Goal: Transaction & Acquisition: Purchase product/service

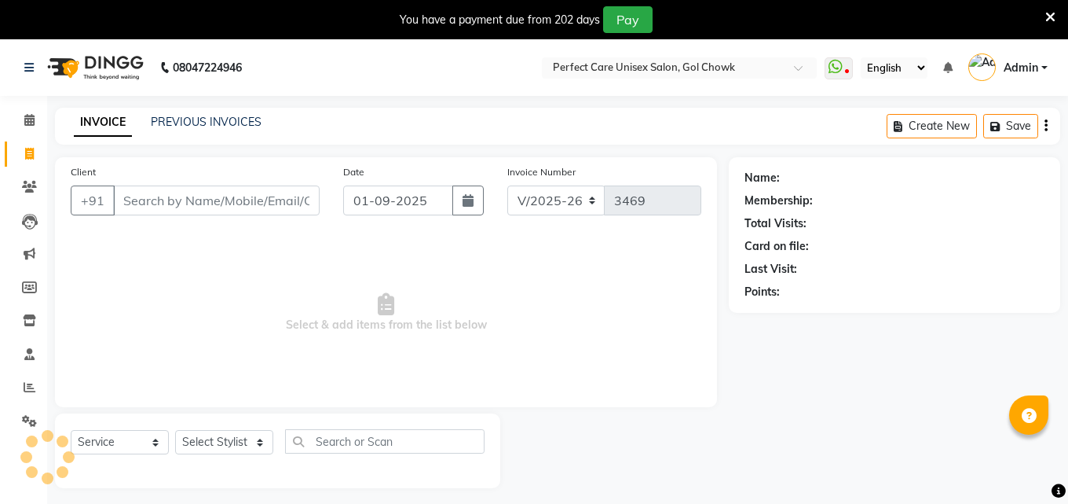
select select "4751"
select select "service"
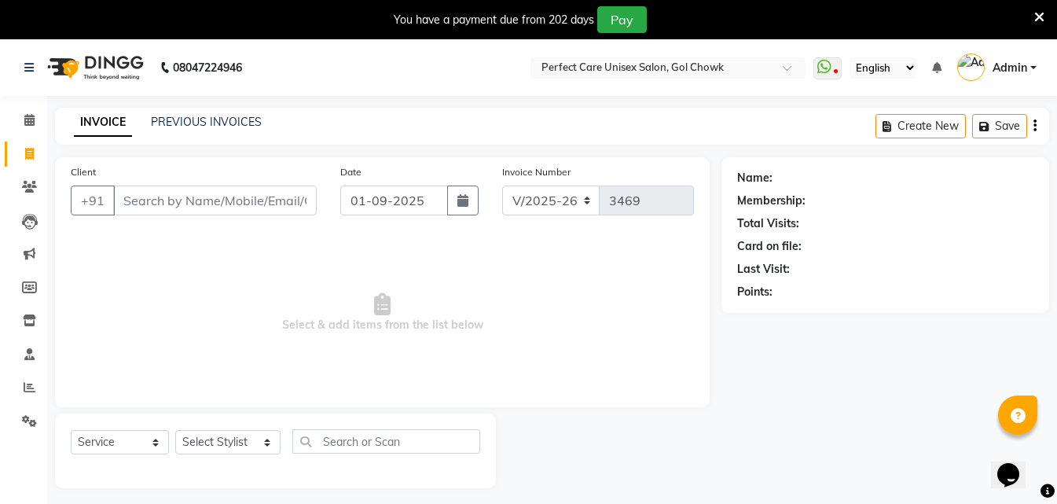
click at [1038, 11] on icon at bounding box center [1039, 17] width 10 height 14
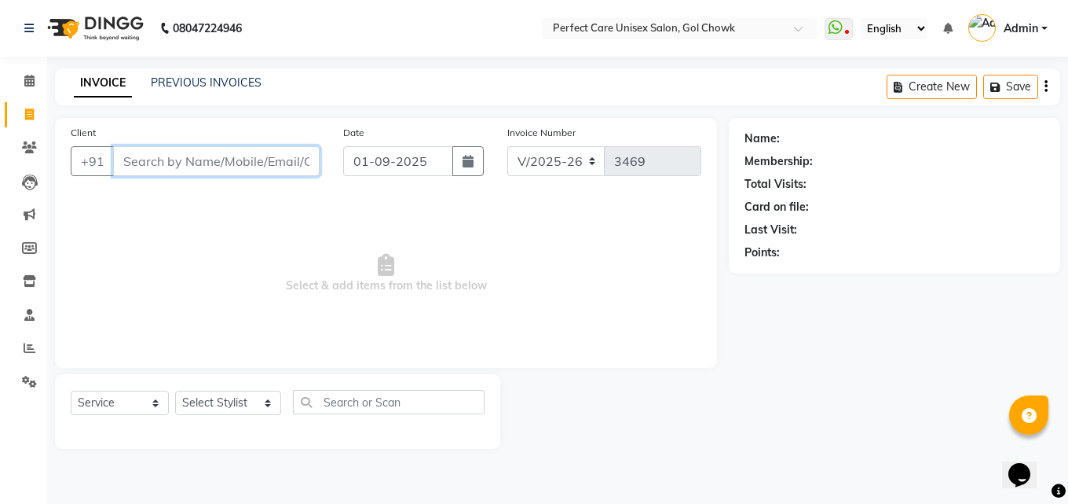
click at [170, 153] on input "Client" at bounding box center [216, 161] width 207 height 30
type input "9131404563"
click at [277, 159] on span "Add Client" at bounding box center [279, 161] width 62 height 16
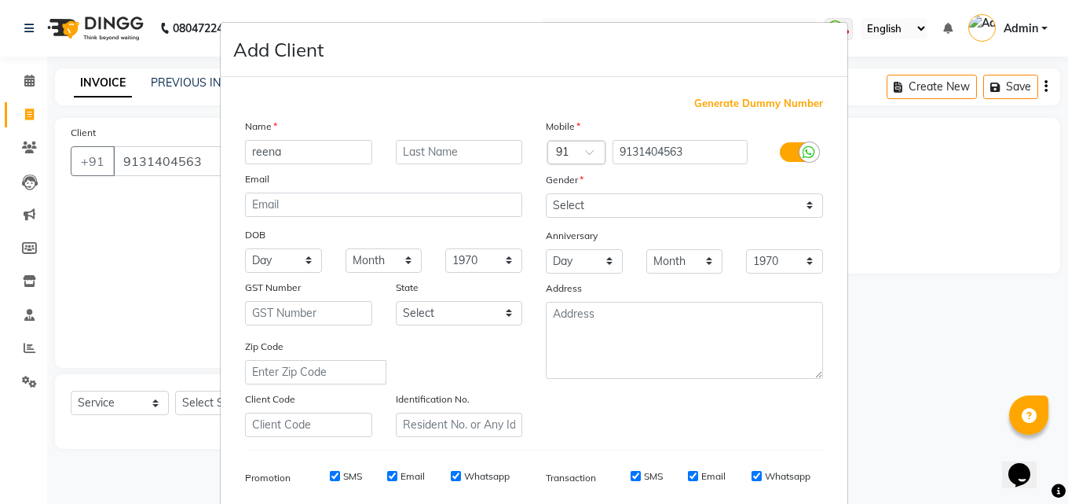
type input "reena"
click at [434, 159] on input "text" at bounding box center [459, 152] width 127 height 24
type input "yadav"
click at [647, 208] on select "Select Male Female Other Prefer Not To Say" at bounding box center [684, 205] width 277 height 24
select select "female"
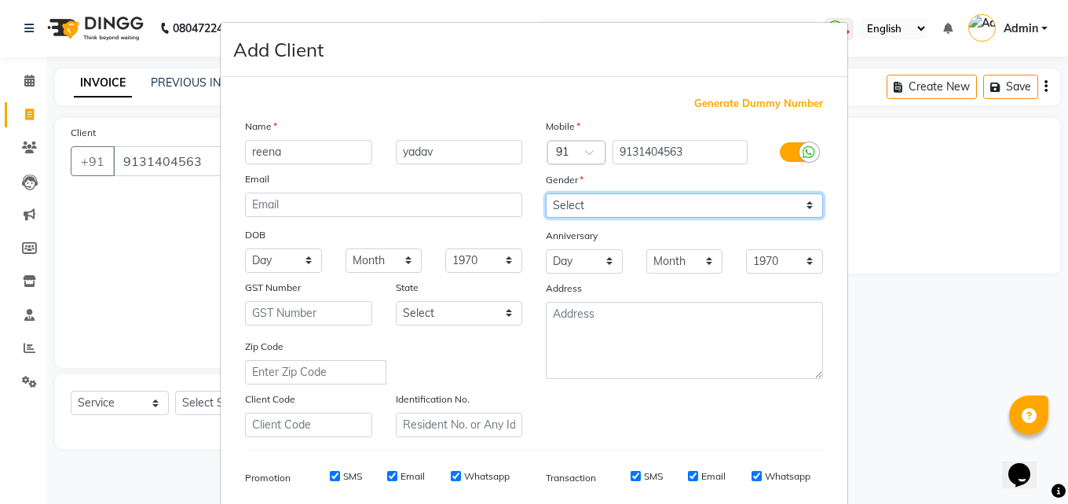
click at [546, 193] on select "Select Male Female Other Prefer Not To Say" at bounding box center [684, 205] width 277 height 24
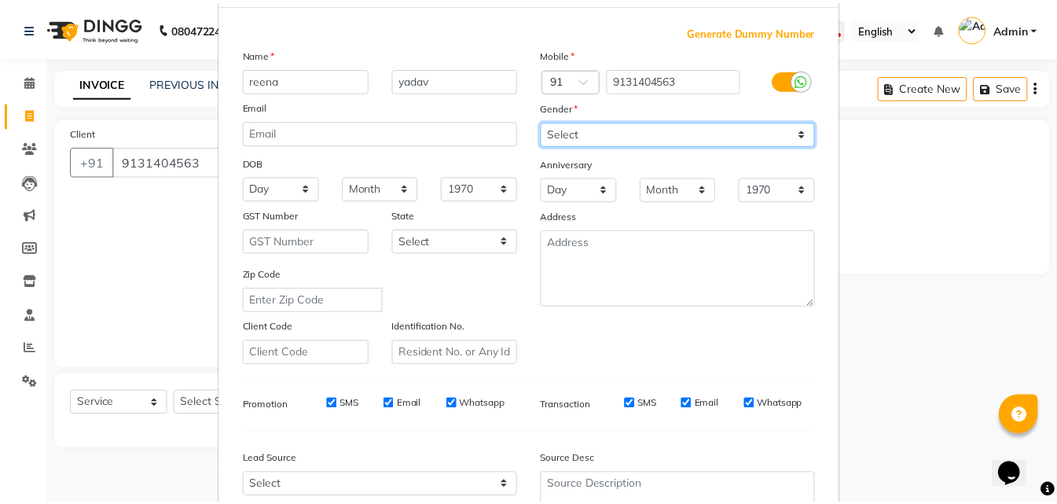
scroll to position [222, 0]
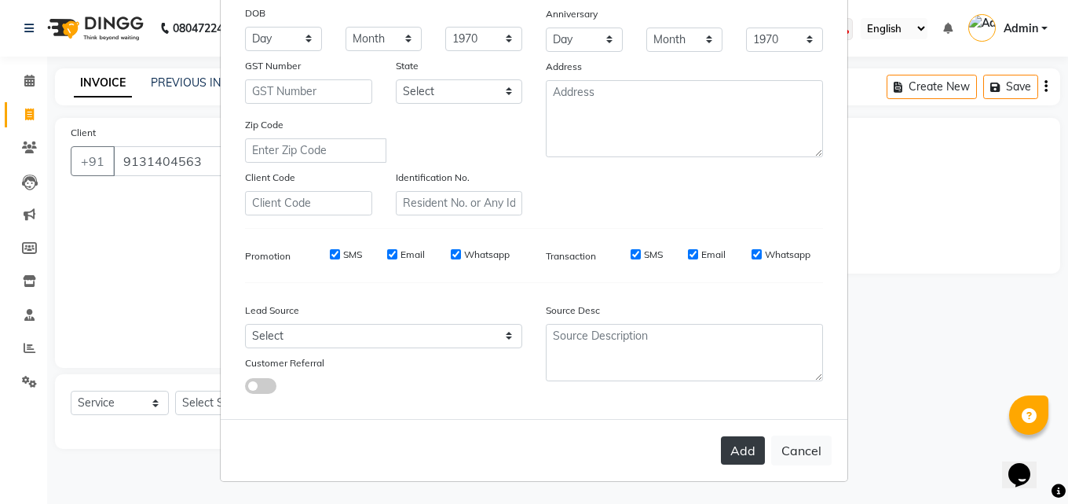
click at [744, 461] on button "Add" at bounding box center [743, 450] width 44 height 28
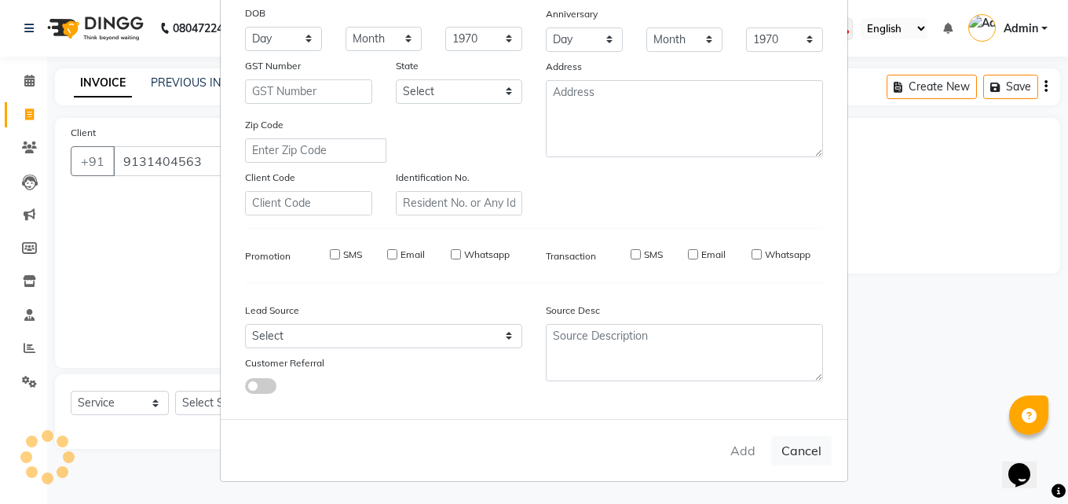
select select
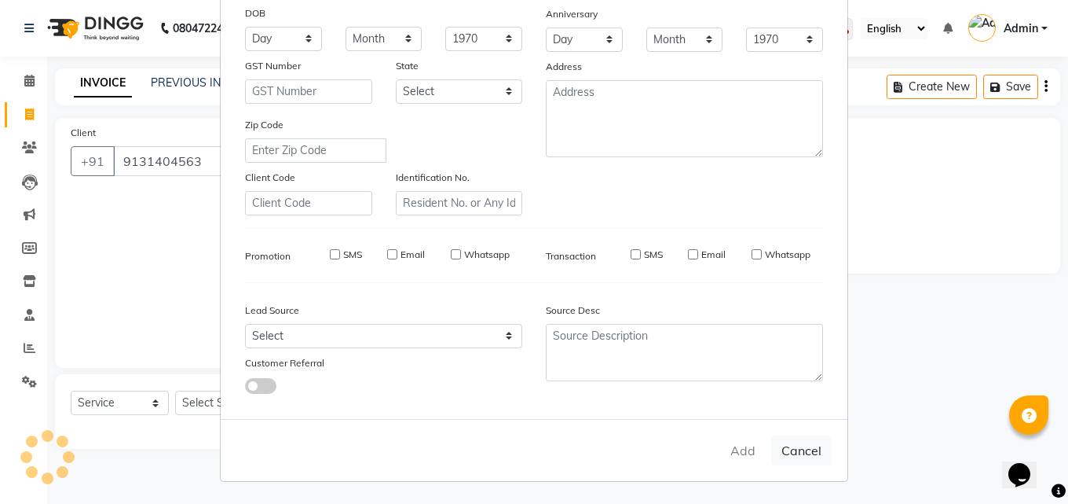
select select
checkbox input "false"
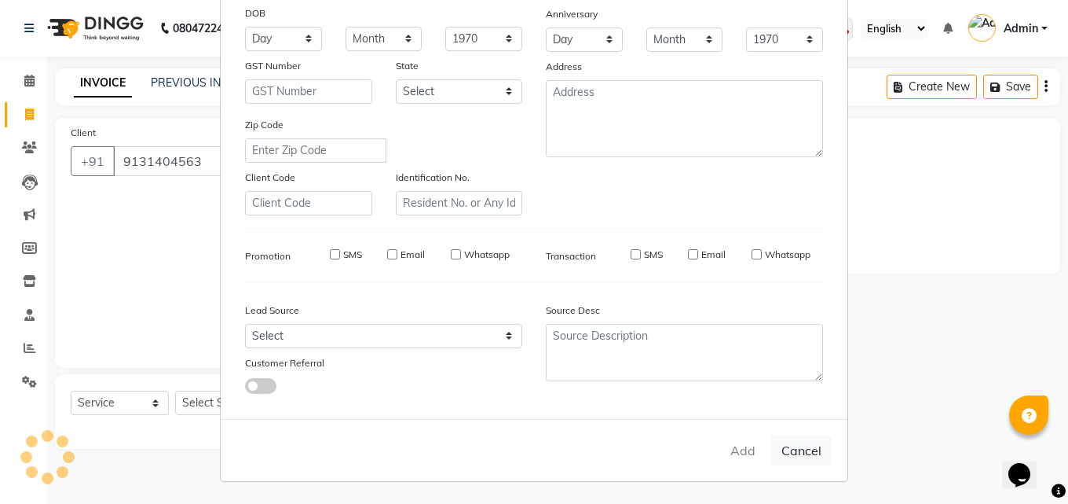
checkbox input "false"
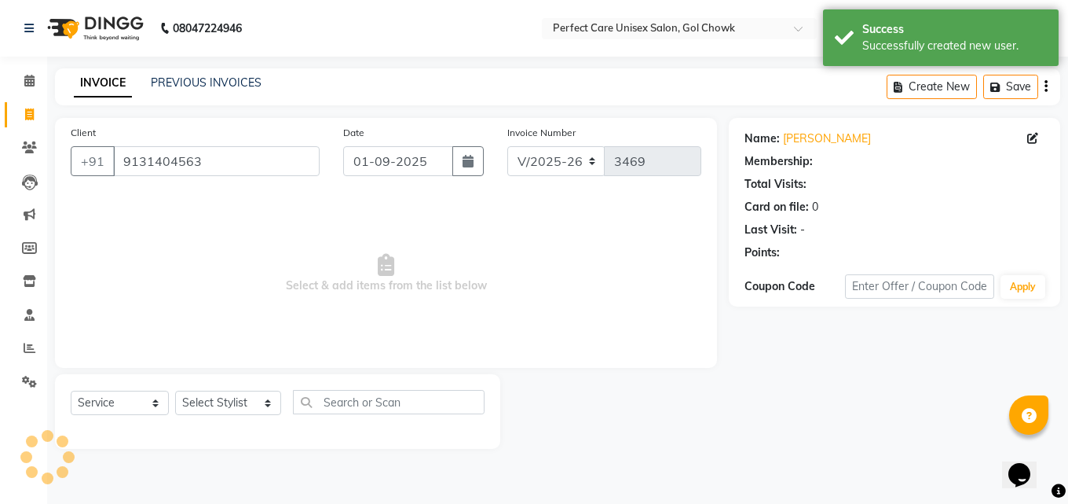
select select "1: Object"
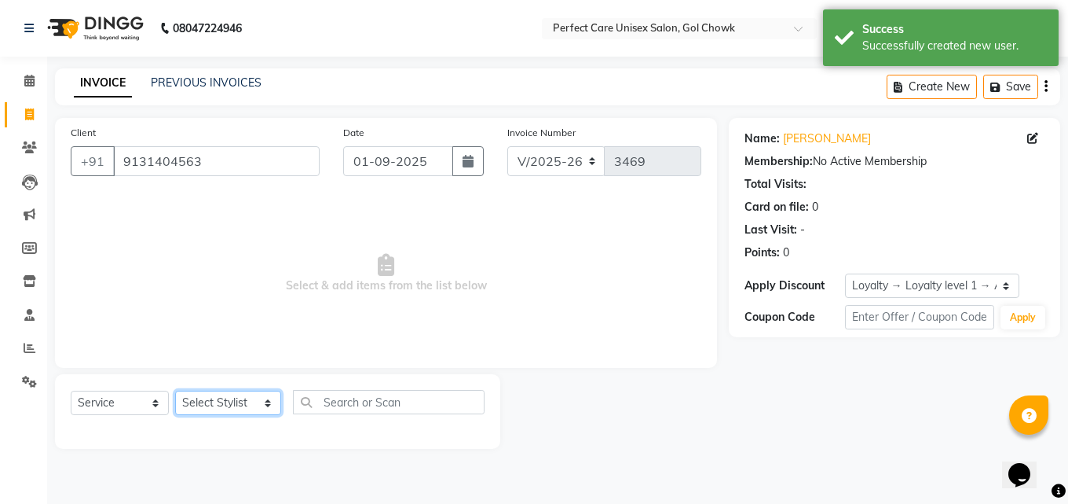
click at [237, 395] on select "Select Stylist MISS CHANDA MISS KAYNAT MISS KRITIKA MISS PIHU MISS POOJA MISS.S…" at bounding box center [228, 402] width 106 height 24
drag, startPoint x: 237, startPoint y: 395, endPoint x: 237, endPoint y: 383, distance: 12.6
click at [237, 395] on select "Select Stylist MISS CHANDA MISS KAYNAT MISS KRITIKA MISS PIHU MISS POOJA MISS.S…" at bounding box center [228, 402] width 106 height 24
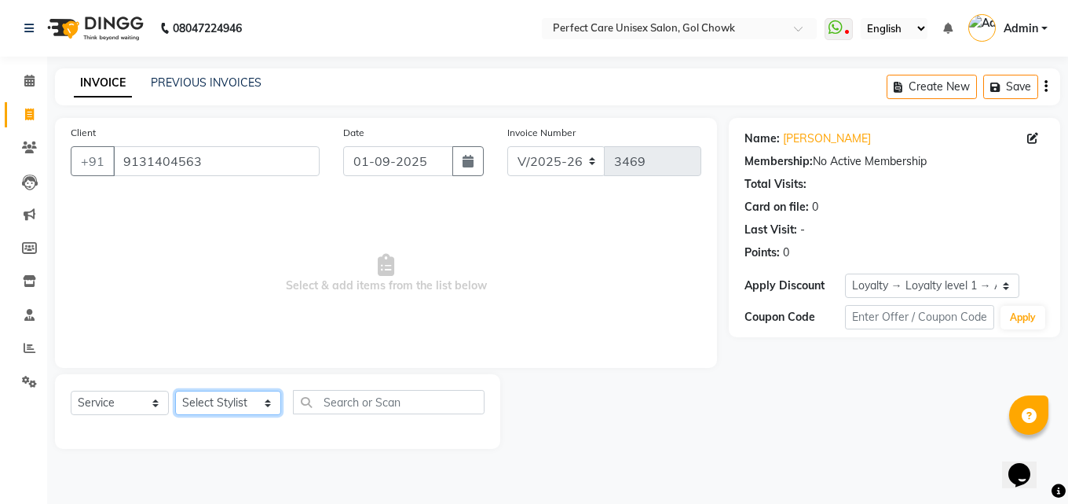
click at [222, 393] on select "Select Stylist MISS CHANDA MISS KAYNAT MISS KRITIKA MISS PIHU MISS POOJA MISS.S…" at bounding box center [228, 402] width 106 height 24
select select "78640"
click at [175, 390] on select "Select Stylist MISS CHANDA MISS KAYNAT MISS KRITIKA MISS PIHU MISS POOJA MISS.S…" at bounding box center [228, 402] width 106 height 24
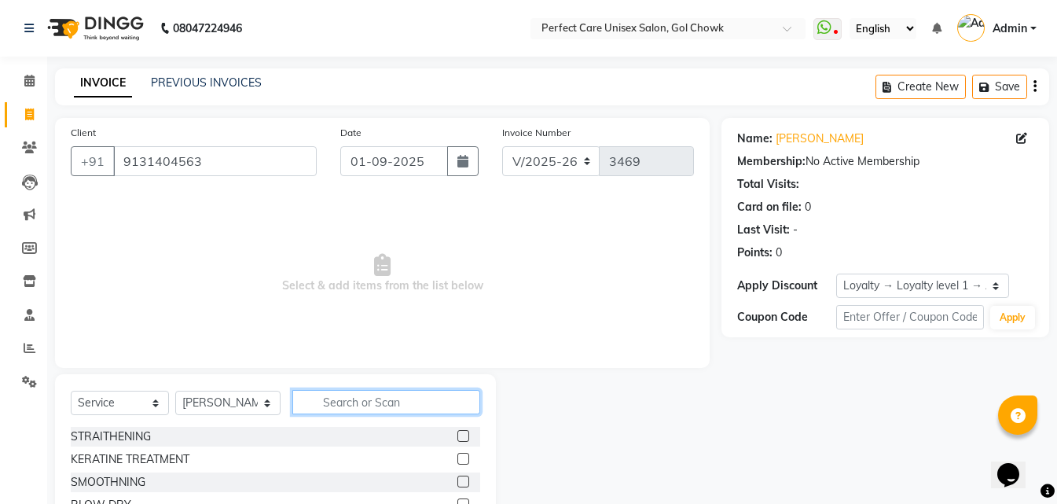
click at [326, 403] on input "text" at bounding box center [385, 402] width 187 height 24
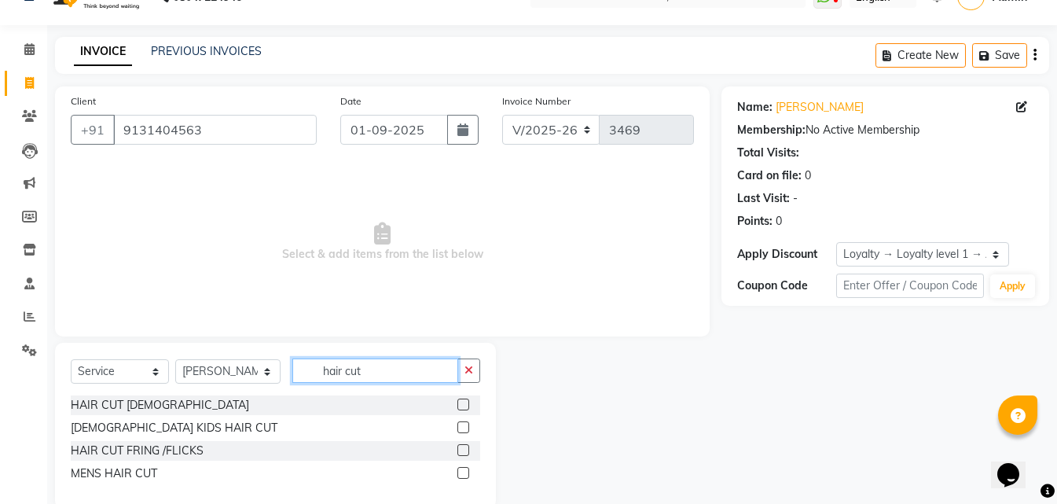
scroll to position [60, 0]
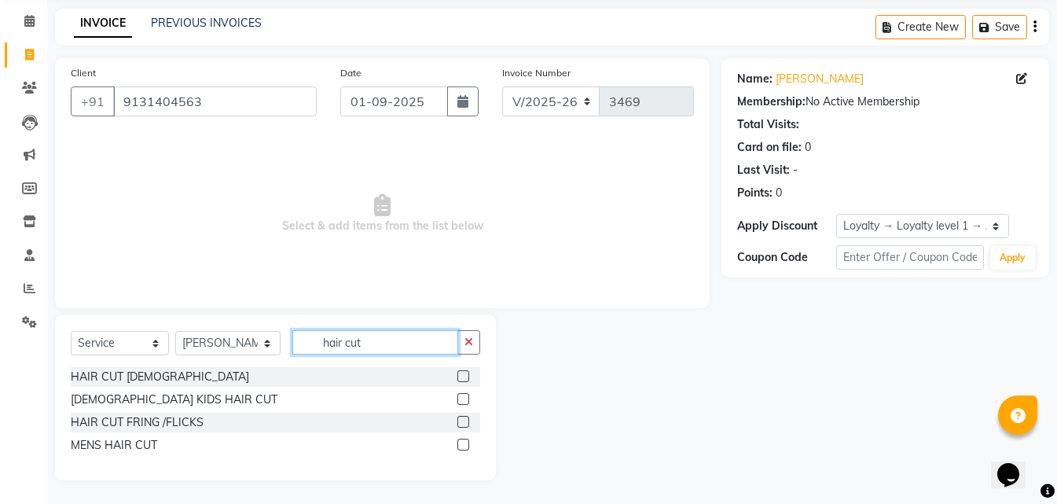
type input "hair cut"
click at [461, 374] on label at bounding box center [463, 376] width 12 height 12
click at [461, 374] on input "checkbox" at bounding box center [462, 377] width 10 height 10
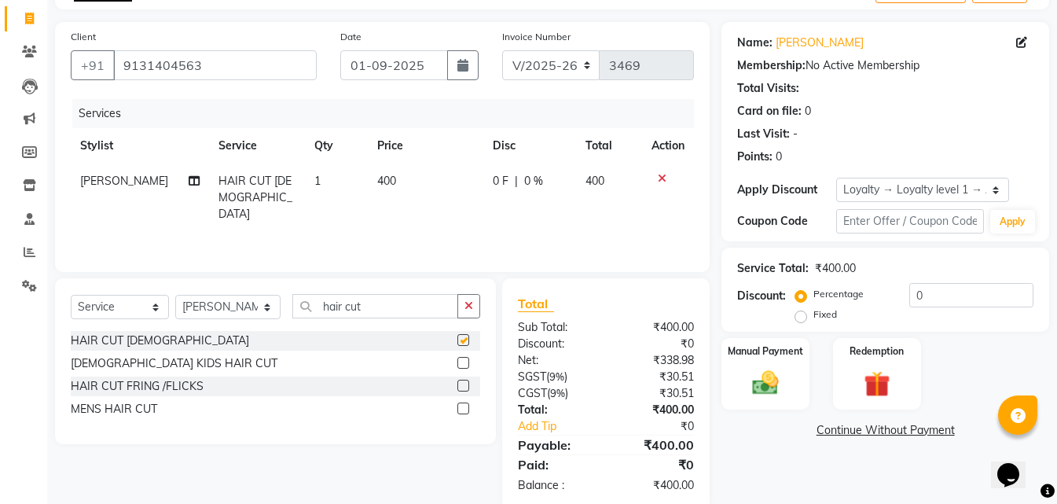
scroll to position [125, 0]
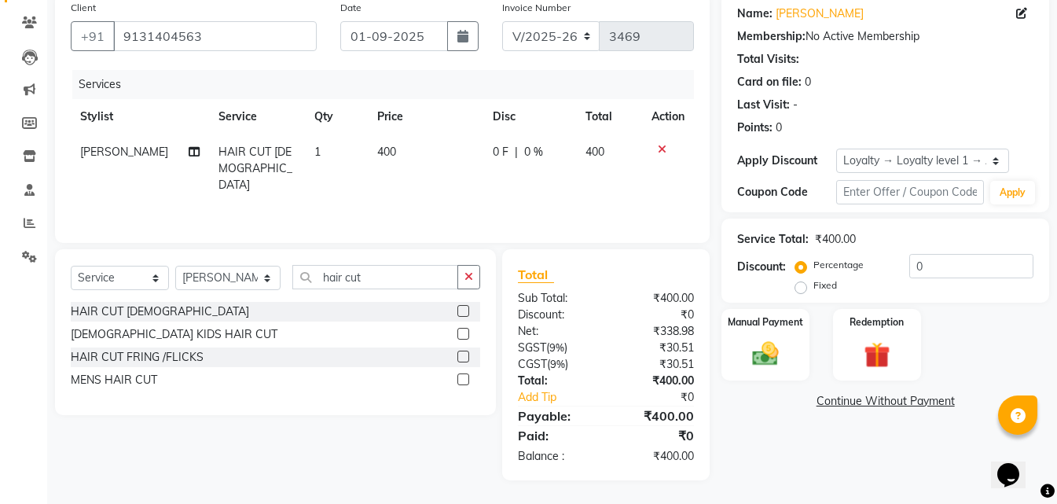
checkbox input "false"
click at [790, 368] on div "Manual Payment" at bounding box center [765, 344] width 91 height 75
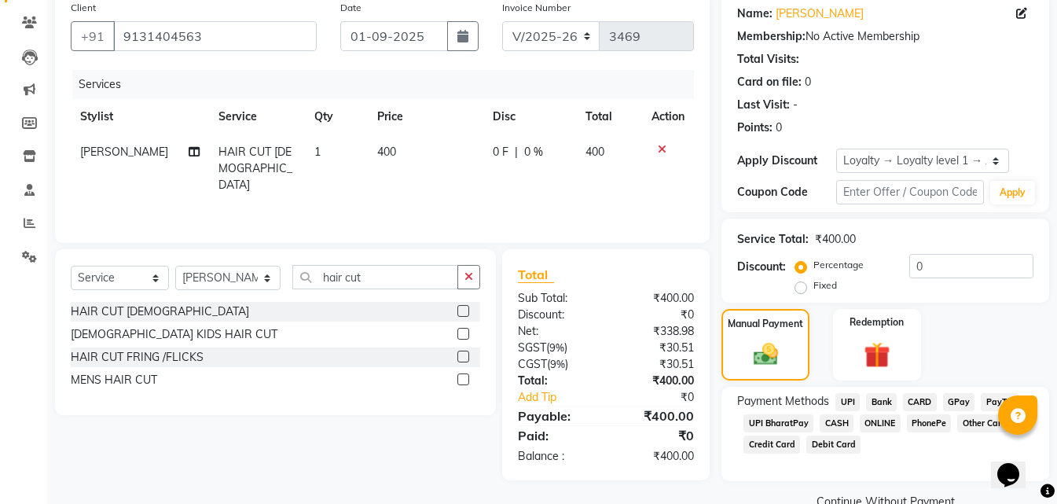
click at [844, 416] on span "CASH" at bounding box center [836, 423] width 34 height 18
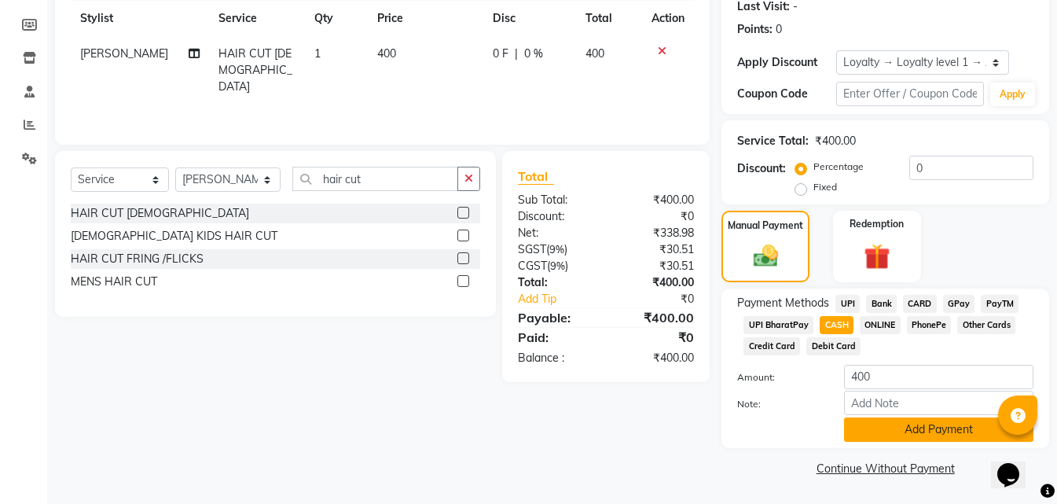
click at [870, 434] on button "Add Payment" at bounding box center [938, 429] width 189 height 24
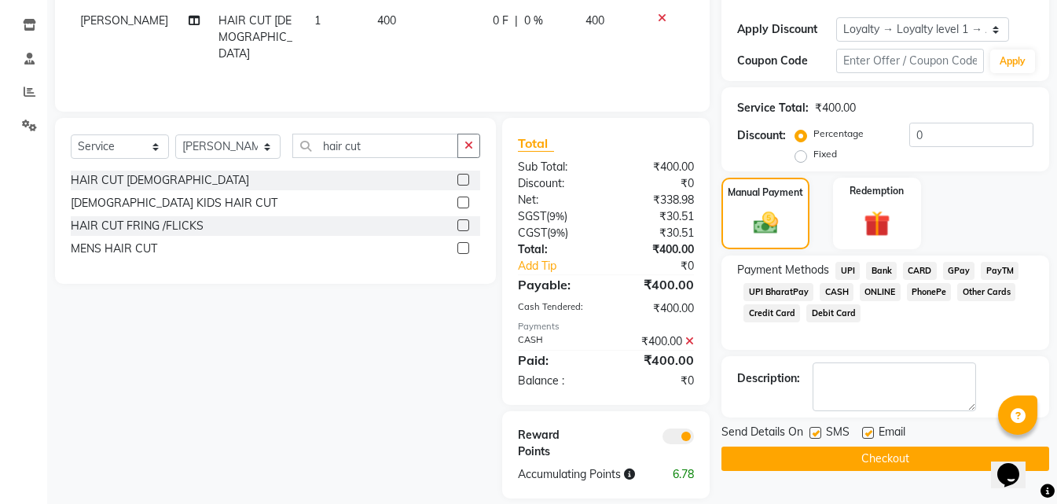
scroll to position [274, 0]
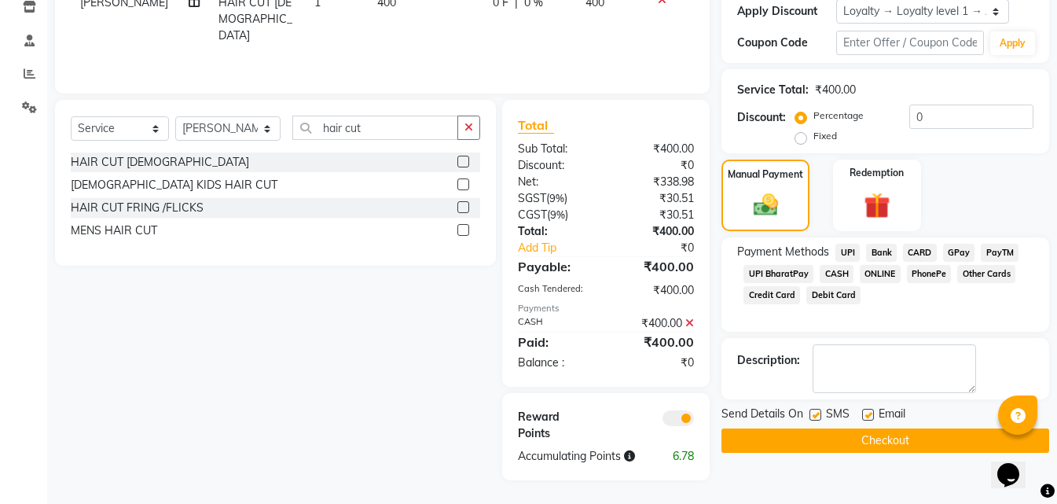
click at [836, 447] on button "Checkout" at bounding box center [885, 440] width 328 height 24
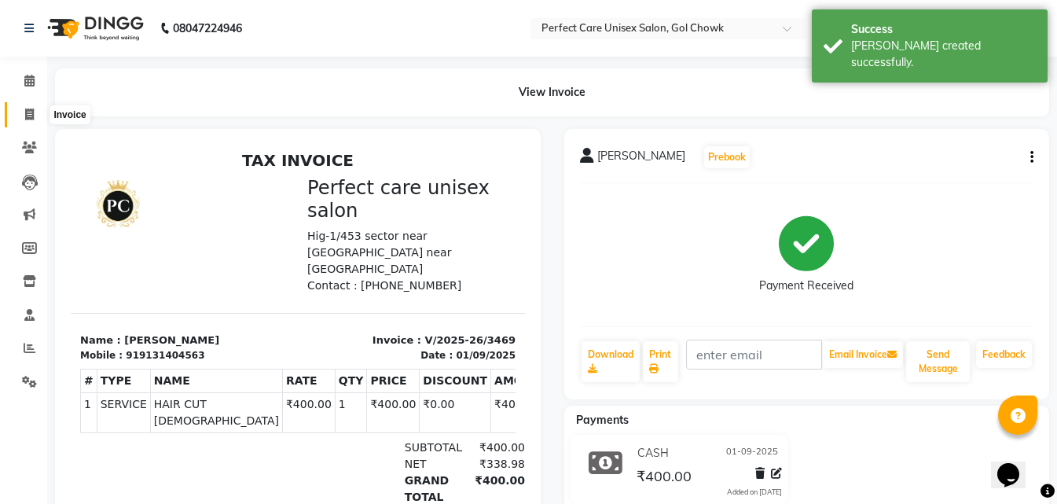
click at [26, 116] on icon at bounding box center [29, 114] width 9 height 12
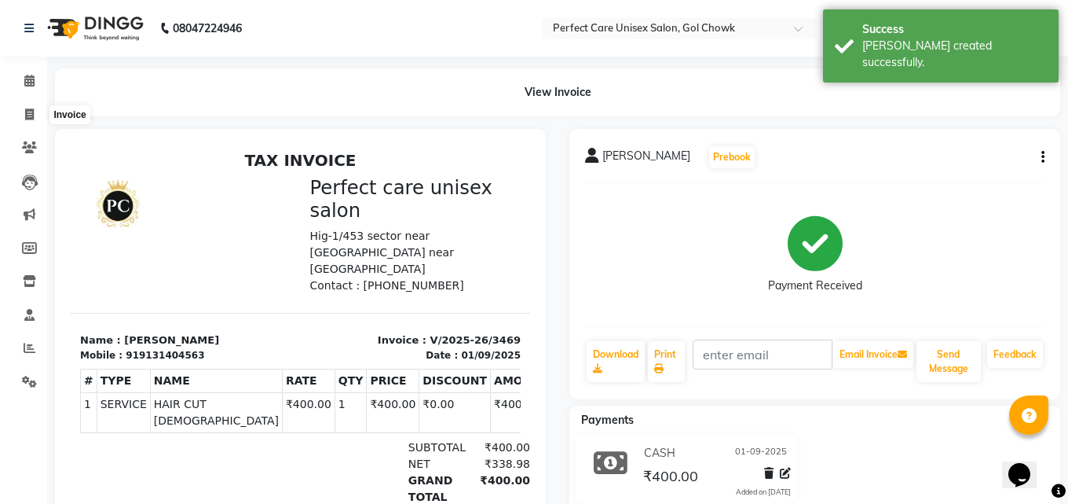
select select "4751"
select select "service"
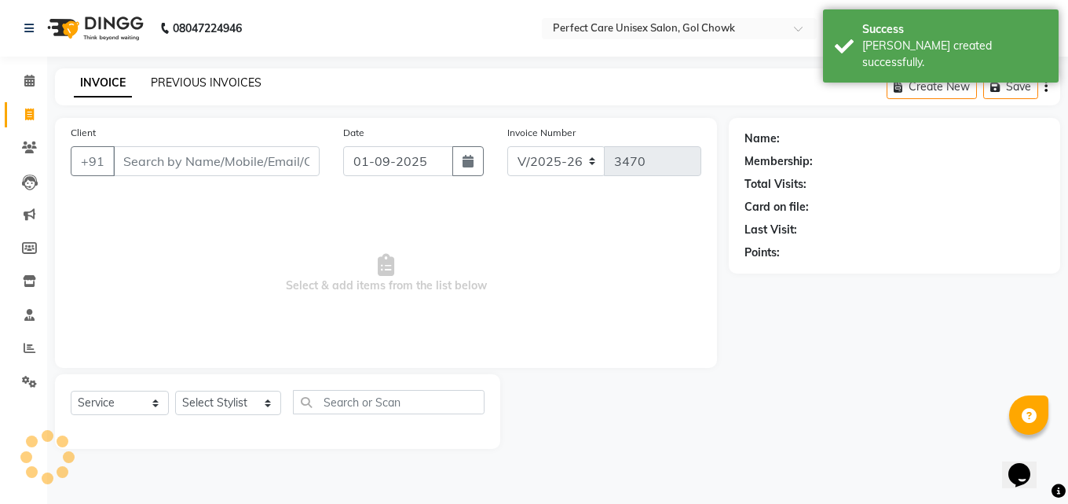
click at [196, 78] on link "PREVIOUS INVOICES" at bounding box center [206, 82] width 111 height 14
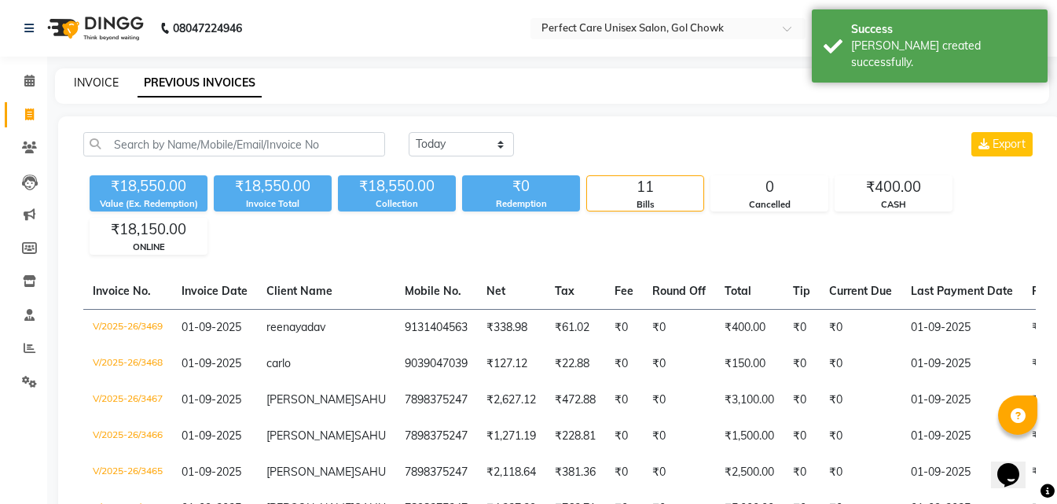
click at [104, 79] on link "INVOICE" at bounding box center [96, 82] width 45 height 14
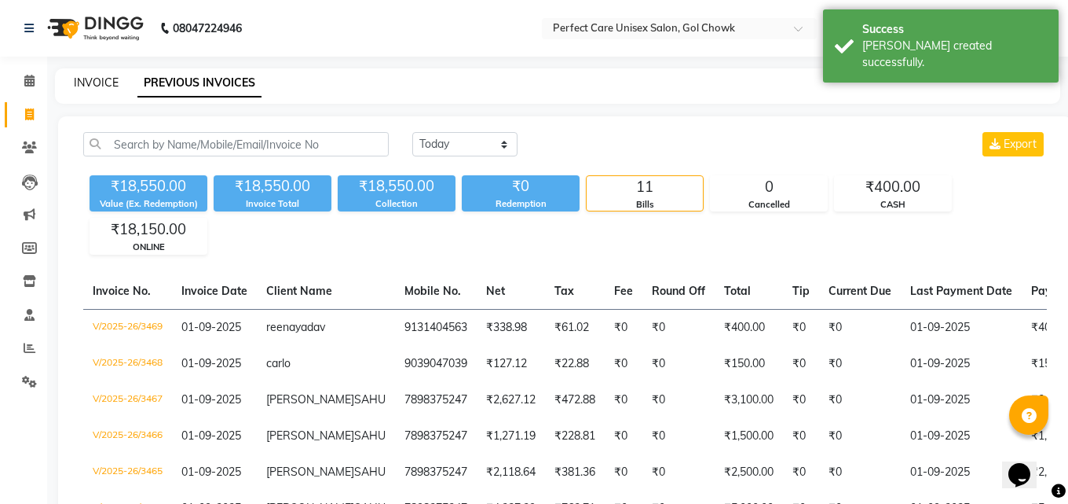
select select "4751"
select select "service"
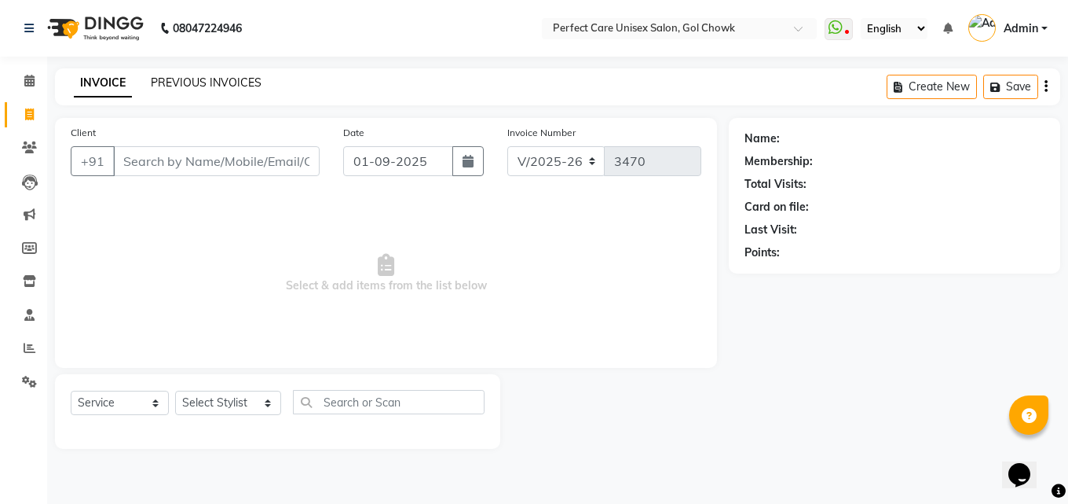
click at [196, 88] on link "PREVIOUS INVOICES" at bounding box center [206, 82] width 111 height 14
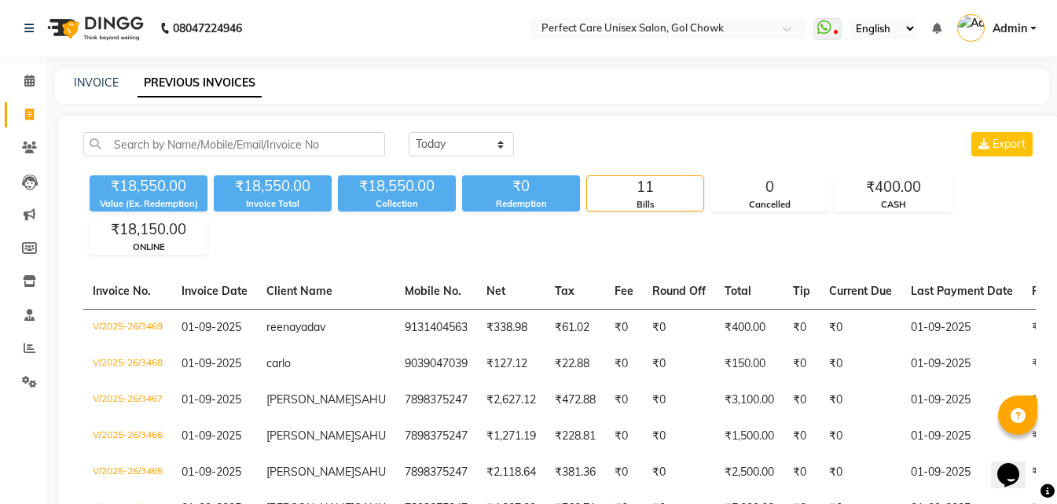
scroll to position [157, 0]
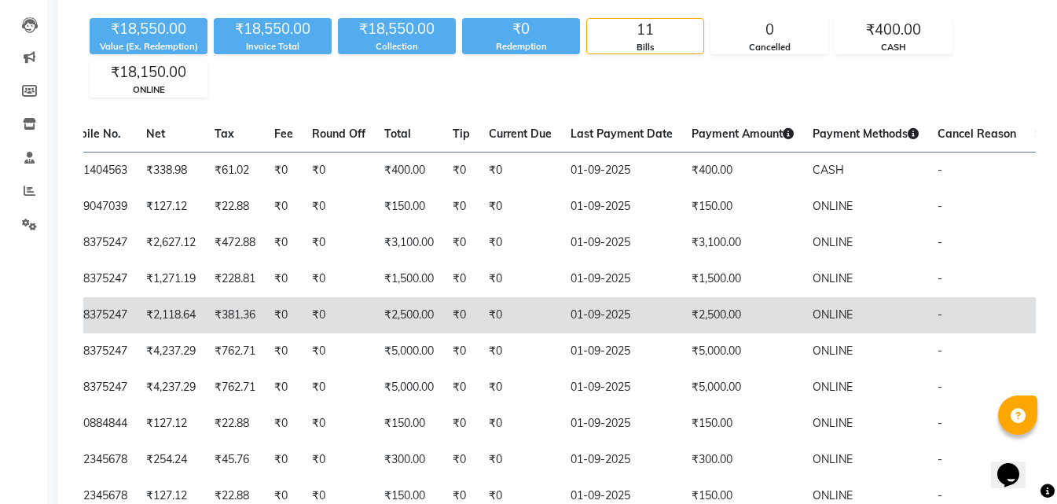
drag, startPoint x: 595, startPoint y: 348, endPoint x: 726, endPoint y: 370, distance: 133.0
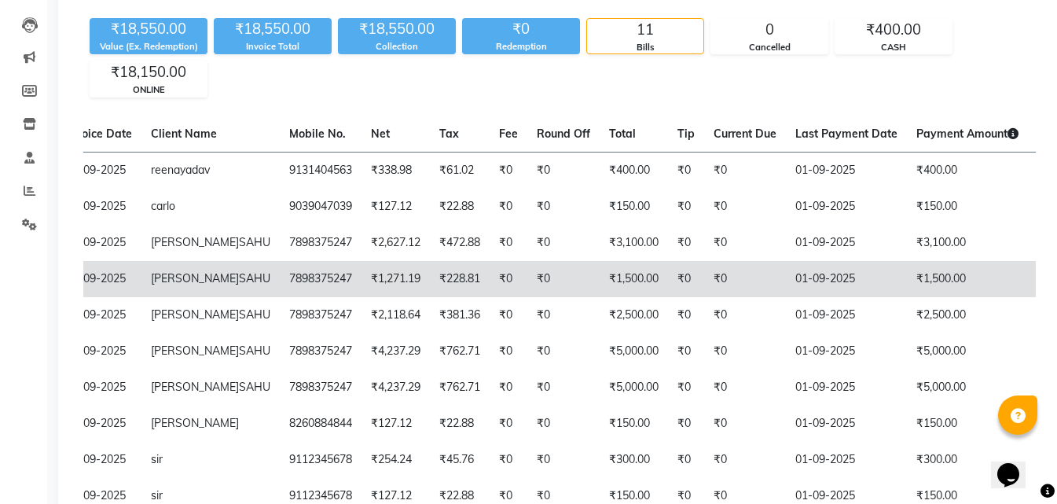
scroll to position [0, 0]
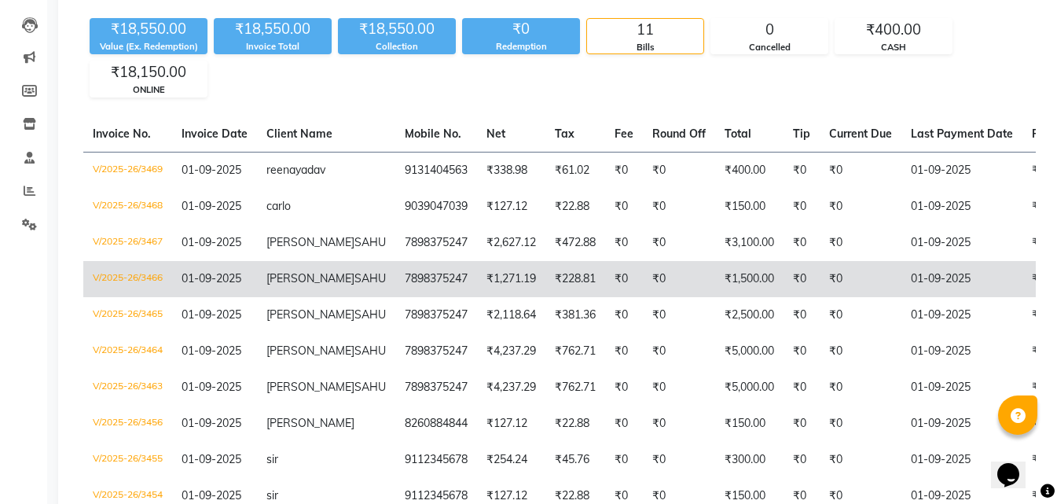
drag, startPoint x: 425, startPoint y: 324, endPoint x: 398, endPoint y: 324, distance: 26.7
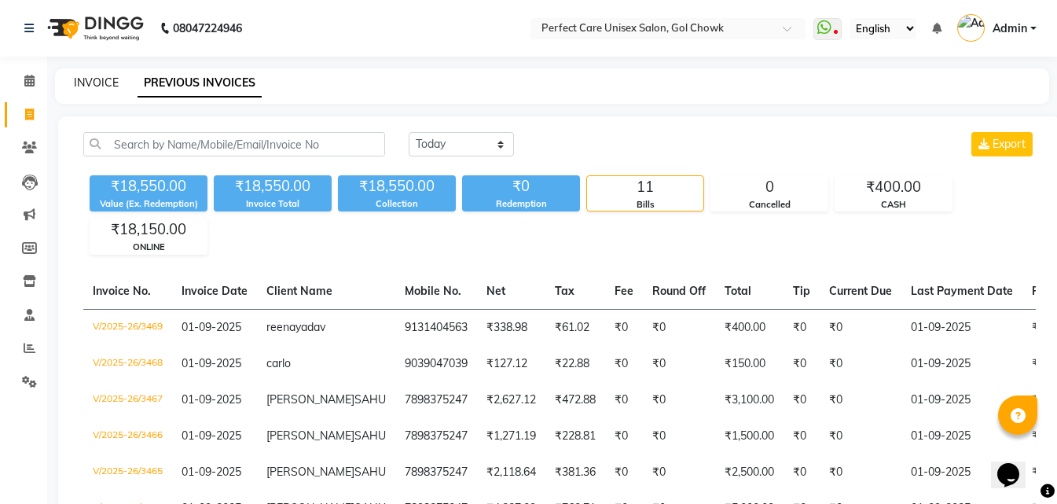
click at [113, 80] on link "INVOICE" at bounding box center [96, 82] width 45 height 14
select select "service"
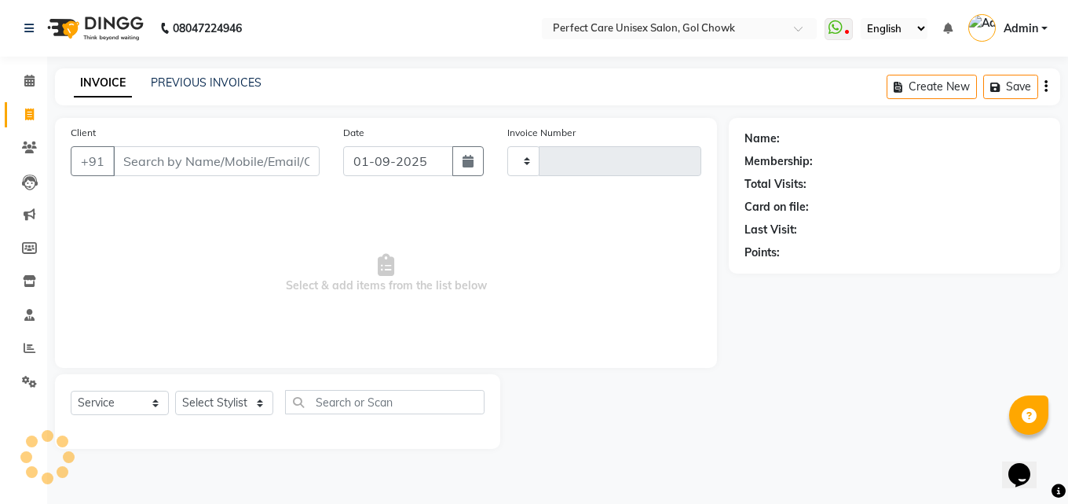
type input "3470"
select select "4751"
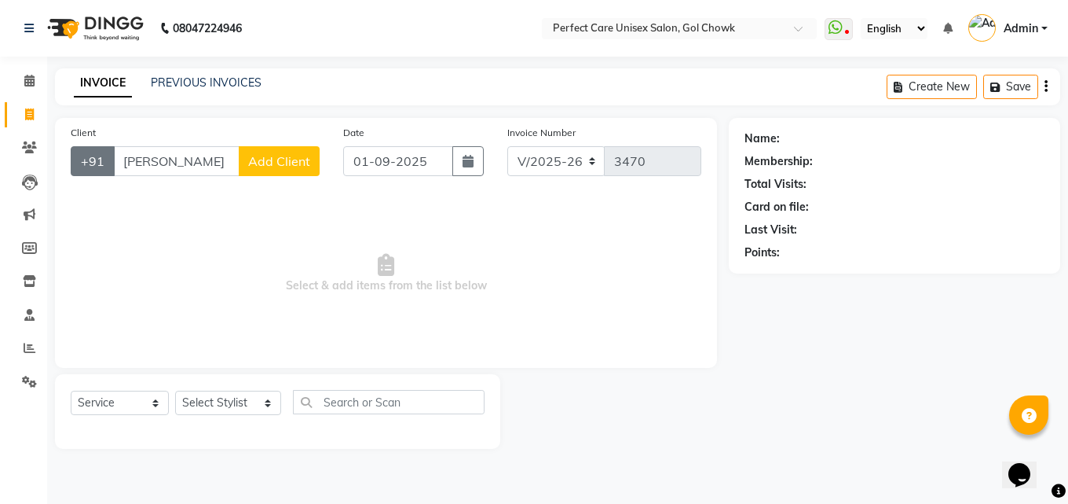
drag, startPoint x: 223, startPoint y: 163, endPoint x: 81, endPoint y: 175, distance: 142.7
click at [86, 170] on div "+91 namita srivastav Add Client" at bounding box center [195, 161] width 249 height 30
type input "namita srivastav"
click at [26, 138] on link "Clients" at bounding box center [24, 148] width 38 height 26
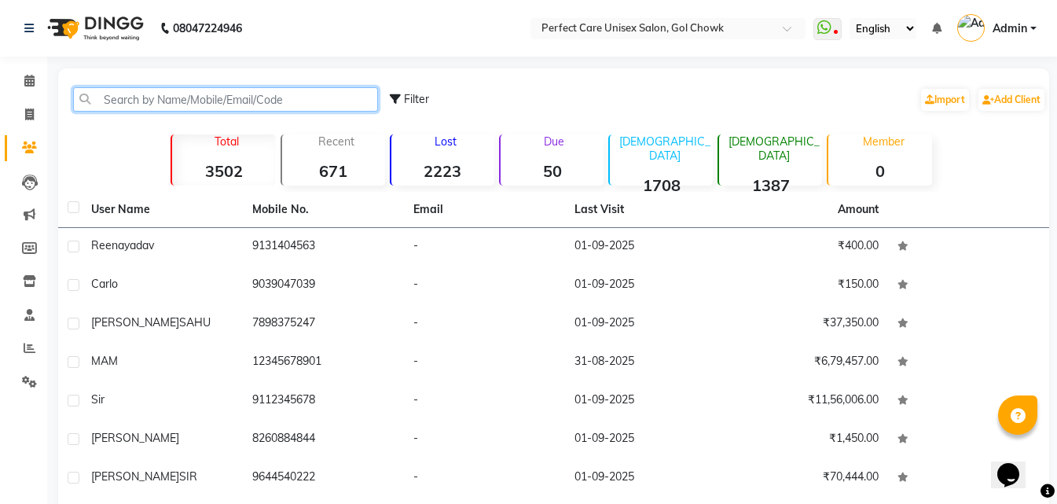
click at [291, 101] on input "text" at bounding box center [225, 99] width 305 height 24
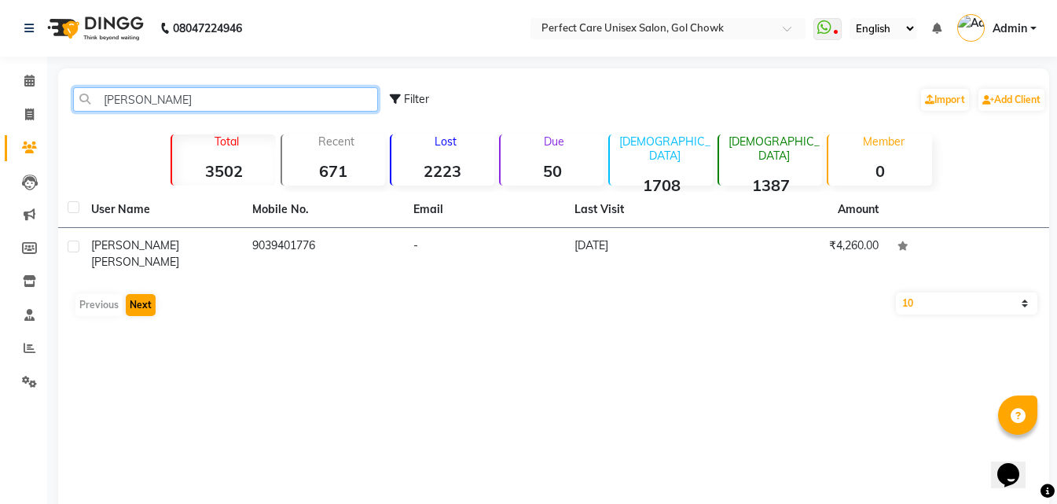
type input "namita"
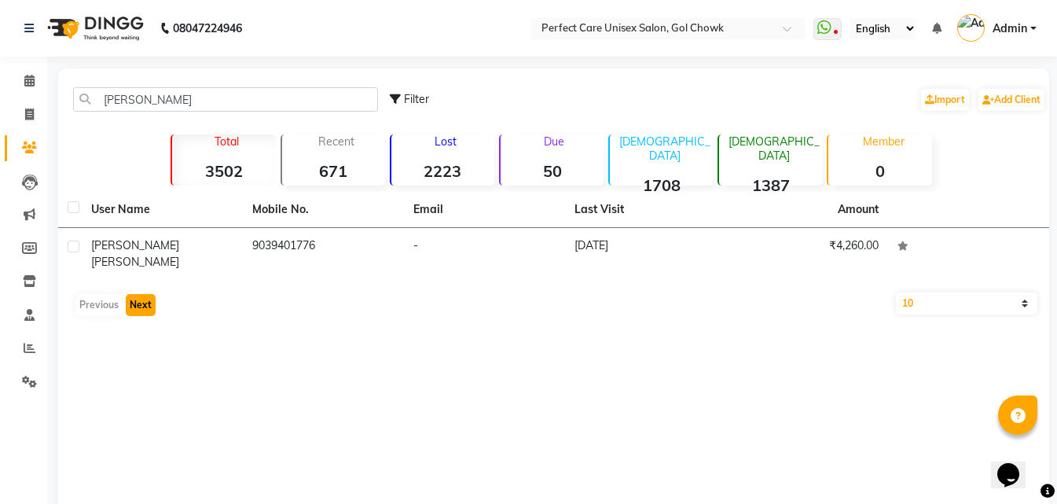
click at [145, 295] on button "Next" at bounding box center [141, 305] width 30 height 22
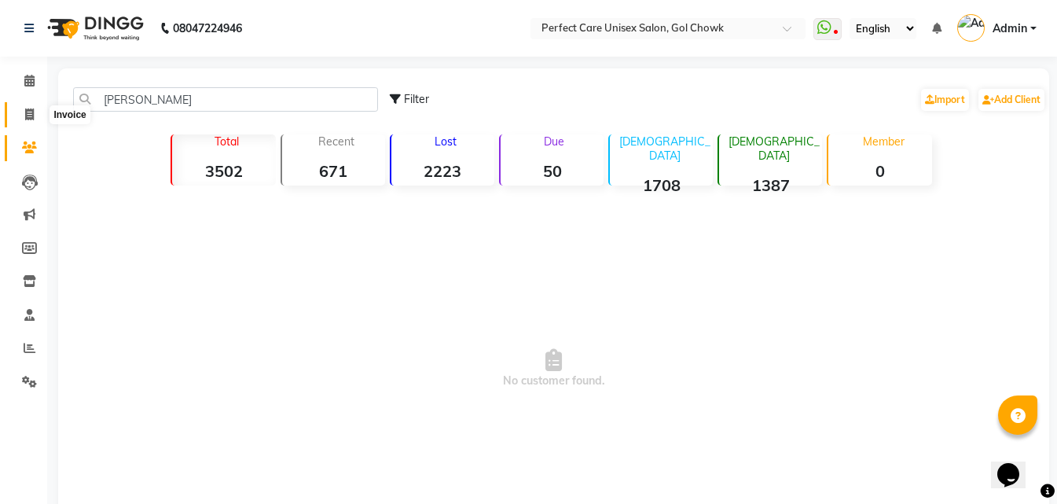
click at [21, 112] on span at bounding box center [29, 115] width 27 height 18
select select "service"
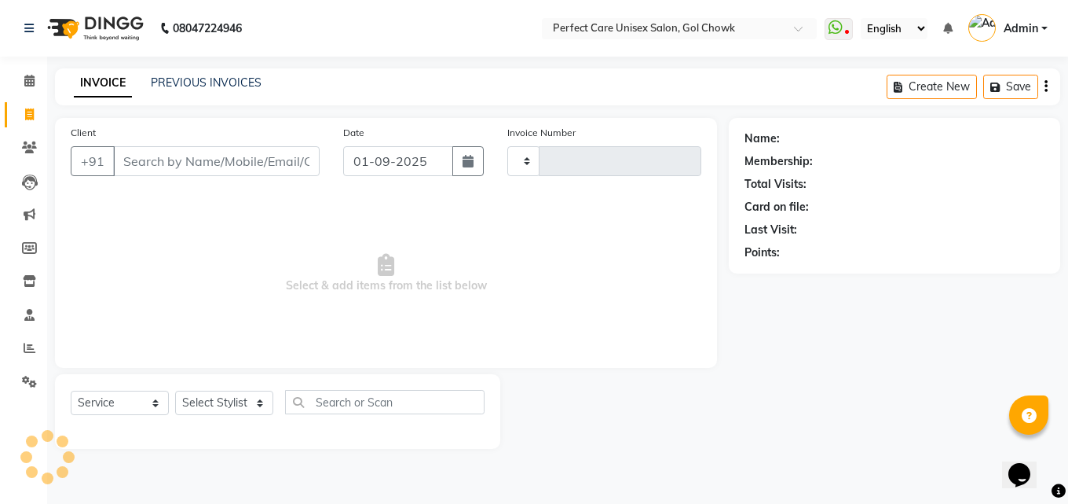
type input "3470"
select select "4751"
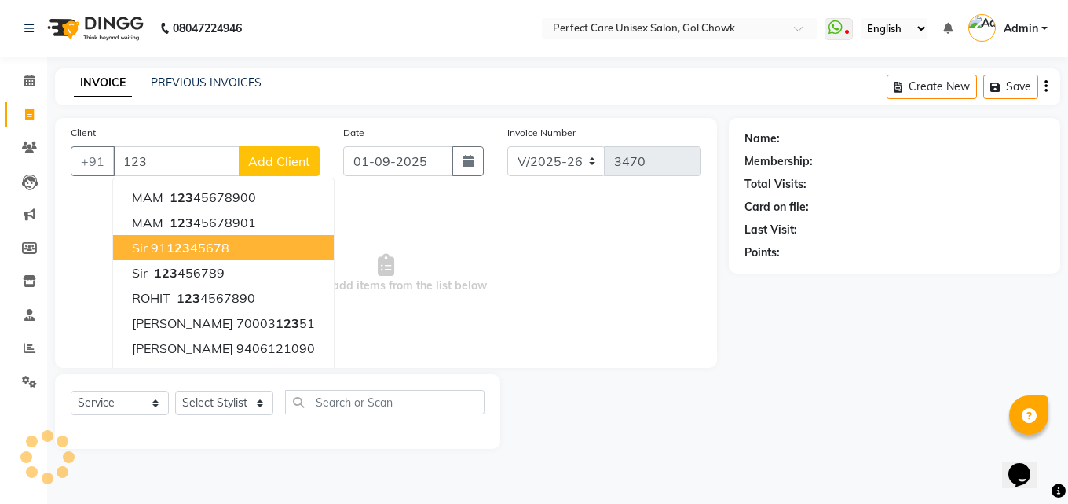
click at [159, 245] on ngb-highlight "91 123 45678" at bounding box center [190, 248] width 79 height 16
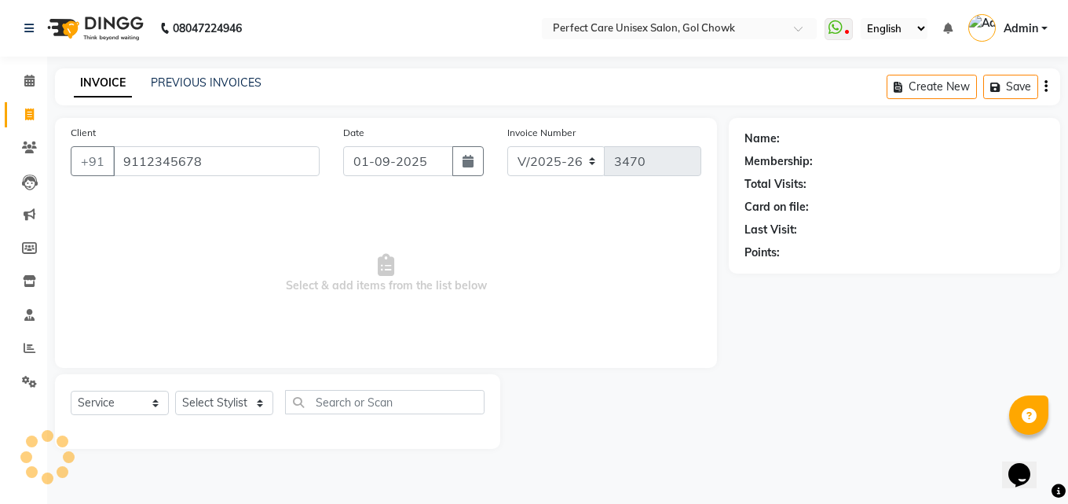
type input "9112345678"
drag, startPoint x: 222, startPoint y: 412, endPoint x: 222, endPoint y: 397, distance: 14.9
click at [222, 412] on select "Select Stylist" at bounding box center [224, 402] width 98 height 24
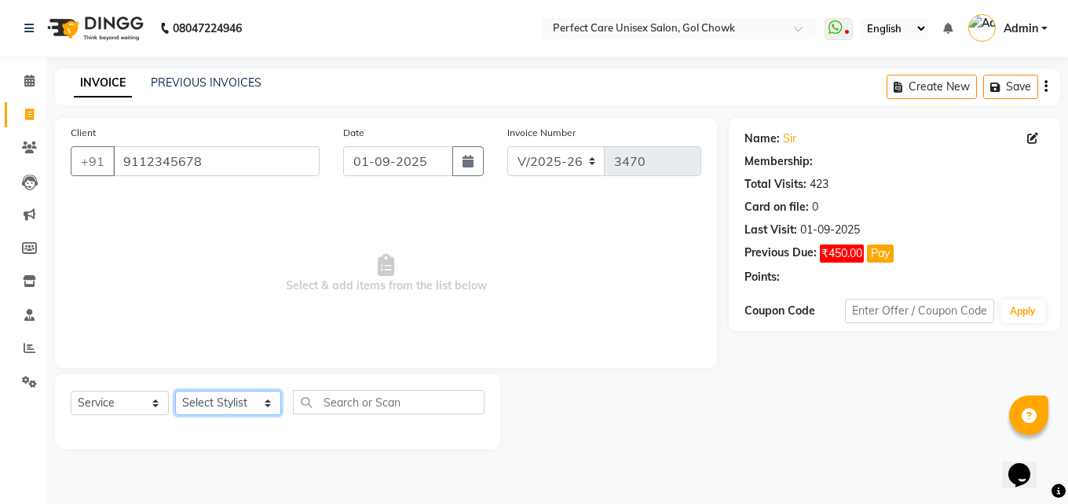
select select "1: Object"
select select "78640"
click at [175, 390] on select "Select Stylist MISS CHANDA MISS KAYNAT MISS KRITIKA MISS PIHU MISS POOJA MISS.S…" at bounding box center [228, 402] width 106 height 24
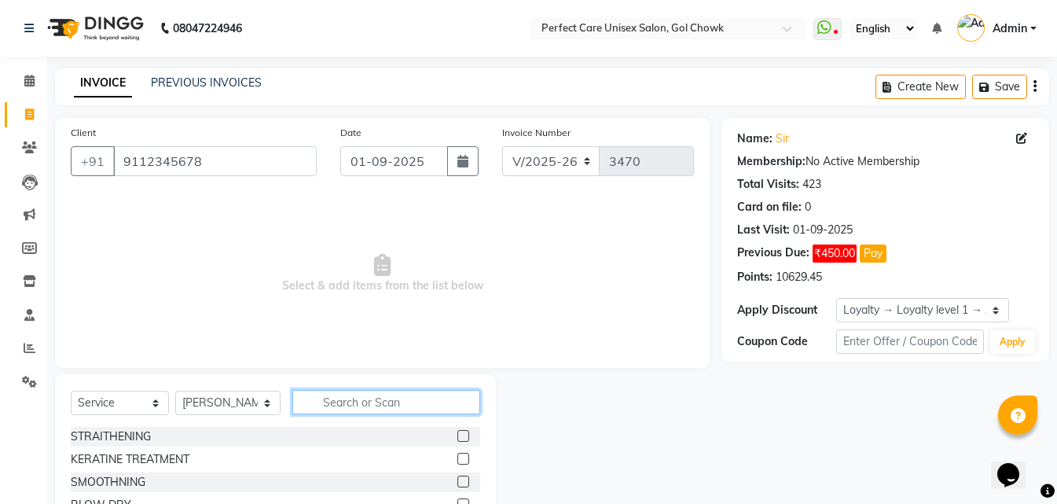
click at [354, 401] on input "text" at bounding box center [385, 402] width 187 height 24
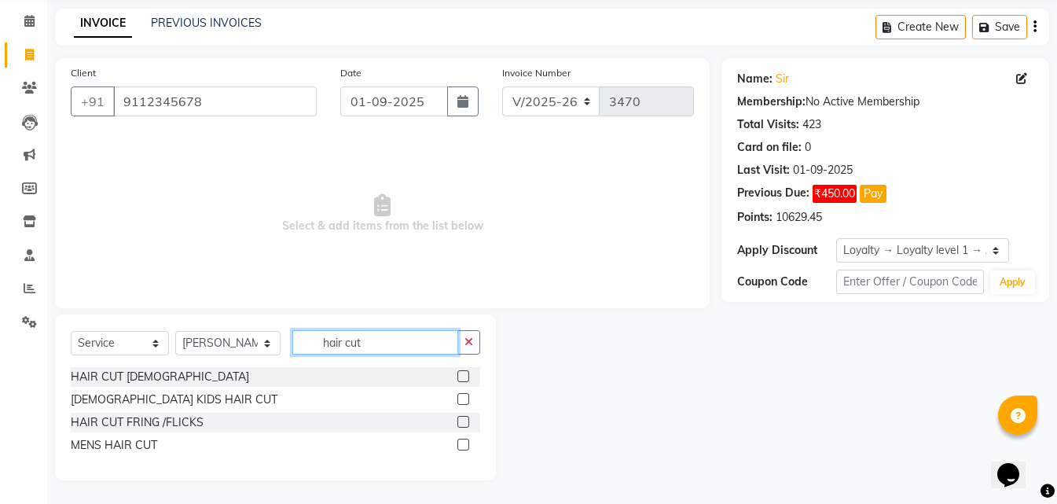
type input "hair cut"
click at [460, 444] on label at bounding box center [463, 444] width 12 height 12
click at [460, 444] on input "checkbox" at bounding box center [462, 445] width 10 height 10
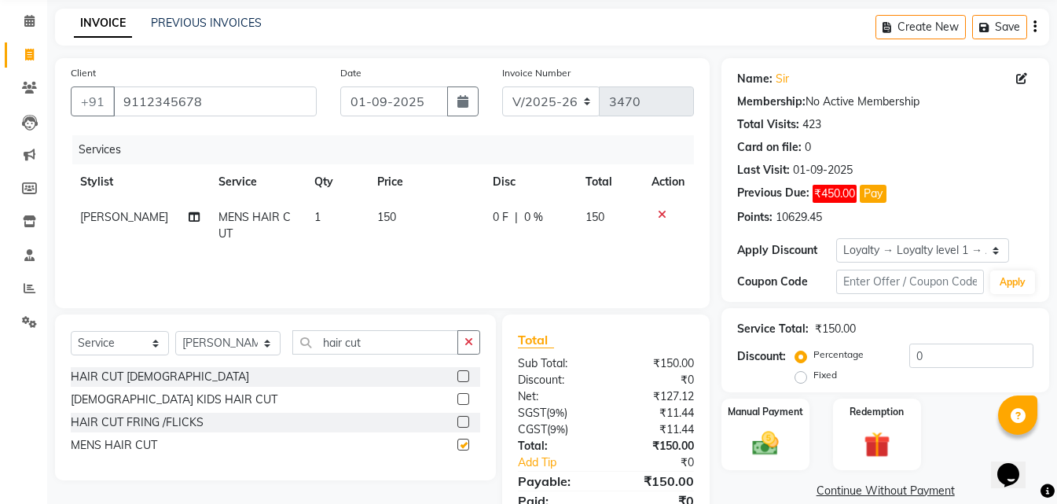
checkbox input "false"
drag, startPoint x: 348, startPoint y: 339, endPoint x: 277, endPoint y: 343, distance: 71.6
click at [277, 343] on div "Select Service Product Membership Package Voucher Prepaid Gift Card Select Styl…" at bounding box center [275, 348] width 409 height 37
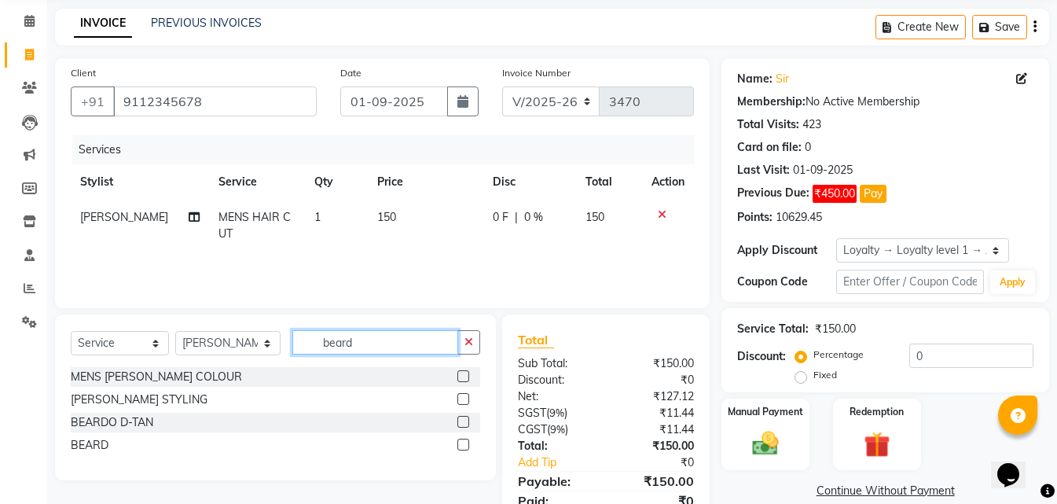
type input "beard"
click at [460, 442] on label at bounding box center [463, 444] width 12 height 12
click at [460, 442] on input "checkbox" at bounding box center [462, 445] width 10 height 10
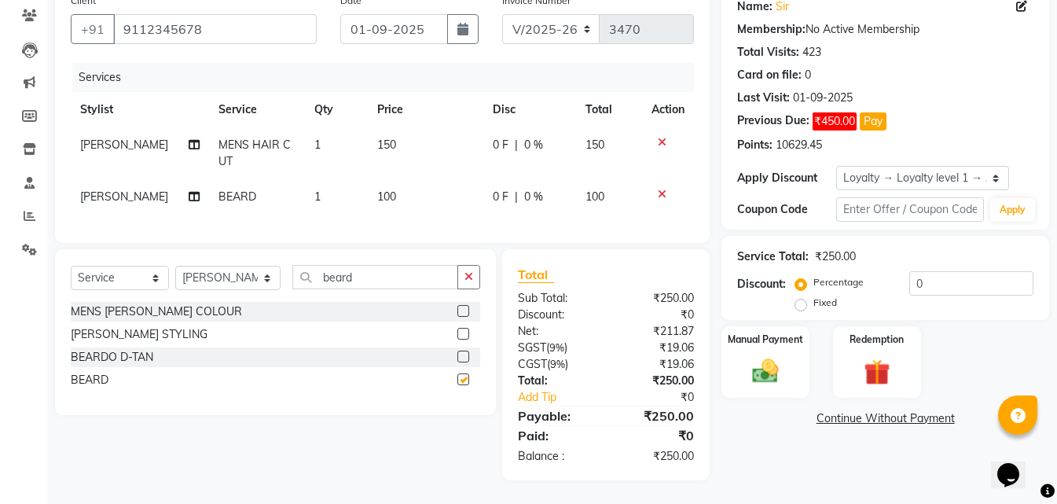
scroll to position [144, 0]
checkbox input "false"
click at [738, 367] on div "Manual Payment" at bounding box center [765, 361] width 91 height 75
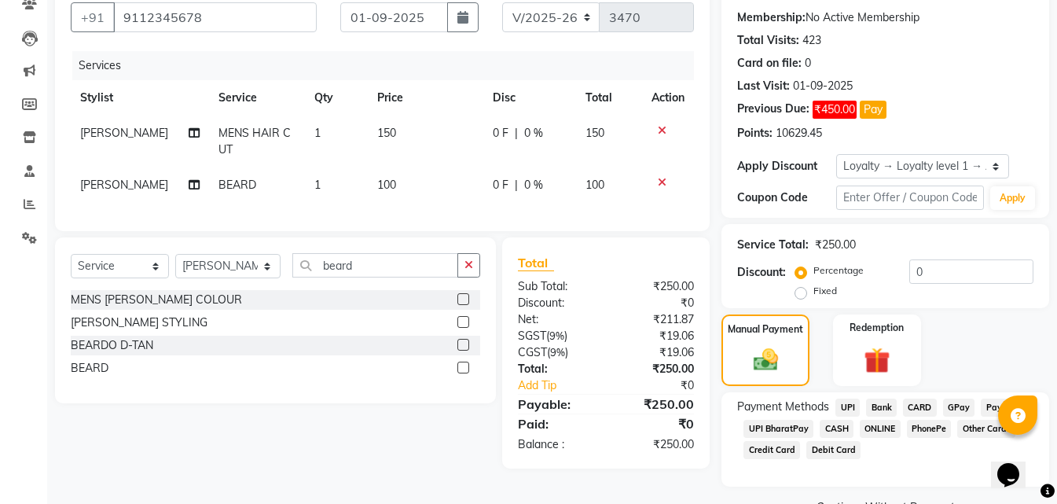
click at [880, 427] on span "ONLINE" at bounding box center [879, 429] width 41 height 18
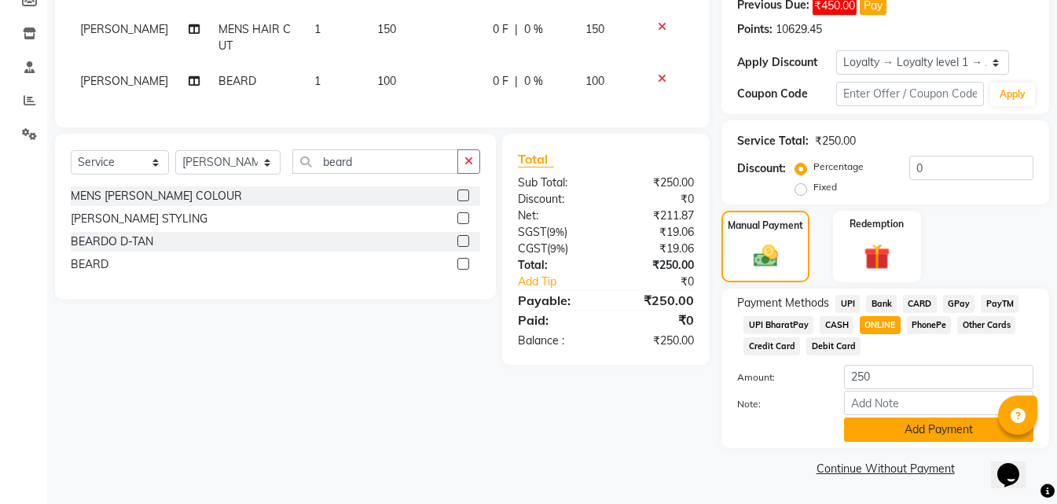
click at [900, 432] on button "Add Payment" at bounding box center [938, 429] width 189 height 24
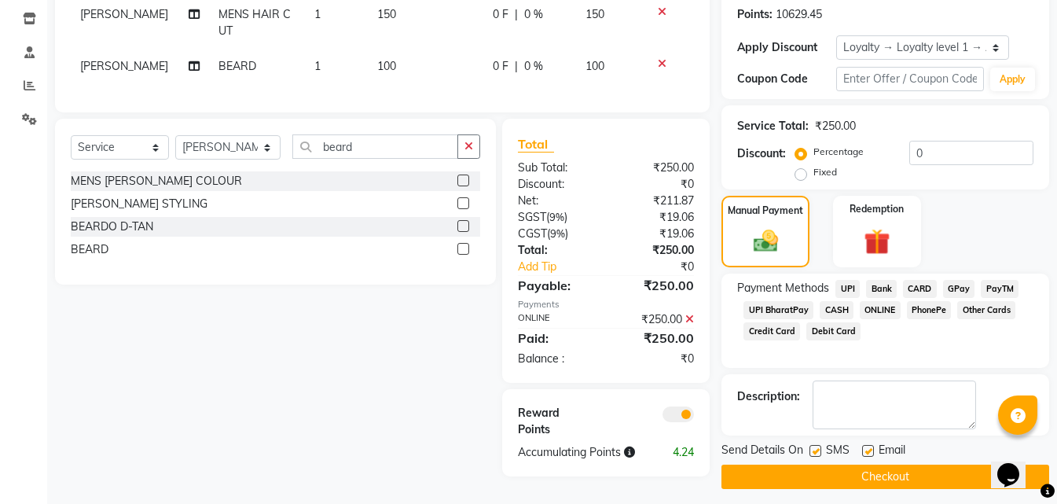
scroll to position [271, 0]
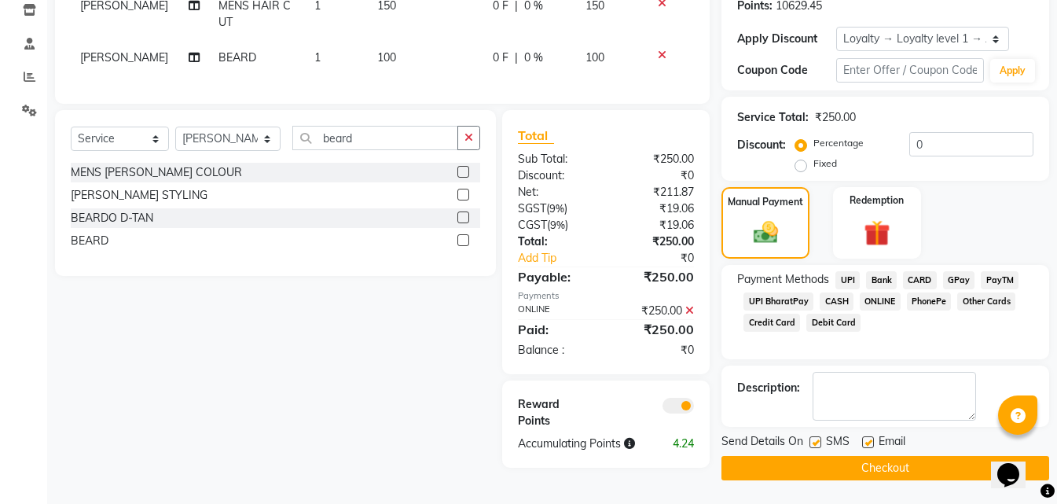
click at [854, 472] on button "Checkout" at bounding box center [885, 468] width 328 height 24
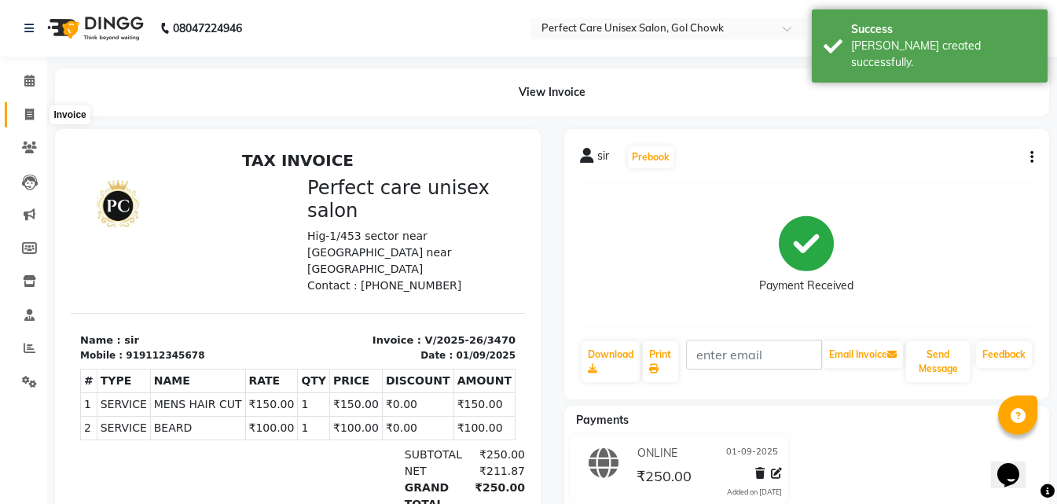
click at [30, 119] on icon at bounding box center [29, 114] width 9 height 12
select select "service"
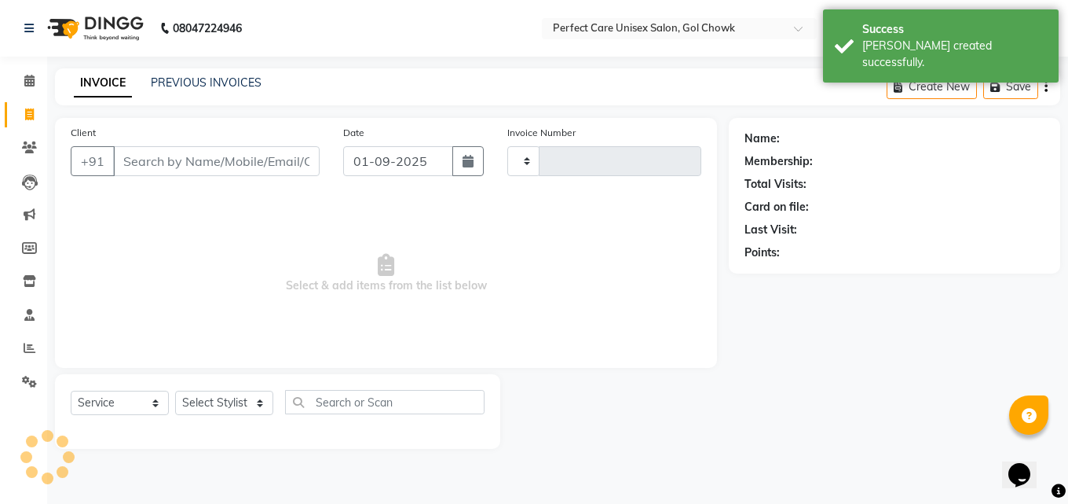
type input "3471"
select select "4751"
click at [222, 86] on link "PREVIOUS INVOICES" at bounding box center [206, 82] width 111 height 14
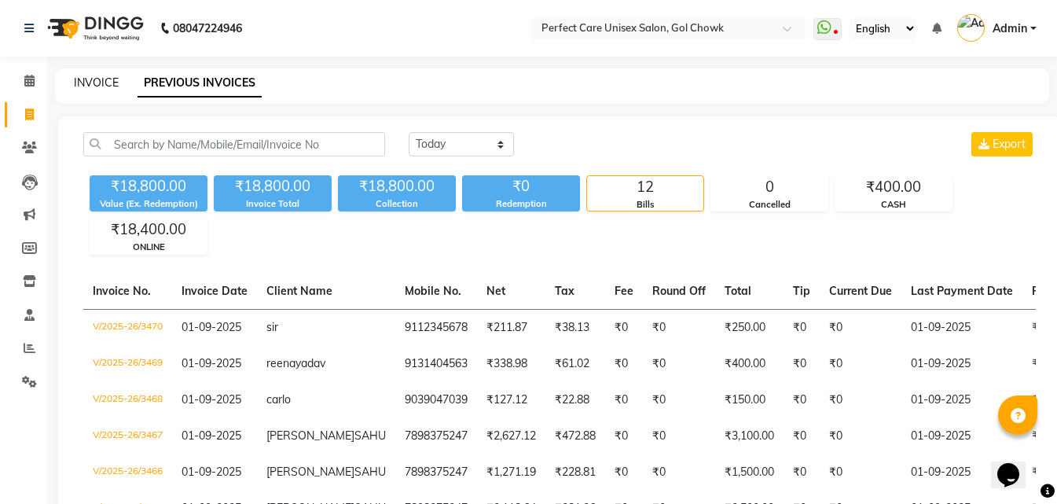
click at [104, 86] on link "INVOICE" at bounding box center [96, 82] width 45 height 14
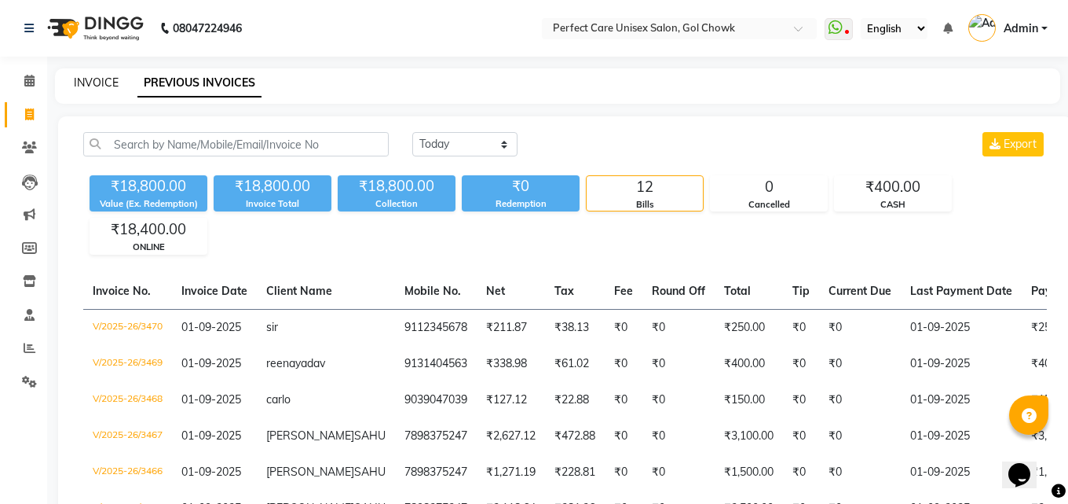
select select "4751"
select select "service"
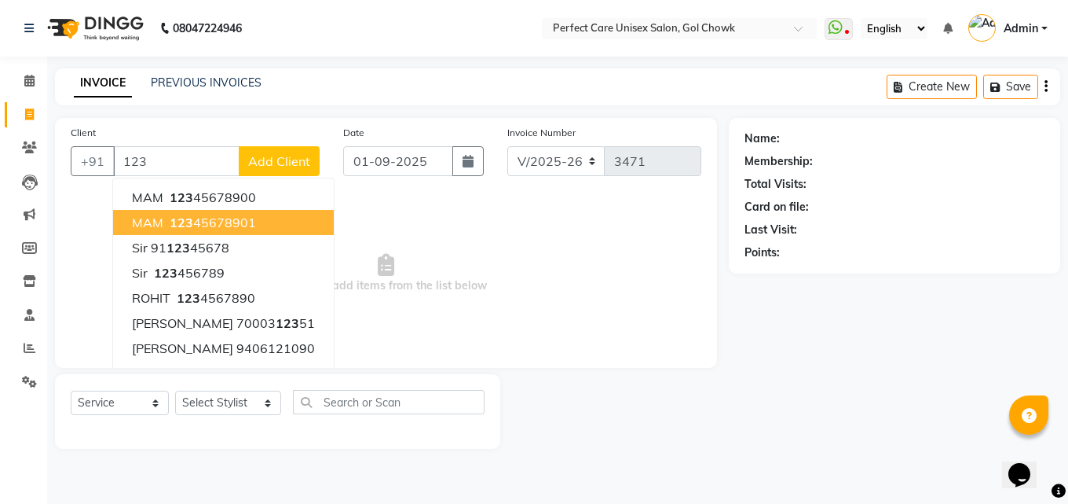
click at [229, 225] on ngb-highlight "123 45678901" at bounding box center [212, 222] width 90 height 16
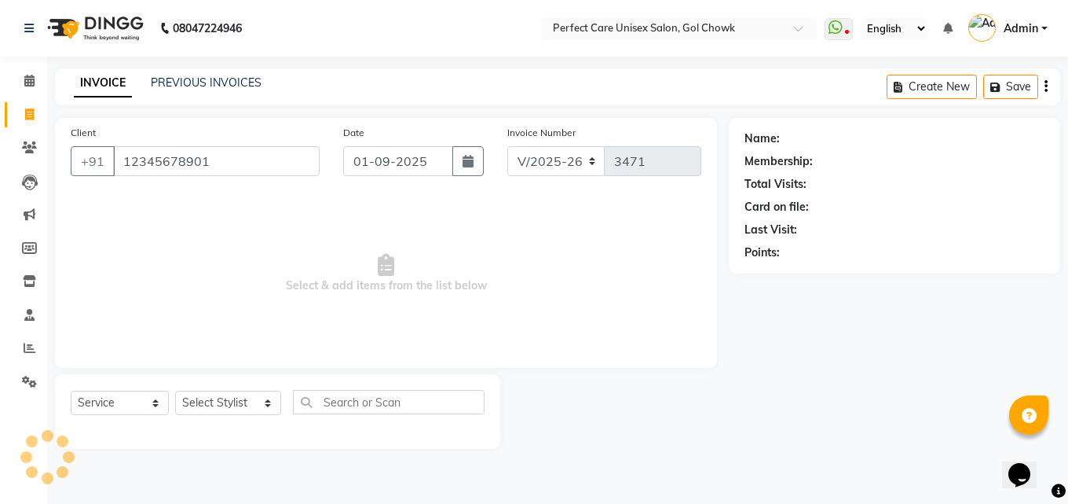
type input "12345678901"
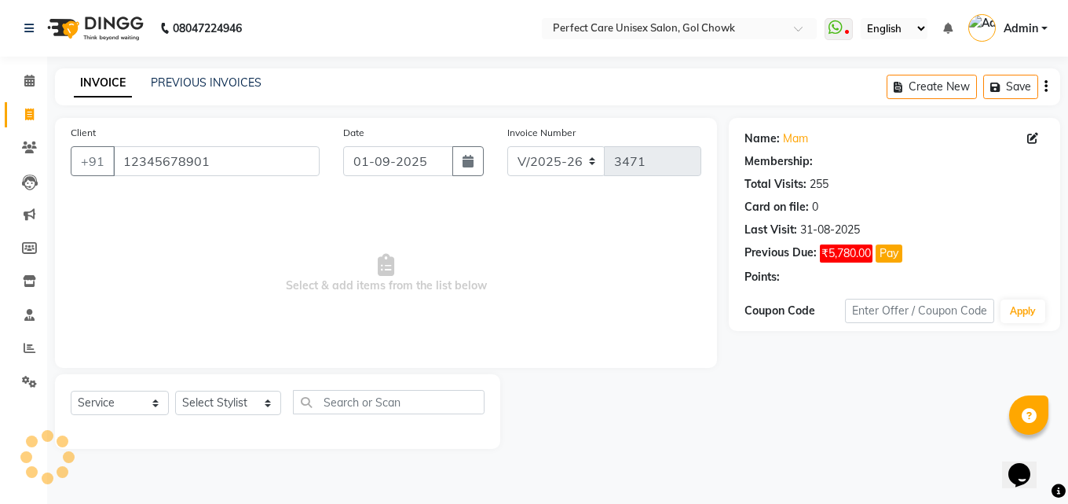
select select "1: Object"
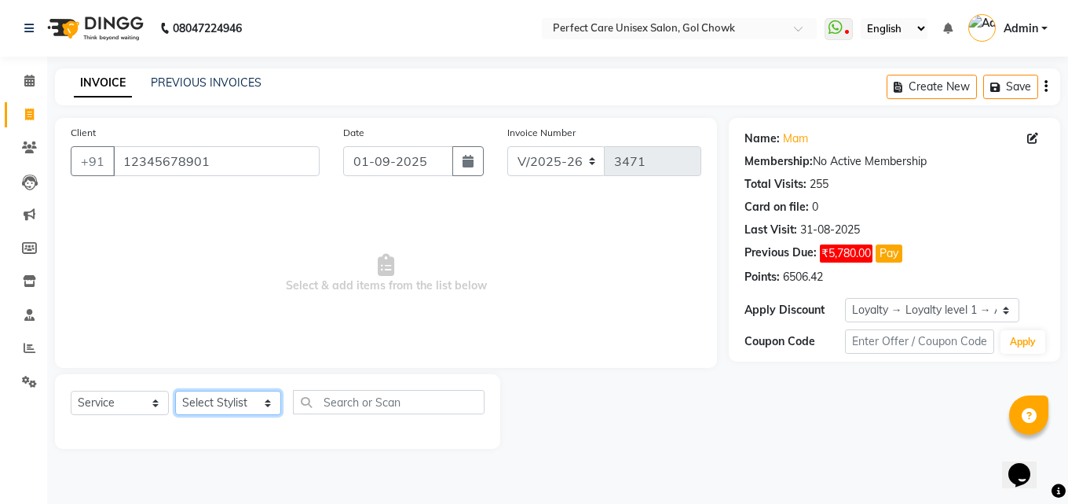
click at [225, 409] on select "Select Stylist MISS CHANDA MISS KAYNAT MISS KRITIKA MISS PIHU MISS POOJA MISS.S…" at bounding box center [228, 402] width 106 height 24
select select "32651"
click at [175, 390] on select "Select Stylist MISS CHANDA MISS KAYNAT MISS KRITIKA MISS PIHU MISS POOJA MISS.S…" at bounding box center [228, 402] width 106 height 24
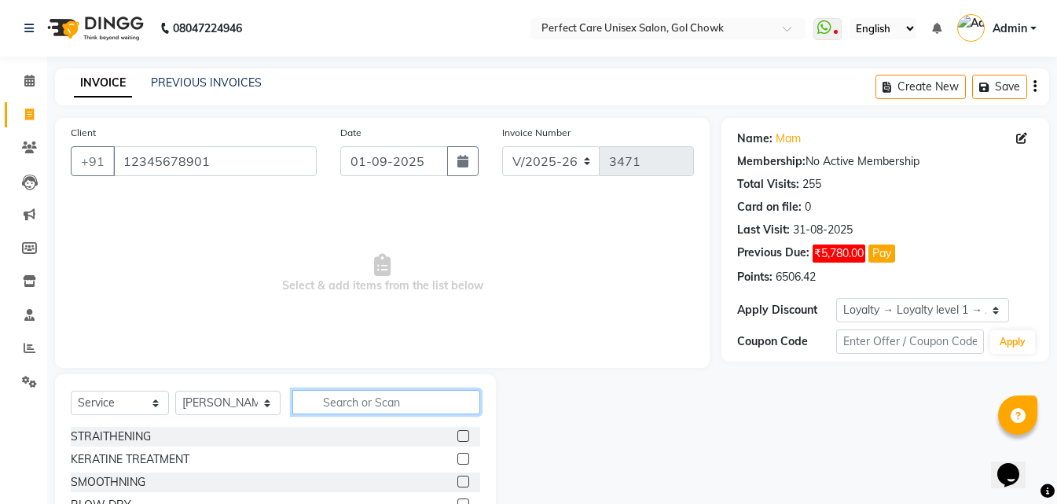
click at [381, 403] on input "text" at bounding box center [385, 402] width 187 height 24
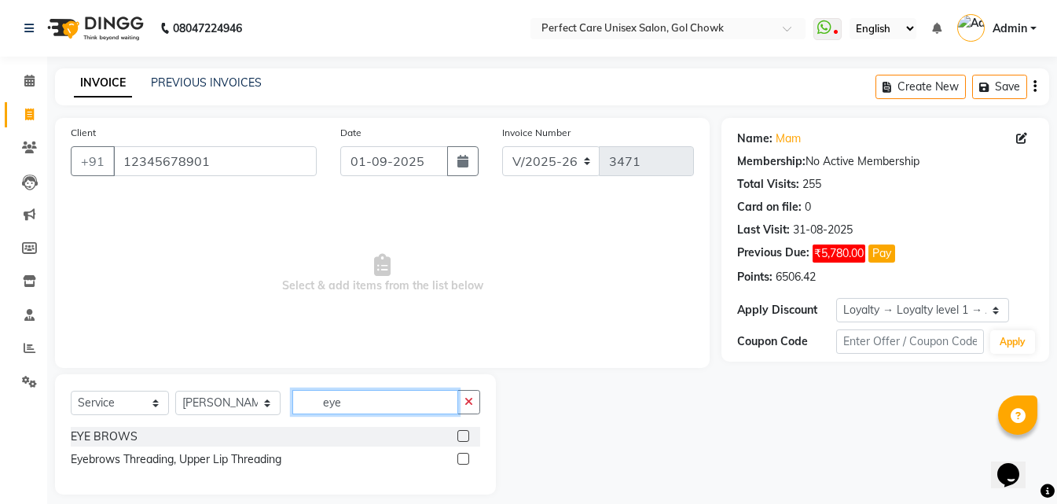
type input "eye"
click at [467, 460] on label at bounding box center [463, 459] width 12 height 12
click at [467, 460] on input "checkbox" at bounding box center [462, 459] width 10 height 10
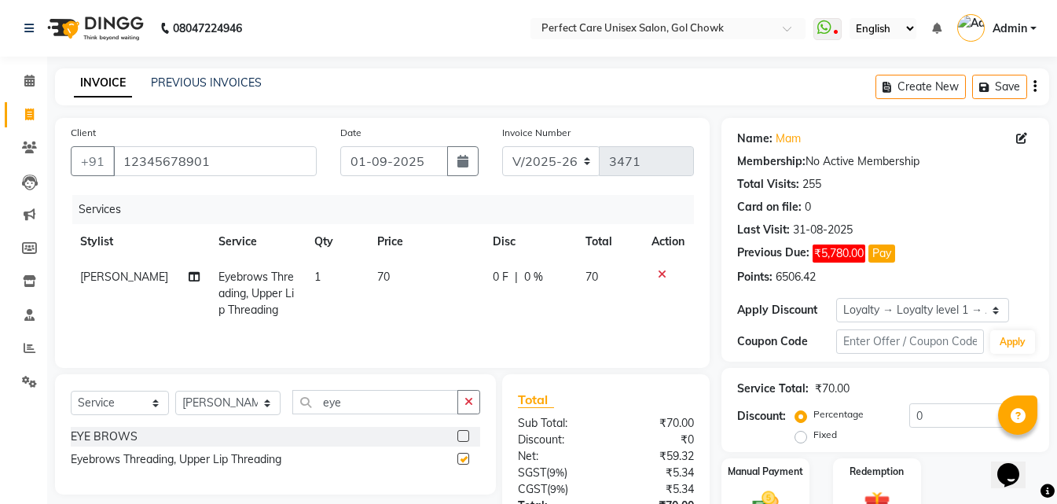
checkbox input "false"
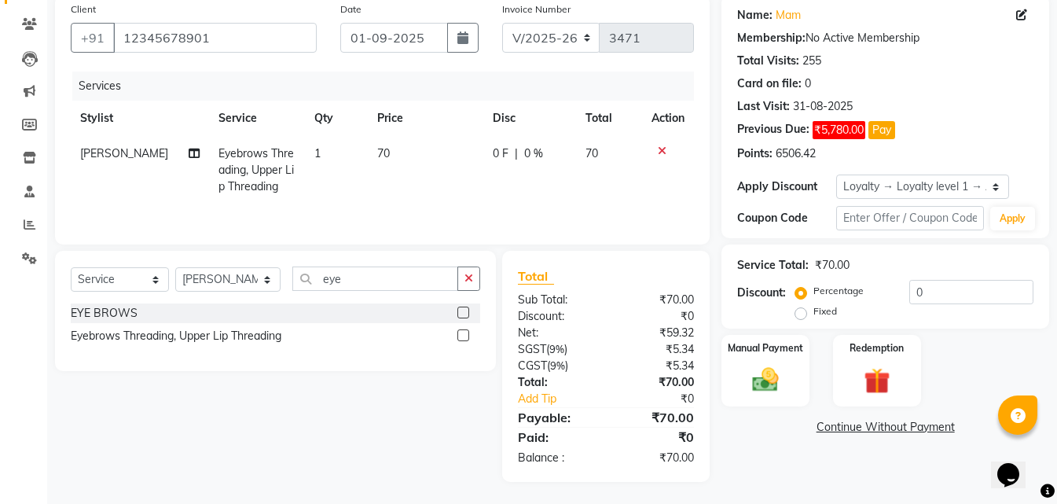
scroll to position [125, 0]
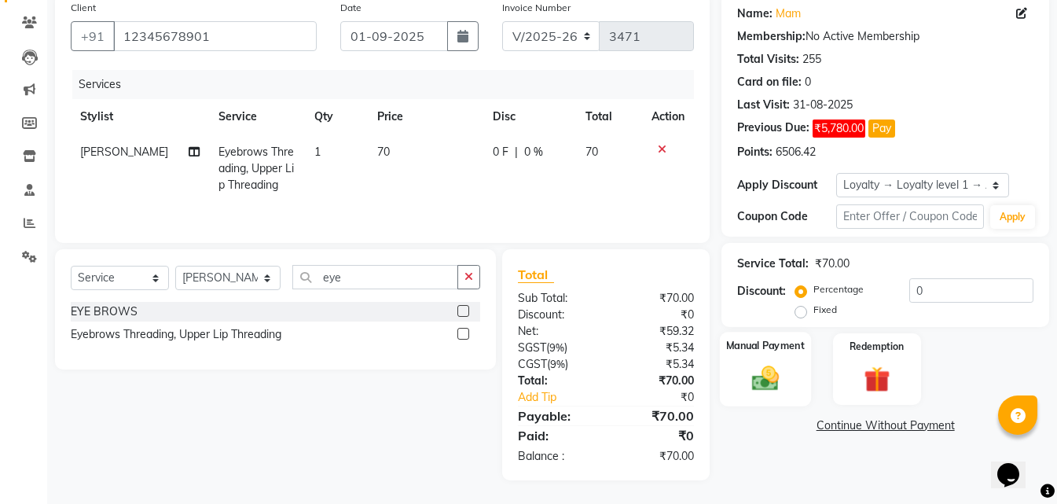
click at [791, 368] on div "Manual Payment" at bounding box center [765, 369] width 91 height 75
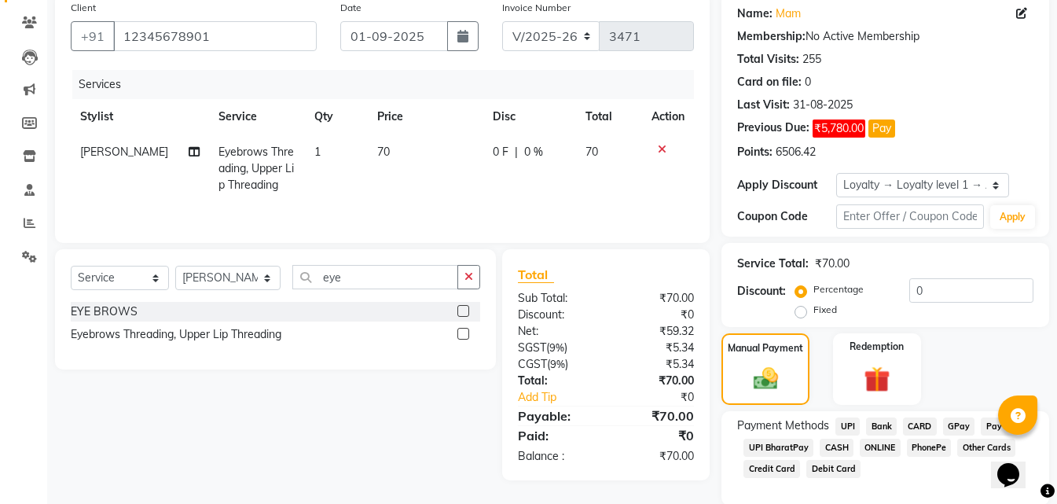
click at [879, 453] on span "ONLINE" at bounding box center [879, 447] width 41 height 18
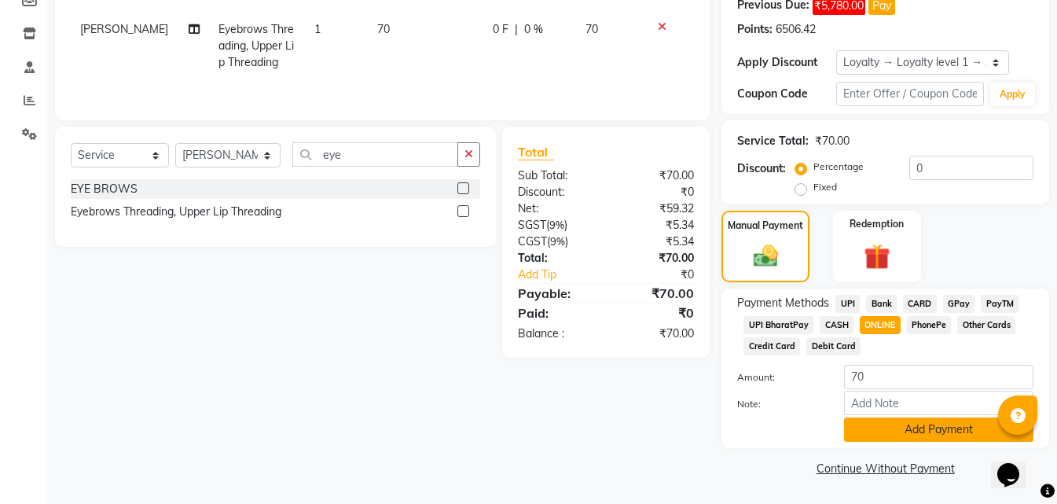
click at [855, 424] on button "Add Payment" at bounding box center [938, 429] width 189 height 24
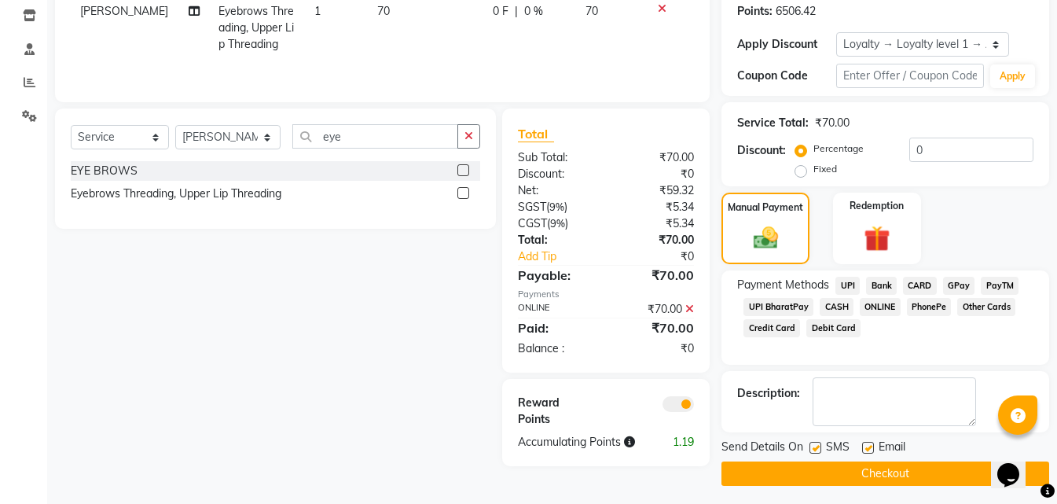
scroll to position [271, 0]
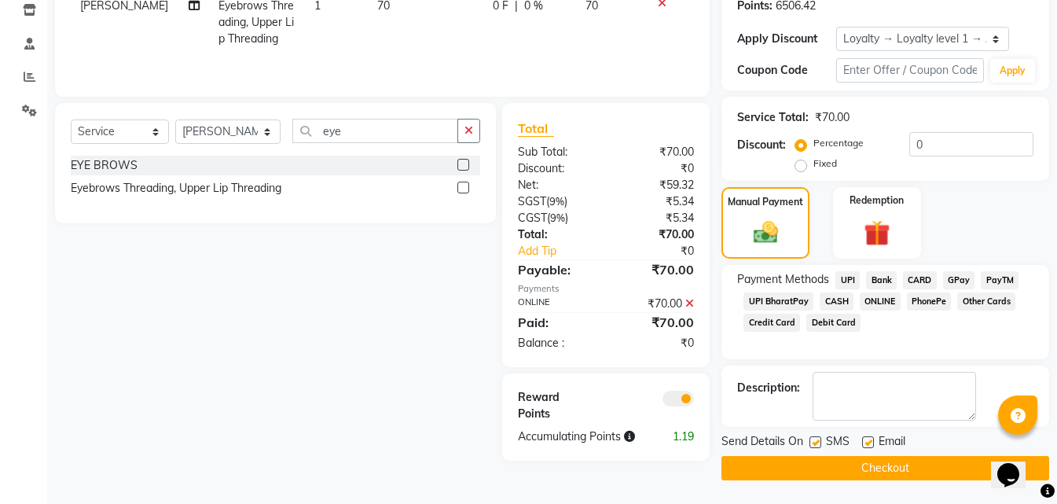
click at [877, 465] on button "Checkout" at bounding box center [885, 468] width 328 height 24
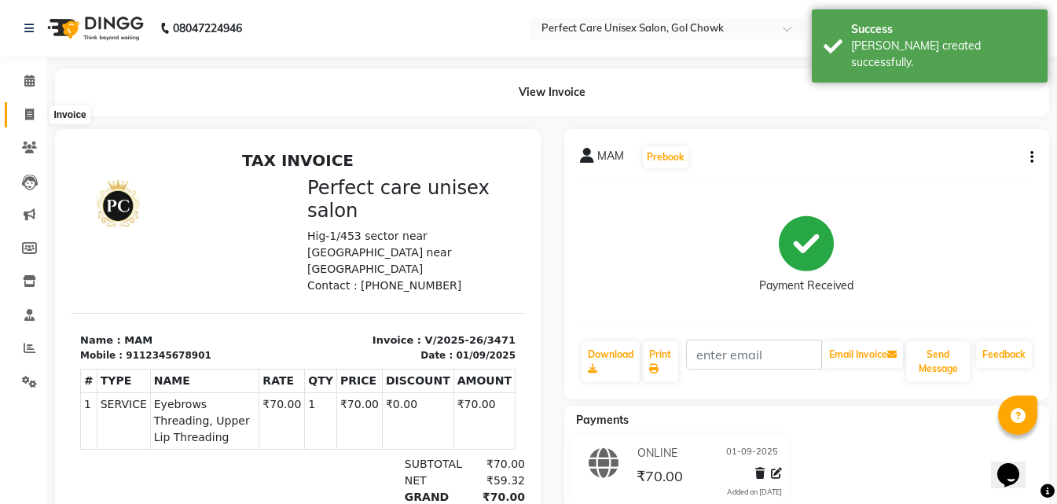
click at [23, 111] on span at bounding box center [29, 115] width 27 height 18
select select "service"
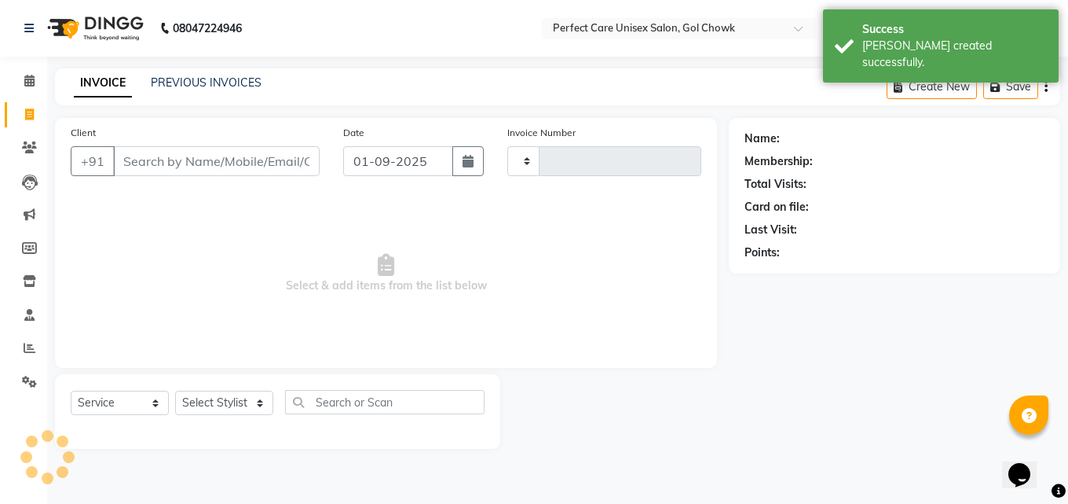
type input "3472"
select select "4751"
click at [201, 87] on link "PREVIOUS INVOICES" at bounding box center [206, 82] width 111 height 14
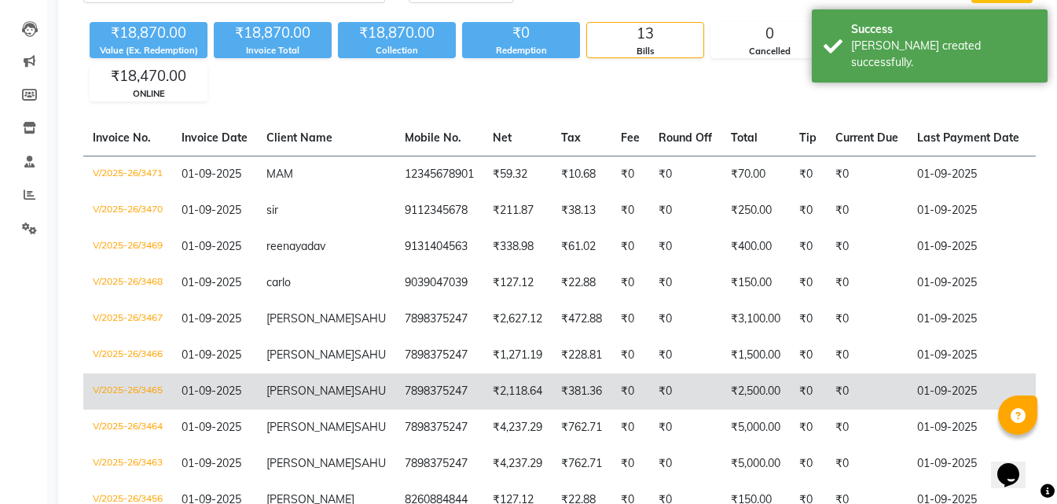
scroll to position [0, 346]
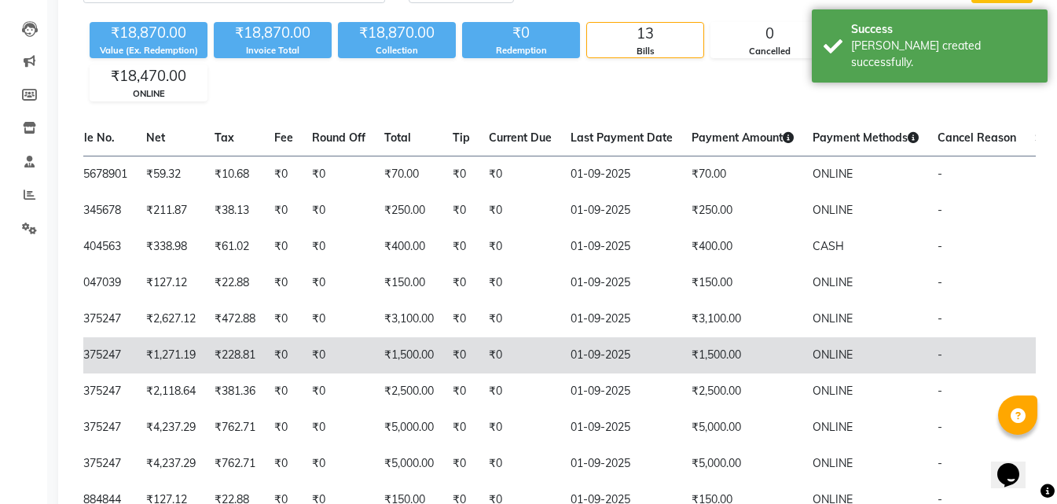
drag, startPoint x: 609, startPoint y: 404, endPoint x: 814, endPoint y: 400, distance: 205.1
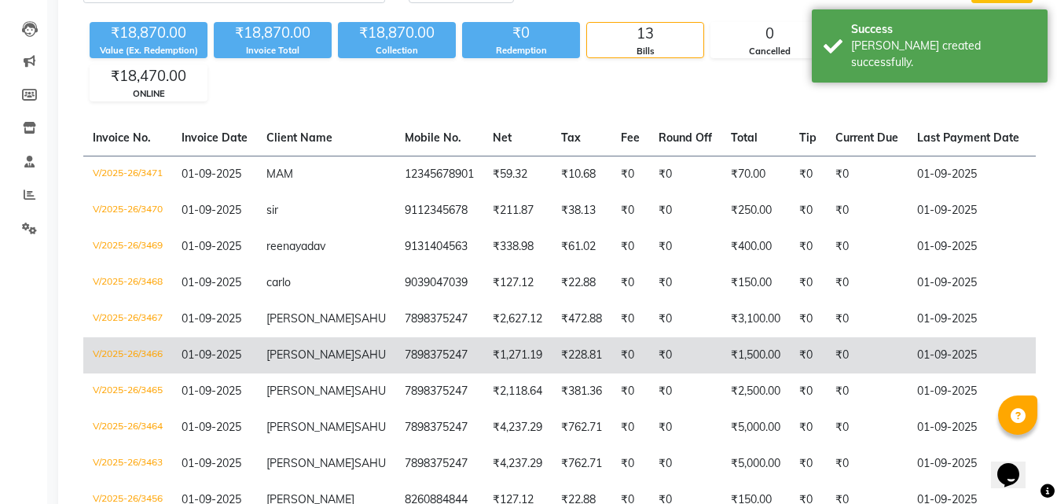
drag, startPoint x: 582, startPoint y: 407, endPoint x: 283, endPoint y: 358, distance: 303.2
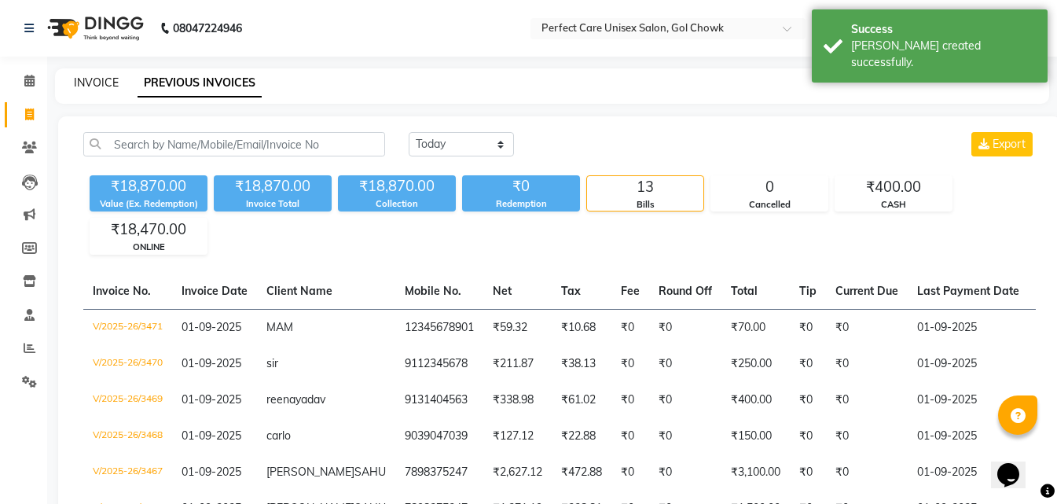
click at [101, 78] on link "INVOICE" at bounding box center [96, 82] width 45 height 14
select select "service"
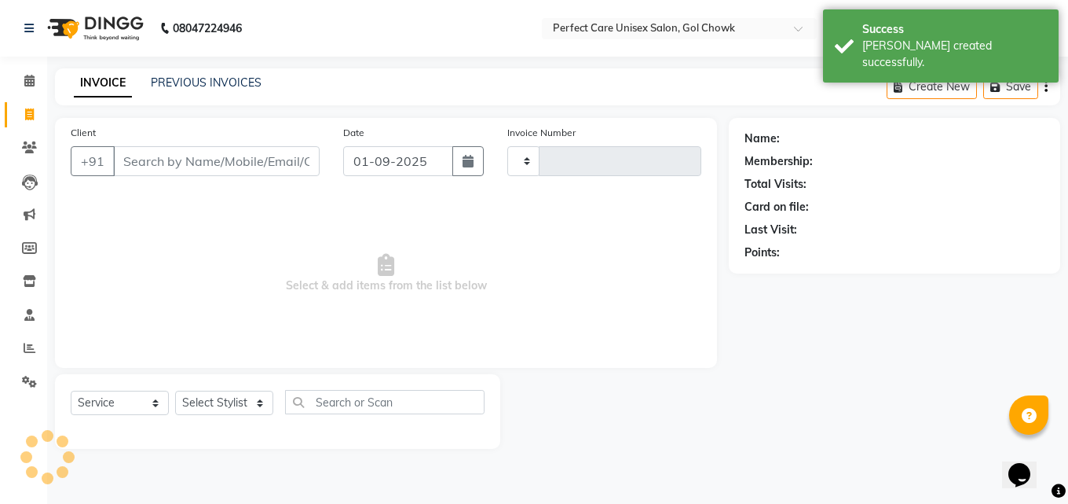
type input "3472"
select select "4751"
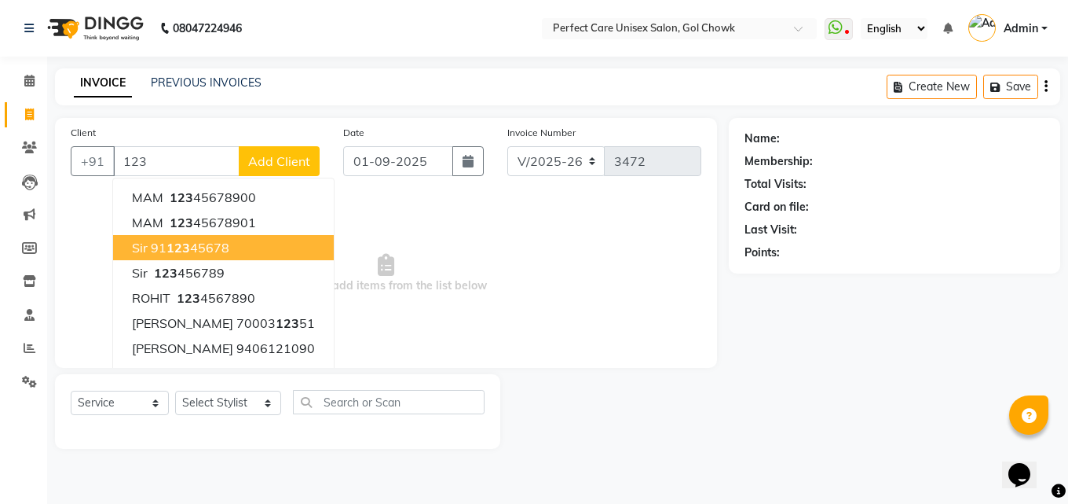
click at [237, 244] on button "sir 91 123 45678" at bounding box center [223, 247] width 221 height 25
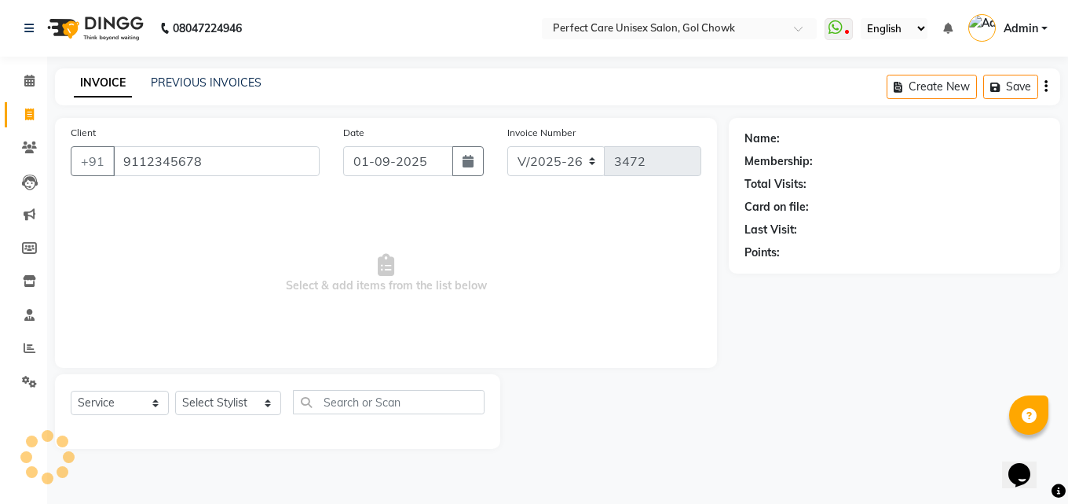
type input "9112345678"
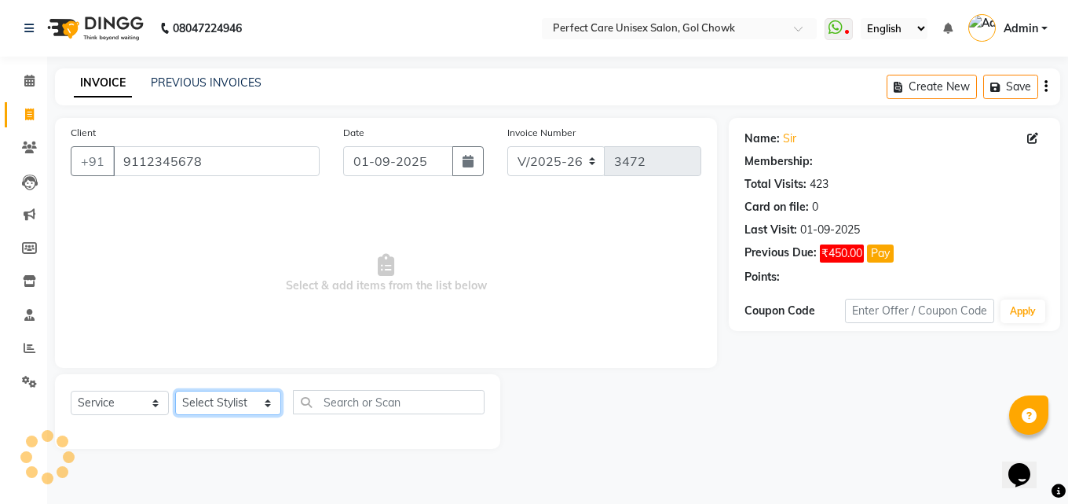
drag, startPoint x: 220, startPoint y: 399, endPoint x: 219, endPoint y: 390, distance: 8.7
click at [220, 399] on select "Select Stylist MISS CHANDA MISS KAYNAT MISS KRITIKA MISS PIHU MISS POOJA MISS.S…" at bounding box center [228, 402] width 106 height 24
select select "1: Object"
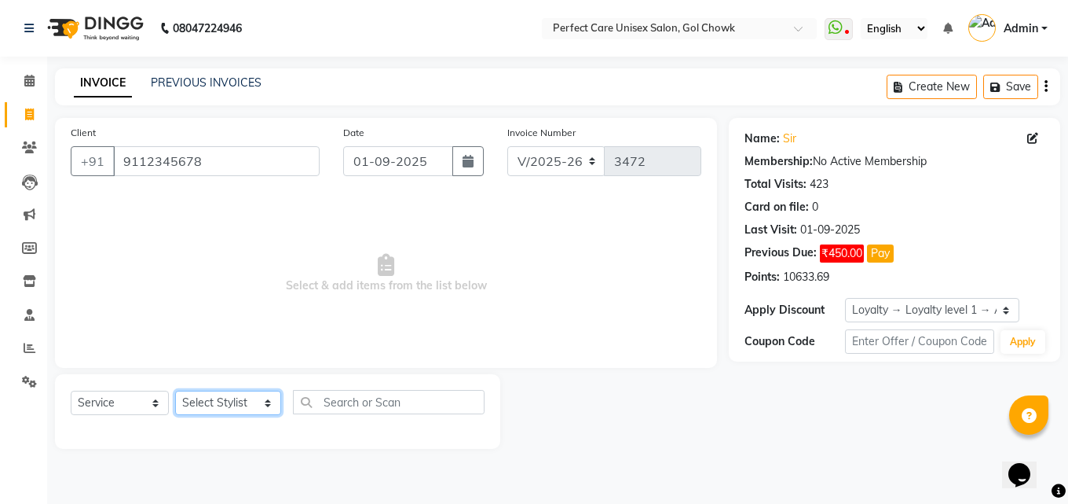
select select "86172"
click at [175, 390] on select "Select Stylist MISS CHANDA MISS KAYNAT MISS KRITIKA MISS PIHU MISS POOJA MISS.S…" at bounding box center [228, 402] width 106 height 24
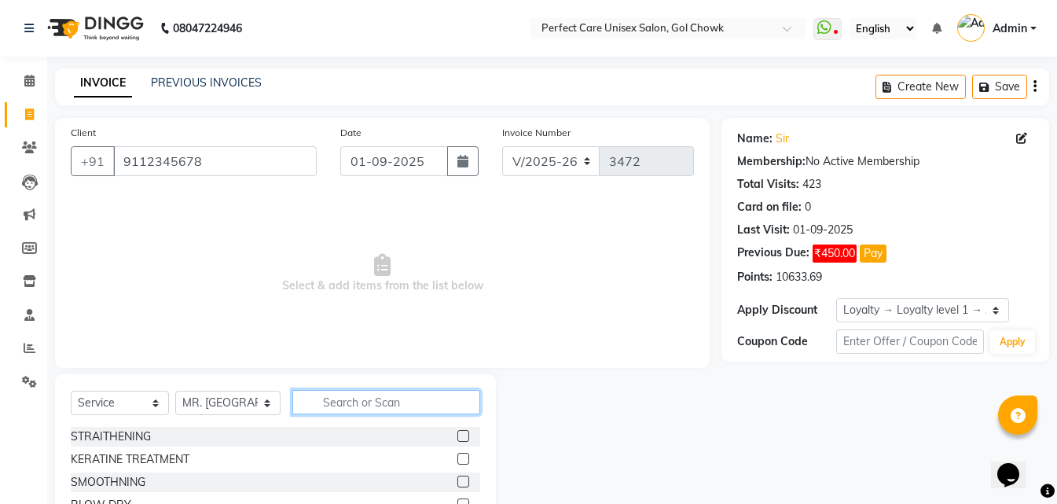
click at [321, 401] on input "text" at bounding box center [385, 402] width 187 height 24
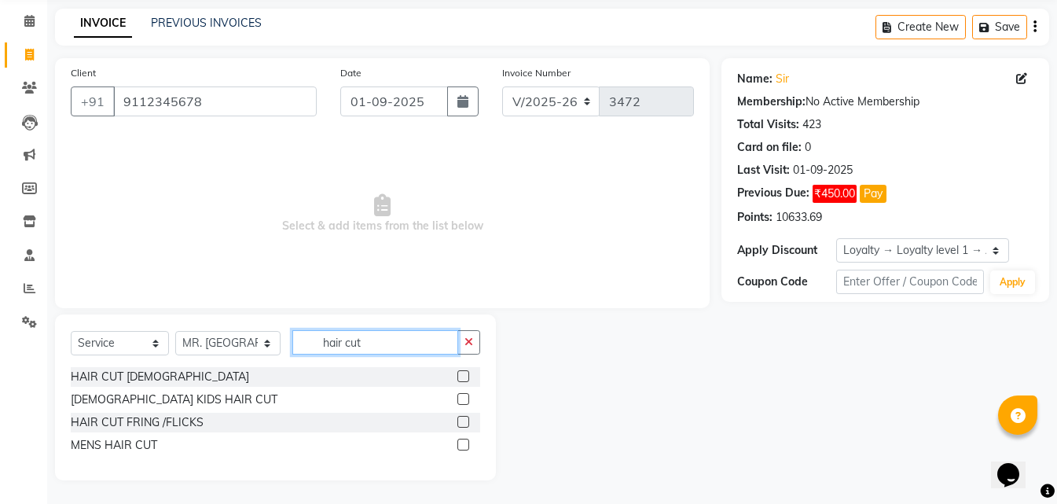
type input "hair cut"
click at [465, 445] on label at bounding box center [463, 444] width 12 height 12
click at [465, 445] on input "checkbox" at bounding box center [462, 445] width 10 height 10
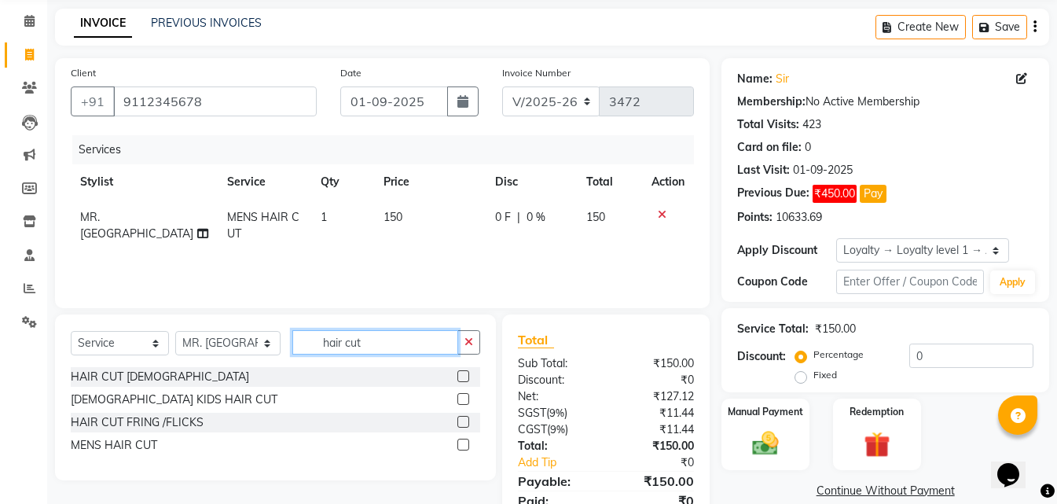
checkbox input "false"
drag, startPoint x: 400, startPoint y: 345, endPoint x: 269, endPoint y: 339, distance: 131.3
click at [269, 339] on div "Select Service Product Membership Package Voucher Prepaid Gift Card Select Styl…" at bounding box center [275, 348] width 409 height 37
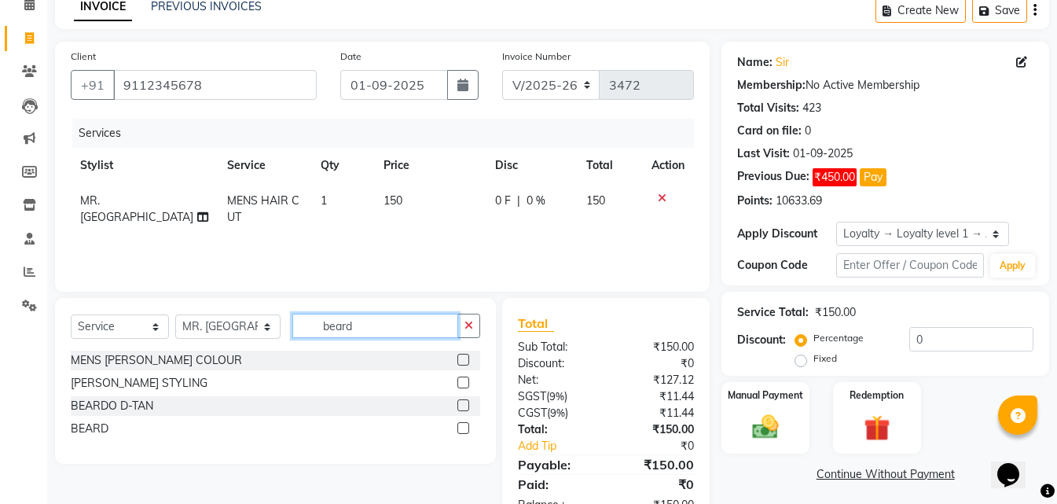
scroll to position [125, 0]
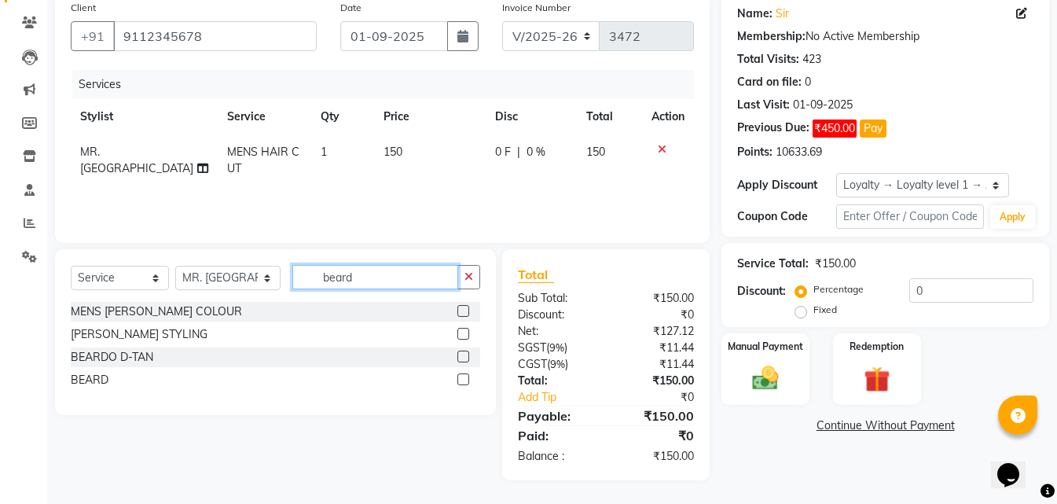
type input "beard"
click at [464, 380] on label at bounding box center [463, 379] width 12 height 12
click at [464, 380] on input "checkbox" at bounding box center [462, 380] width 10 height 10
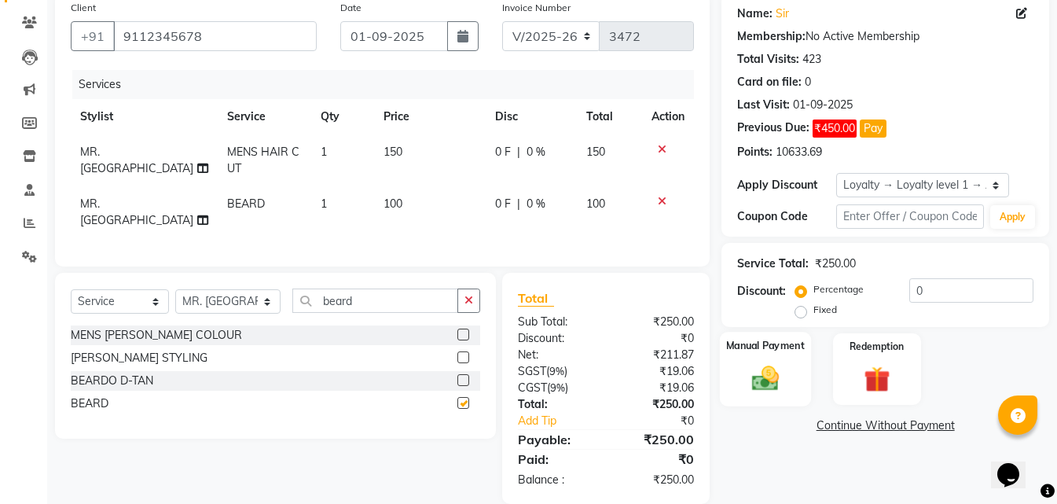
scroll to position [144, 0]
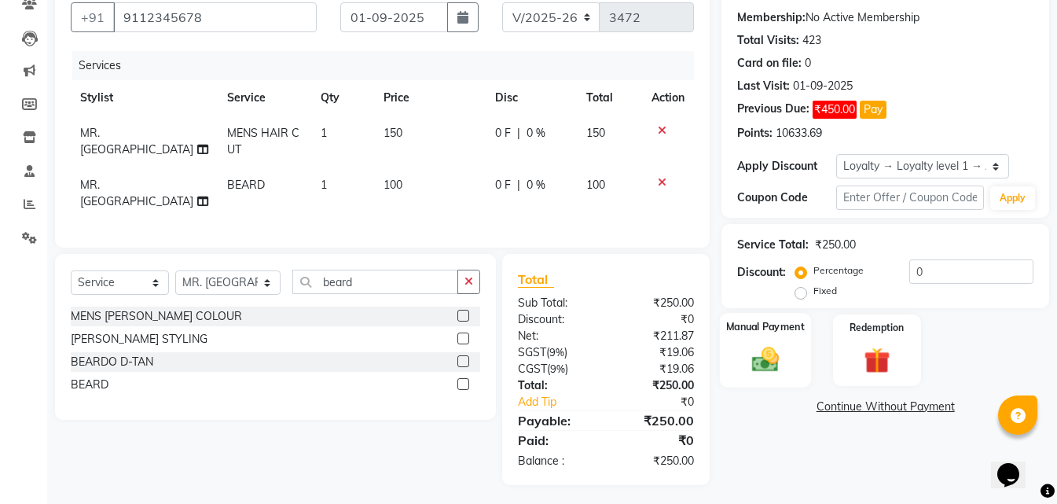
checkbox input "false"
drag, startPoint x: 750, startPoint y: 364, endPoint x: 846, endPoint y: 390, distance: 99.3
click at [750, 363] on img at bounding box center [765, 359] width 42 height 30
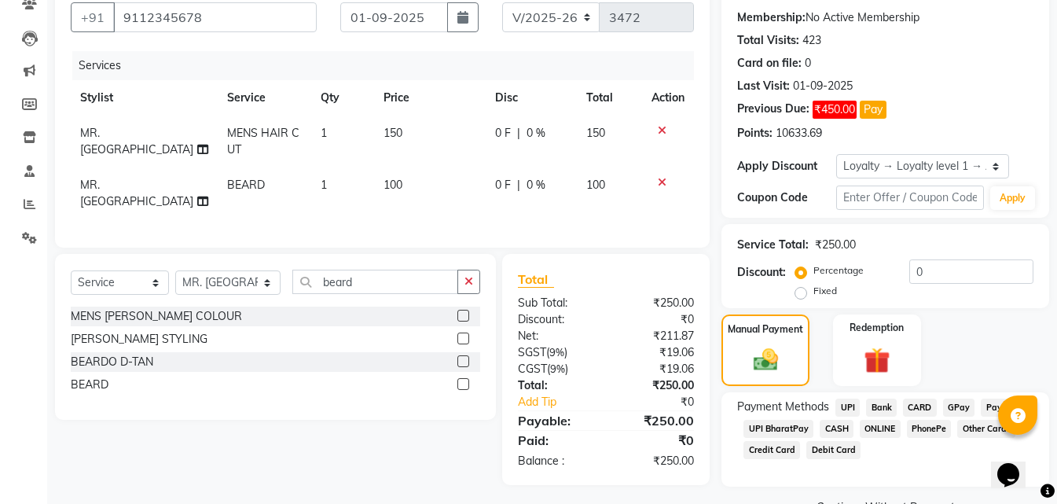
click at [882, 431] on span "ONLINE" at bounding box center [879, 429] width 41 height 18
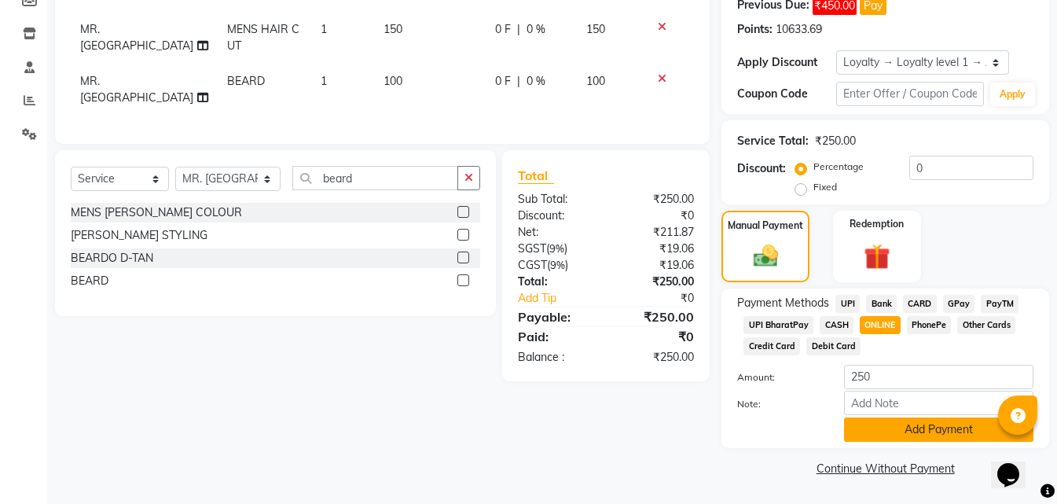
click at [894, 436] on button "Add Payment" at bounding box center [938, 429] width 189 height 24
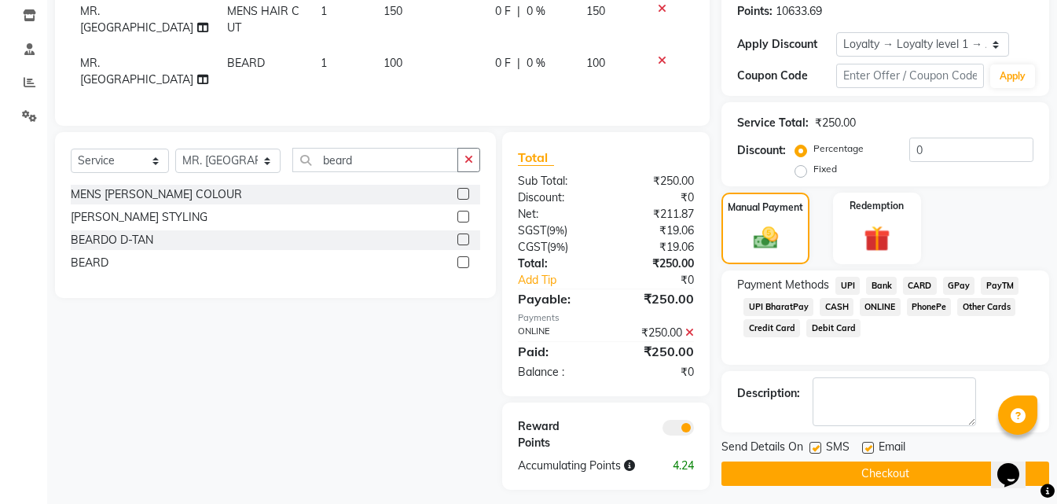
scroll to position [271, 0]
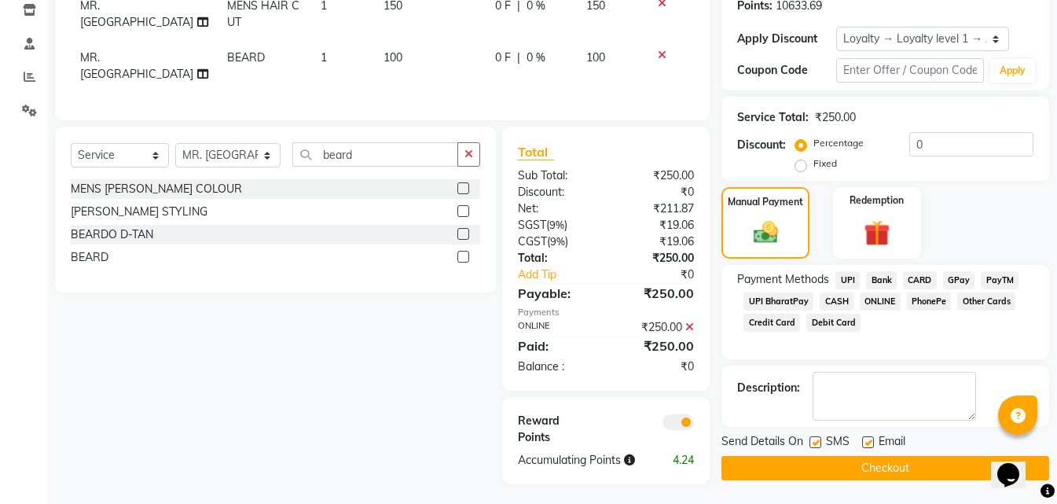
click at [844, 466] on button "Checkout" at bounding box center [885, 468] width 328 height 24
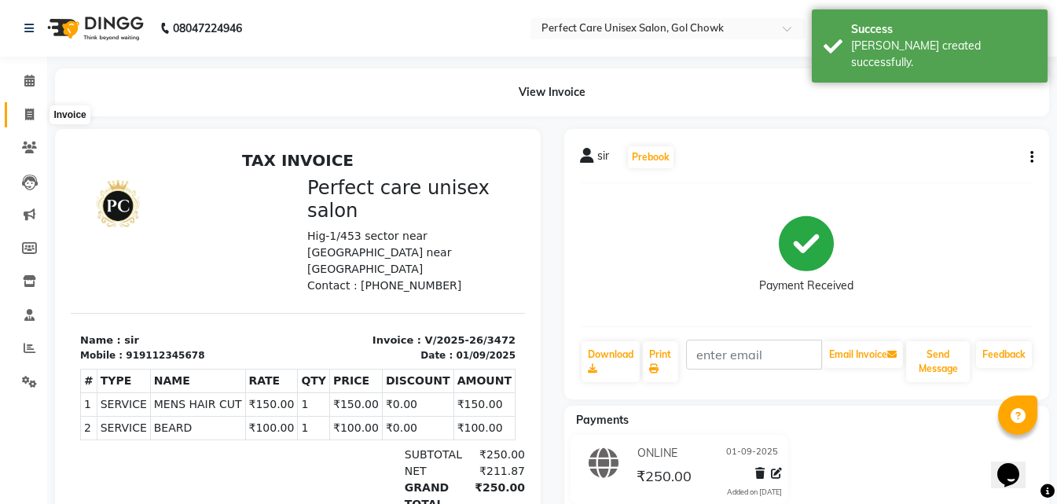
click at [25, 108] on icon at bounding box center [29, 114] width 9 height 12
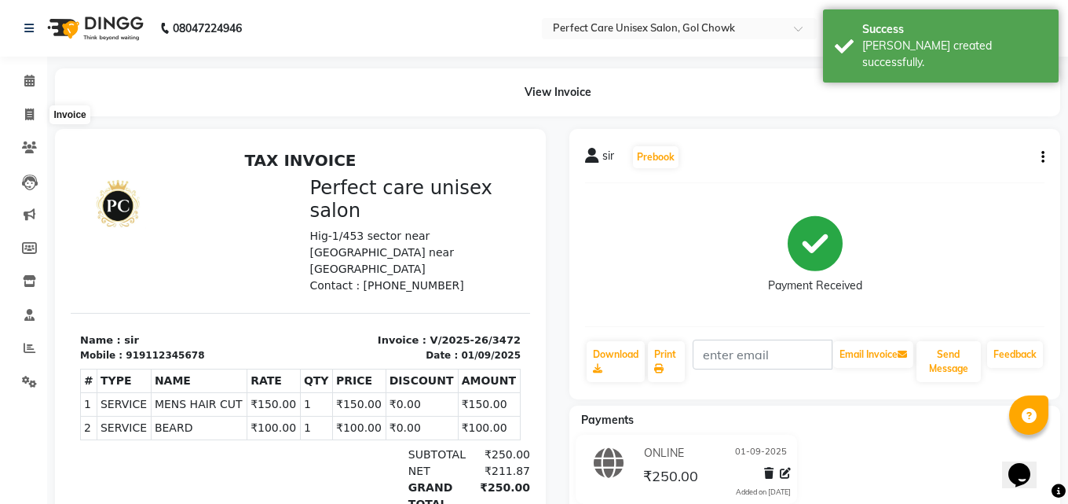
select select "4751"
select select "service"
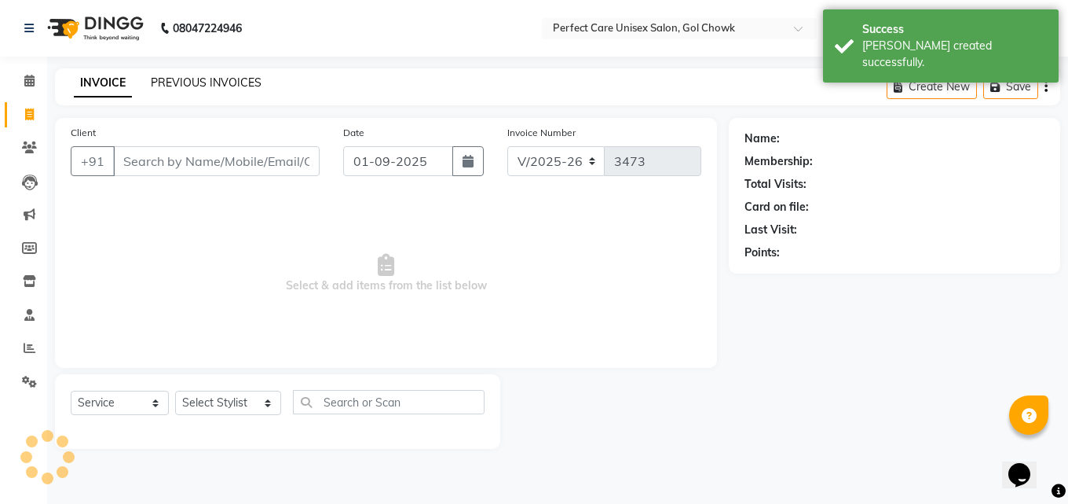
click at [233, 82] on link "PREVIOUS INVOICES" at bounding box center [206, 82] width 111 height 14
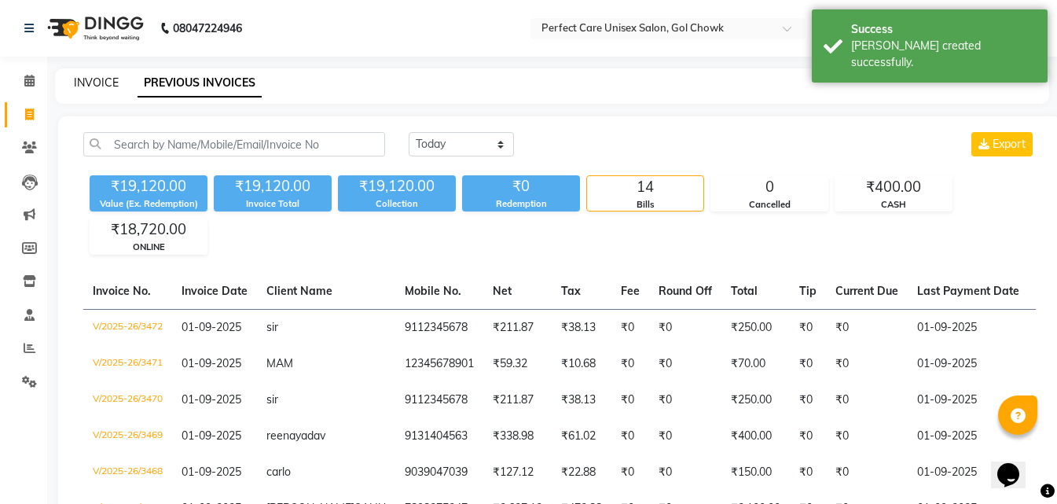
click at [97, 80] on link "INVOICE" at bounding box center [96, 82] width 45 height 14
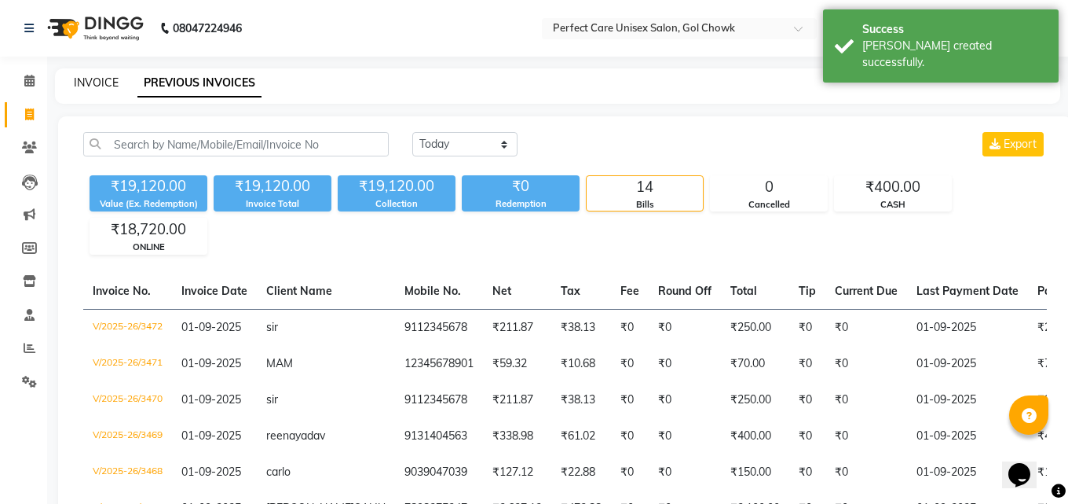
select select "4751"
select select "service"
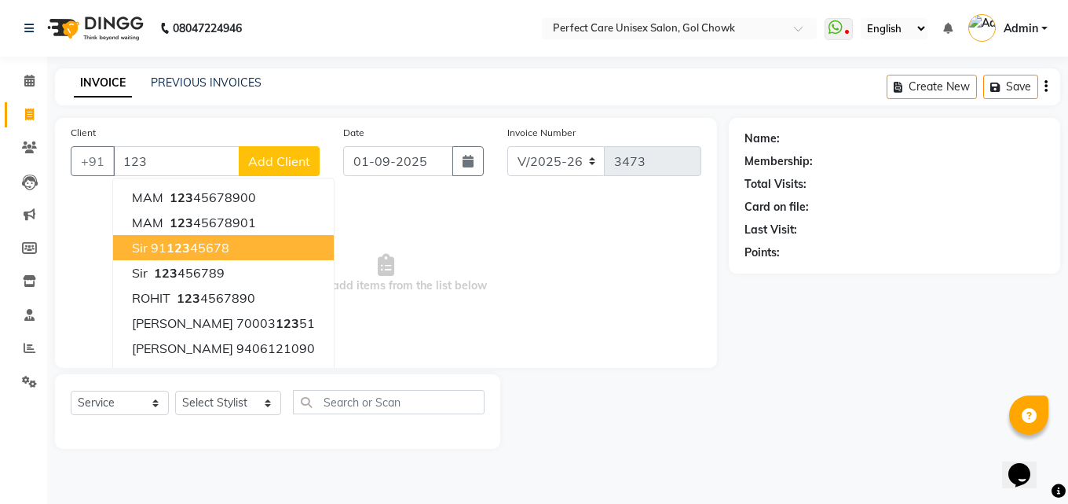
click at [177, 257] on button "sir 91 123 45678" at bounding box center [223, 247] width 221 height 25
type input "9112345678"
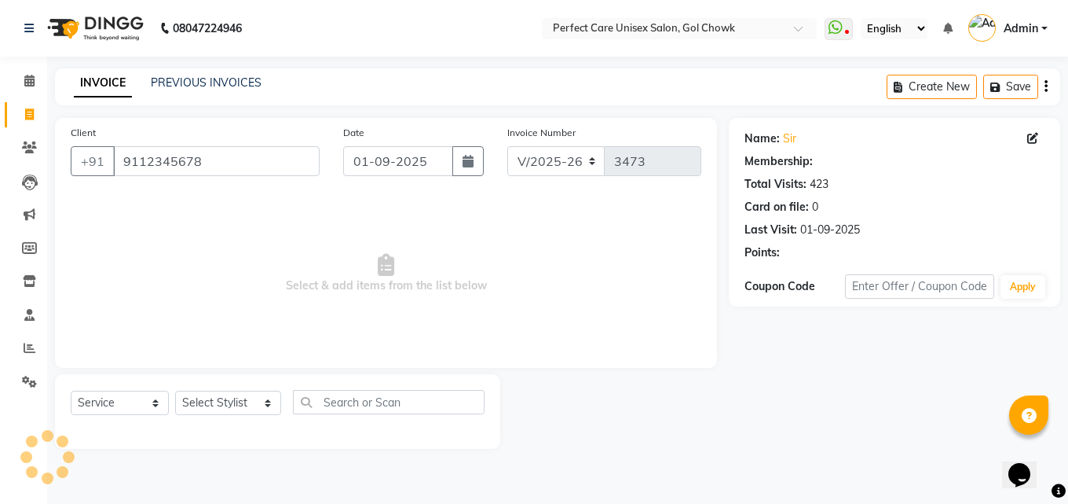
select select "1: Object"
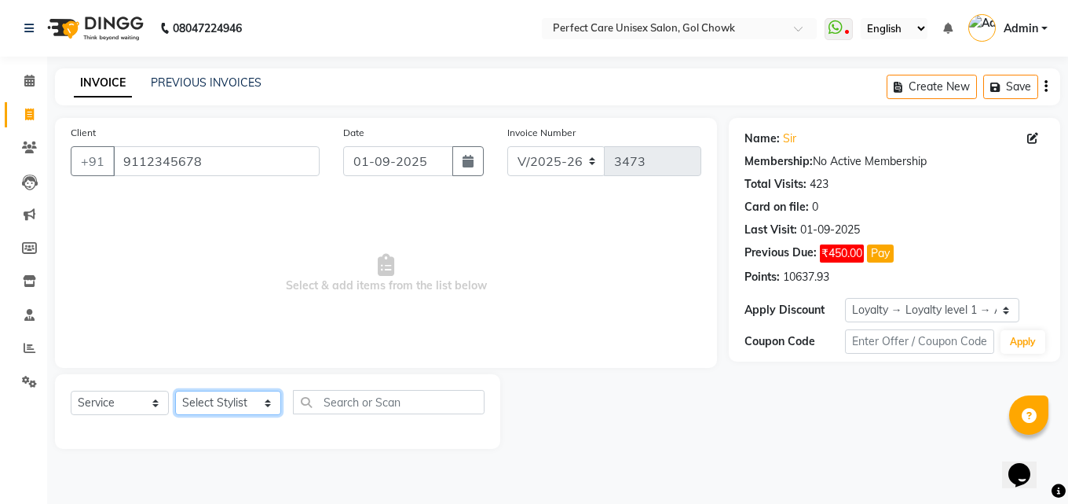
click at [229, 401] on select "Select Stylist MISS CHANDA MISS KAYNAT MISS KRITIKA MISS PIHU MISS POOJA MISS.S…" at bounding box center [228, 402] width 106 height 24
select select "78640"
click at [175, 390] on select "Select Stylist MISS CHANDA MISS KAYNAT MISS KRITIKA MISS PIHU MISS POOJA MISS.S…" at bounding box center [228, 402] width 106 height 24
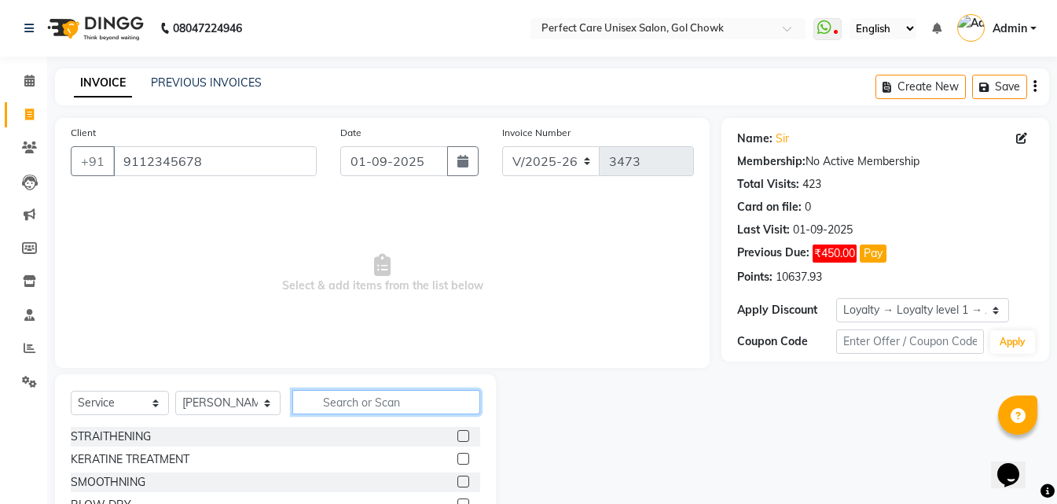
click at [335, 393] on input "text" at bounding box center [385, 402] width 187 height 24
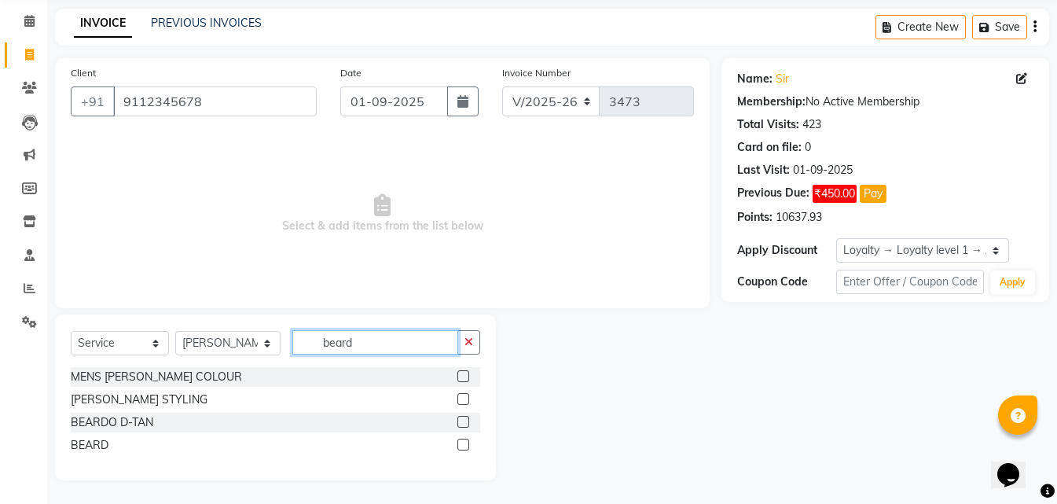
type input "beard"
click at [462, 442] on label at bounding box center [463, 444] width 12 height 12
click at [462, 442] on input "checkbox" at bounding box center [462, 445] width 10 height 10
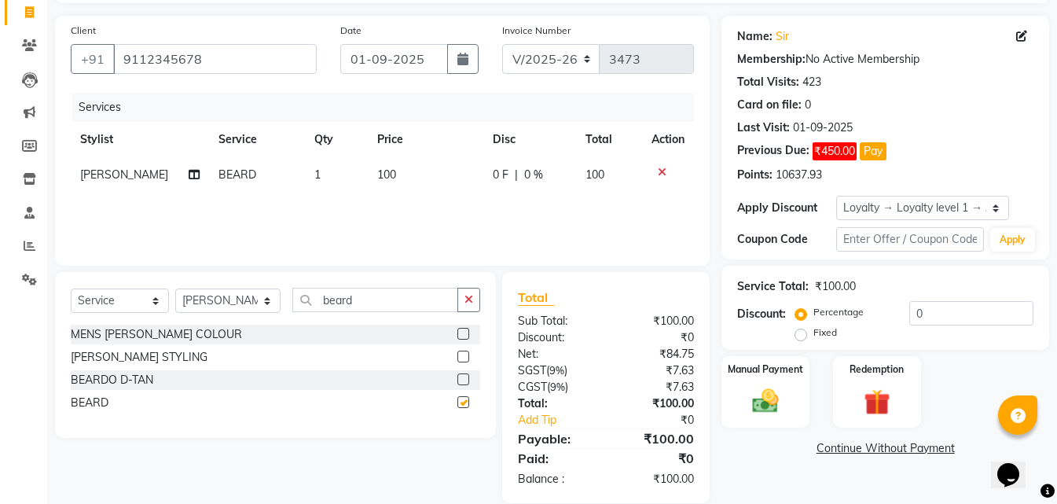
scroll to position [125, 0]
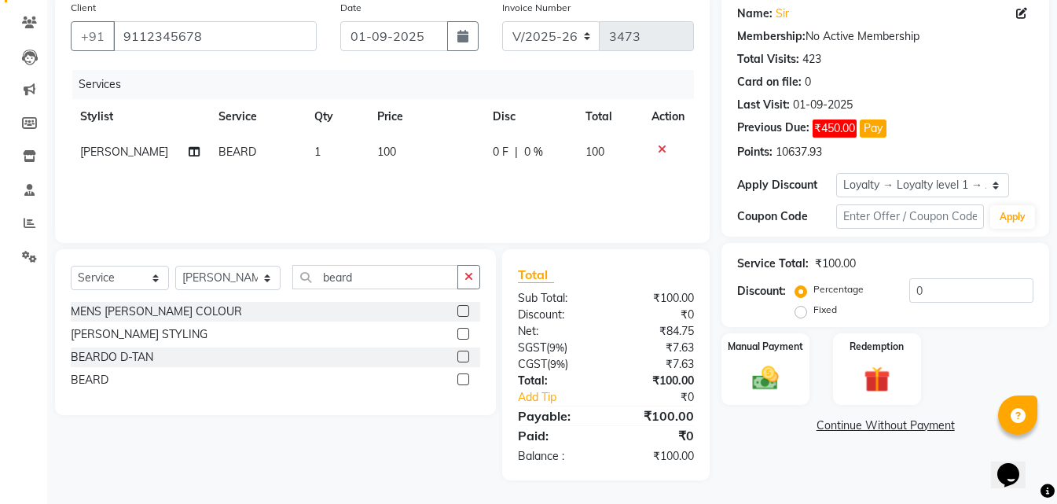
checkbox input "false"
click at [809, 361] on div "Manual Payment Redemption" at bounding box center [884, 368] width 351 height 71
click at [749, 365] on img at bounding box center [765, 377] width 44 height 31
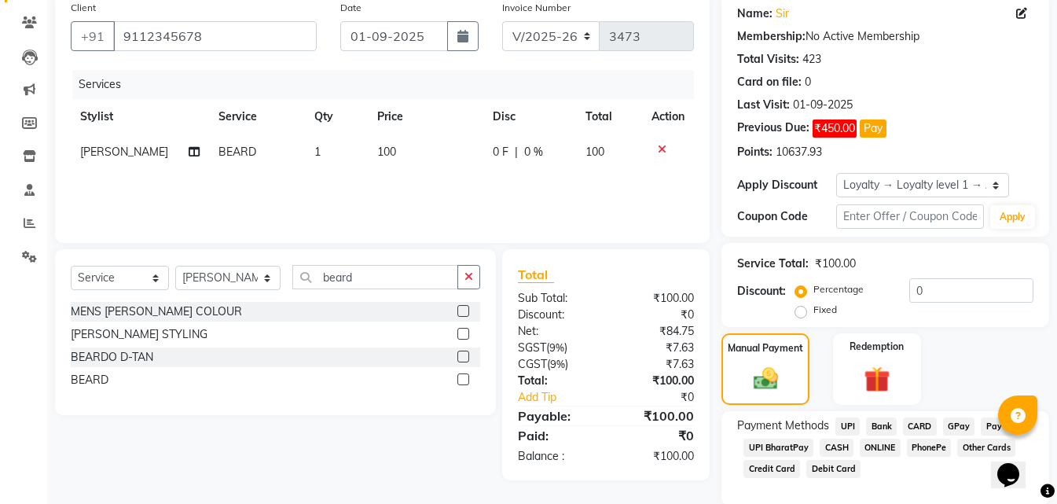
click at [836, 443] on span "CASH" at bounding box center [836, 447] width 34 height 18
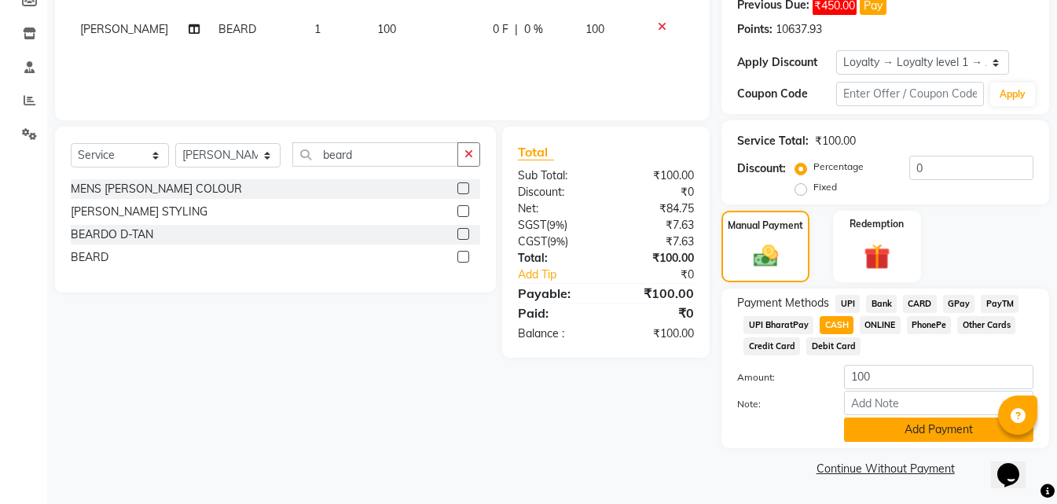
click at [889, 439] on button "Add Payment" at bounding box center [938, 429] width 189 height 24
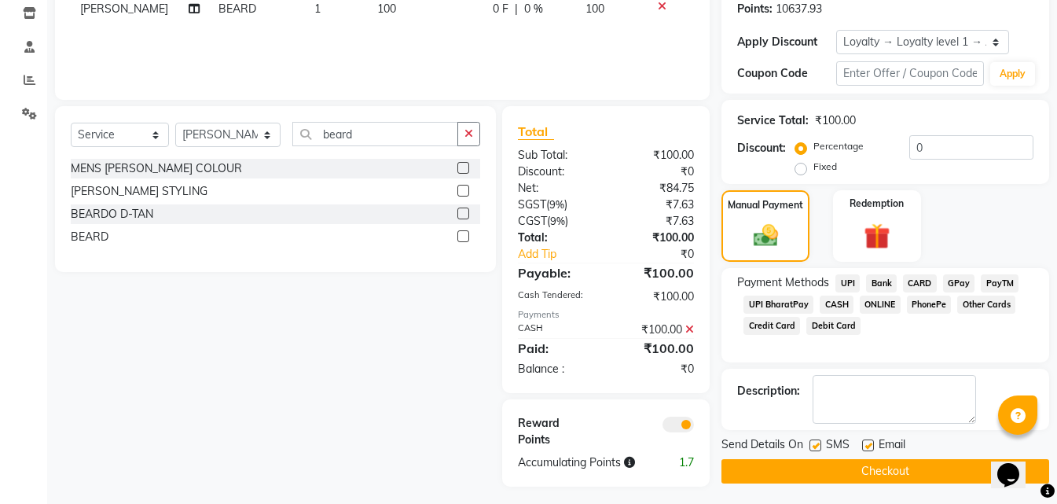
scroll to position [274, 0]
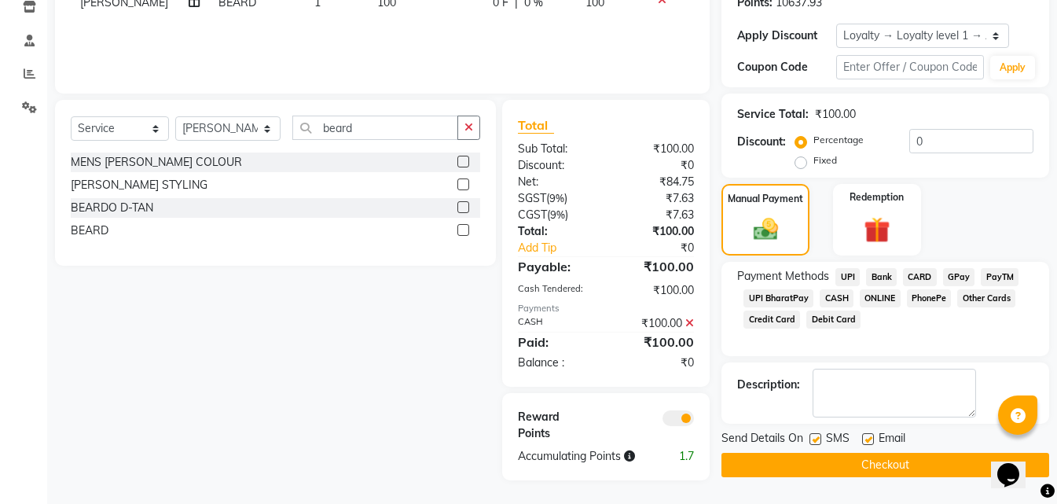
click at [885, 456] on button "Checkout" at bounding box center [885, 465] width 328 height 24
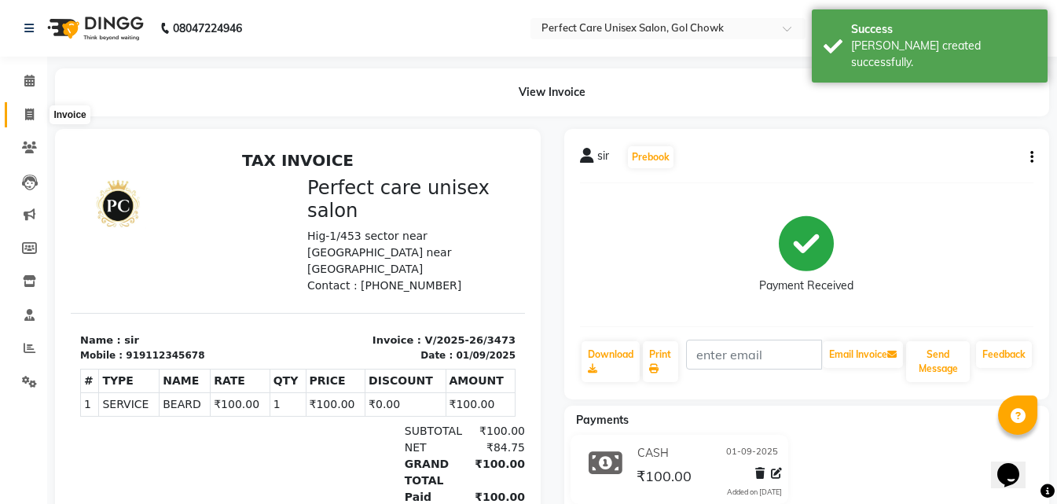
click at [28, 115] on icon at bounding box center [29, 114] width 9 height 12
select select "service"
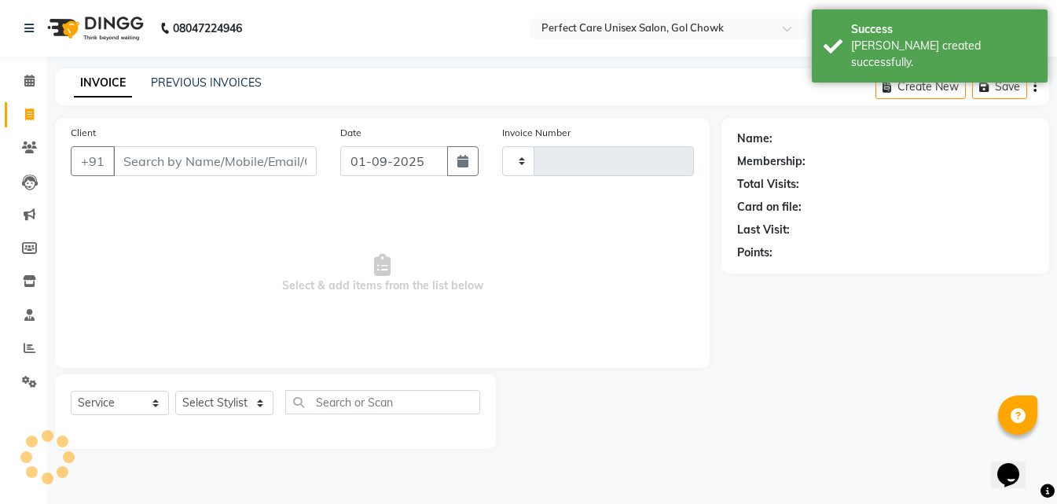
type input "3474"
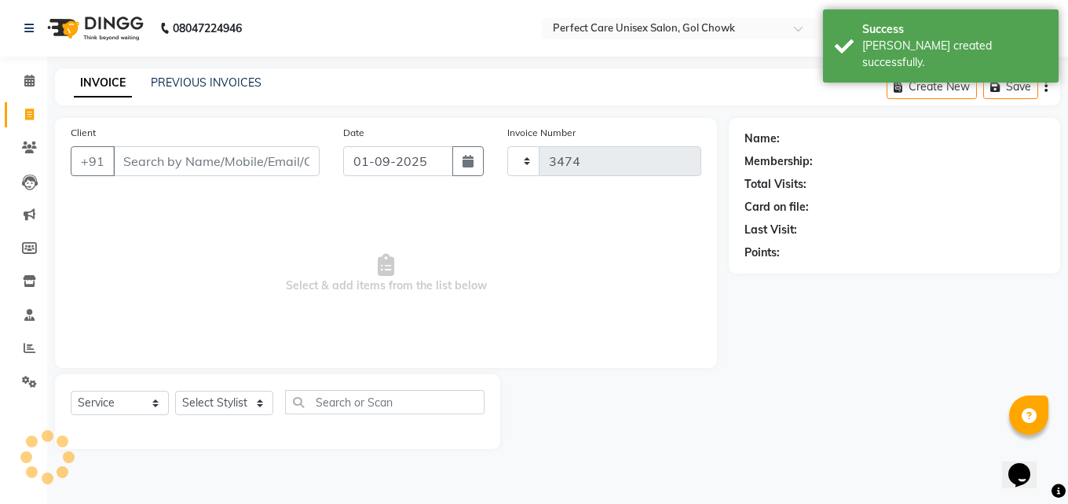
select select "4751"
click at [225, 83] on link "PREVIOUS INVOICES" at bounding box center [206, 82] width 111 height 14
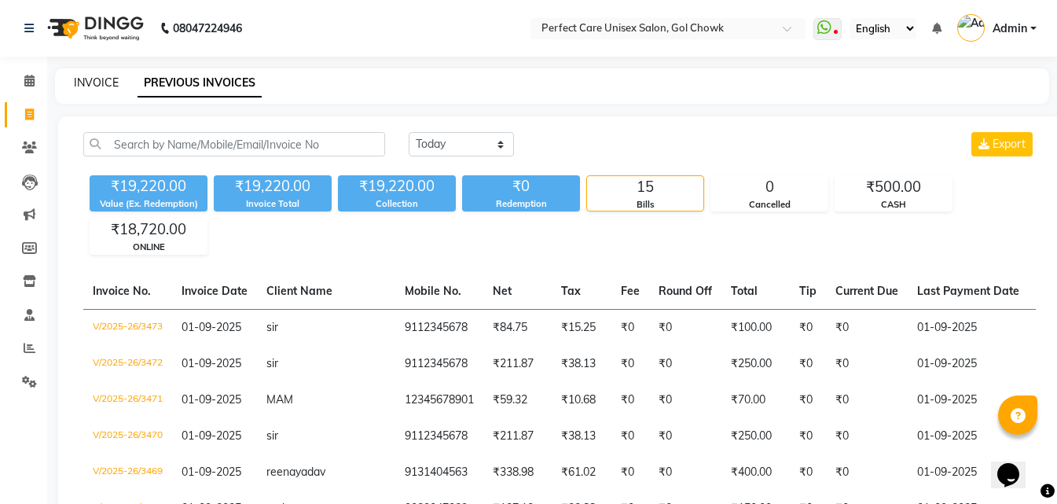
click at [92, 79] on link "INVOICE" at bounding box center [96, 82] width 45 height 14
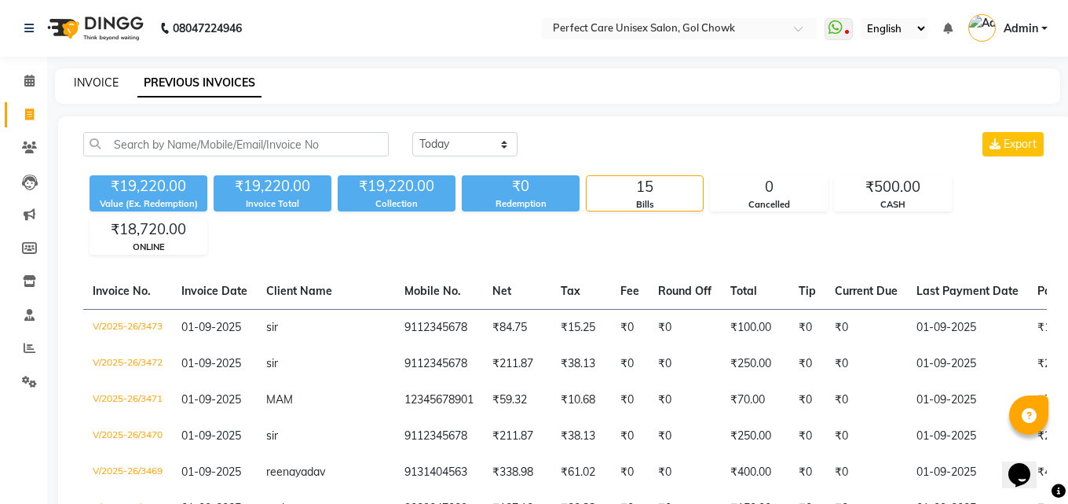
select select "4751"
select select "service"
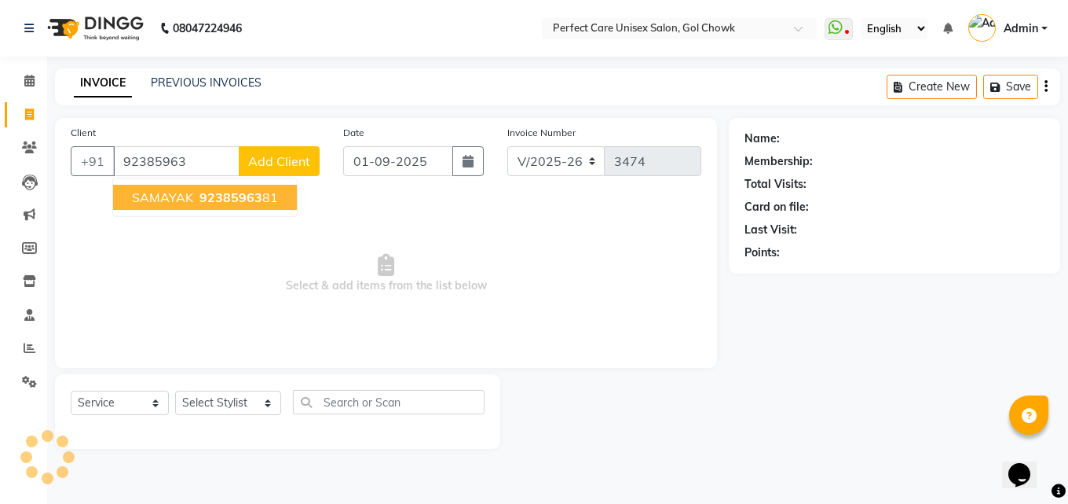
click at [203, 205] on button "SAMAYAK 92385963 81" at bounding box center [205, 197] width 184 height 25
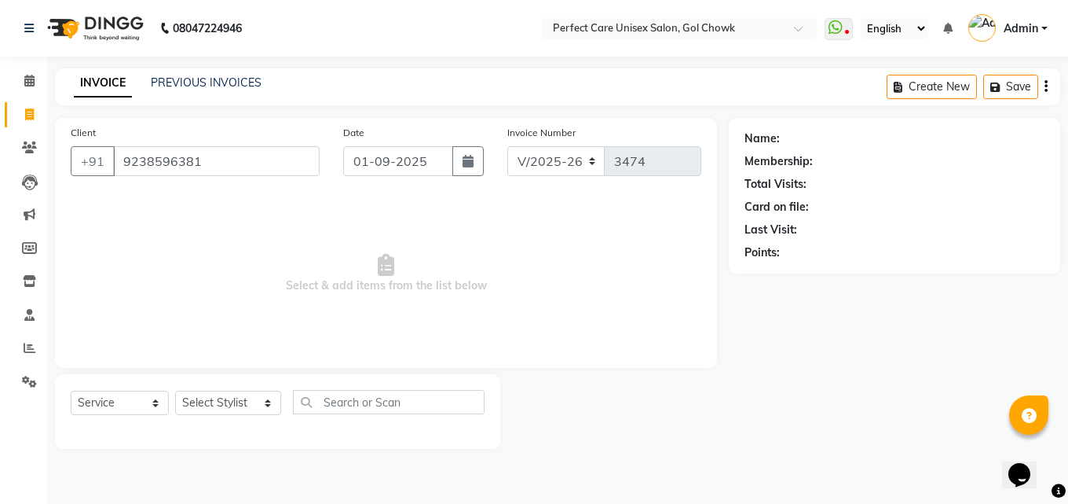
type input "9238596381"
select select "1: Object"
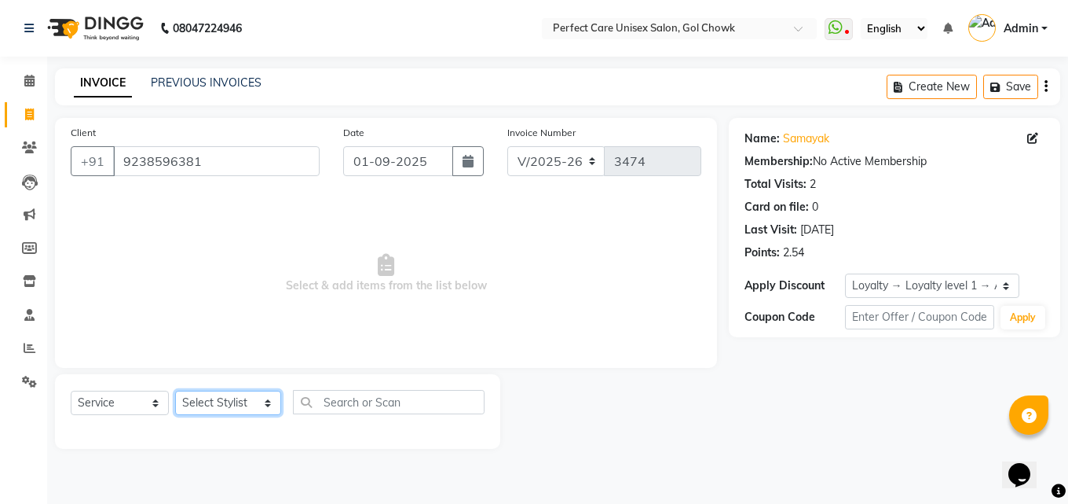
click at [229, 404] on select "Select Stylist MISS CHANDA MISS KAYNAT MISS KRITIKA MISS PIHU MISS POOJA MISS.S…" at bounding box center [228, 402] width 106 height 24
select select "28404"
click at [175, 390] on select "Select Stylist MISS CHANDA MISS KAYNAT MISS KRITIKA MISS PIHU MISS POOJA MISS.S…" at bounding box center [228, 402] width 106 height 24
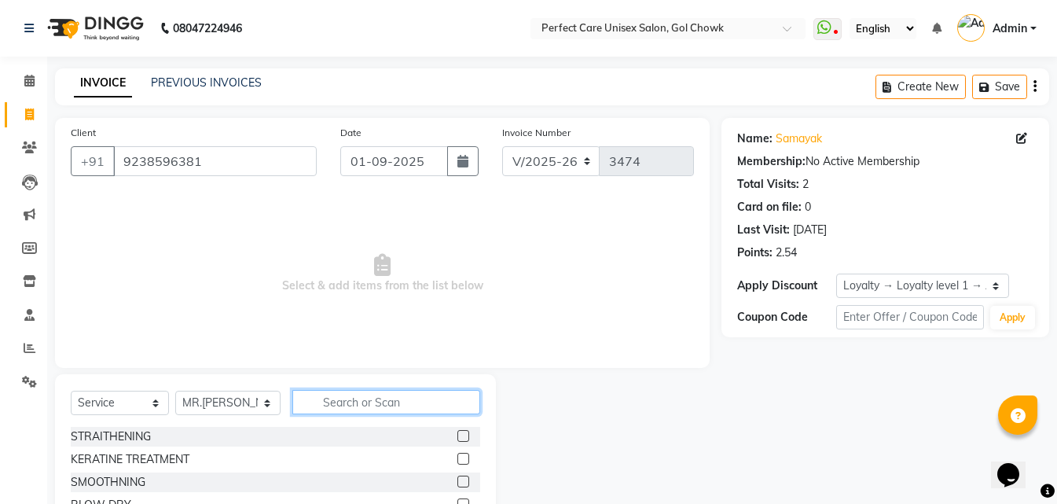
click at [334, 403] on input "text" at bounding box center [385, 402] width 187 height 24
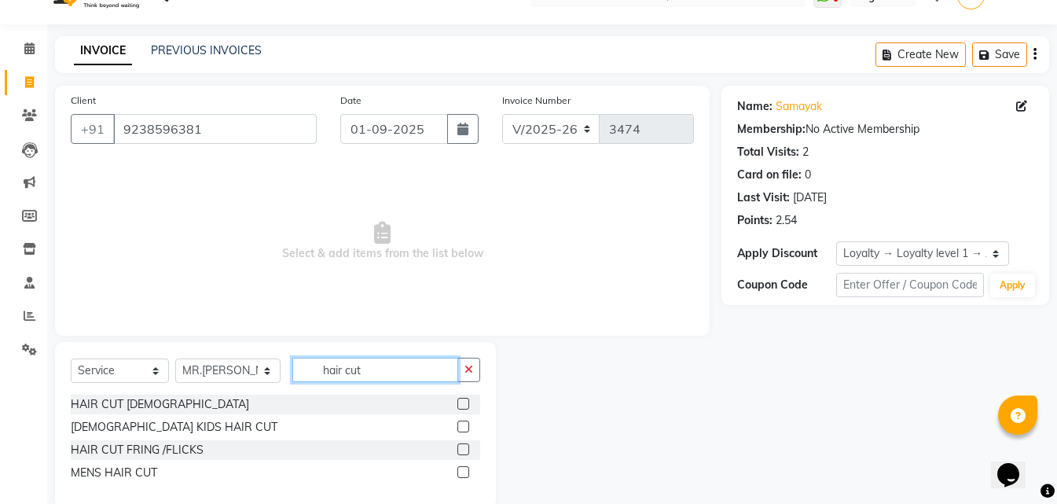
scroll to position [60, 0]
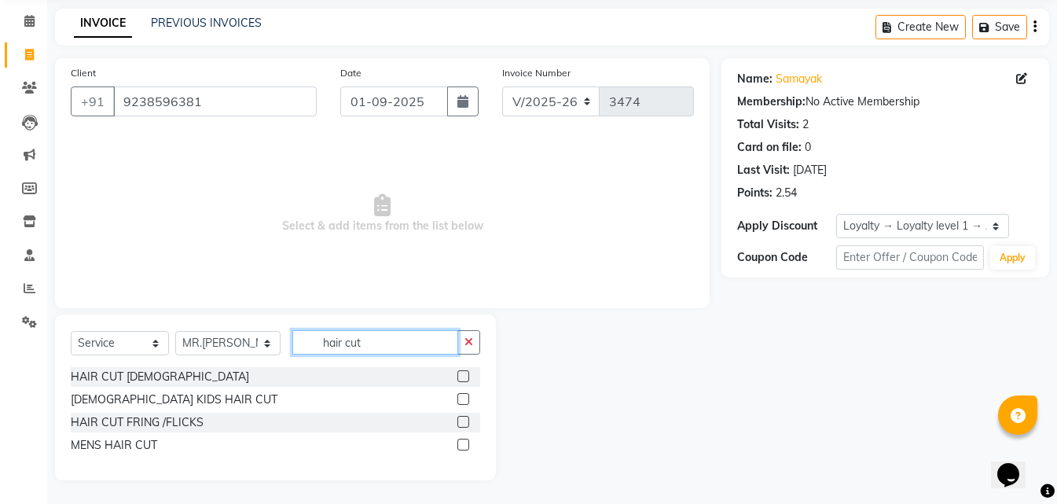
type input "hair cut"
click at [469, 446] on div at bounding box center [468, 445] width 23 height 20
click at [459, 443] on label at bounding box center [463, 444] width 12 height 12
click at [459, 443] on input "checkbox" at bounding box center [462, 445] width 10 height 10
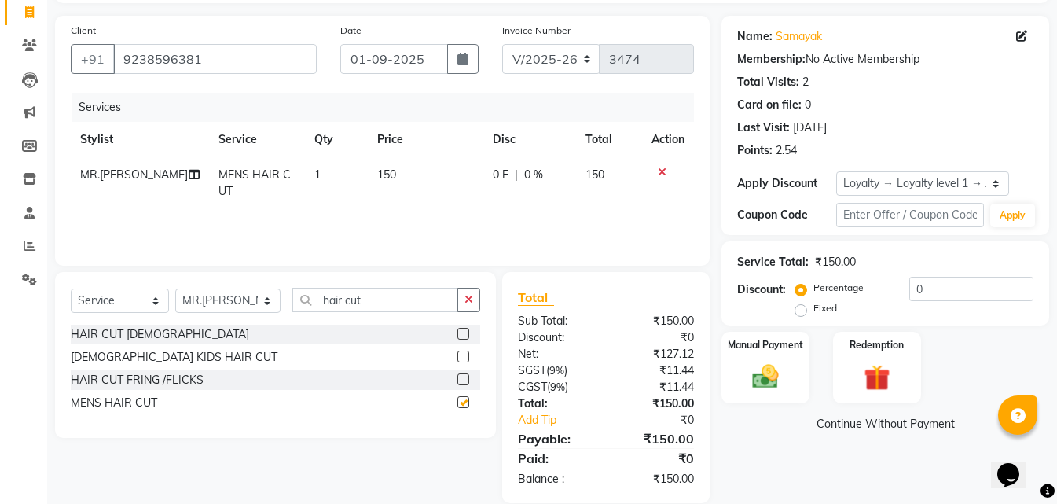
checkbox input "false"
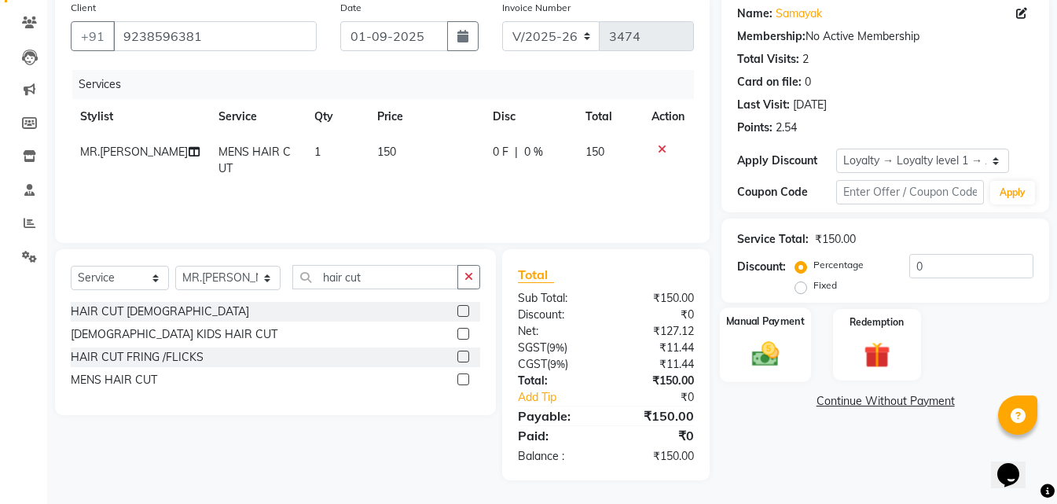
click at [742, 320] on label "Manual Payment" at bounding box center [765, 320] width 79 height 15
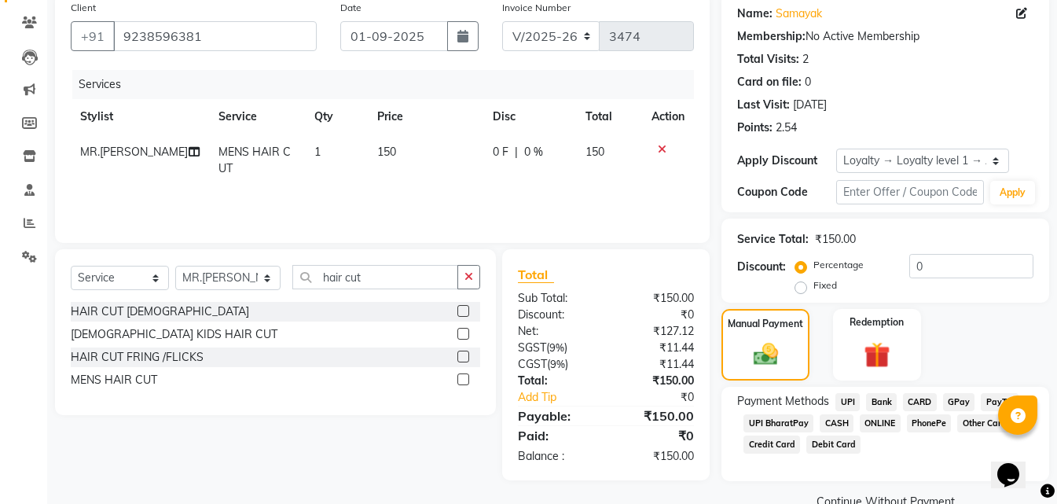
click at [870, 419] on span "ONLINE" at bounding box center [879, 423] width 41 height 18
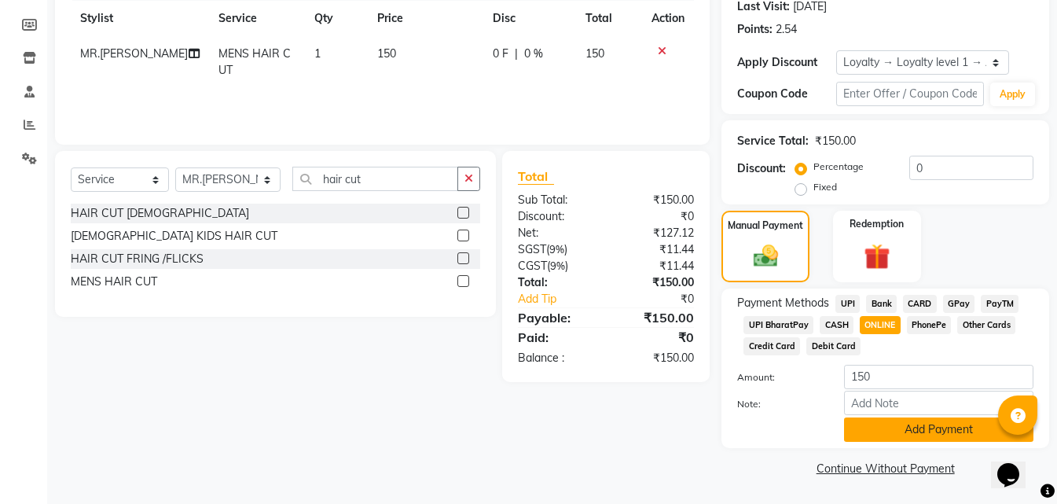
click at [901, 437] on button "Add Payment" at bounding box center [938, 429] width 189 height 24
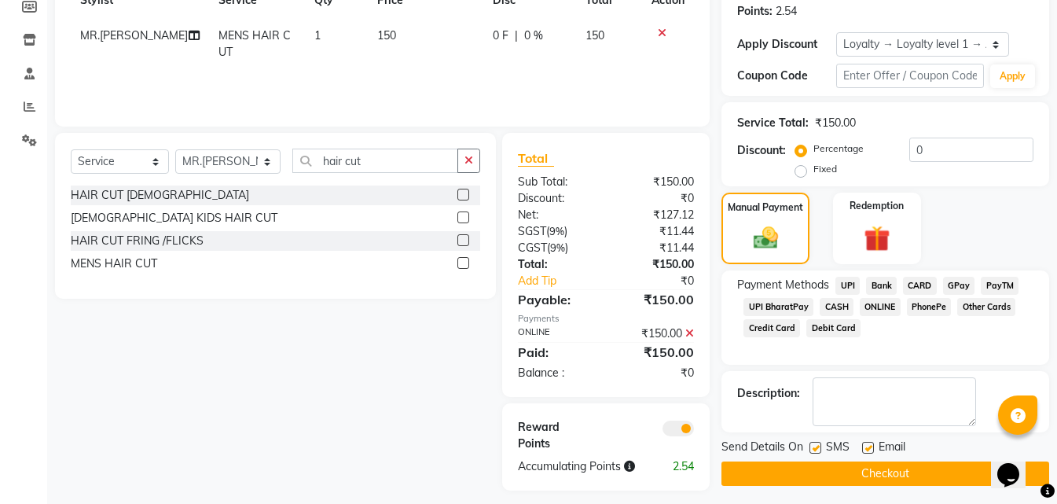
scroll to position [251, 0]
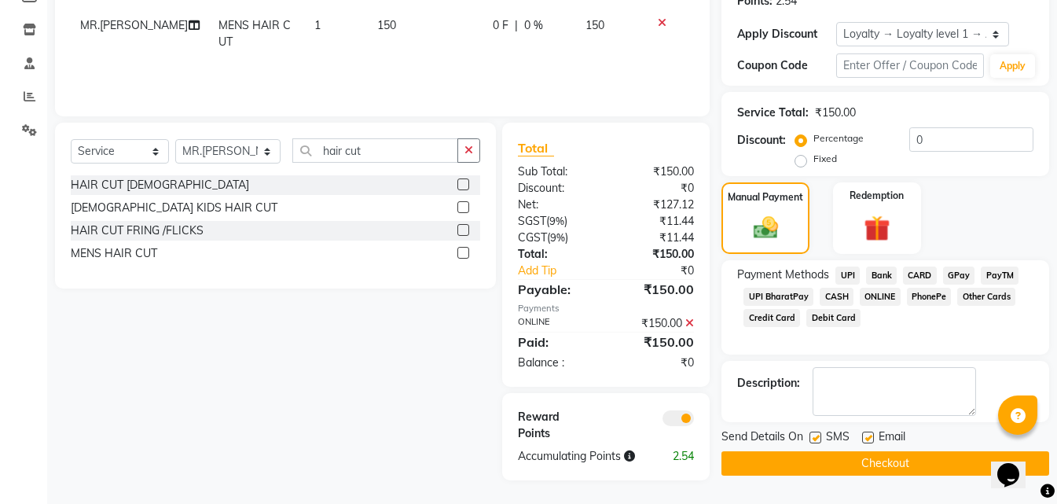
click at [867, 458] on button "Checkout" at bounding box center [885, 463] width 328 height 24
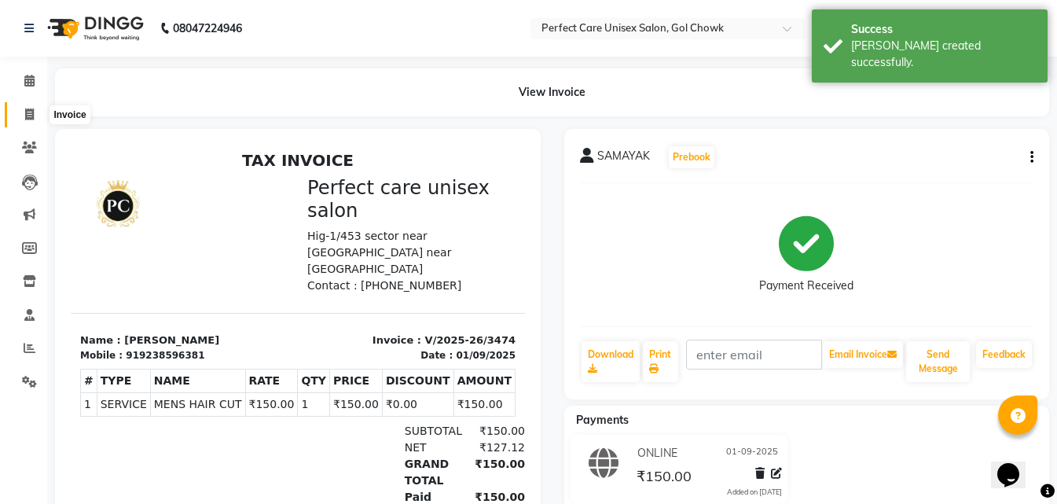
click at [27, 111] on icon at bounding box center [29, 114] width 9 height 12
select select "service"
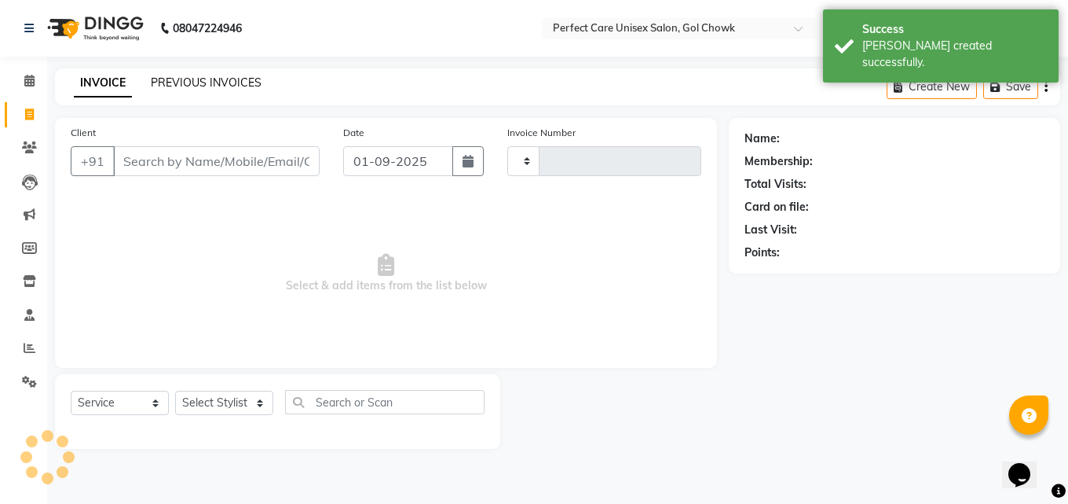
type input "3475"
select select "4751"
click at [221, 85] on link "PREVIOUS INVOICES" at bounding box center [206, 82] width 111 height 14
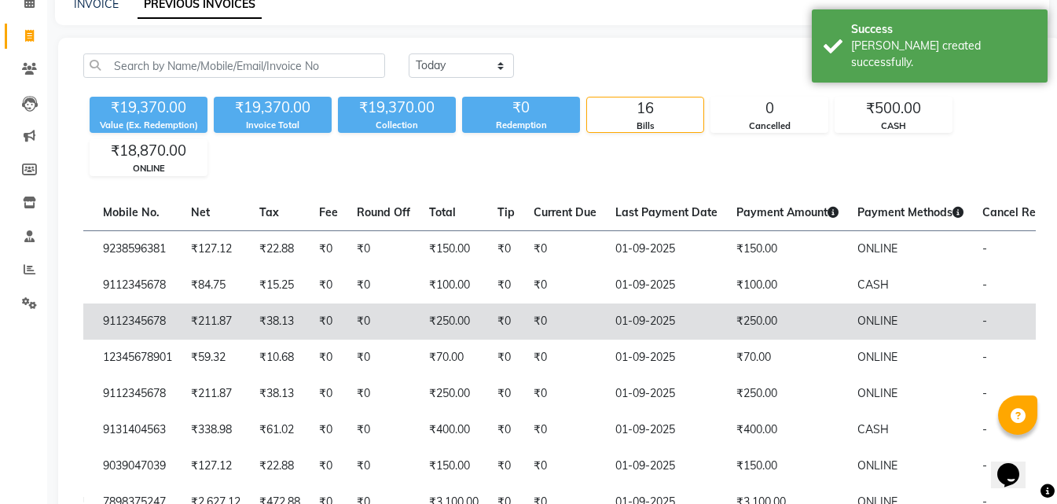
scroll to position [0, 346]
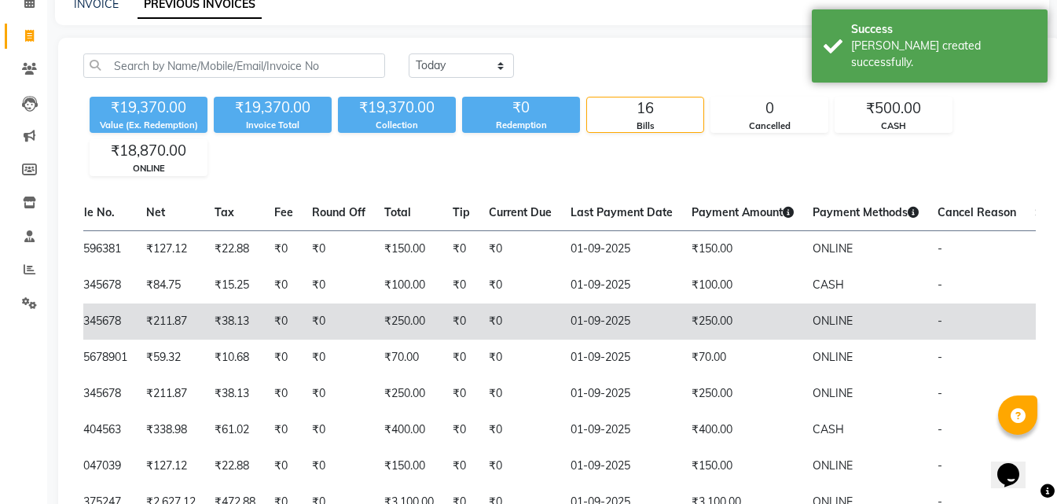
drag, startPoint x: 563, startPoint y: 330, endPoint x: 669, endPoint y: 336, distance: 106.2
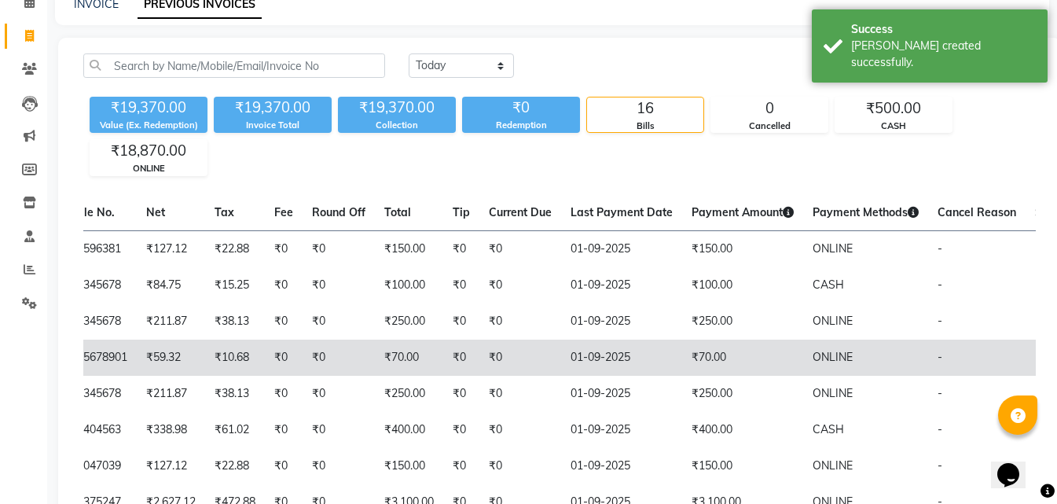
scroll to position [0, 0]
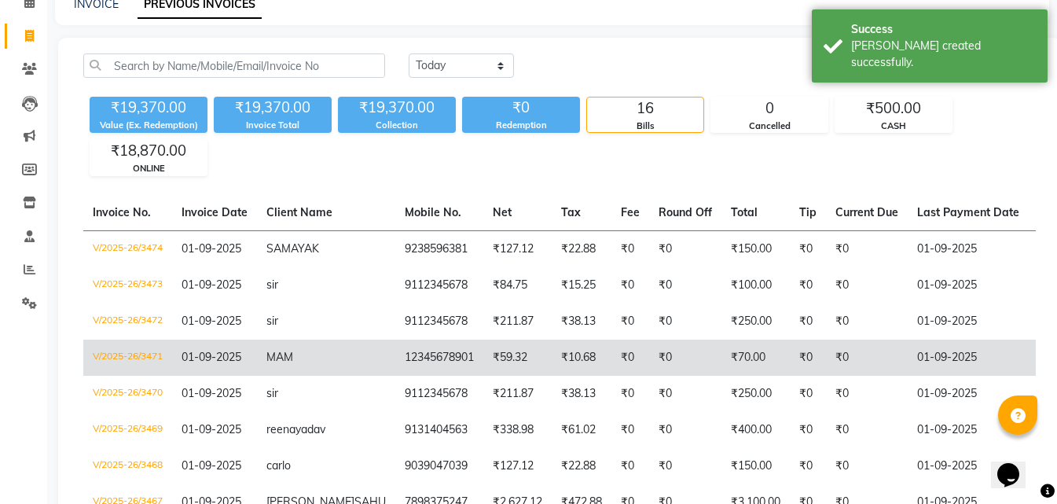
drag, startPoint x: 643, startPoint y: 344, endPoint x: 261, endPoint y: 344, distance: 381.8
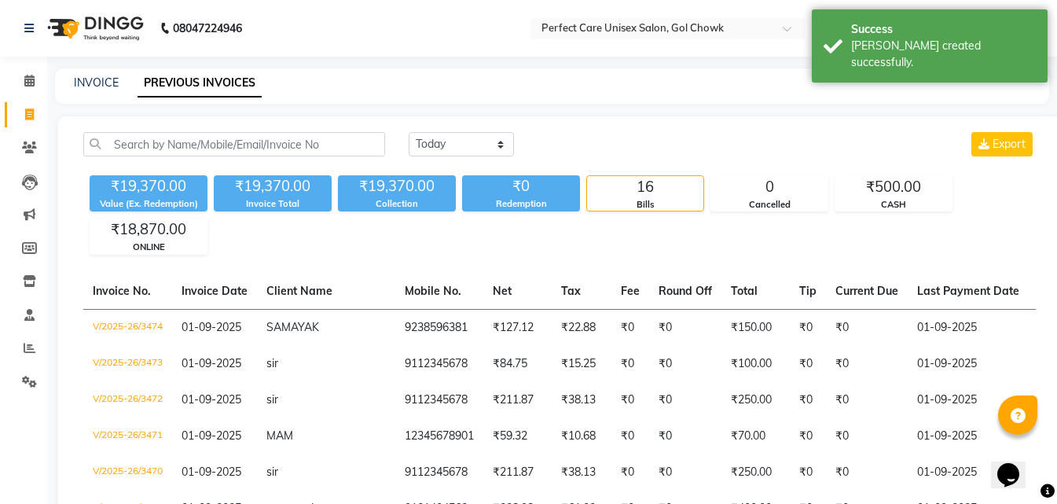
click at [111, 74] on div "INVOICE PREVIOUS INVOICES" at bounding box center [552, 85] width 994 height 35
click at [109, 76] on link "INVOICE" at bounding box center [96, 82] width 45 height 14
select select "4751"
select select "service"
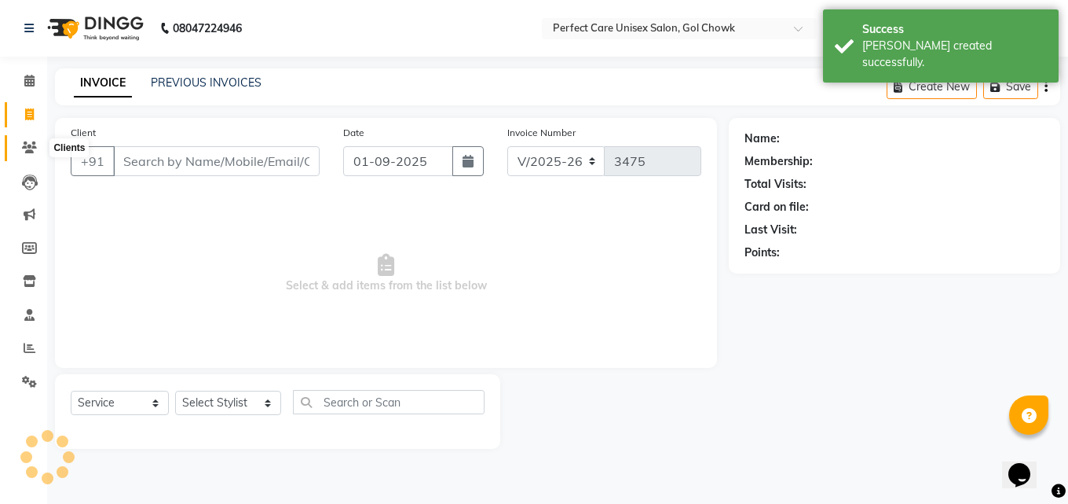
click at [24, 147] on icon at bounding box center [29, 147] width 15 height 12
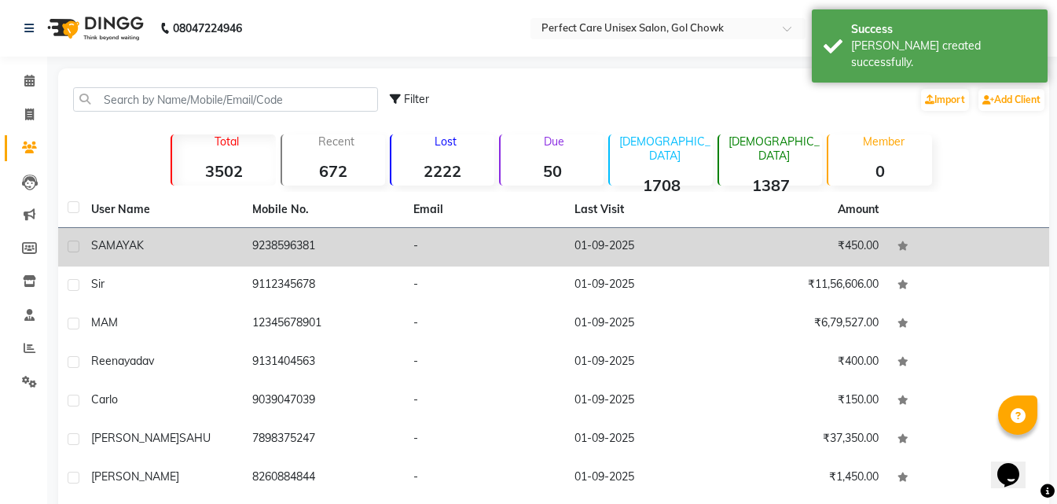
click at [130, 243] on span "SAMAYAK" at bounding box center [117, 245] width 53 height 14
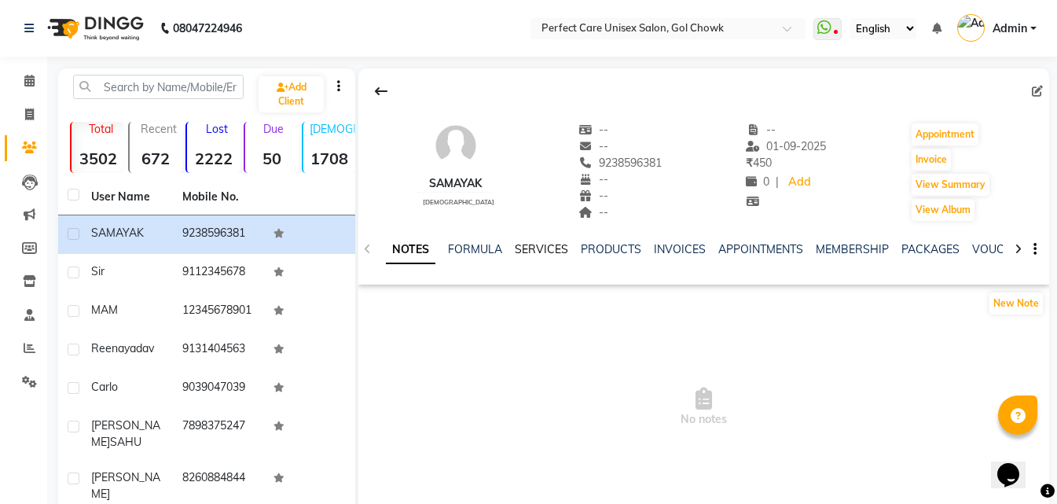
click at [544, 247] on link "SERVICES" at bounding box center [541, 249] width 53 height 14
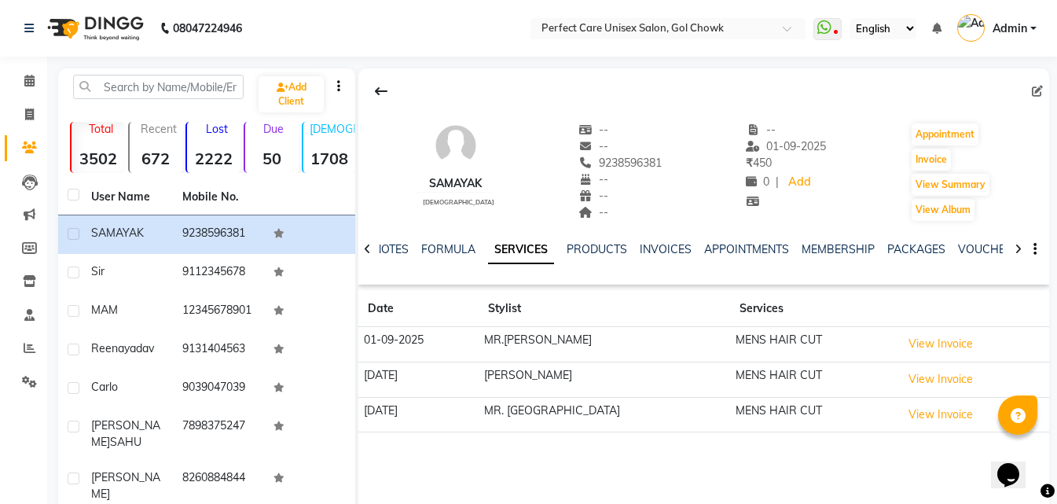
click at [1017, 249] on icon at bounding box center [1017, 249] width 7 height 11
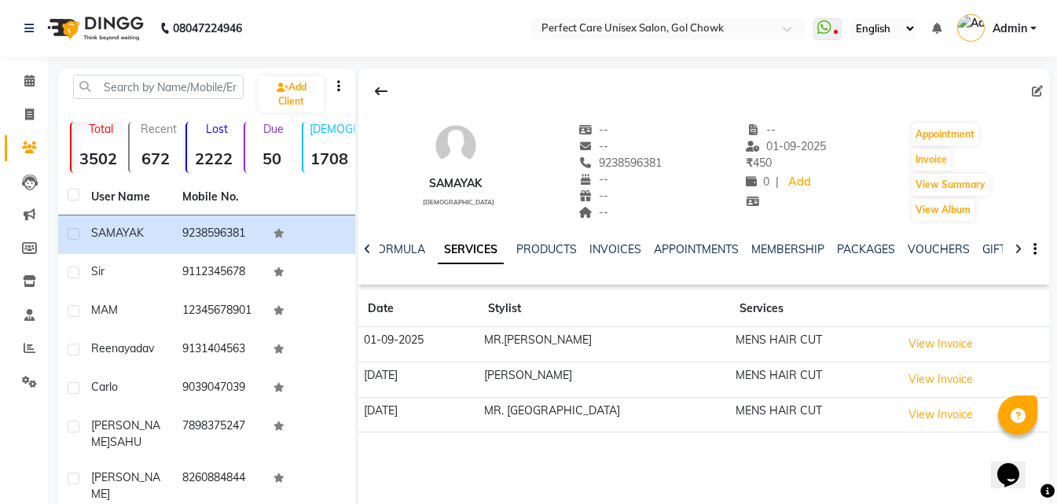
click at [1017, 249] on icon at bounding box center [1017, 249] width 7 height 11
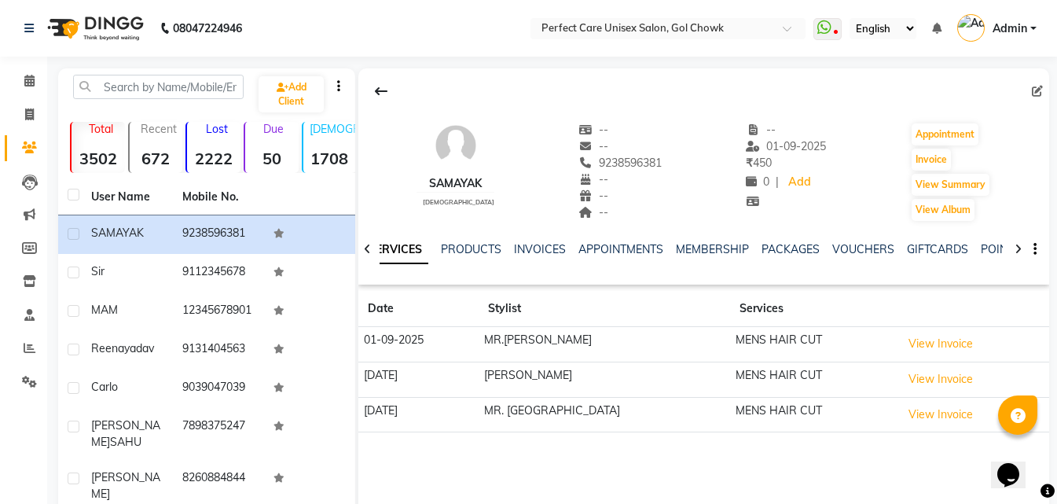
click at [1017, 249] on icon at bounding box center [1017, 249] width 7 height 11
click at [943, 247] on link "POINTS" at bounding box center [963, 249] width 40 height 14
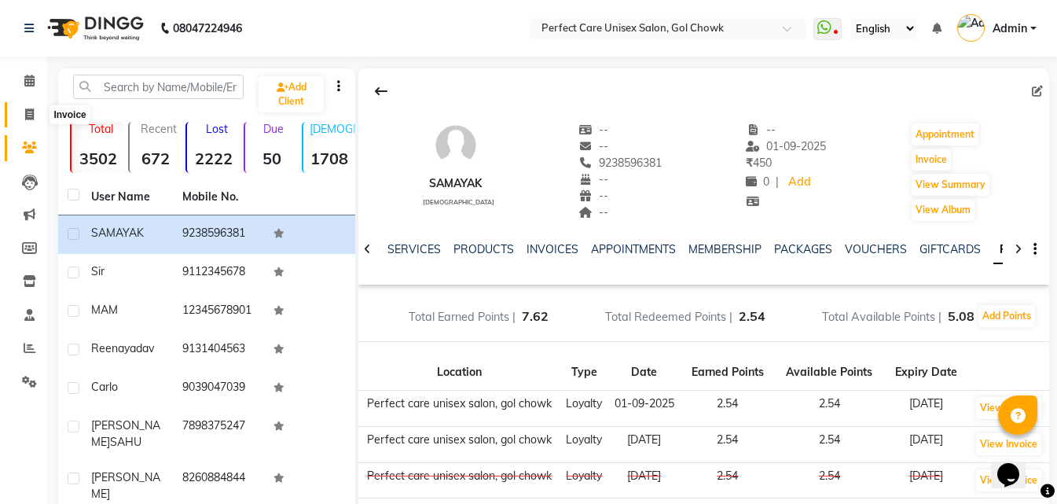
click at [28, 119] on icon at bounding box center [29, 114] width 9 height 12
select select "service"
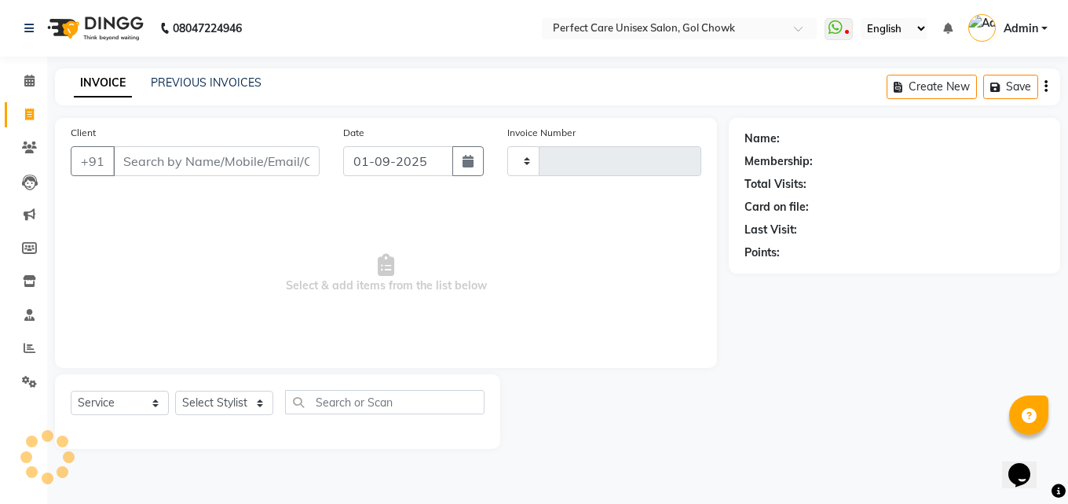
type input "3475"
select select "4751"
click at [212, 79] on link "PREVIOUS INVOICES" at bounding box center [206, 82] width 111 height 14
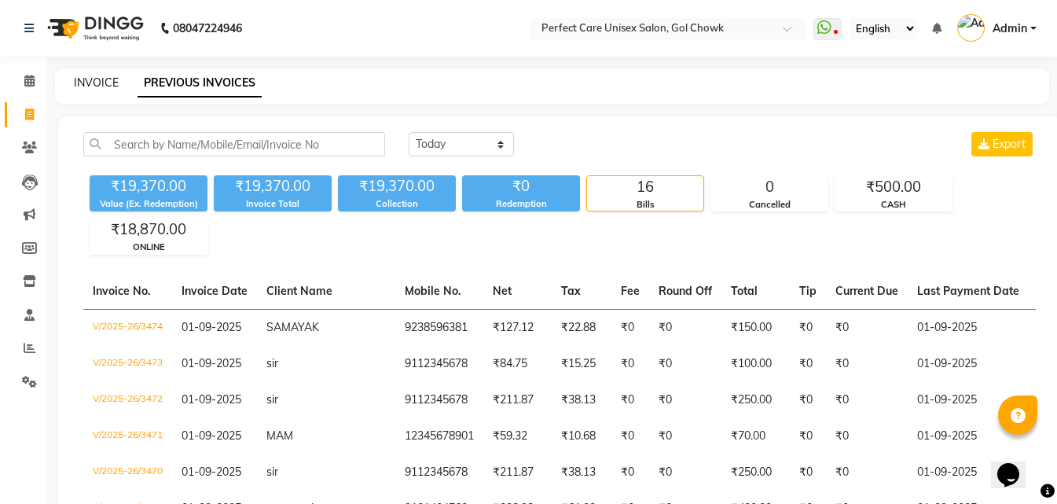
click at [104, 81] on link "INVOICE" at bounding box center [96, 82] width 45 height 14
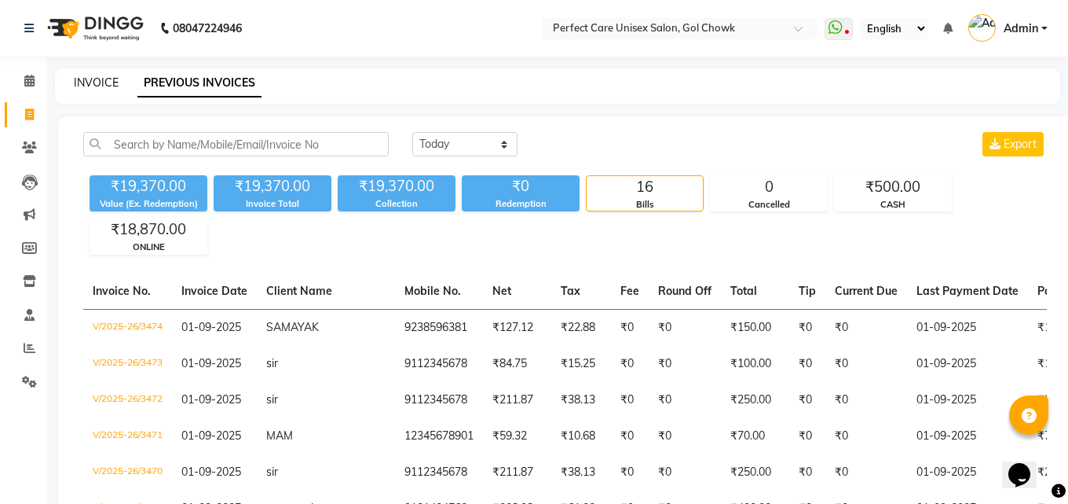
select select "4751"
select select "service"
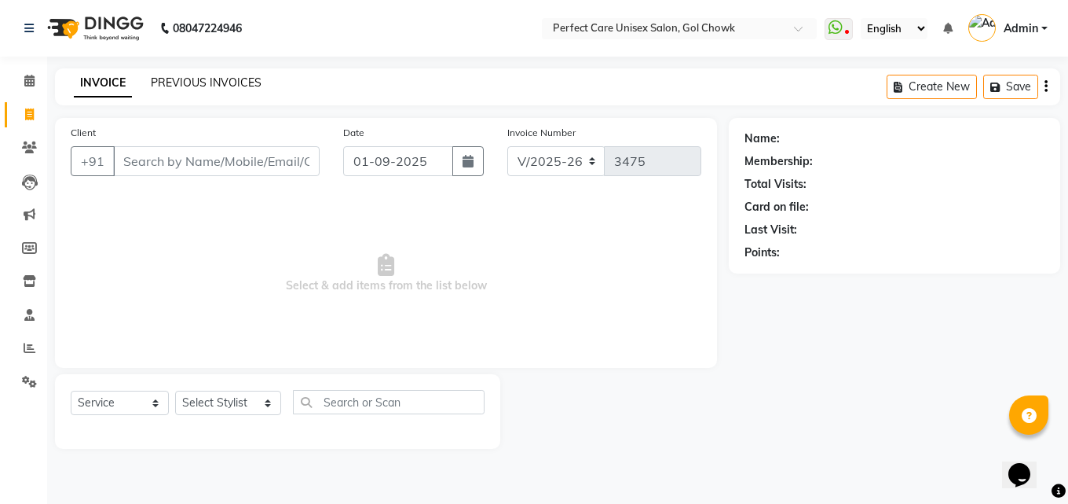
click at [204, 87] on link "PREVIOUS INVOICES" at bounding box center [206, 82] width 111 height 14
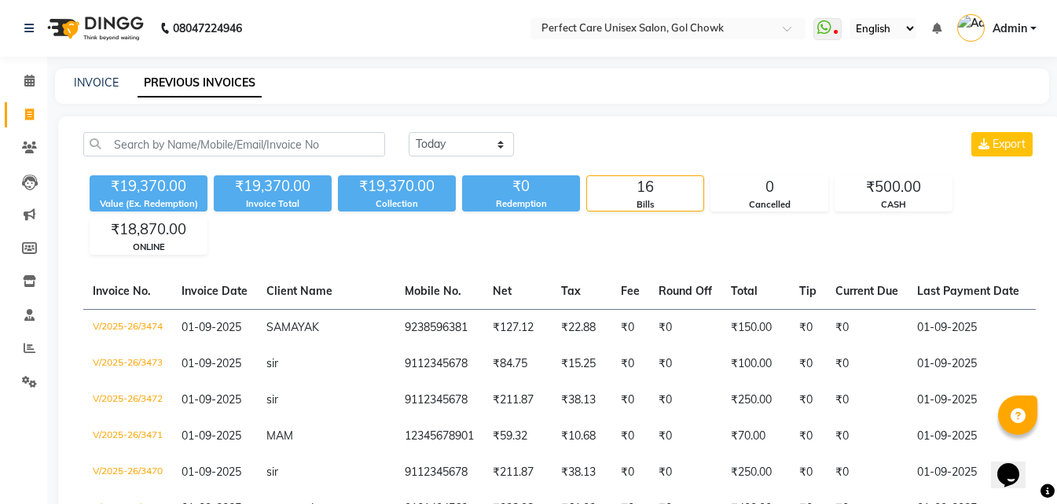
click at [70, 77] on div "INVOICE PREVIOUS INVOICES" at bounding box center [542, 83] width 975 height 16
click at [74, 79] on link "INVOICE" at bounding box center [96, 82] width 45 height 14
select select "service"
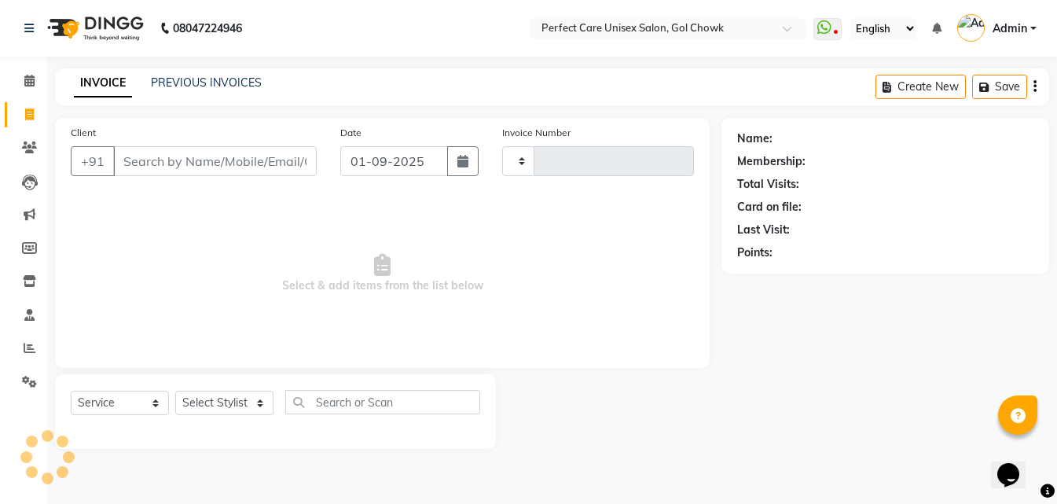
type input "3475"
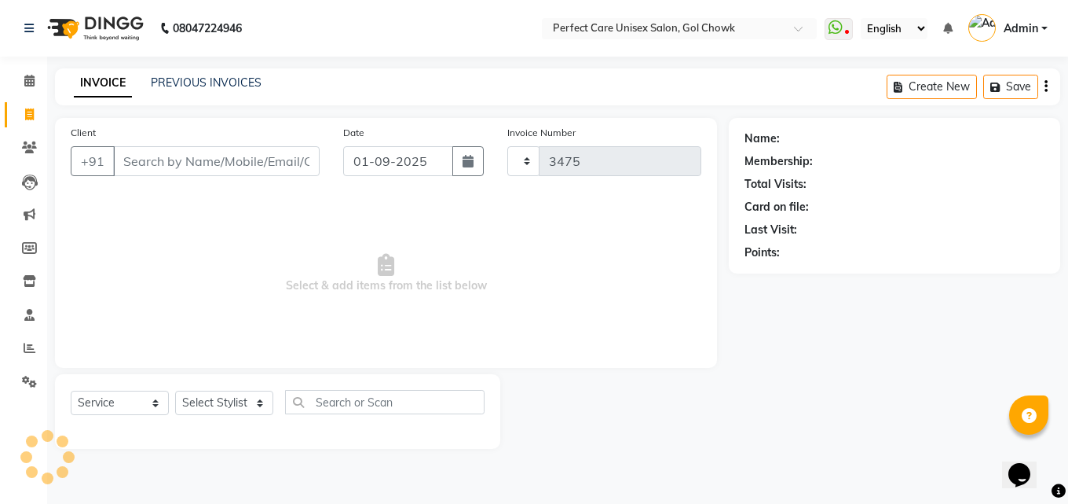
select select "4751"
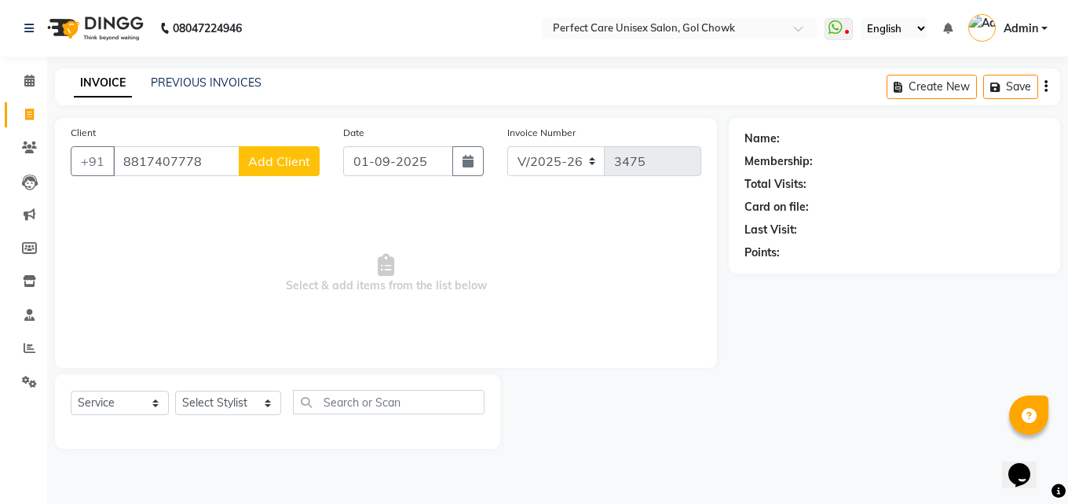
type input "8817407778"
click at [280, 166] on span "Add Client" at bounding box center [279, 161] width 62 height 16
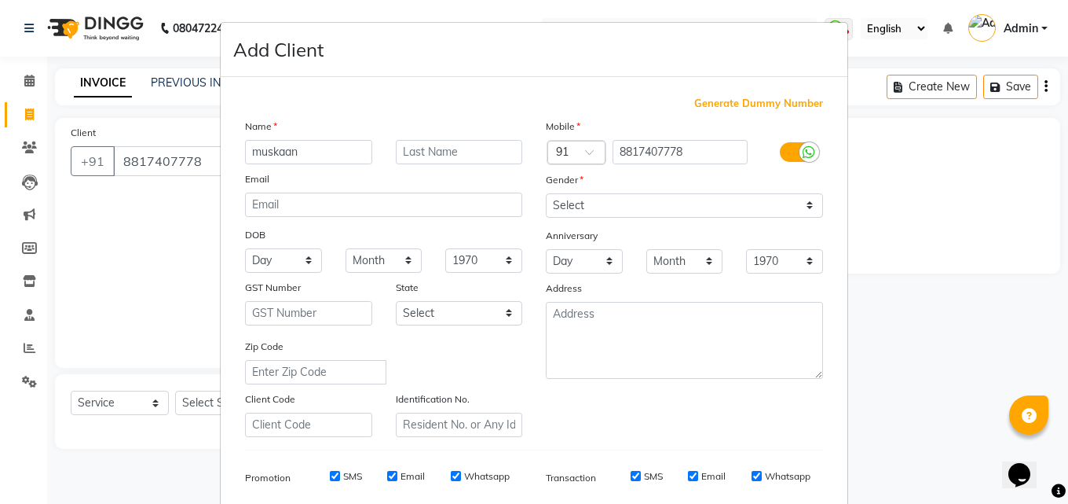
type input "muskaan"
click at [610, 205] on select "Select Male Female Other Prefer Not To Say" at bounding box center [684, 205] width 277 height 24
select select "female"
click at [546, 193] on select "Select Male Female Other Prefer Not To Say" at bounding box center [684, 205] width 277 height 24
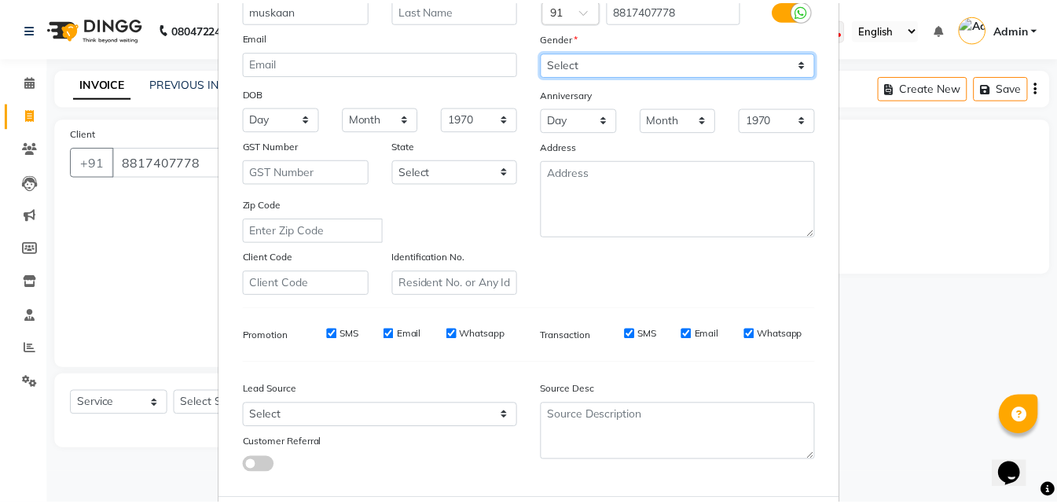
scroll to position [222, 0]
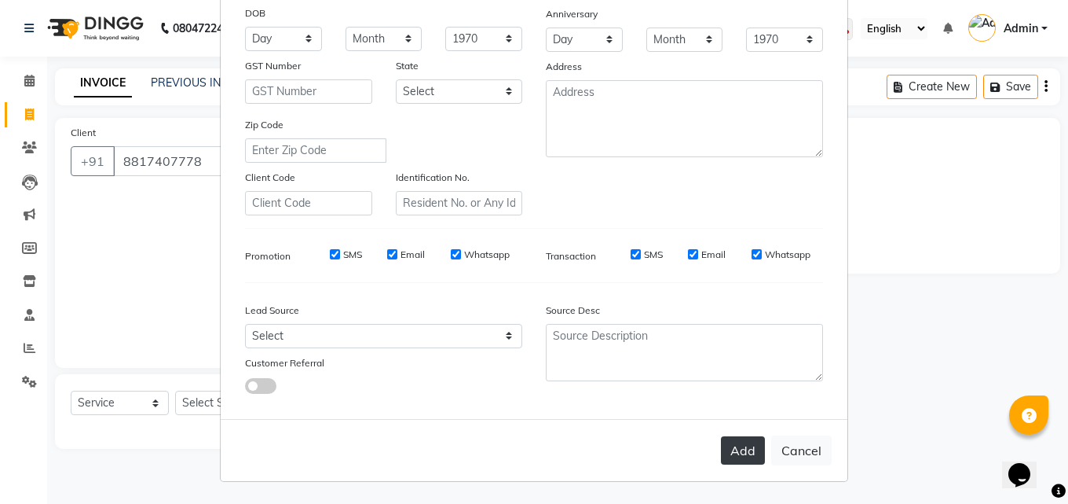
click at [737, 456] on button "Add" at bounding box center [743, 450] width 44 height 28
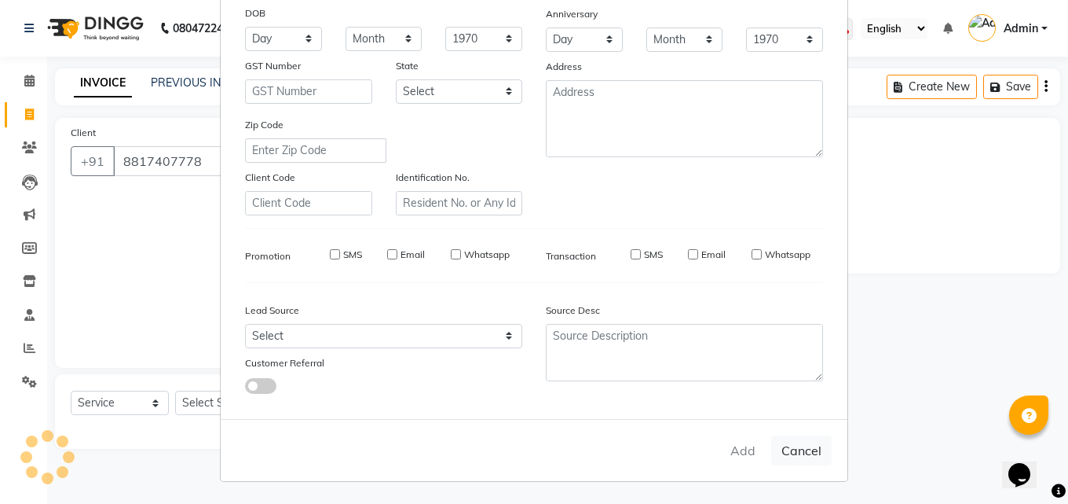
select select
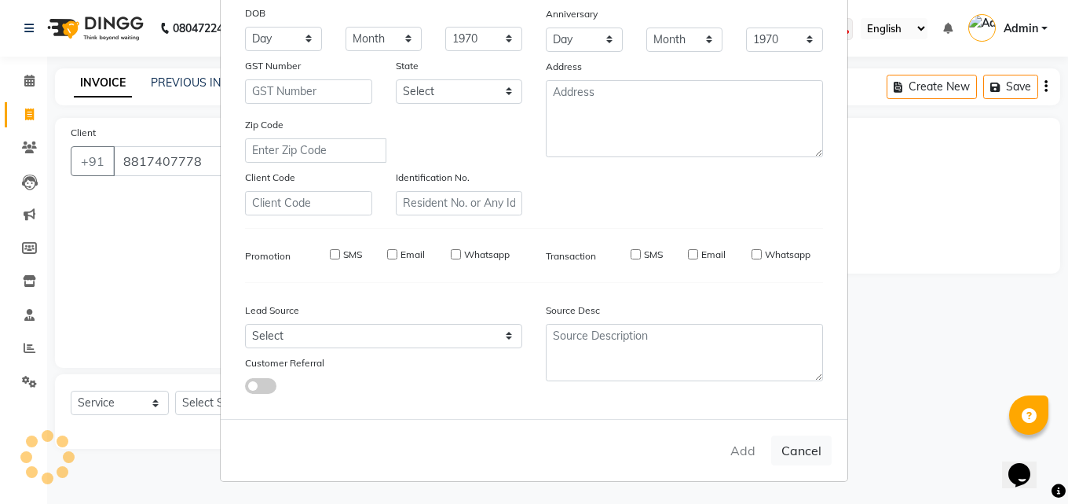
select select
checkbox input "false"
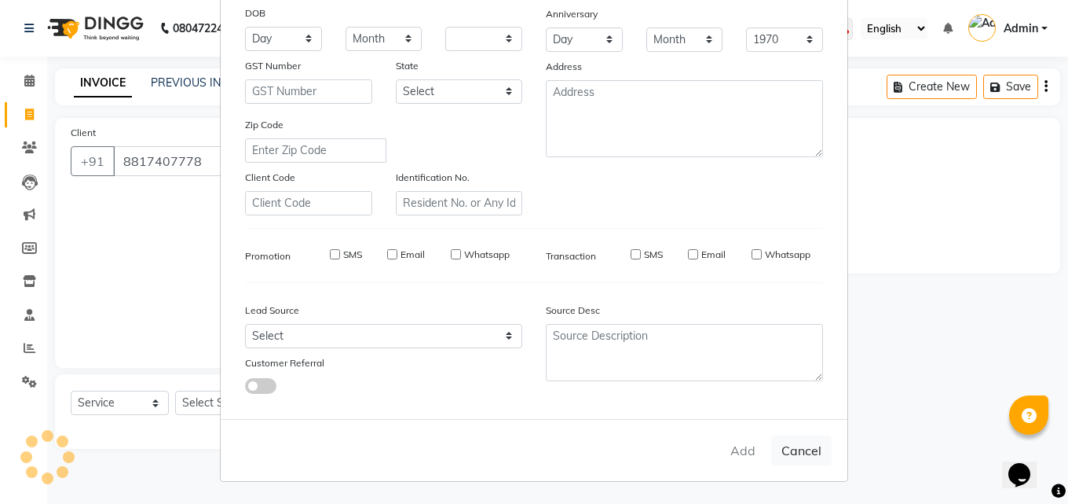
checkbox input "false"
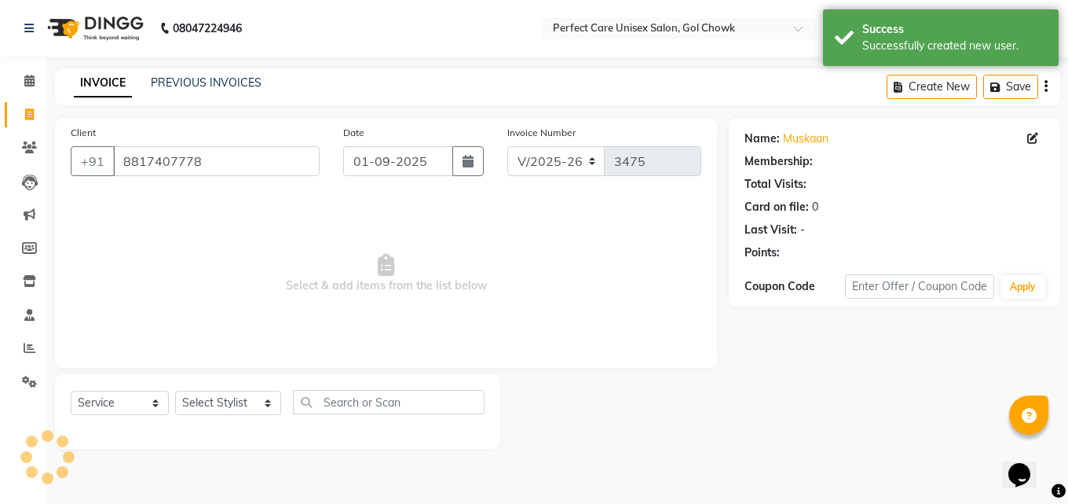
select select "1: Object"
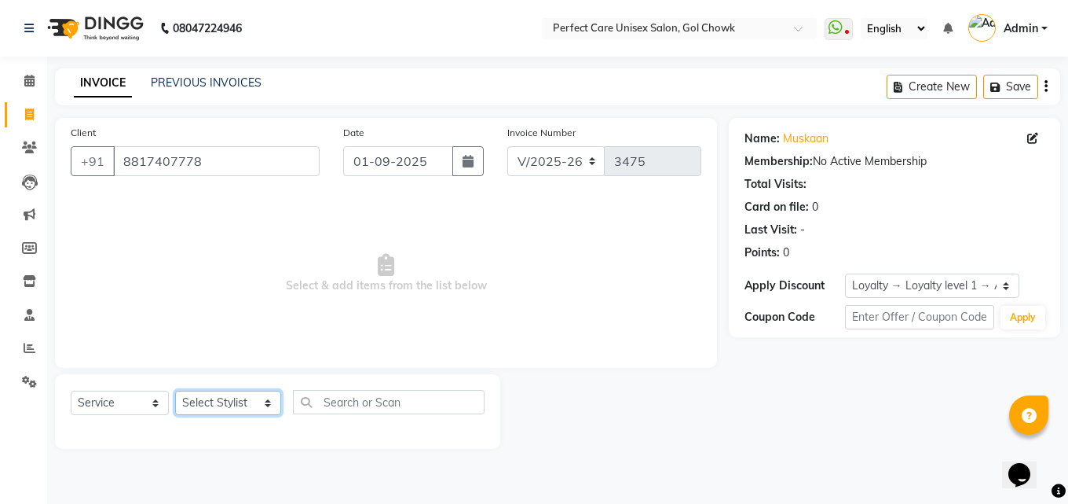
click at [241, 407] on select "Select Stylist MISS CHANDA MISS KAYNAT MISS KRITIKA MISS PIHU MISS POOJA MISS.S…" at bounding box center [228, 402] width 106 height 24
select select "32651"
click at [175, 390] on select "Select Stylist MISS CHANDA MISS KAYNAT MISS KRITIKA MISS PIHU MISS POOJA MISS.S…" at bounding box center [228, 402] width 106 height 24
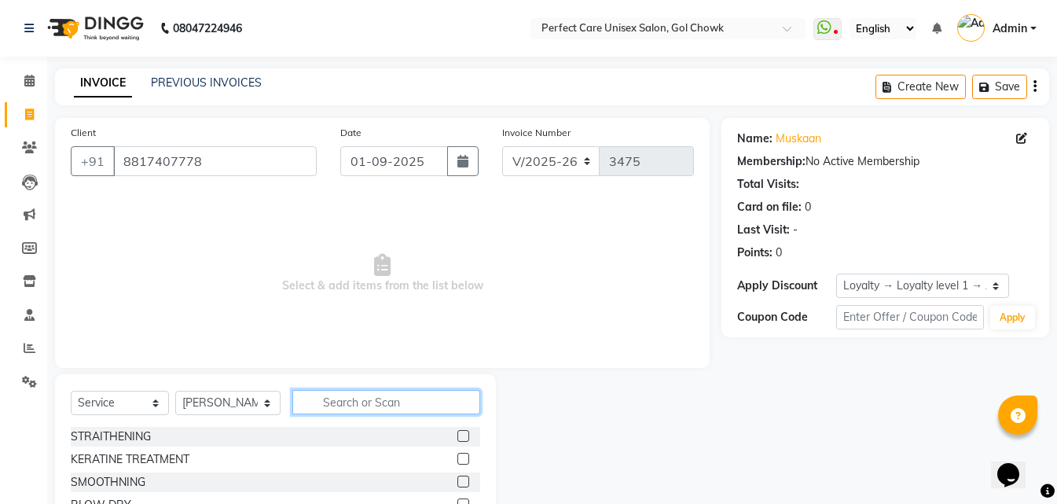
click at [365, 399] on input "text" at bounding box center [385, 402] width 187 height 24
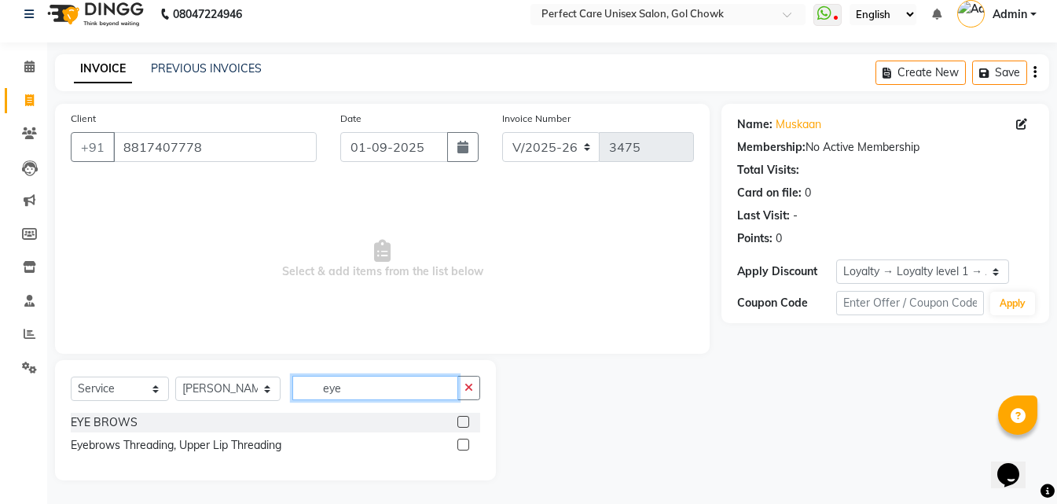
type input "eye"
click at [465, 446] on label at bounding box center [463, 444] width 12 height 12
click at [465, 446] on input "checkbox" at bounding box center [462, 445] width 10 height 10
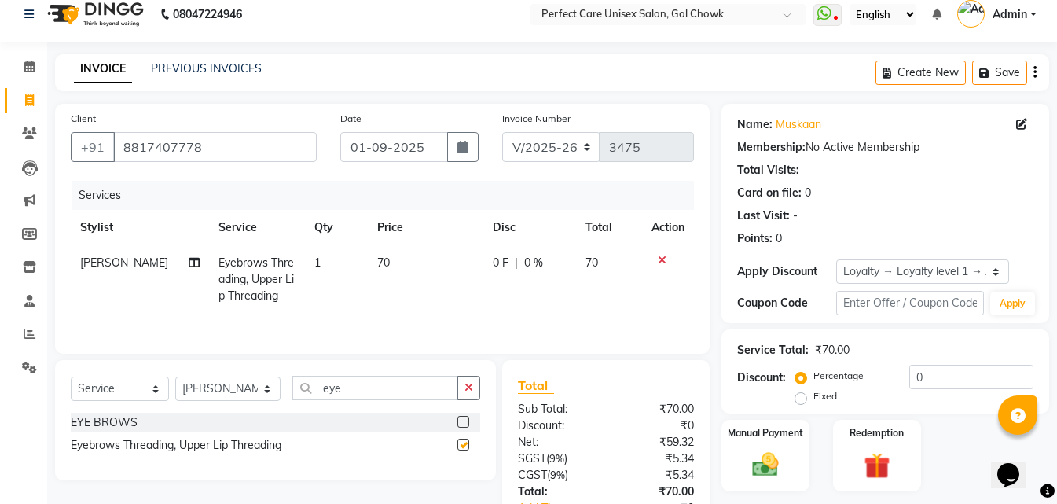
click at [465, 446] on label at bounding box center [463, 444] width 12 height 12
click at [465, 446] on input "checkbox" at bounding box center [462, 445] width 10 height 10
checkbox input "false"
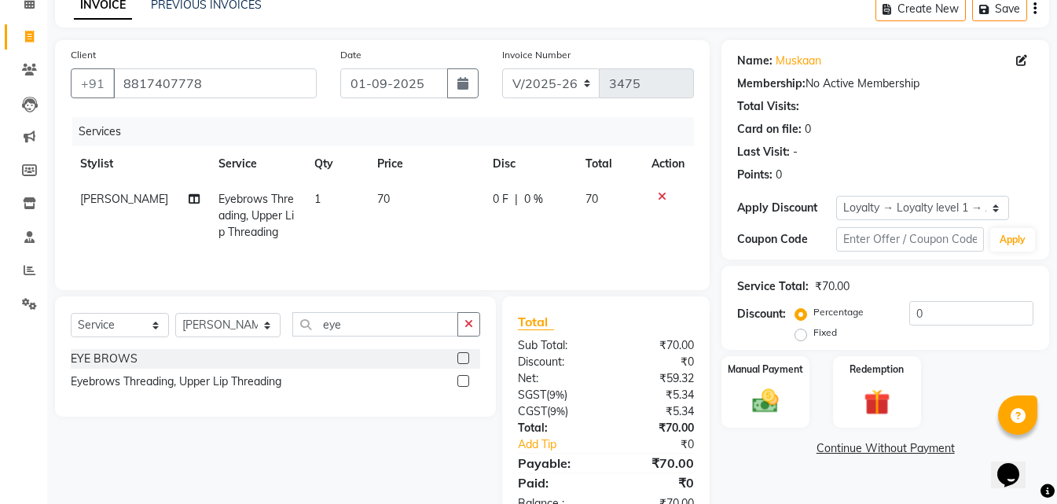
scroll to position [125, 0]
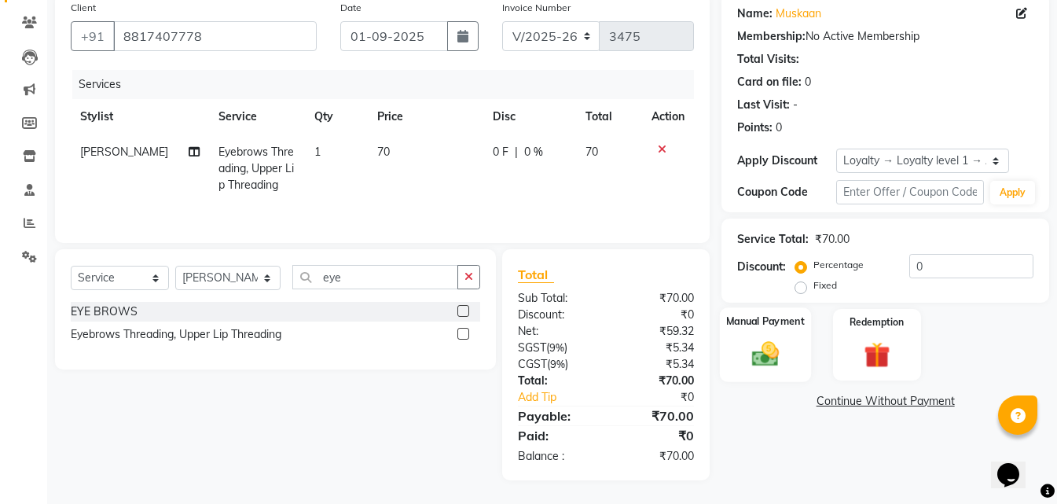
click at [763, 338] on img at bounding box center [765, 353] width 44 height 31
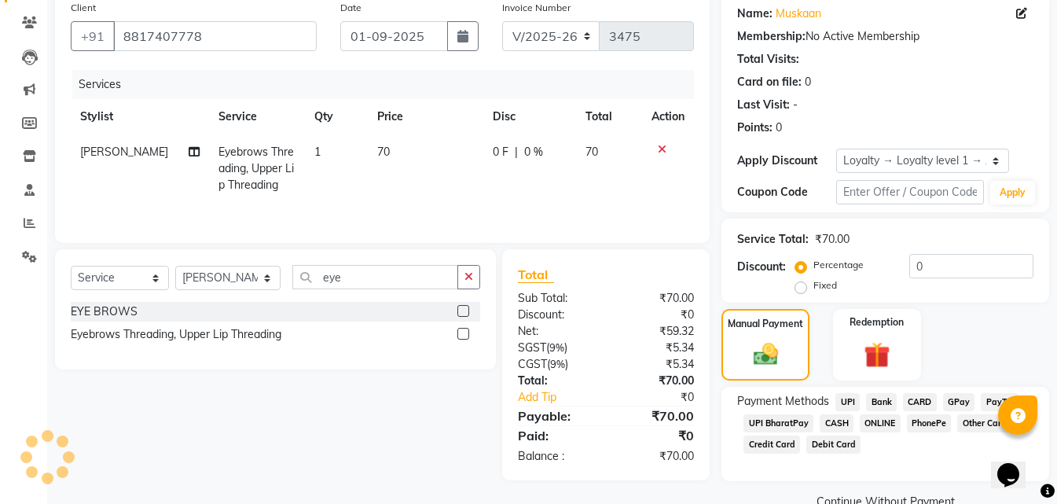
click at [837, 424] on span "CASH" at bounding box center [836, 423] width 34 height 18
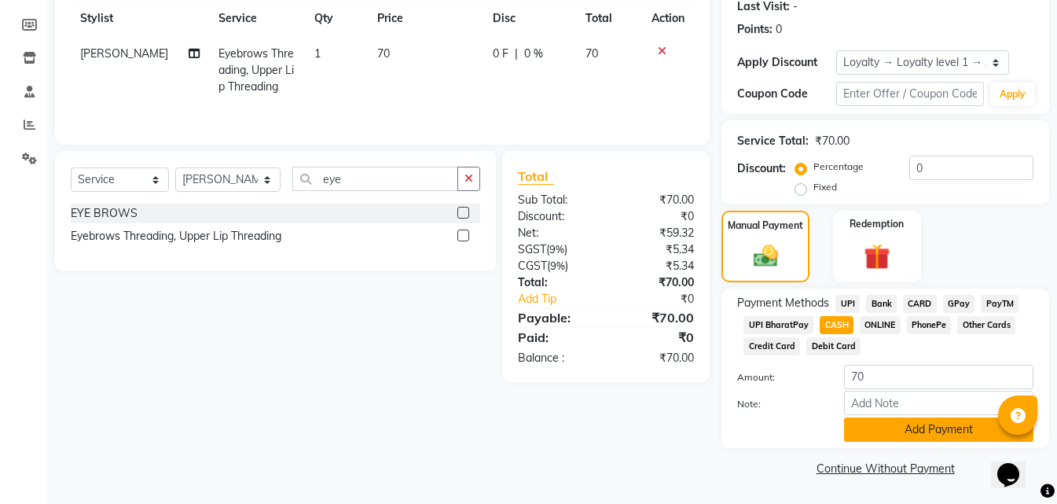
click at [863, 429] on button "Add Payment" at bounding box center [938, 429] width 189 height 24
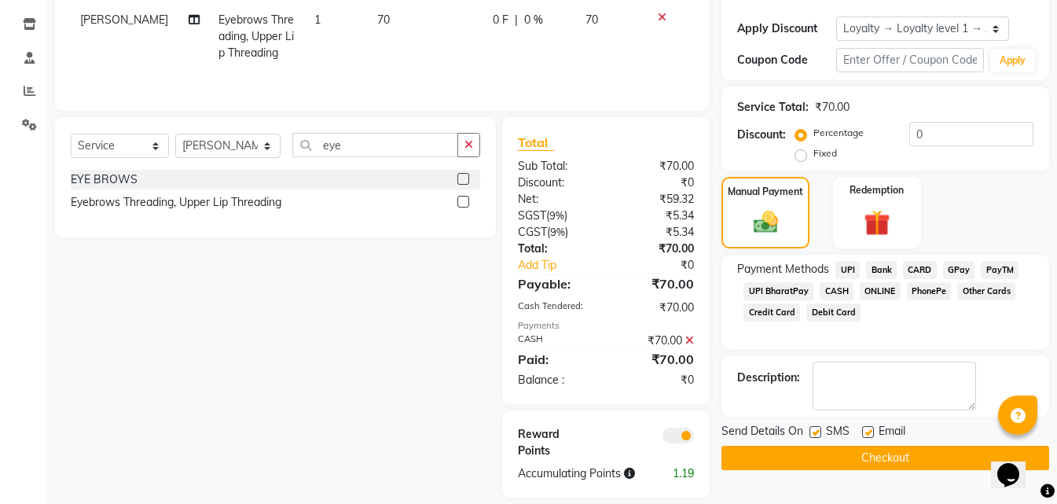
scroll to position [274, 0]
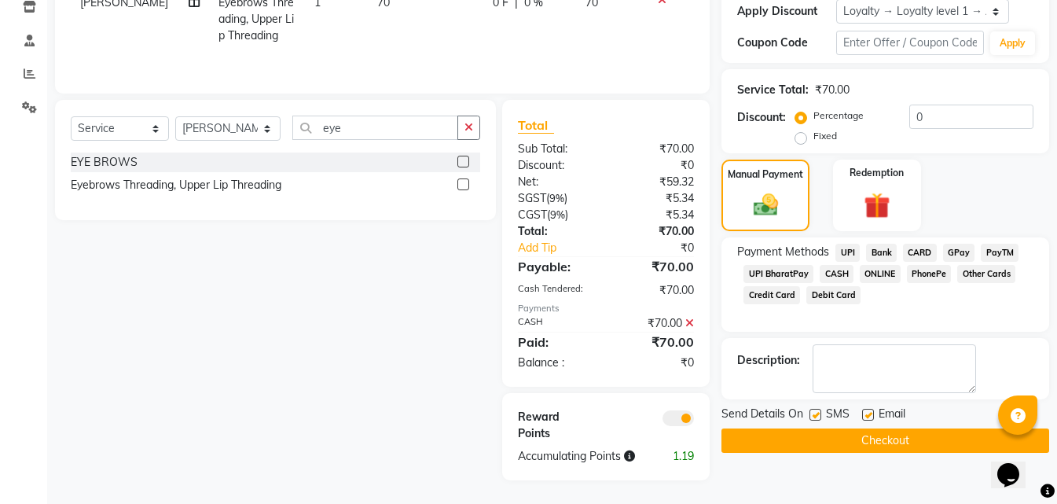
click at [817, 437] on button "Checkout" at bounding box center [885, 440] width 328 height 24
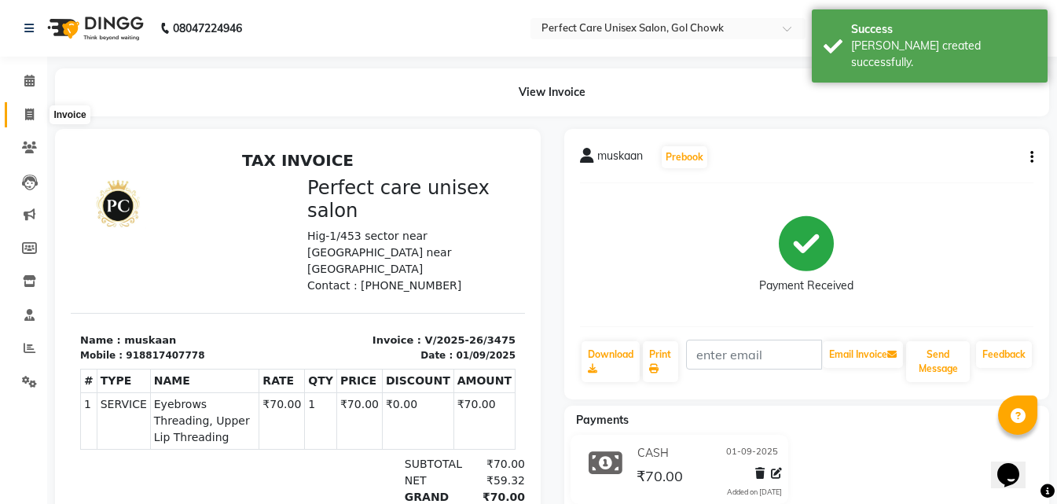
click at [28, 115] on icon at bounding box center [29, 114] width 9 height 12
select select "4751"
select select "service"
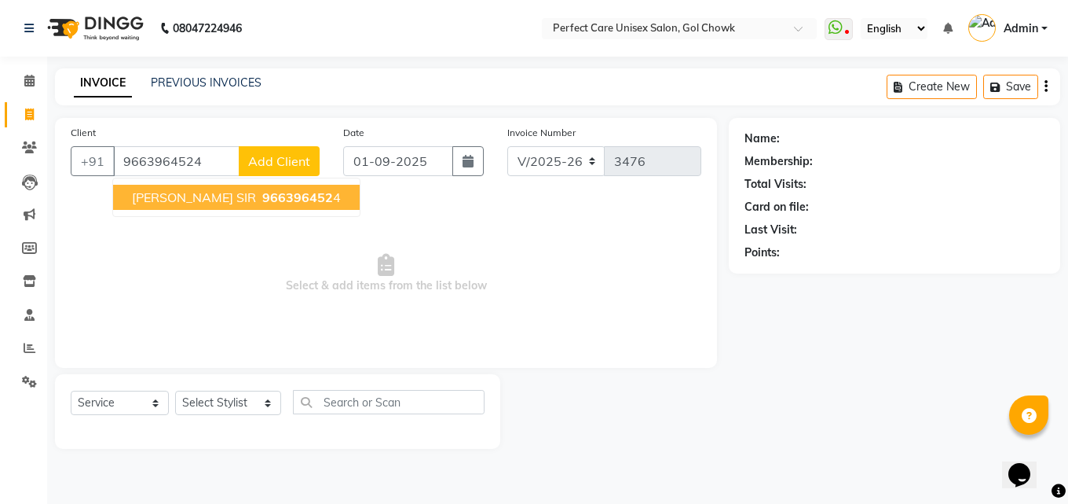
type input "9663964524"
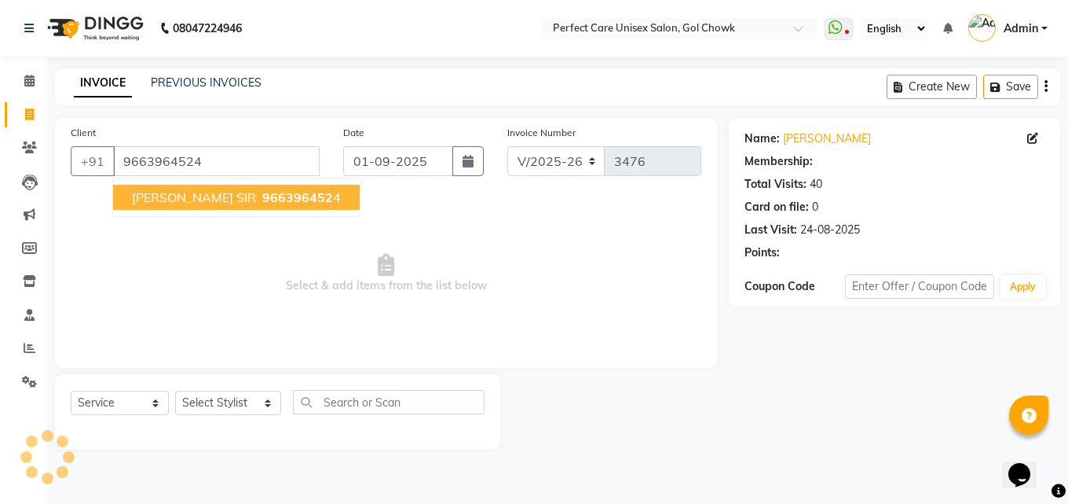
select select "1: Object"
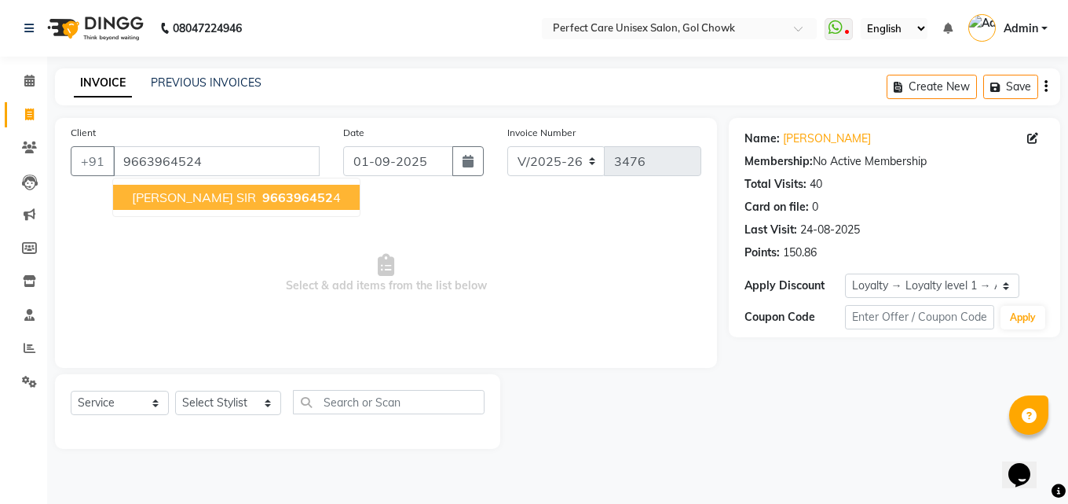
click at [262, 199] on span "966396452" at bounding box center [297, 197] width 71 height 16
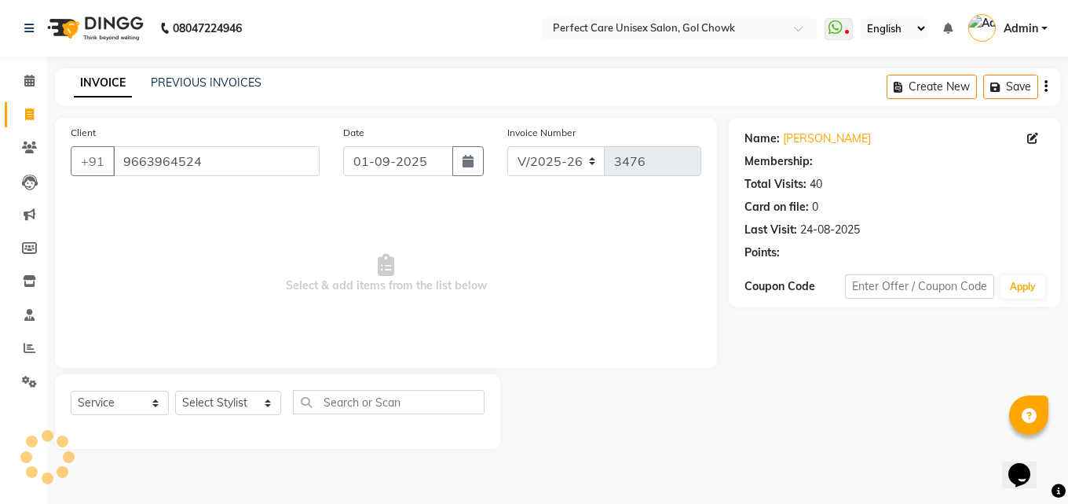
select select "1: Object"
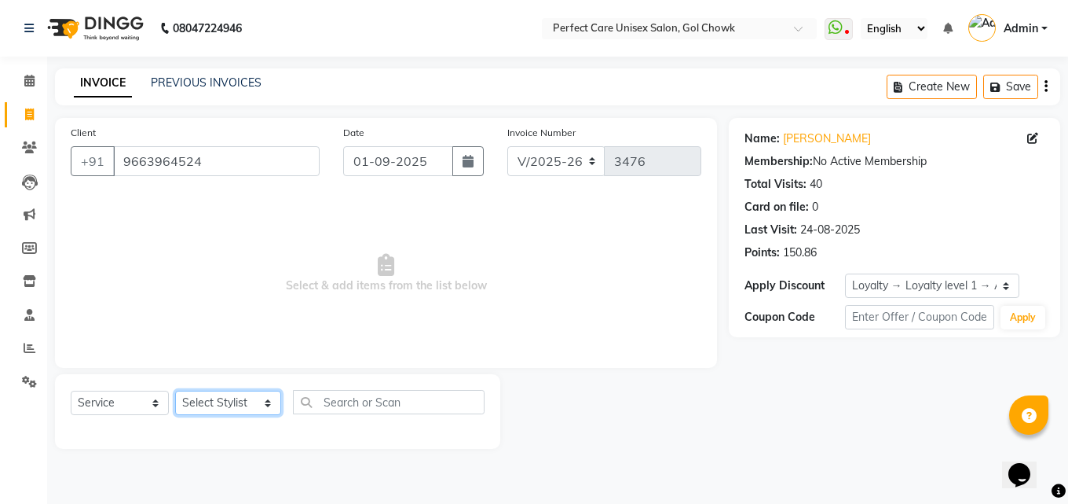
click at [209, 400] on select "Select Stylist MISS CHANDA MISS KAYNAT MISS KRITIKA MISS PIHU MISS POOJA MISS.S…" at bounding box center [228, 402] width 106 height 24
select select "70841"
click at [175, 390] on select "Select Stylist MISS CHANDA MISS KAYNAT MISS KRITIKA MISS PIHU MISS POOJA MISS.S…" at bounding box center [228, 402] width 106 height 24
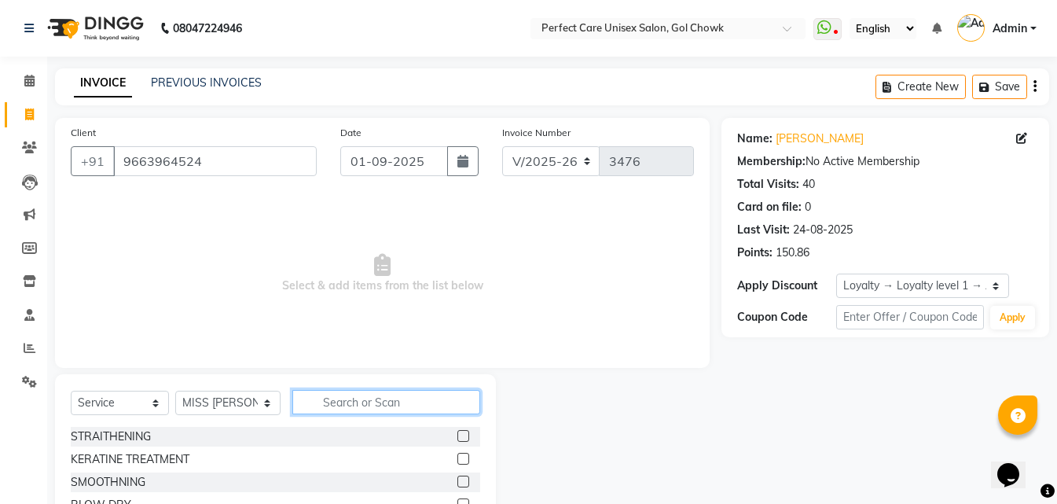
click at [352, 405] on input "text" at bounding box center [385, 402] width 187 height 24
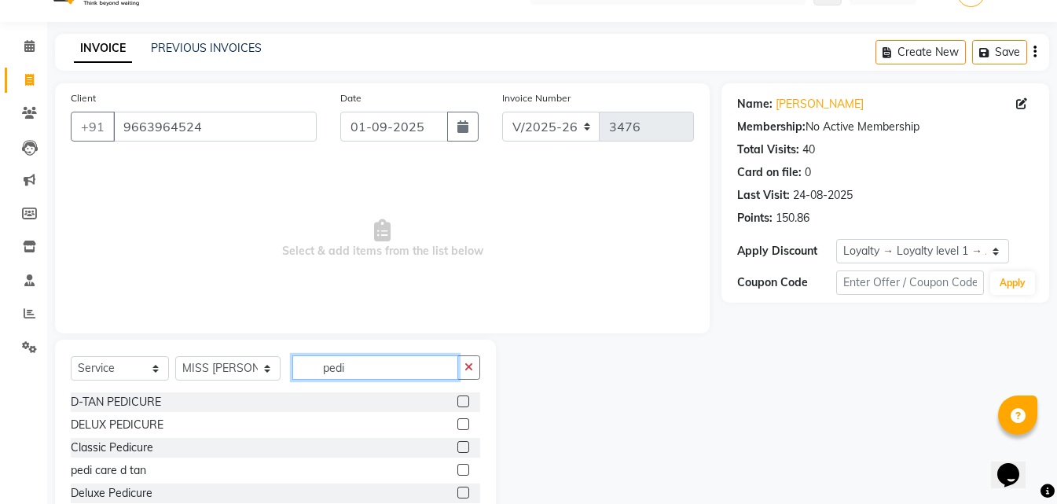
scroll to position [82, 0]
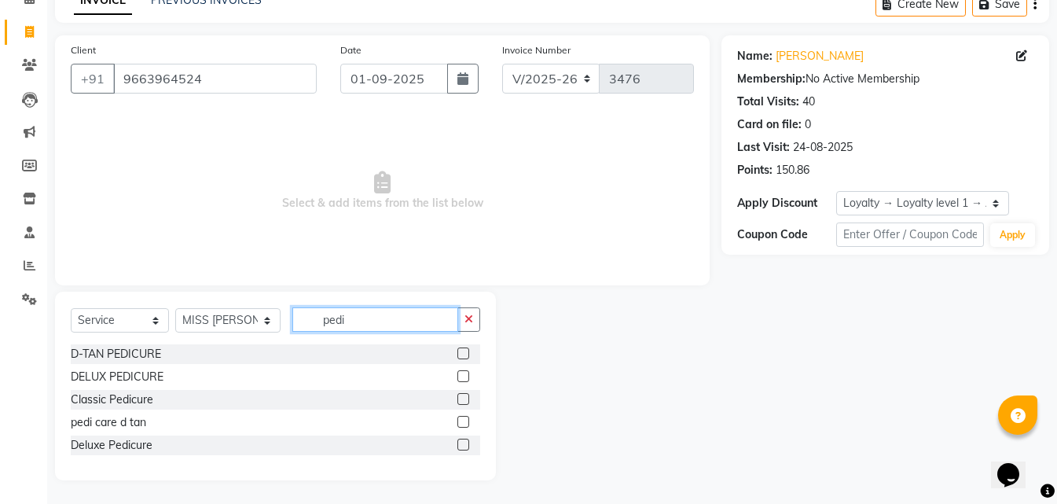
type input "pedi"
click at [458, 376] on label at bounding box center [463, 376] width 12 height 12
click at [458, 376] on input "checkbox" at bounding box center [462, 377] width 10 height 10
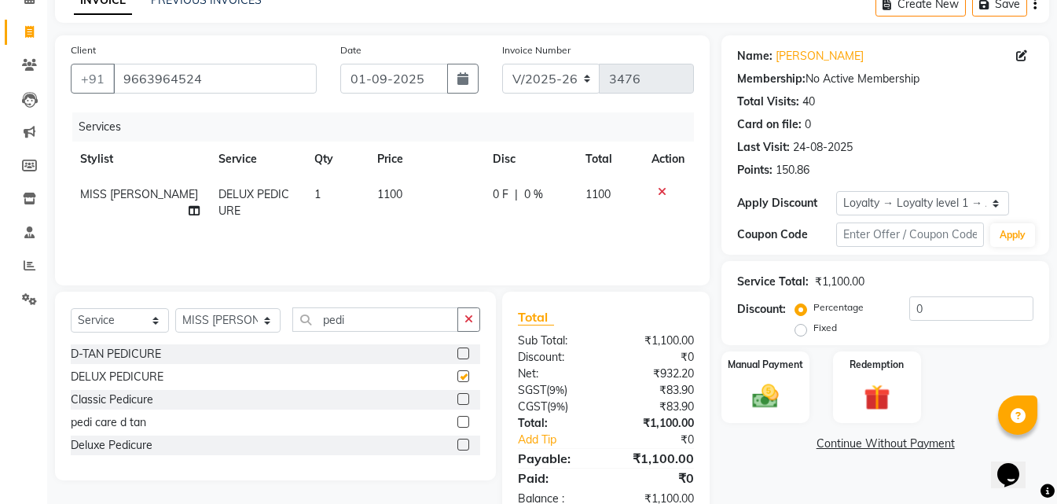
checkbox input "false"
click at [383, 184] on td "1100" at bounding box center [425, 203] width 115 height 52
select select "70841"
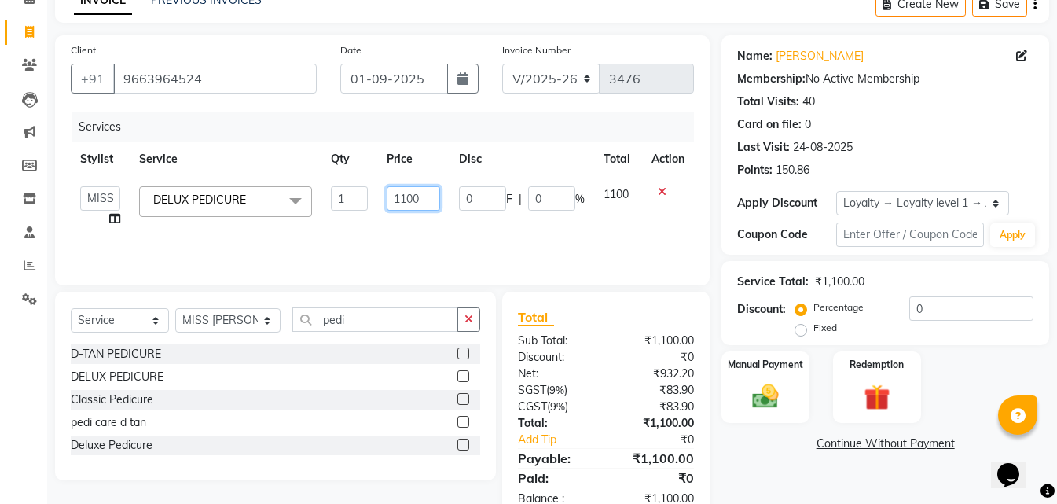
drag, startPoint x: 431, startPoint y: 200, endPoint x: 376, endPoint y: 207, distance: 56.2
click at [376, 207] on tr "MISS CHANDA MISS KAYNAT MISS KRITIKA MISS PIHU MISS POOJA MISS.SHRADDHA MISS.SH…" at bounding box center [382, 207] width 623 height 60
type input "1300"
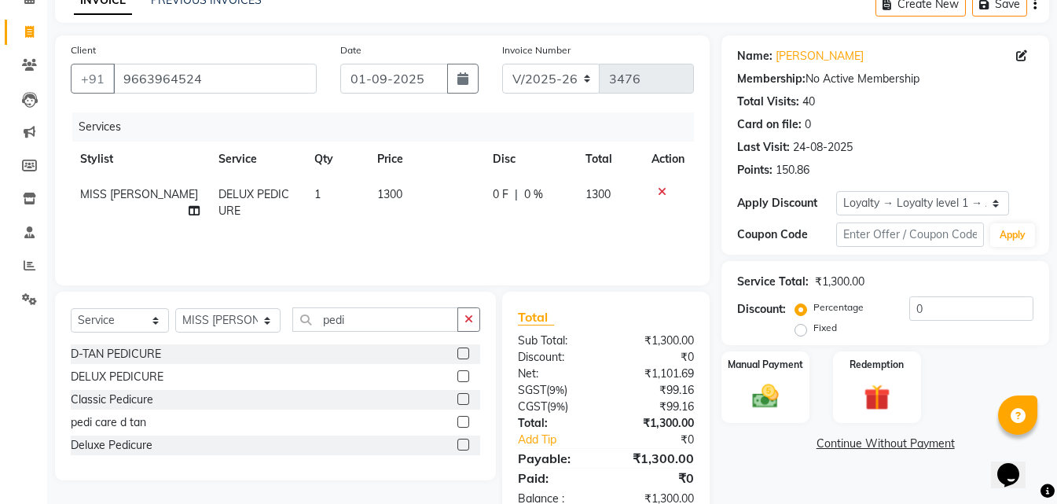
click at [368, 219] on tr "MISS SUDHA DELUX PEDICURE 1 1300 0 F | 0 % 1300" at bounding box center [382, 203] width 623 height 52
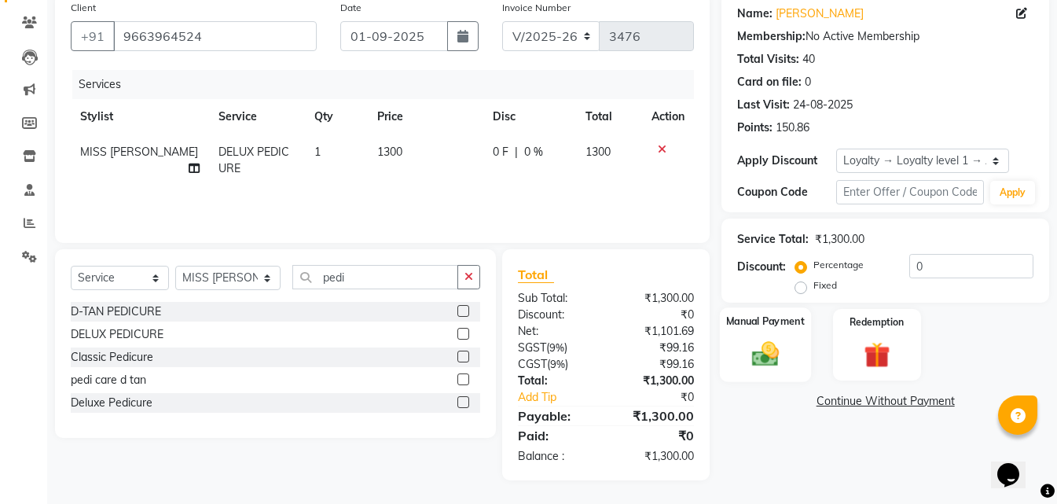
click at [779, 367] on img at bounding box center [765, 353] width 44 height 31
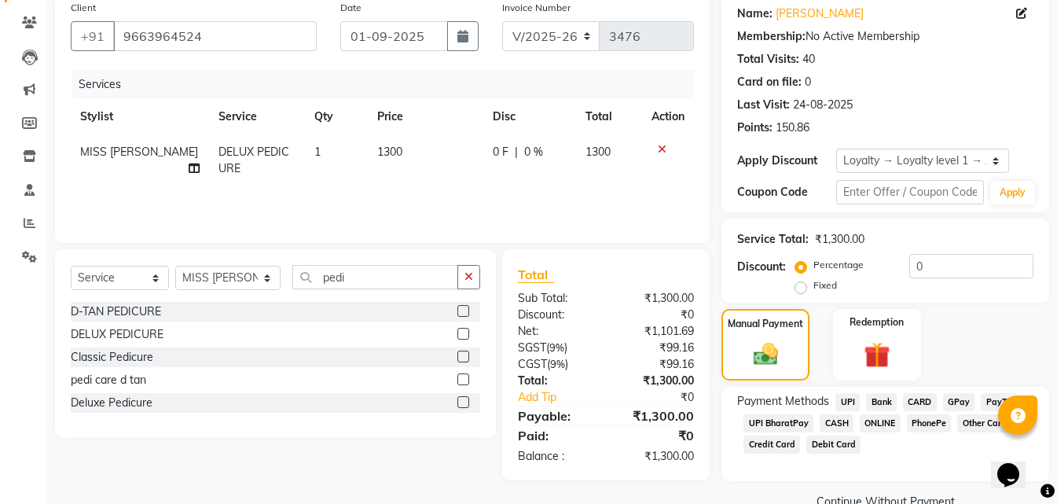
click at [893, 426] on span "ONLINE" at bounding box center [879, 423] width 41 height 18
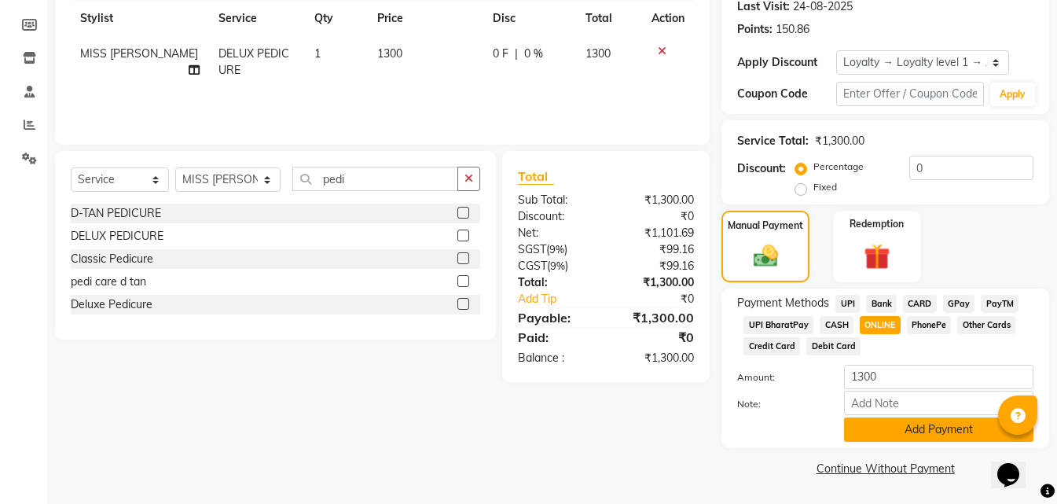
click at [892, 425] on button "Add Payment" at bounding box center [938, 429] width 189 height 24
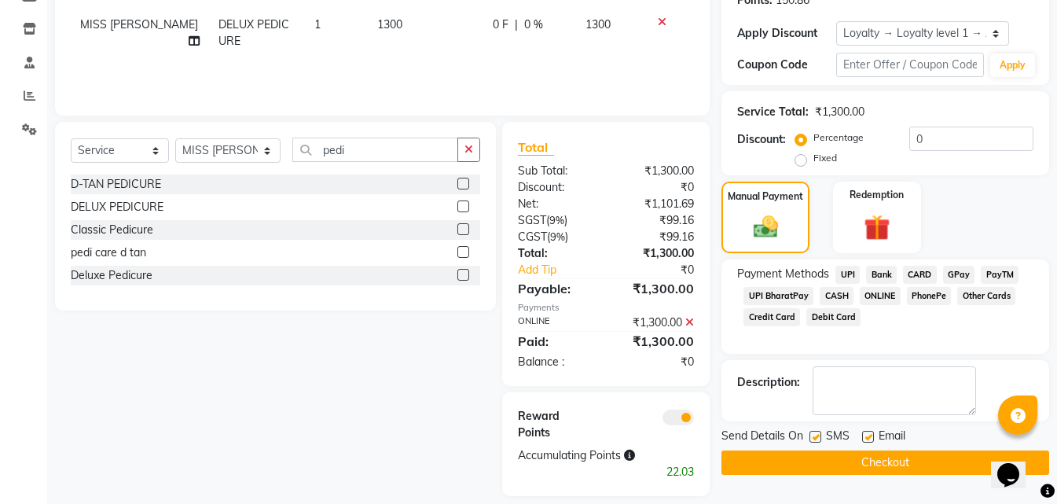
scroll to position [268, 0]
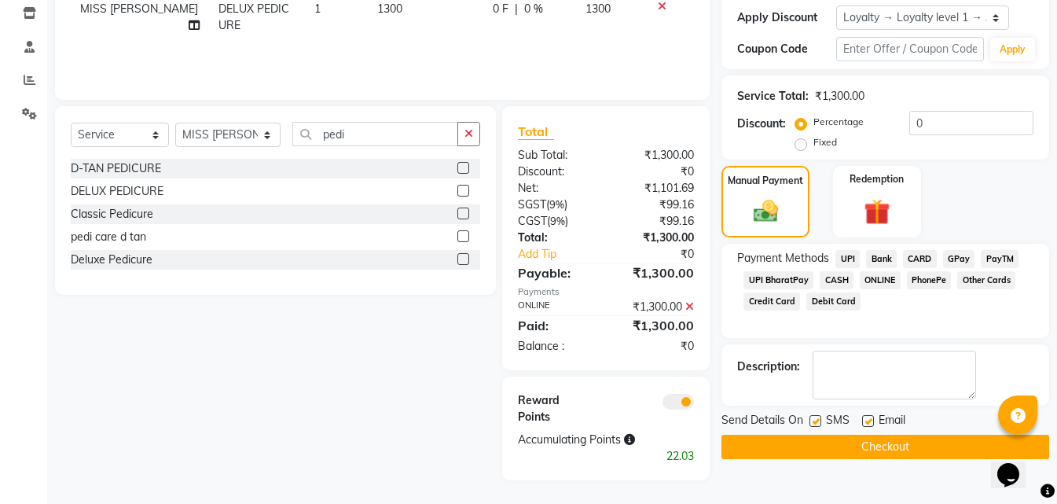
click at [845, 452] on button "Checkout" at bounding box center [885, 446] width 328 height 24
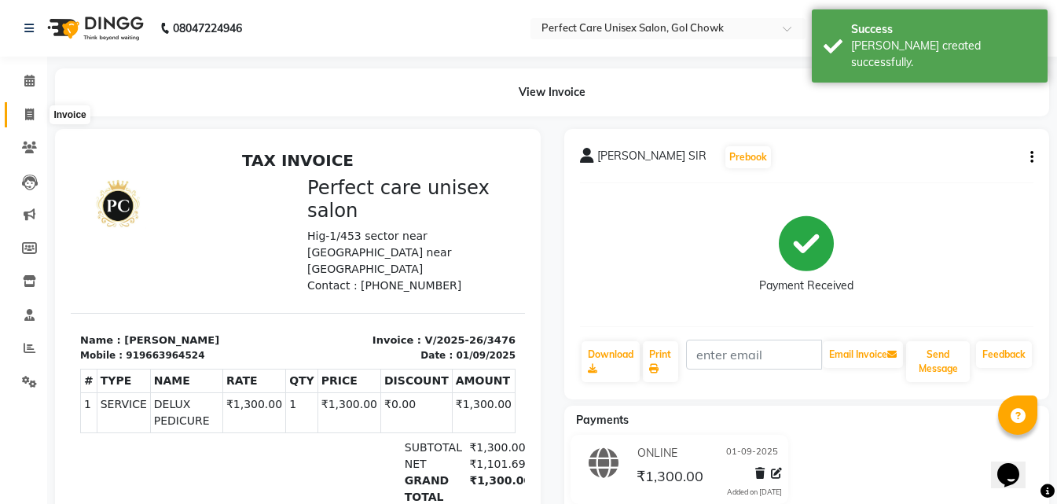
click at [24, 112] on span at bounding box center [29, 115] width 27 height 18
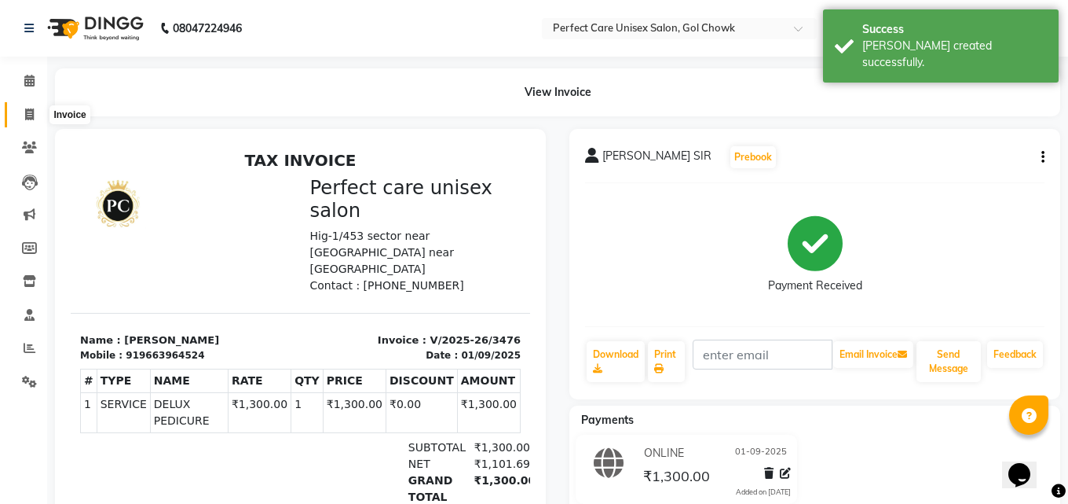
select select "4751"
select select "service"
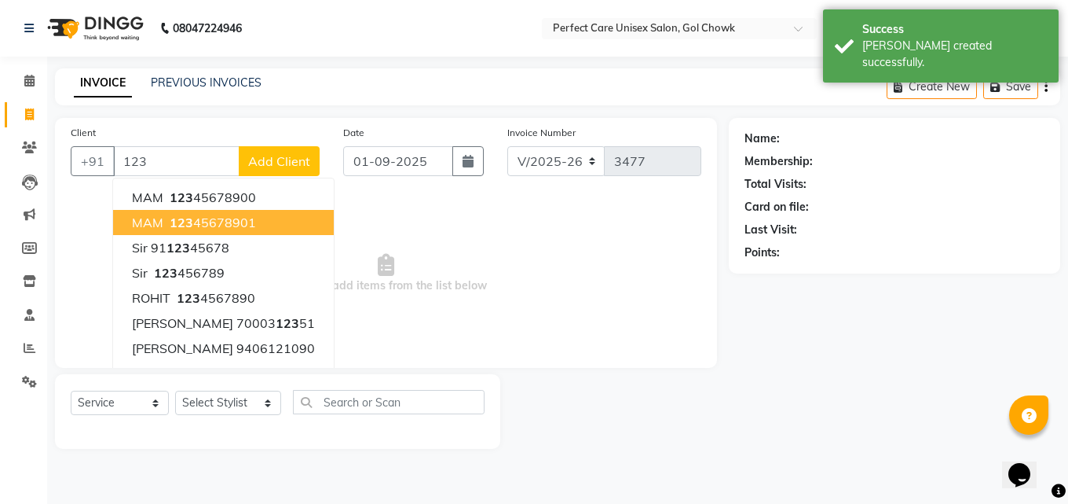
click at [203, 229] on ngb-highlight "123 45678901" at bounding box center [212, 222] width 90 height 16
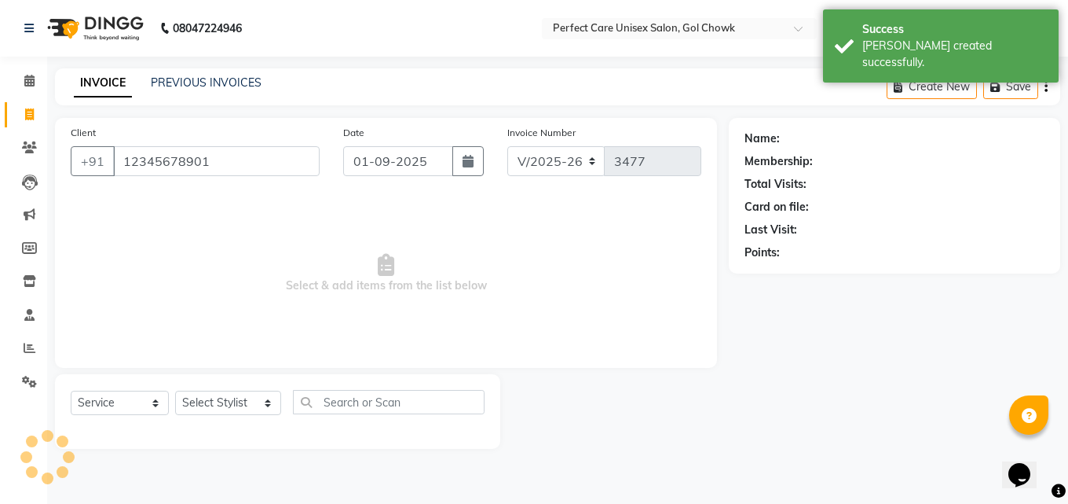
type input "12345678901"
select select "1: Object"
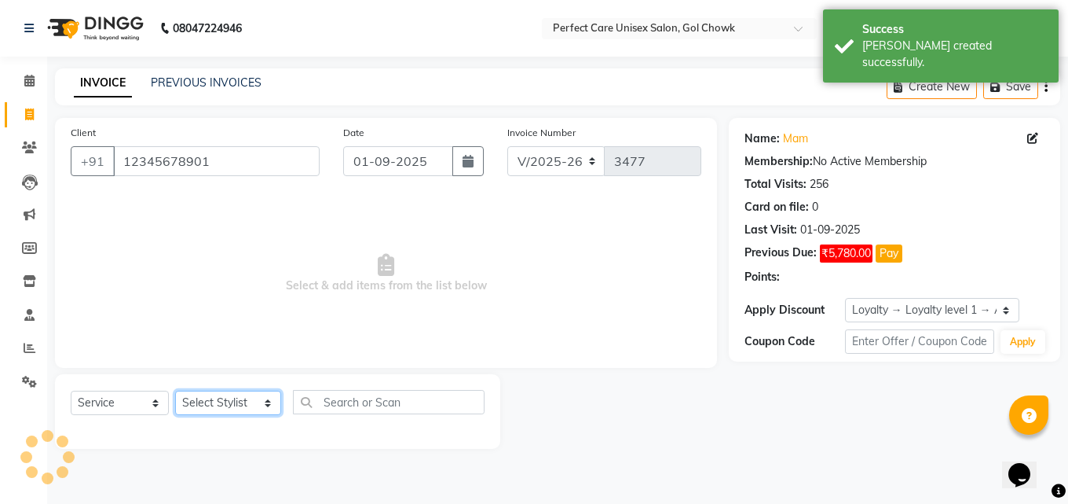
click at [190, 393] on select "Select Stylist MISS CHANDA MISS KAYNAT MISS KRITIKA MISS PIHU MISS POOJA MISS.S…" at bounding box center [228, 402] width 106 height 24
select select "70841"
click at [175, 390] on select "Select Stylist MISS CHANDA MISS KAYNAT MISS KRITIKA MISS PIHU MISS POOJA MISS.S…" at bounding box center [228, 402] width 106 height 24
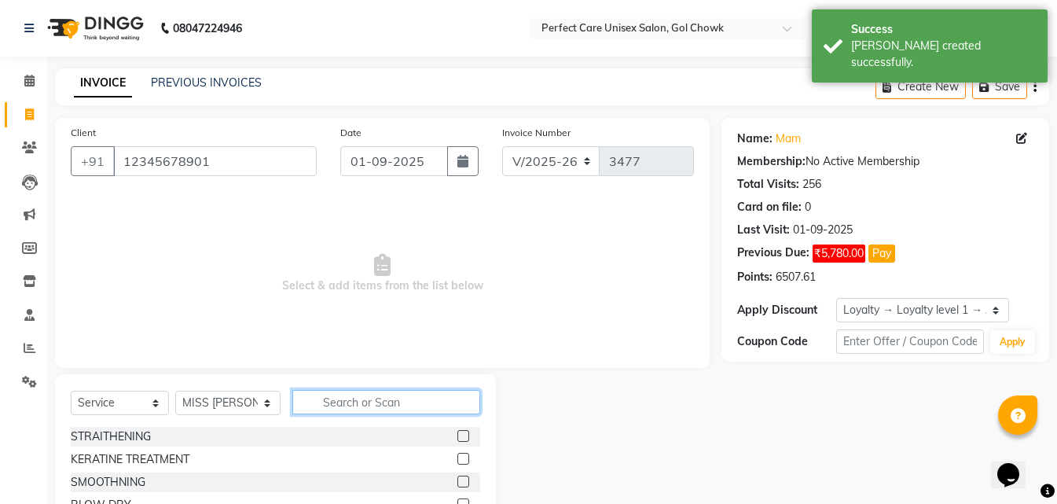
click at [398, 408] on input "text" at bounding box center [385, 402] width 187 height 24
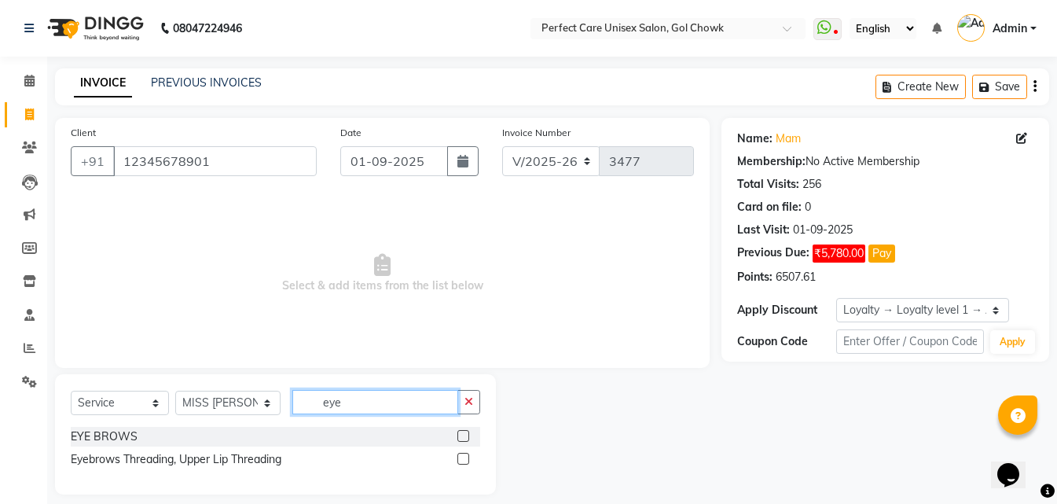
type input "eye"
click at [459, 454] on label at bounding box center [463, 459] width 12 height 12
click at [459, 454] on input "checkbox" at bounding box center [462, 459] width 10 height 10
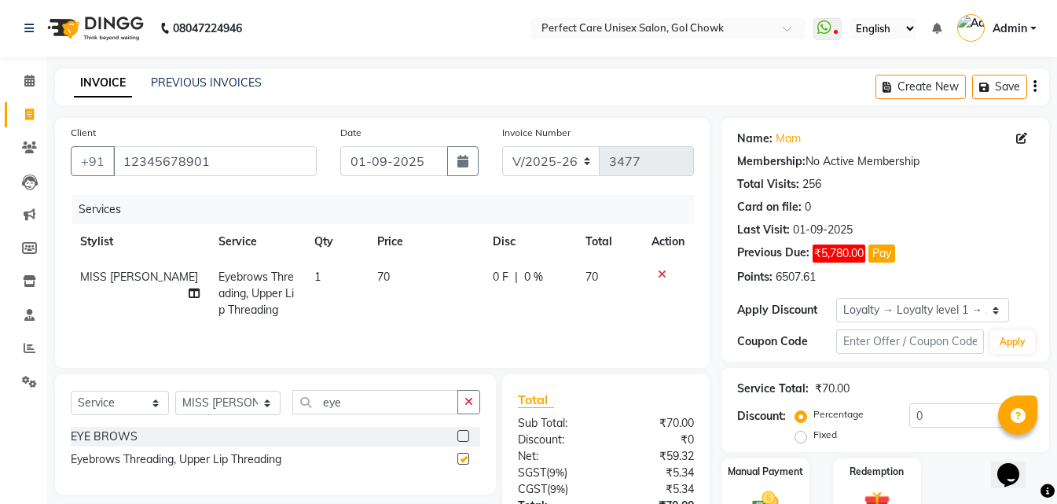
checkbox input "false"
click at [379, 280] on span "70" at bounding box center [383, 276] width 13 height 14
select select "70841"
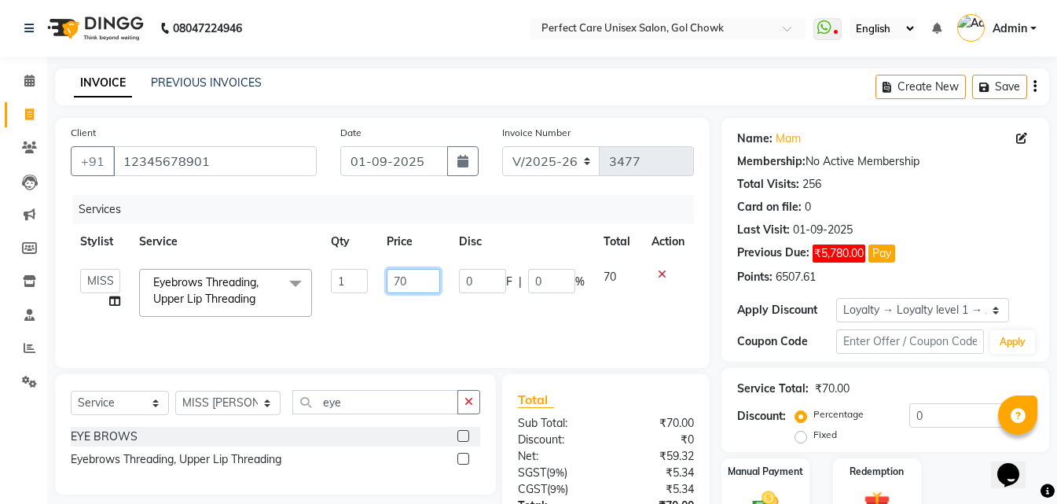
drag, startPoint x: 424, startPoint y: 283, endPoint x: 368, endPoint y: 283, distance: 56.6
click at [368, 283] on tr "MISS CHANDA MISS KAYNAT MISS KRITIKA MISS PIHU MISS POOJA MISS.SHRADDHA MISS.SH…" at bounding box center [382, 292] width 623 height 67
type input "120"
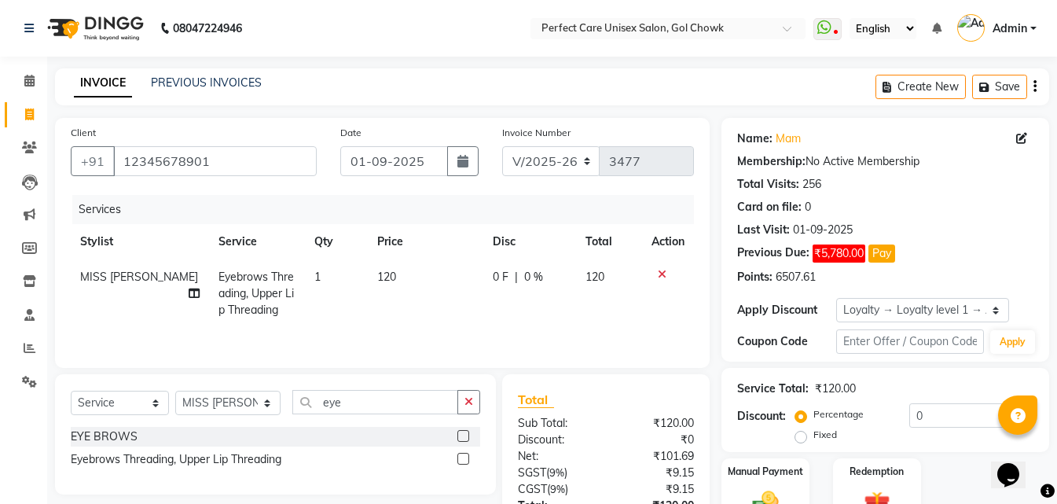
click at [355, 302] on td "1" at bounding box center [337, 293] width 64 height 68
select select "70841"
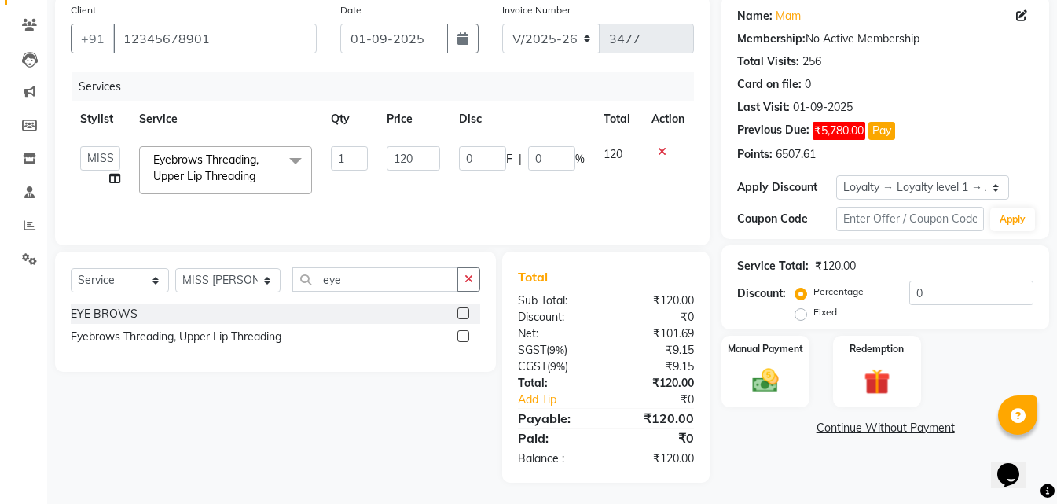
scroll to position [125, 0]
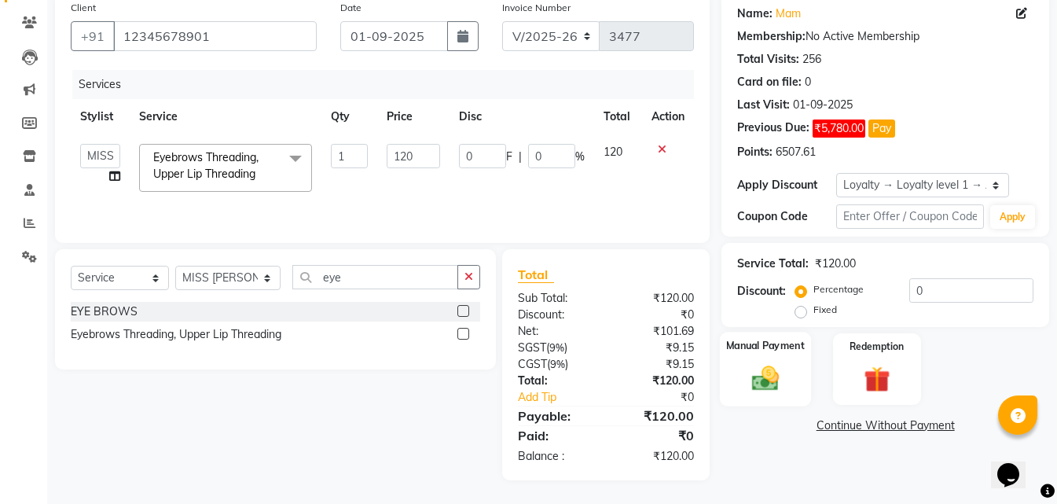
click at [742, 350] on label "Manual Payment" at bounding box center [765, 345] width 79 height 15
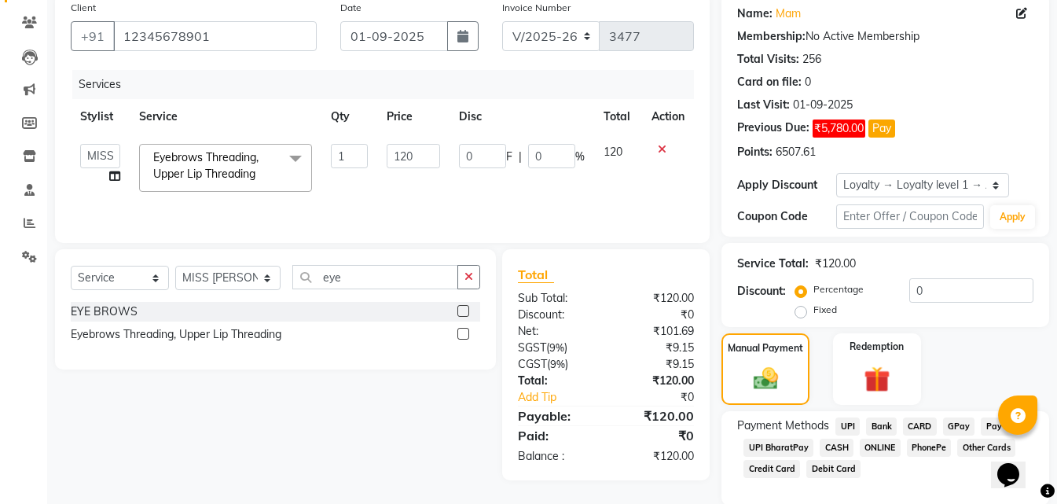
click at [875, 453] on span "ONLINE" at bounding box center [879, 447] width 41 height 18
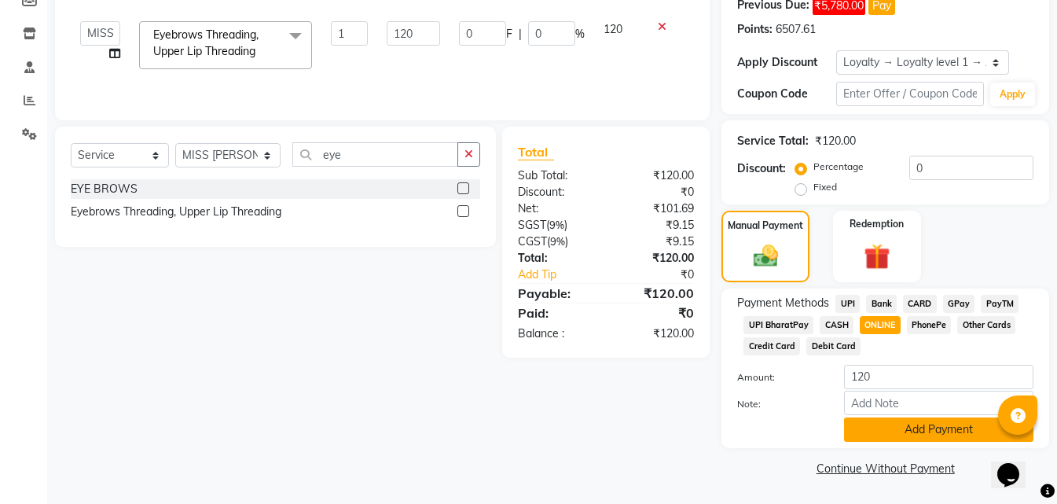
click at [868, 434] on button "Add Payment" at bounding box center [938, 429] width 189 height 24
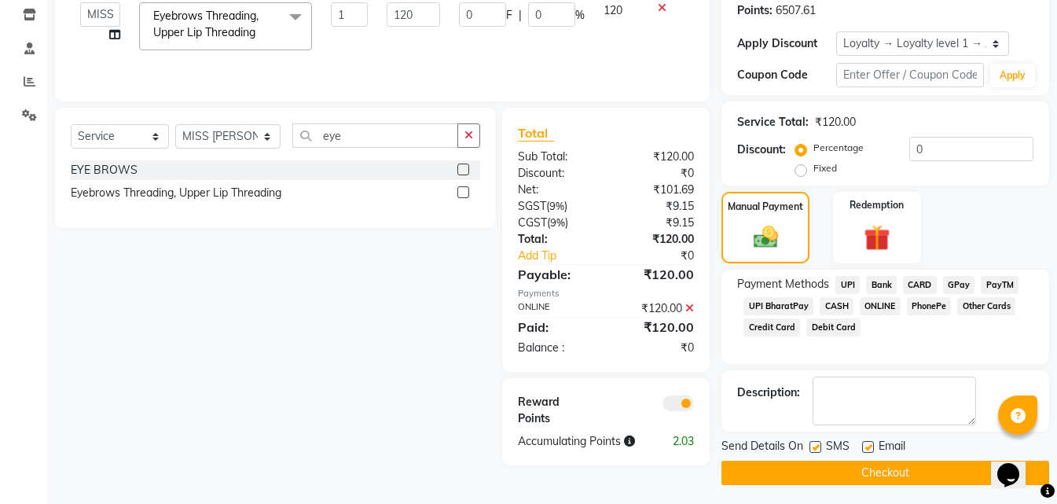
scroll to position [271, 0]
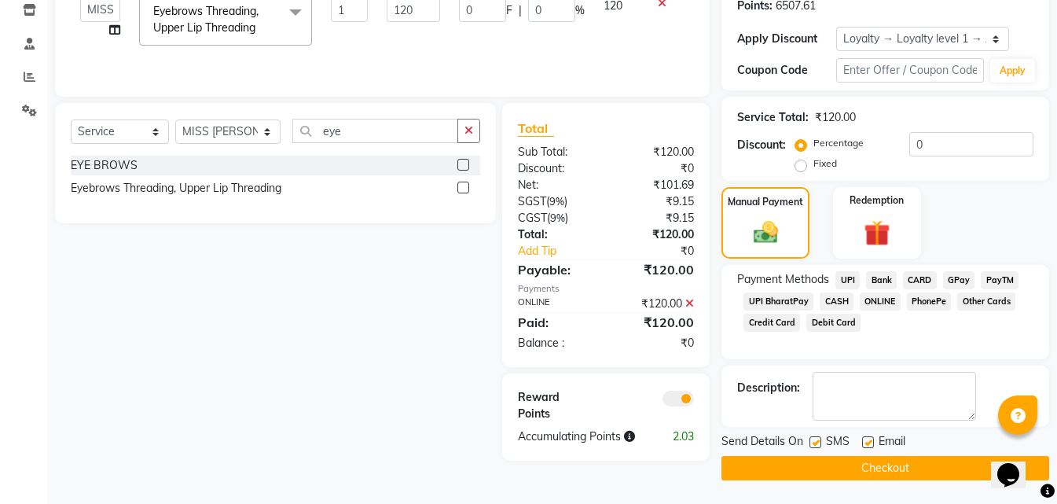
click at [821, 463] on button "Checkout" at bounding box center [885, 468] width 328 height 24
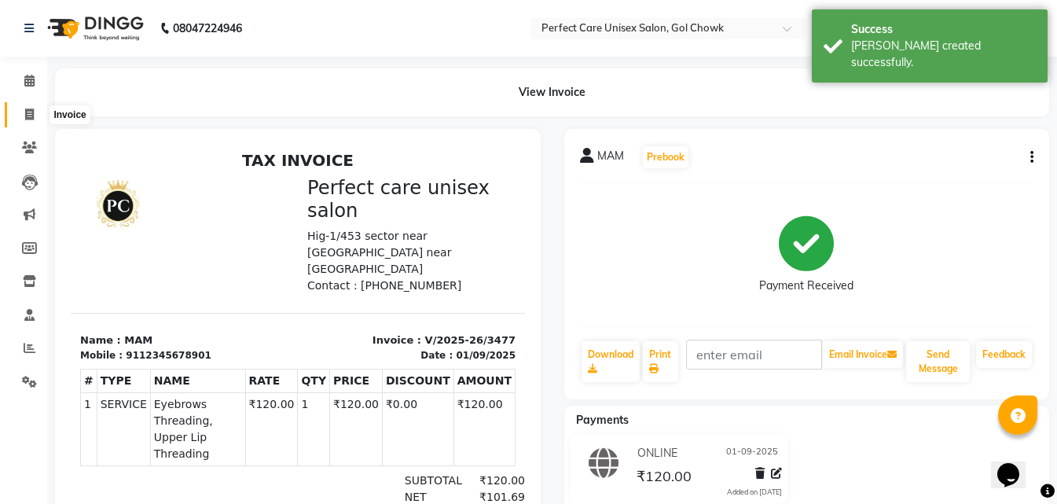
click at [33, 115] on icon at bounding box center [29, 114] width 9 height 12
select select "service"
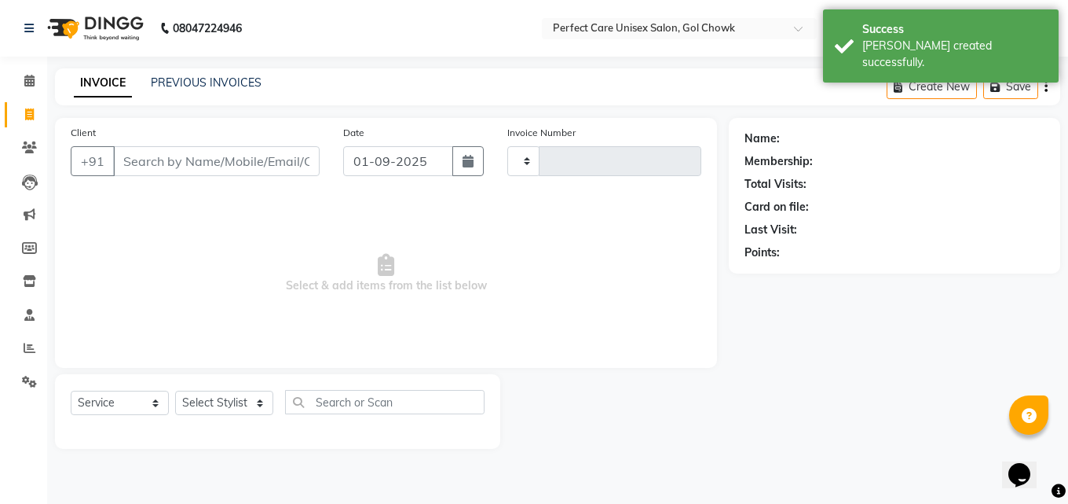
type input "3478"
select select "4751"
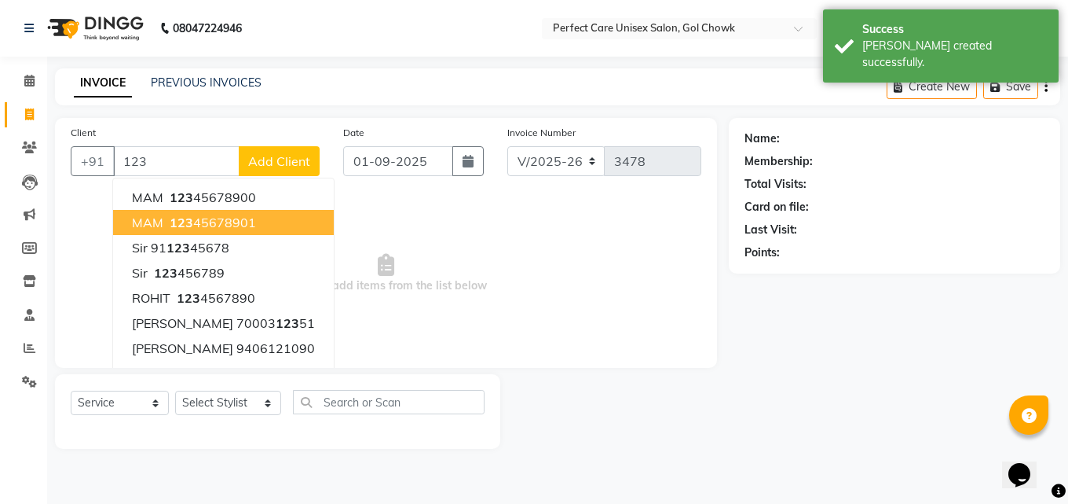
click at [202, 229] on ngb-highlight "123 45678901" at bounding box center [212, 222] width 90 height 16
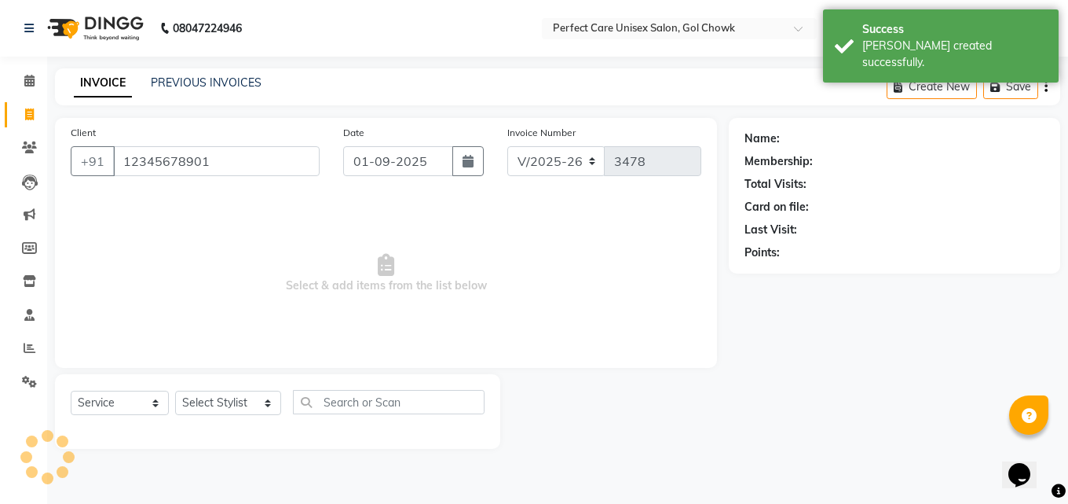
type input "12345678901"
click at [225, 401] on select "Select Stylist MISS CHANDA MISS KAYNAT MISS KRITIKA MISS PIHU MISS POOJA MISS.S…" at bounding box center [228, 402] width 106 height 24
select select "78640"
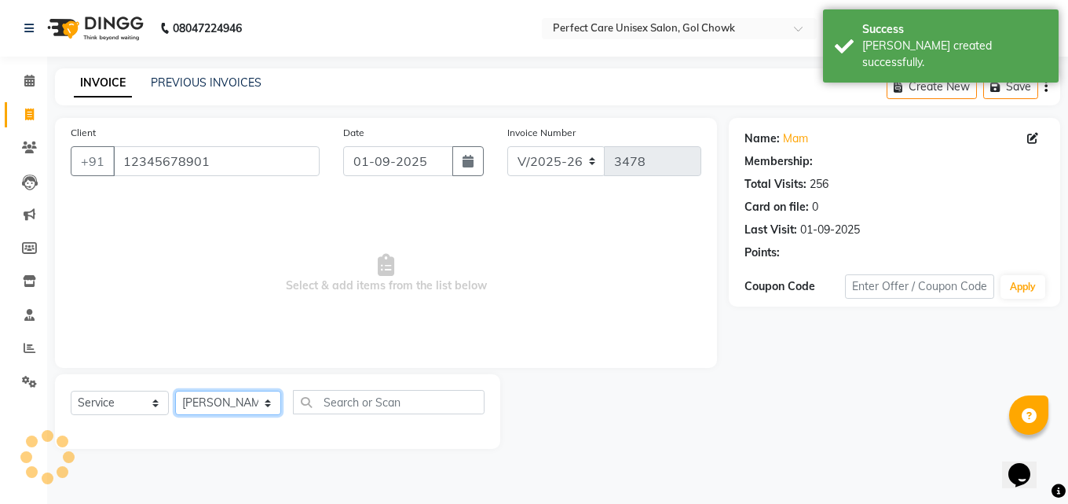
click at [175, 390] on select "Select Stylist MISS CHANDA MISS KAYNAT MISS KRITIKA MISS PIHU MISS POOJA MISS.S…" at bounding box center [228, 402] width 106 height 24
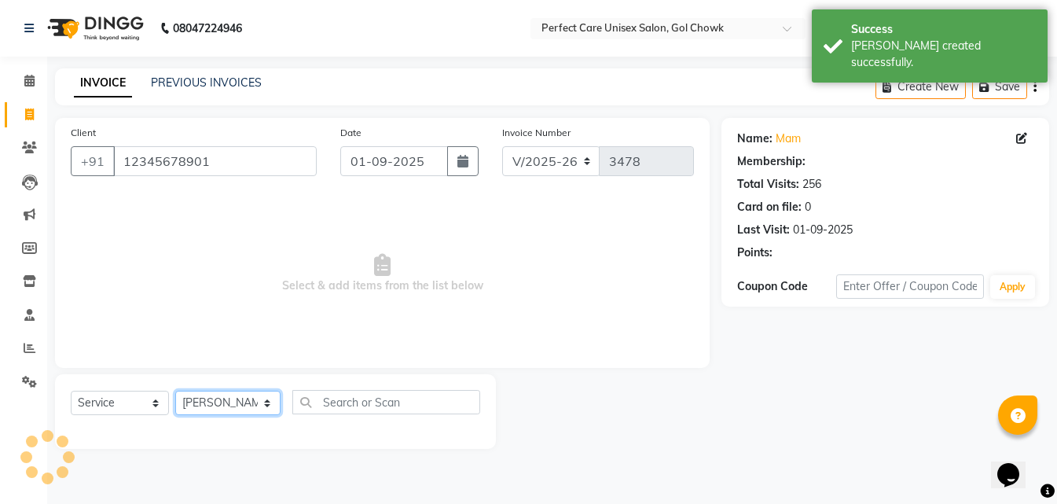
select select "1: Object"
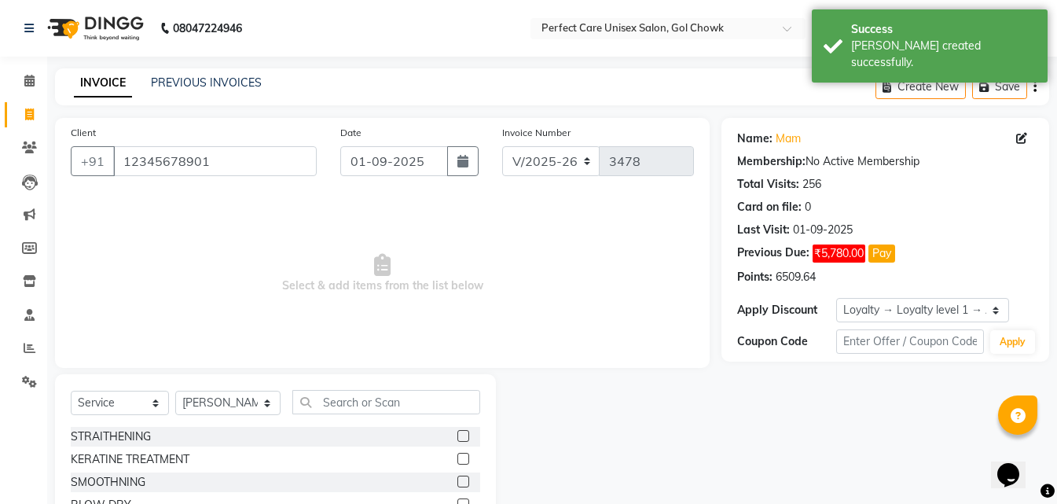
click at [398, 416] on div "Select Service Product Membership Package Voucher Prepaid Gift Card Select Styl…" at bounding box center [275, 408] width 409 height 37
click at [372, 403] on input "text" at bounding box center [385, 402] width 187 height 24
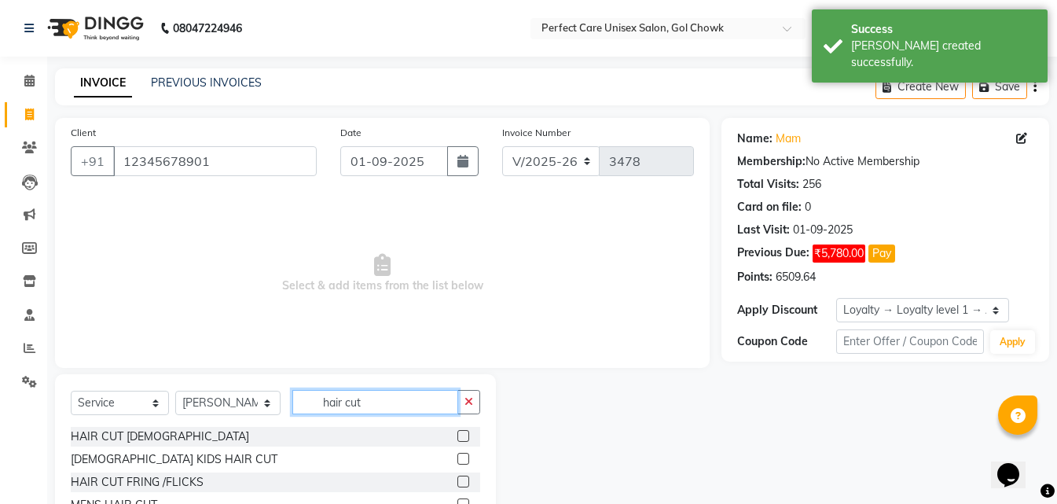
scroll to position [60, 0]
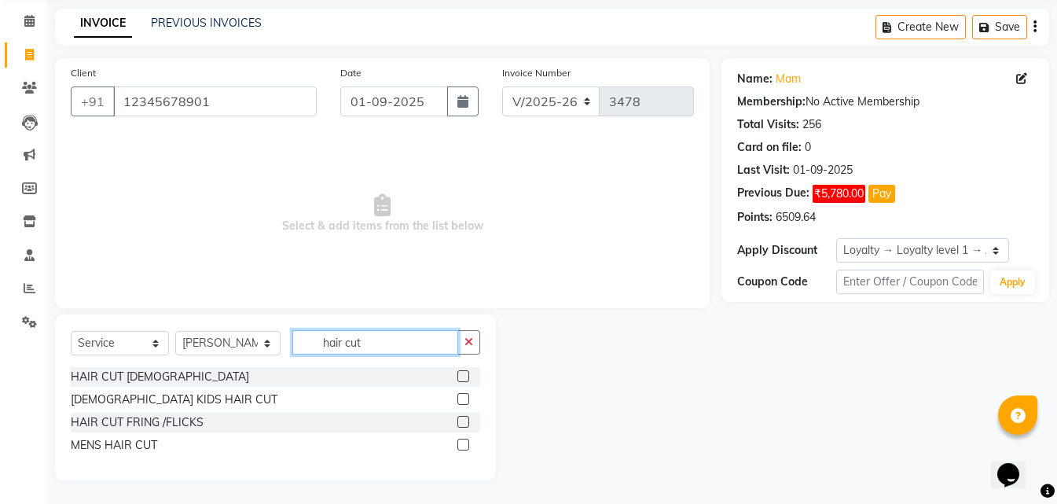
type input "hair cut"
click at [464, 378] on label at bounding box center [463, 376] width 12 height 12
click at [464, 378] on input "checkbox" at bounding box center [462, 377] width 10 height 10
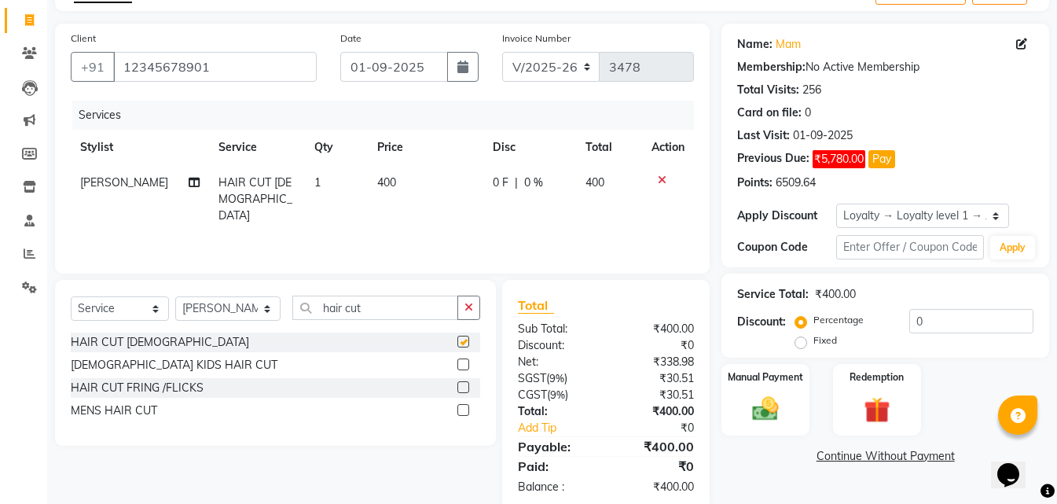
scroll to position [125, 0]
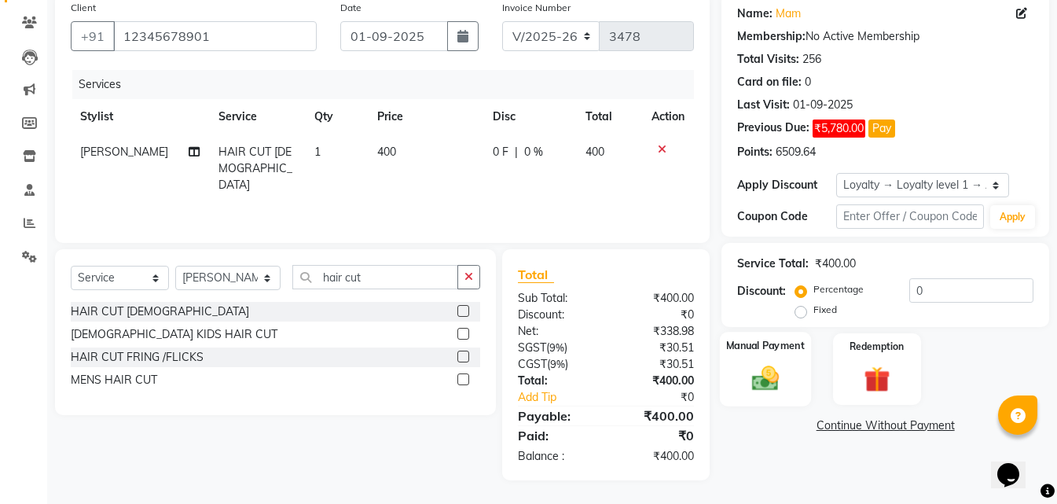
checkbox input "false"
click at [809, 372] on div "Manual Payment" at bounding box center [765, 369] width 91 height 75
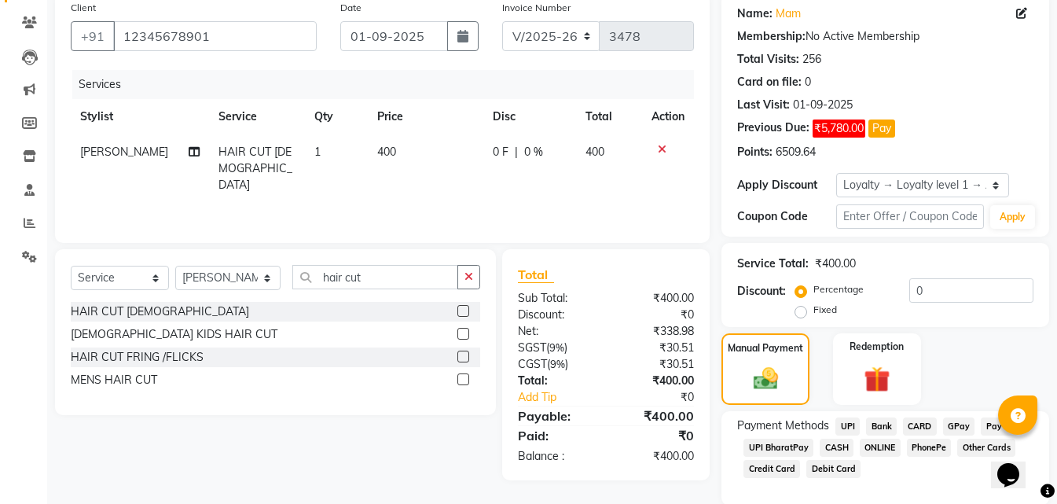
click at [870, 446] on span "ONLINE" at bounding box center [879, 447] width 41 height 18
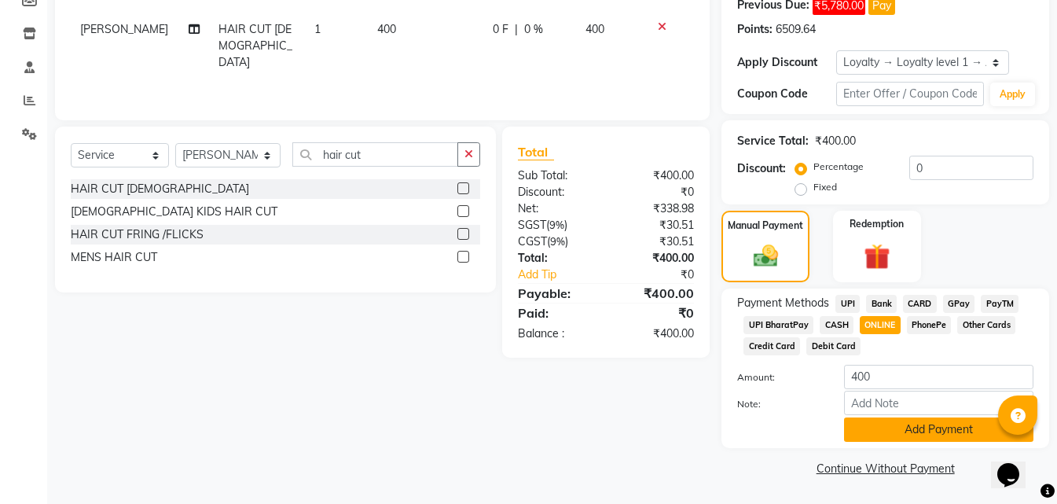
click at [859, 434] on button "Add Payment" at bounding box center [938, 429] width 189 height 24
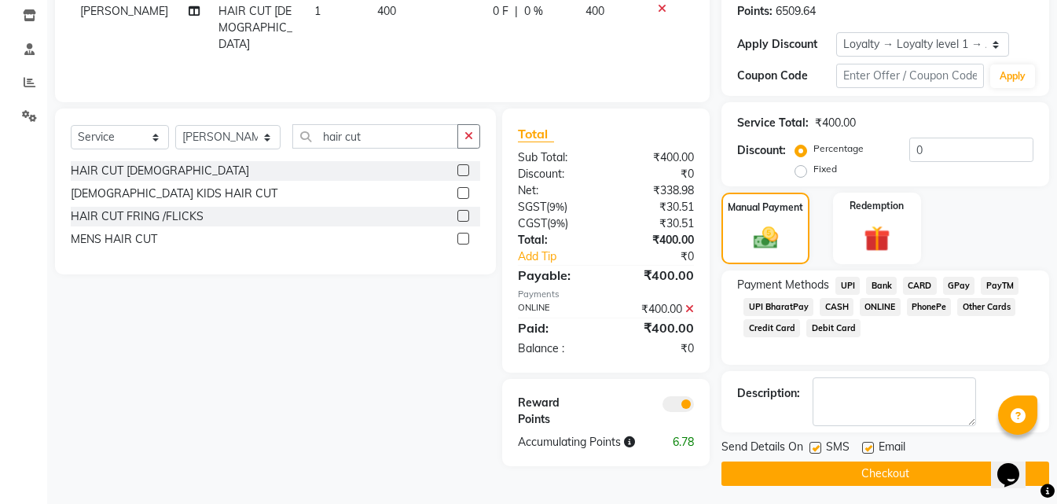
scroll to position [271, 0]
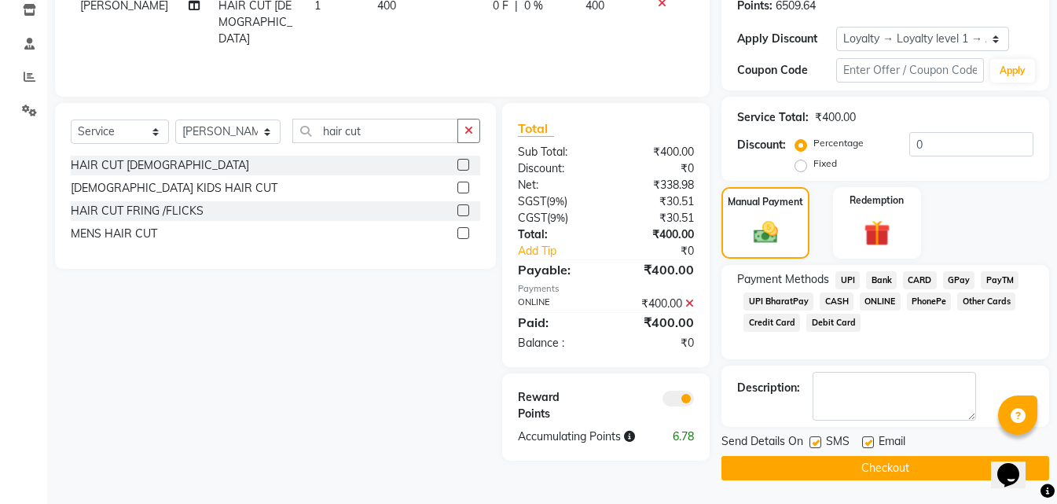
click at [829, 461] on button "Checkout" at bounding box center [885, 468] width 328 height 24
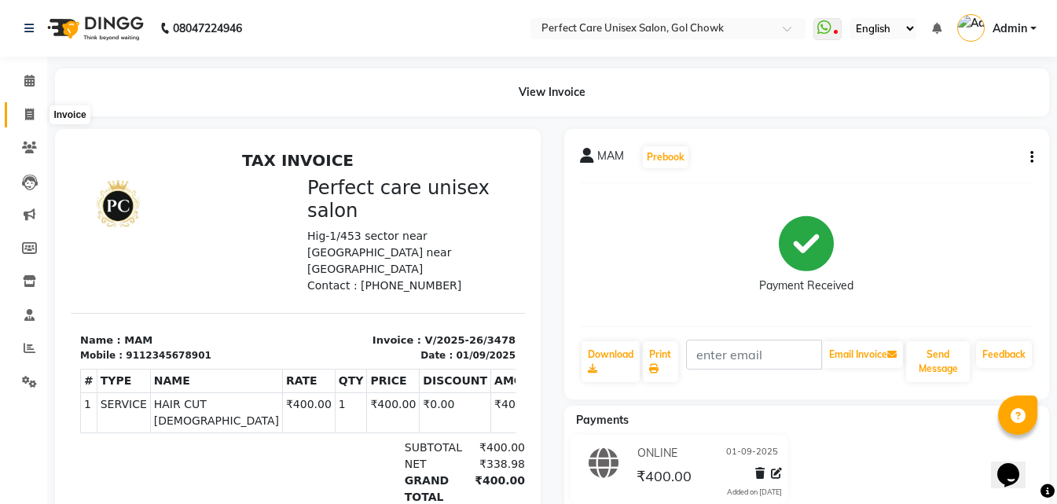
click at [20, 114] on span at bounding box center [29, 115] width 27 height 18
select select "service"
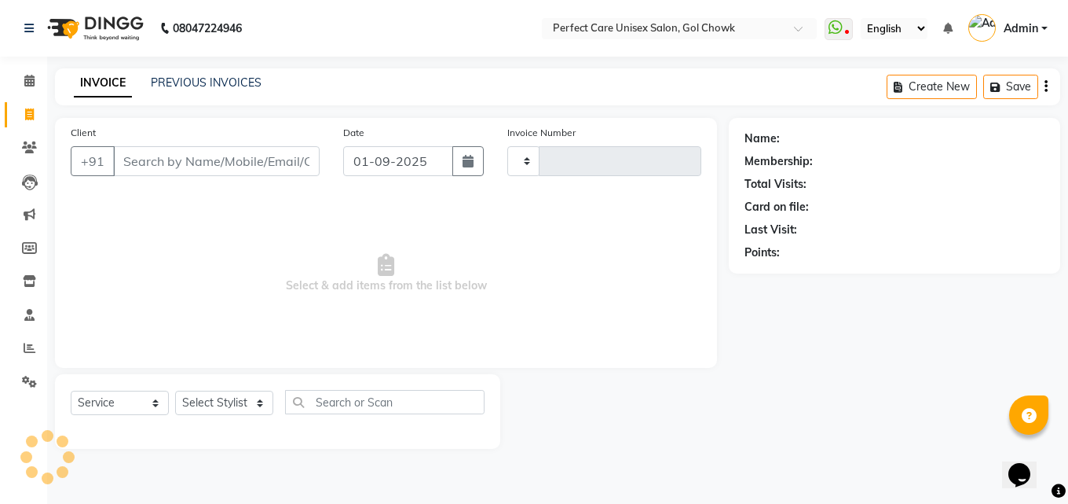
type input "3479"
select select "4751"
click at [222, 82] on link "PREVIOUS INVOICES" at bounding box center [206, 82] width 111 height 14
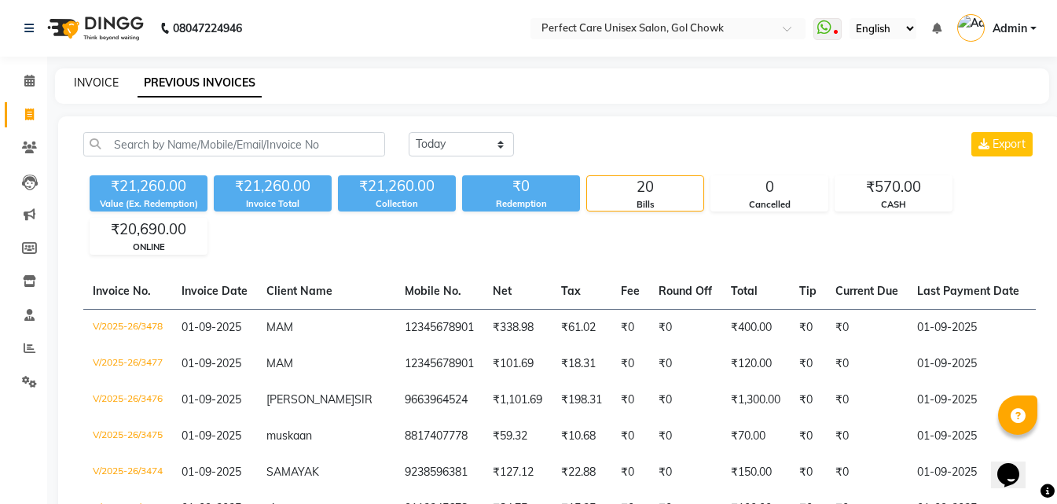
click at [94, 82] on link "INVOICE" at bounding box center [96, 82] width 45 height 14
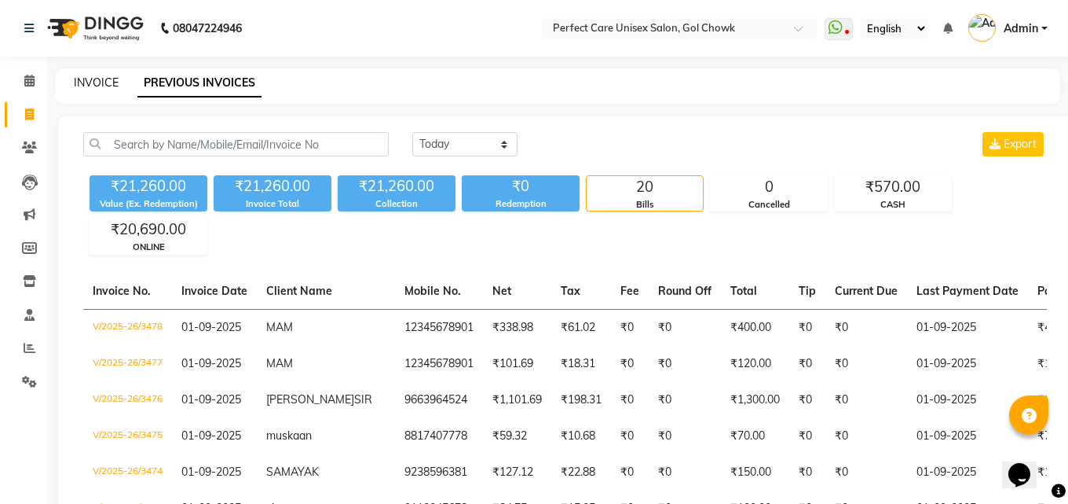
select select "service"
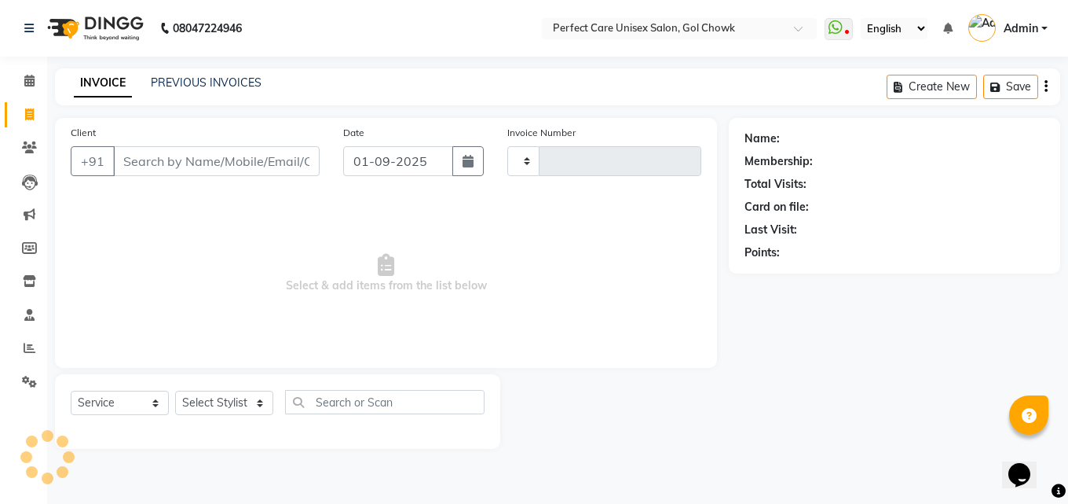
type input "3479"
select select "4751"
click at [225, 83] on link "PREVIOUS INVOICES" at bounding box center [206, 82] width 111 height 14
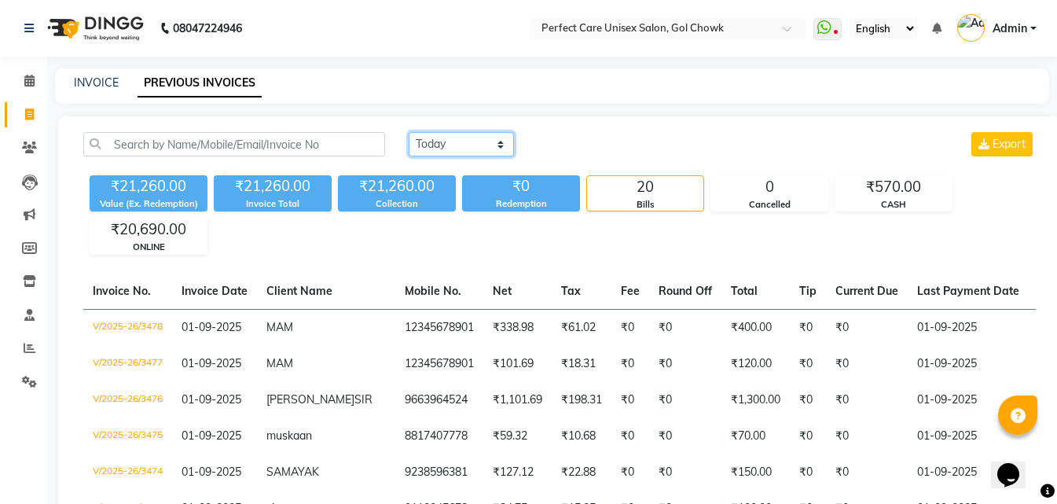
click at [468, 148] on select "Today Yesterday Custom Range" at bounding box center [461, 144] width 105 height 24
click at [409, 132] on select "Today Yesterday Custom Range" at bounding box center [461, 144] width 105 height 24
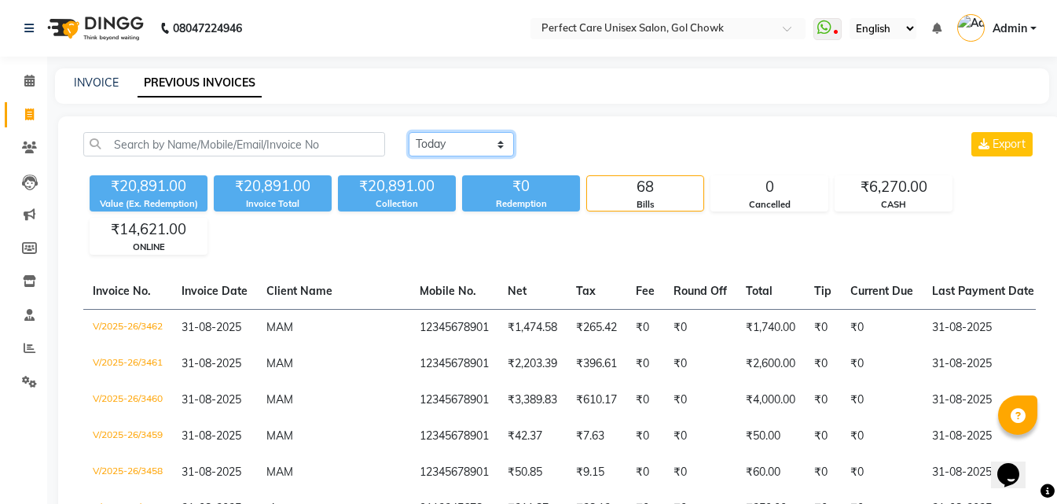
click at [444, 140] on select "Today Yesterday Custom Range" at bounding box center [461, 144] width 105 height 24
select select "today"
click at [409, 132] on select "Today Yesterday Custom Range" at bounding box center [461, 144] width 105 height 24
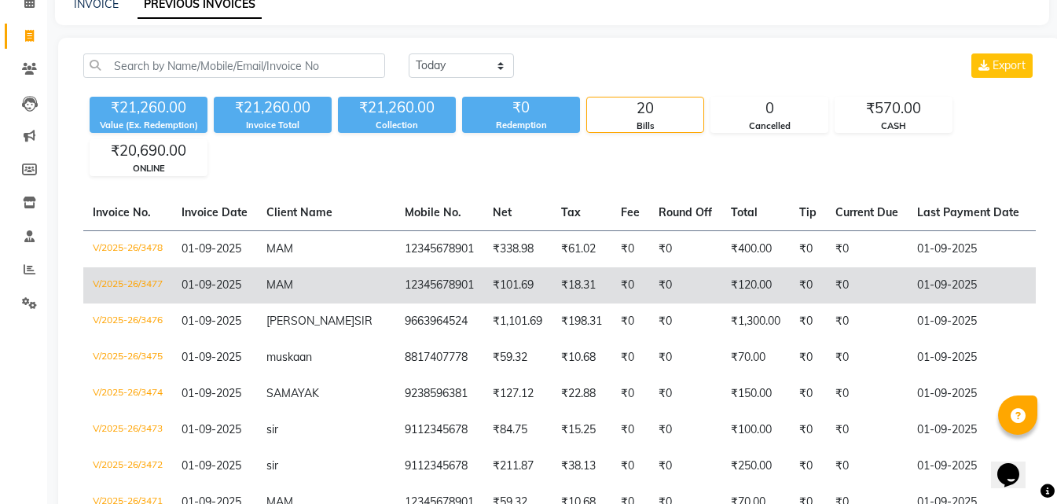
drag, startPoint x: 523, startPoint y: 289, endPoint x: 438, endPoint y: 267, distance: 88.4
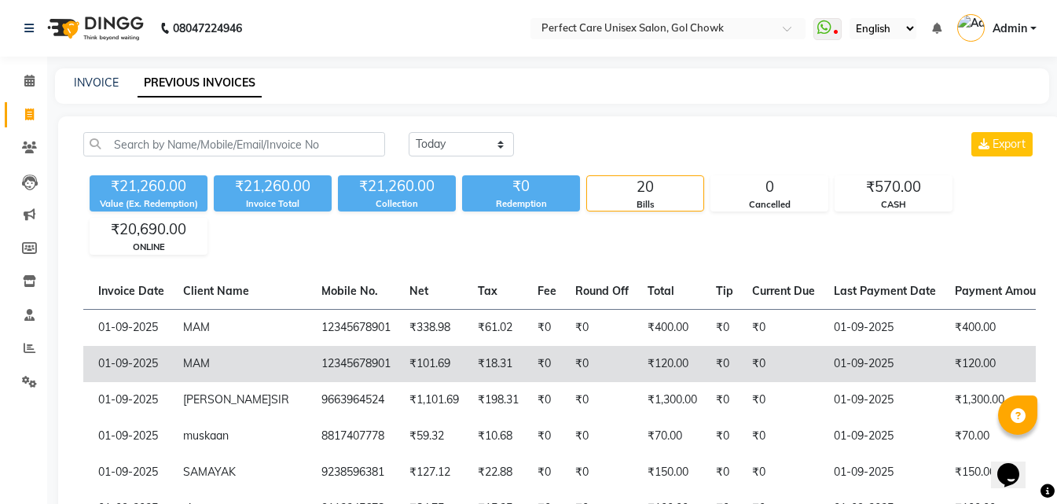
scroll to position [0, 346]
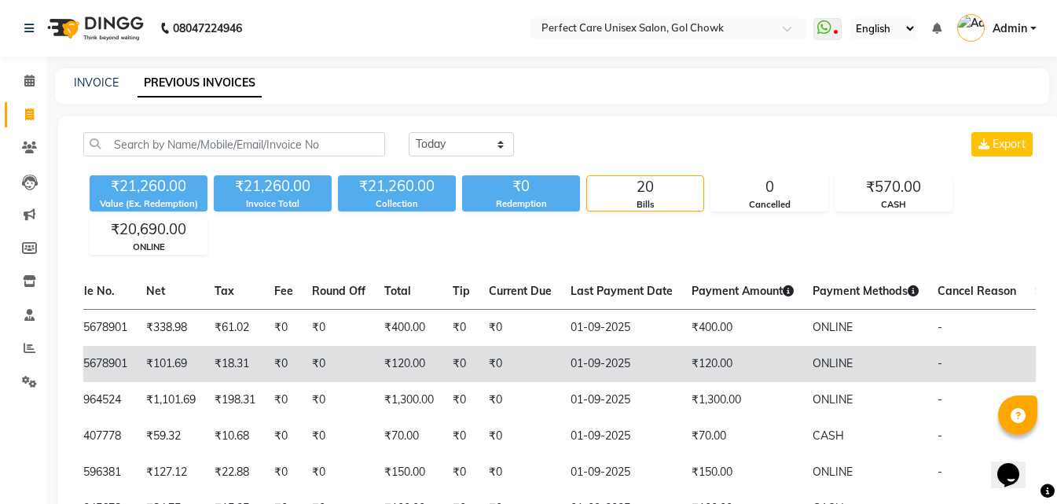
drag, startPoint x: 474, startPoint y: 323, endPoint x: 606, endPoint y: 346, distance: 134.1
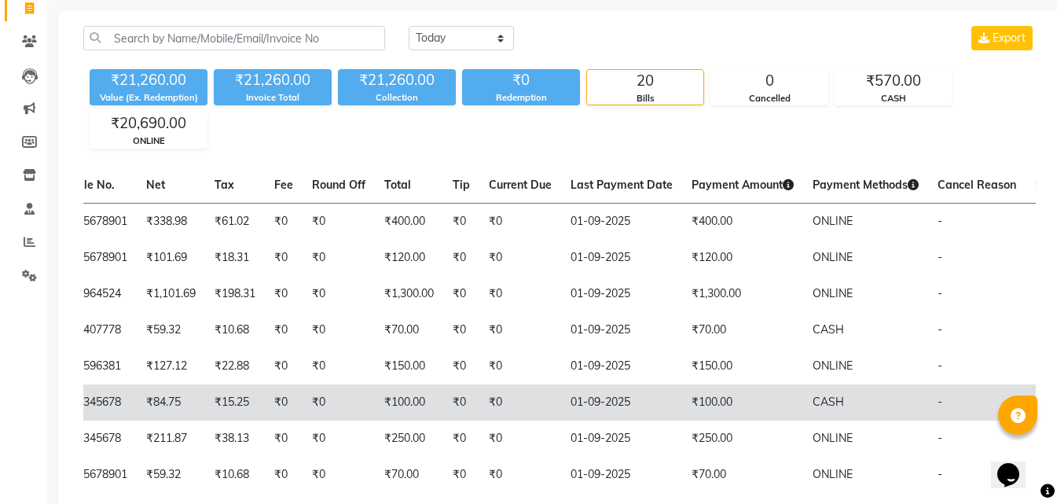
scroll to position [79, 0]
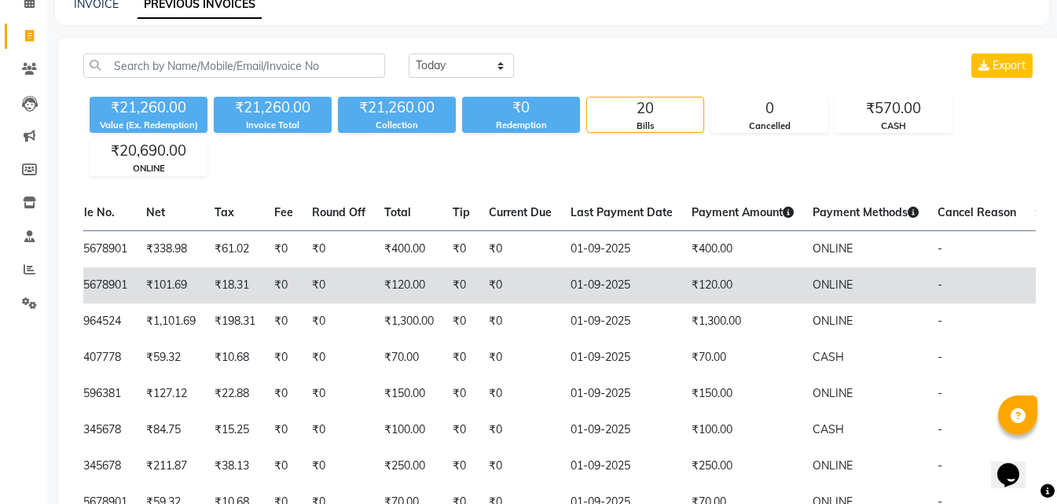
drag, startPoint x: 494, startPoint y: 271, endPoint x: 592, endPoint y: 269, distance: 98.2
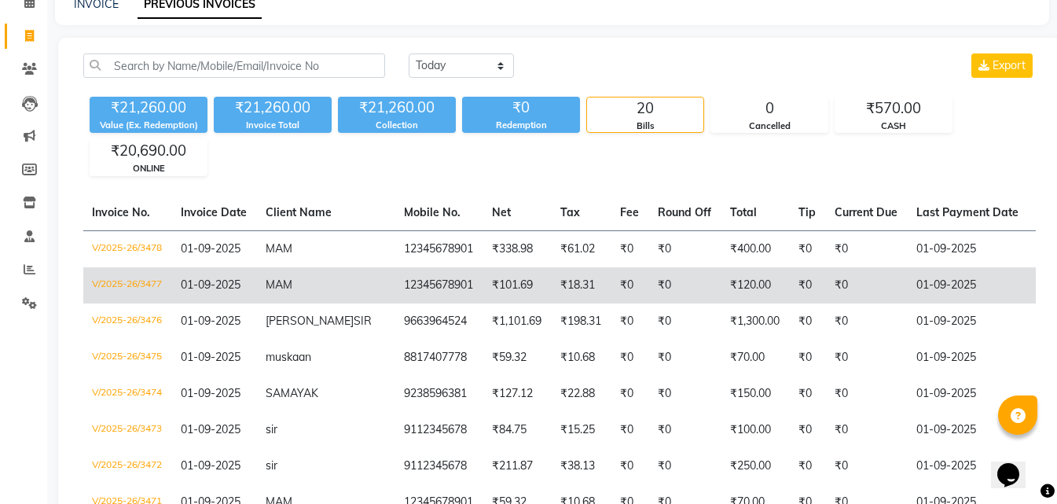
scroll to position [0, 0]
drag, startPoint x: 527, startPoint y: 274, endPoint x: 481, endPoint y: 274, distance: 46.4
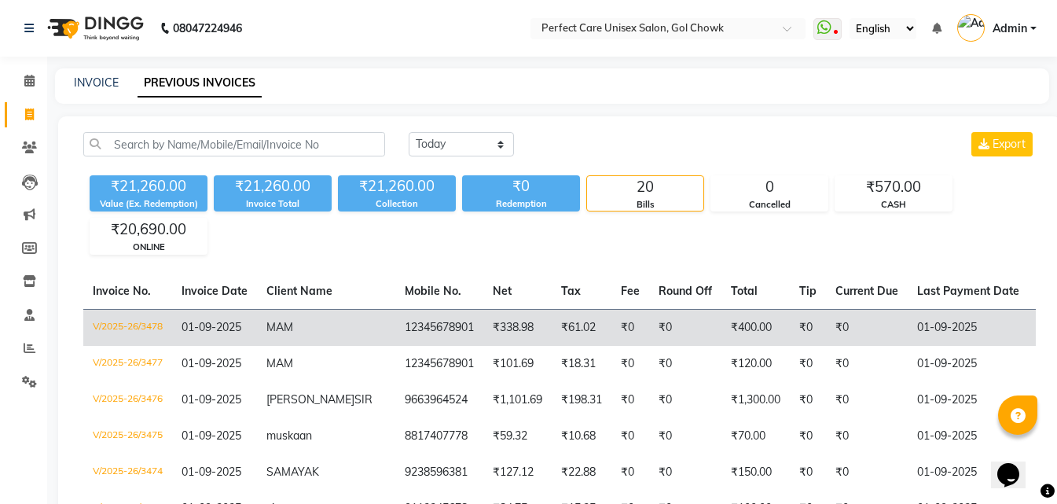
scroll to position [0, 346]
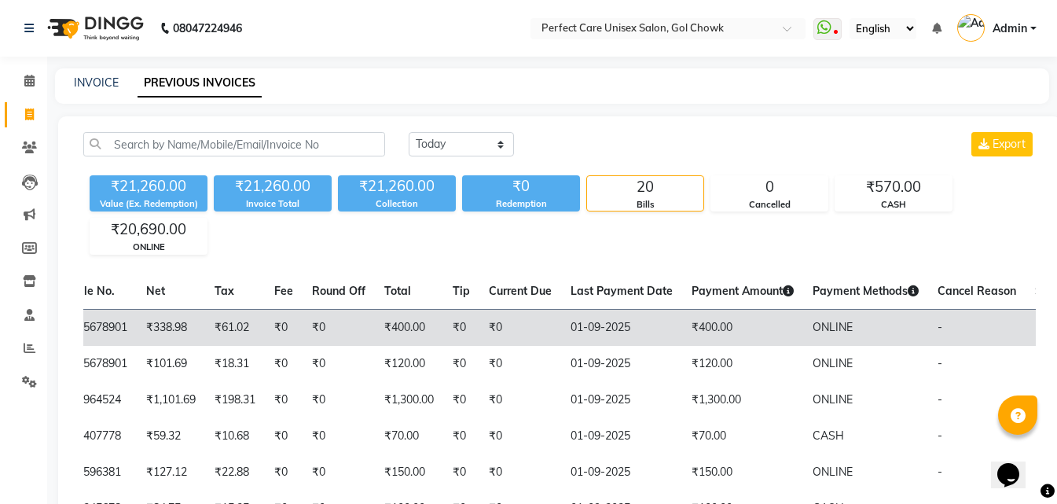
drag, startPoint x: 562, startPoint y: 334, endPoint x: 739, endPoint y: 334, distance: 176.8
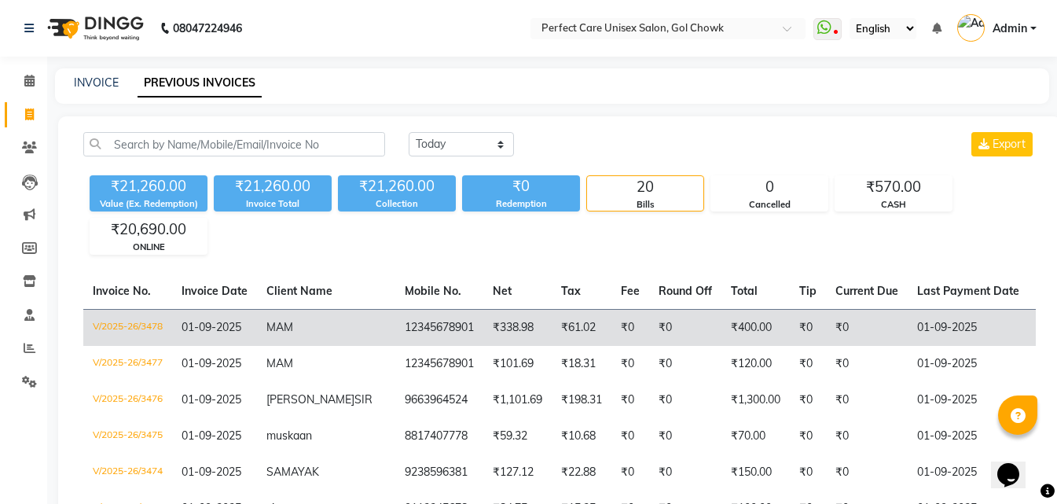
drag, startPoint x: 538, startPoint y: 348, endPoint x: 462, endPoint y: 335, distance: 77.2
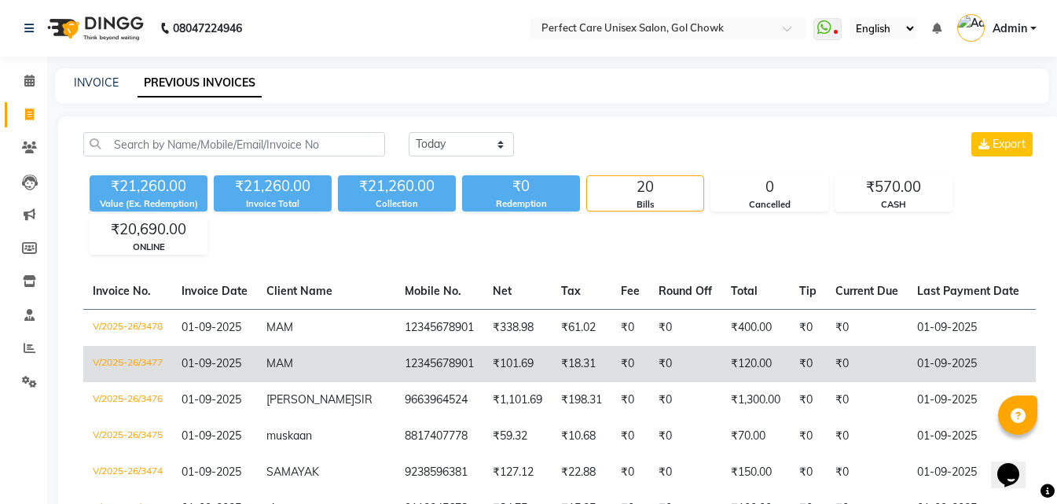
scroll to position [0, 346]
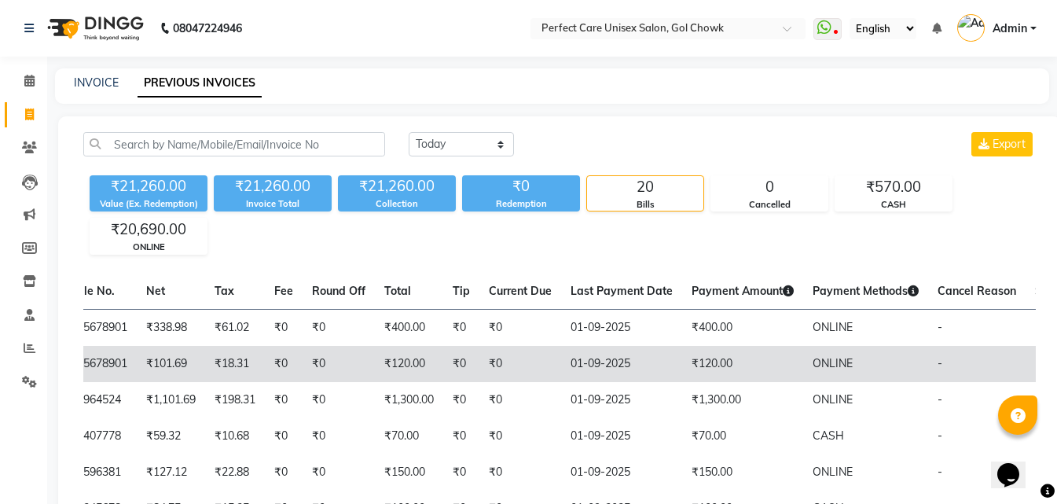
drag, startPoint x: 672, startPoint y: 371, endPoint x: 724, endPoint y: 380, distance: 53.5
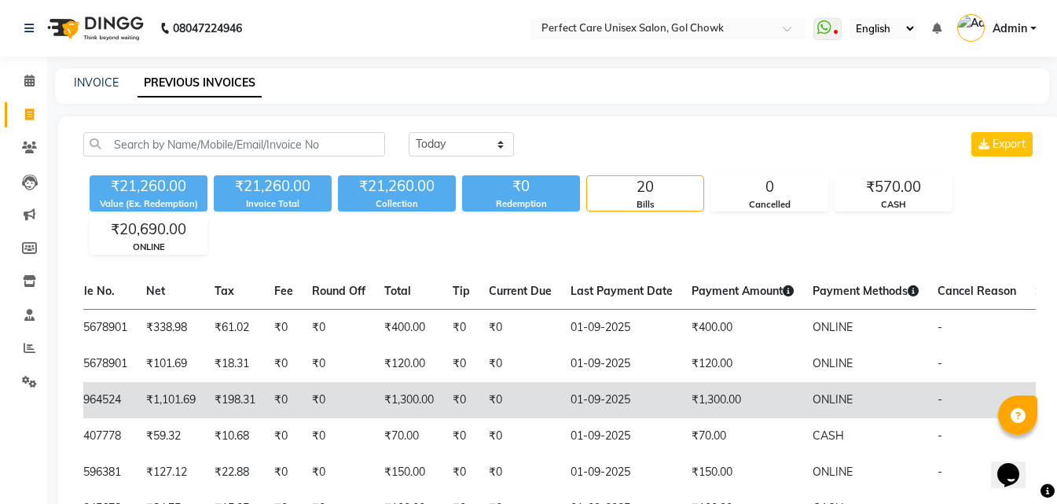
scroll to position [0, 0]
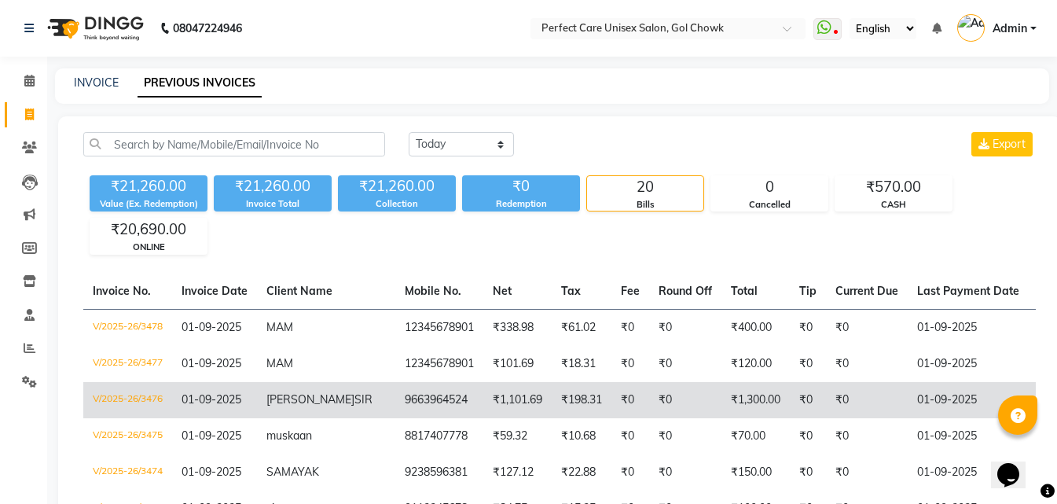
drag, startPoint x: 442, startPoint y: 399, endPoint x: 401, endPoint y: 390, distance: 41.2
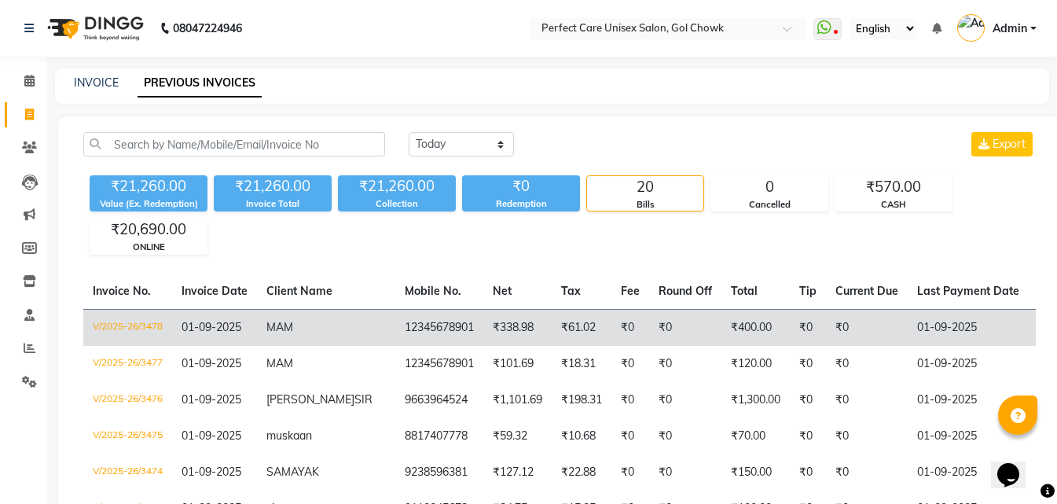
drag, startPoint x: 532, startPoint y: 335, endPoint x: 344, endPoint y: 313, distance: 189.0
click at [140, 317] on td "V/2025-26/3478" at bounding box center [127, 327] width 89 height 37
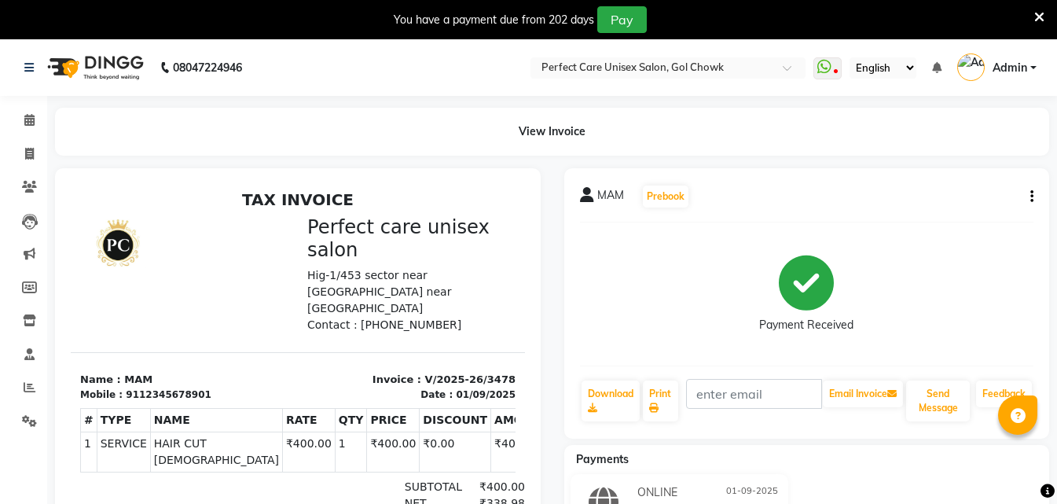
click at [1035, 18] on icon at bounding box center [1039, 17] width 10 height 14
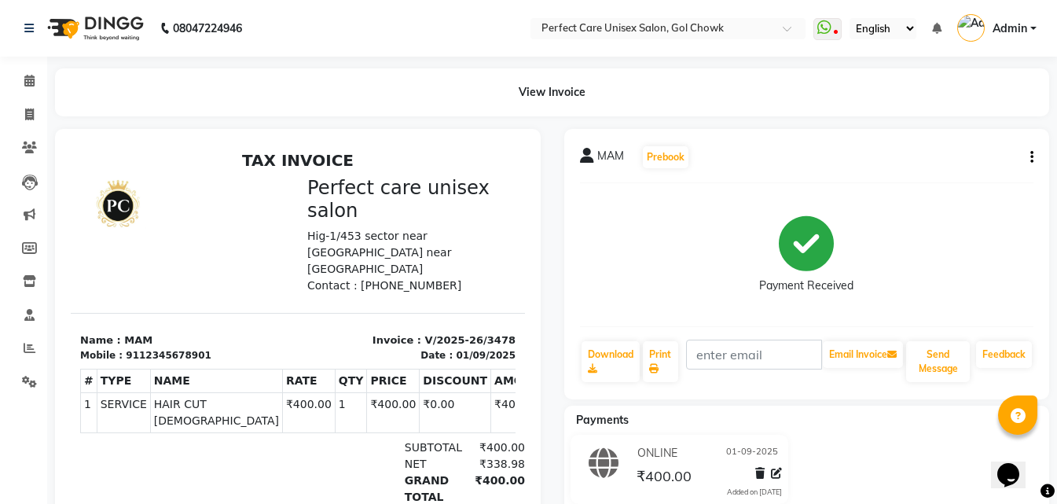
click at [1028, 158] on button "button" at bounding box center [1028, 157] width 9 height 16
click at [941, 172] on div "Edit Invoice" at bounding box center [954, 177] width 108 height 20
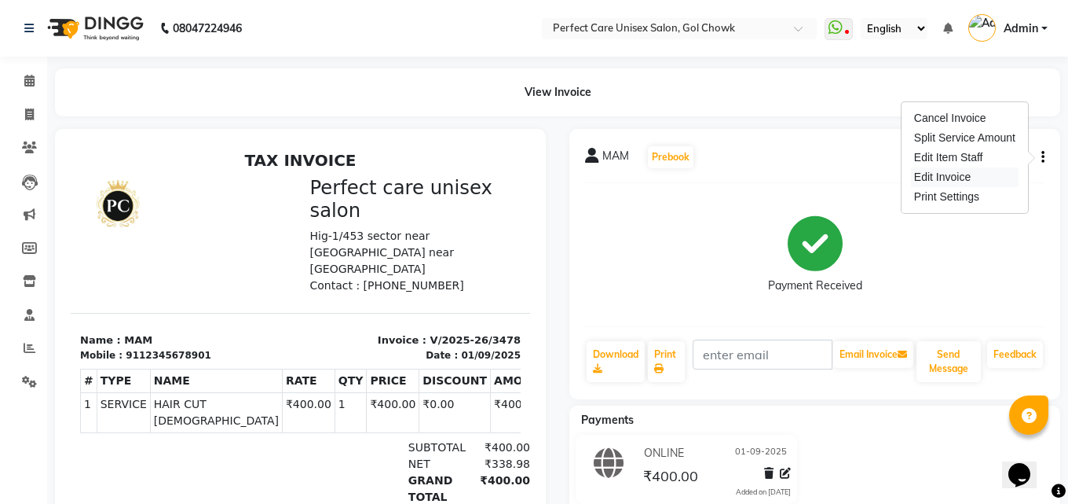
select select "service"
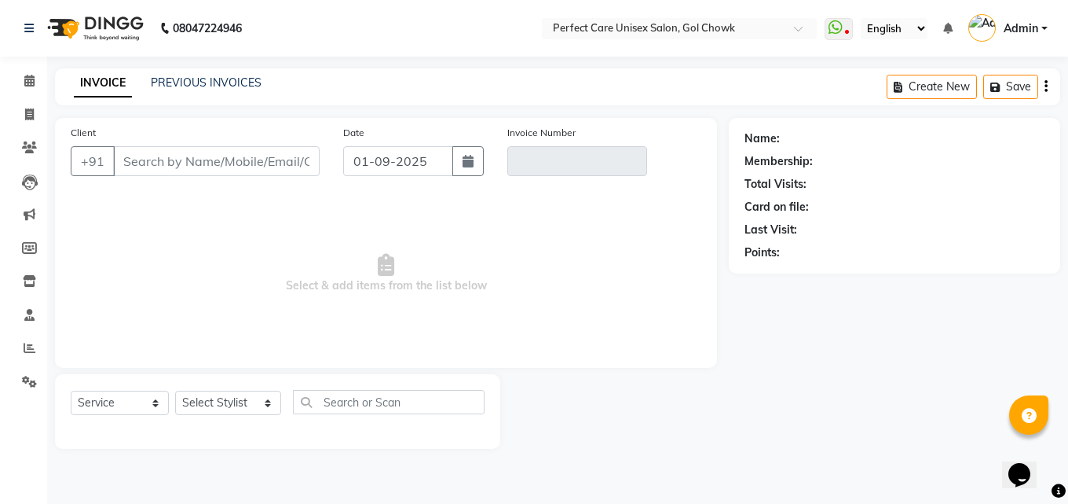
type input "12345678901"
type input "V/2025-26/3478"
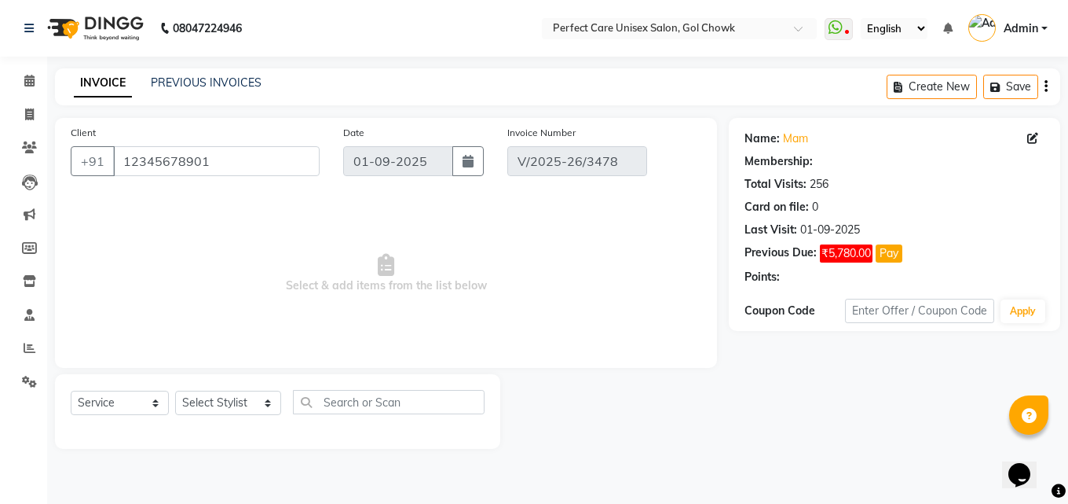
select select "select"
select select "1: Object"
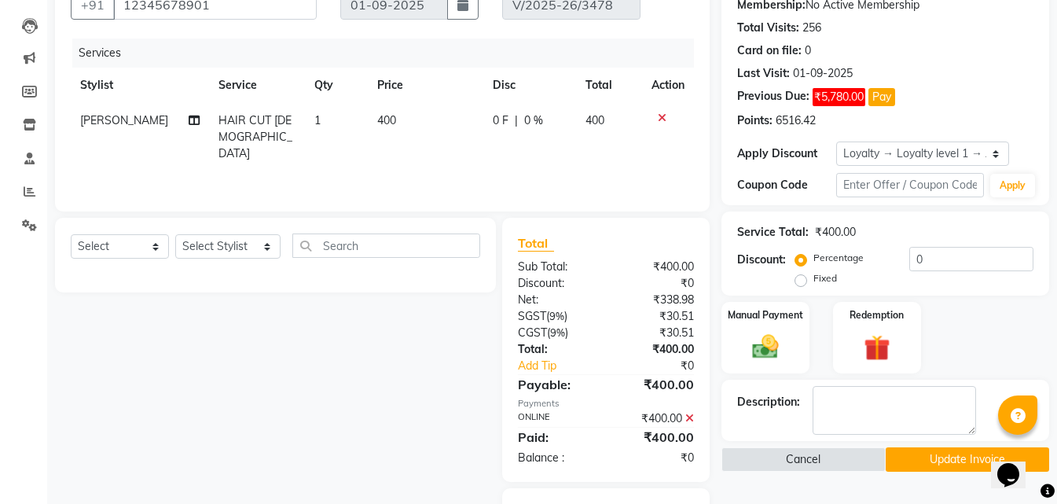
scroll to position [157, 0]
click at [792, 350] on div "Manual Payment" at bounding box center [765, 336] width 91 height 75
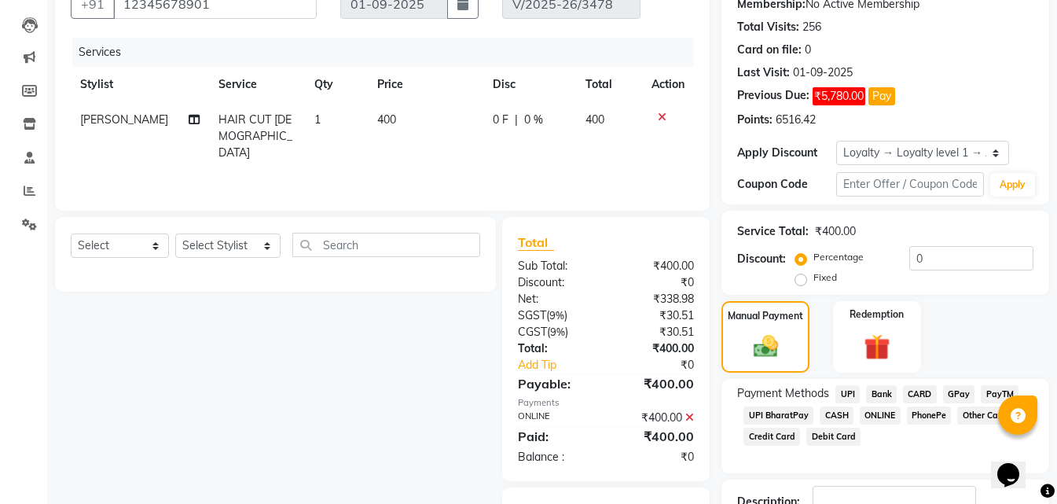
click at [841, 417] on span "CASH" at bounding box center [836, 415] width 34 height 18
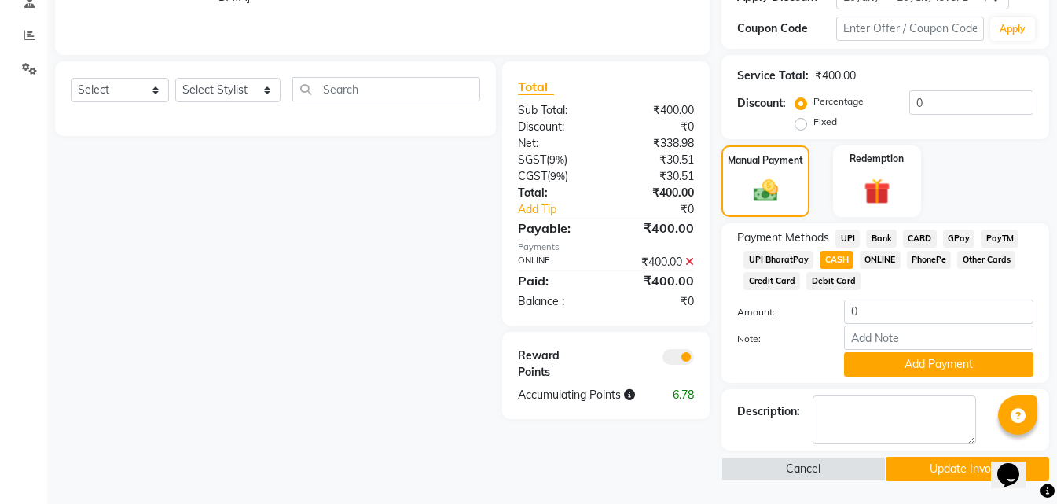
scroll to position [313, 0]
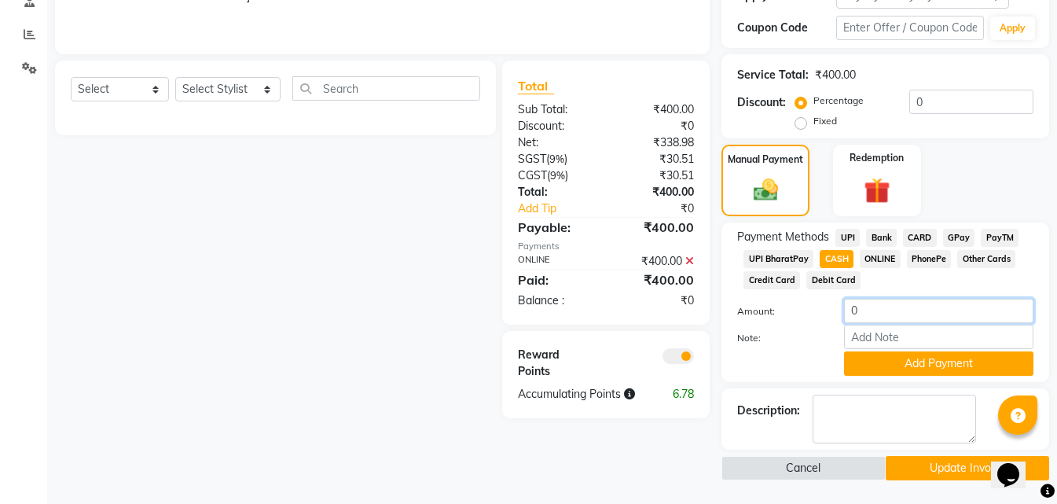
click at [885, 318] on input "0" at bounding box center [938, 311] width 189 height 24
type input "400"
click at [903, 361] on button "Add Payment" at bounding box center [938, 363] width 189 height 24
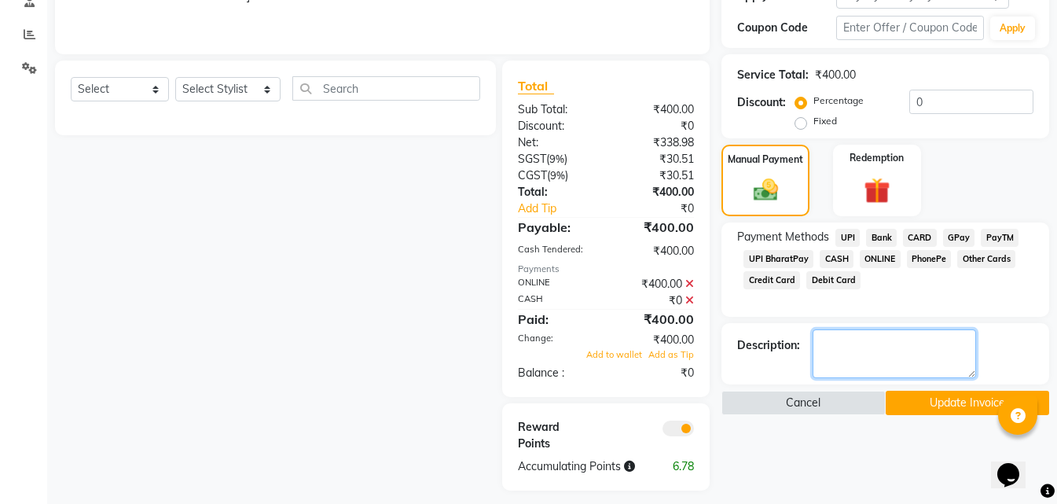
click at [903, 361] on textarea at bounding box center [893, 353] width 163 height 49
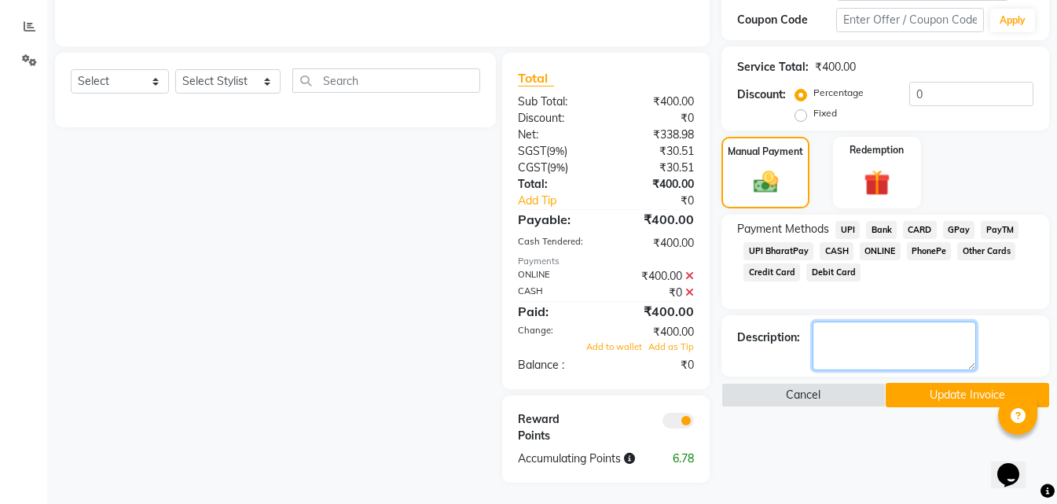
scroll to position [324, 0]
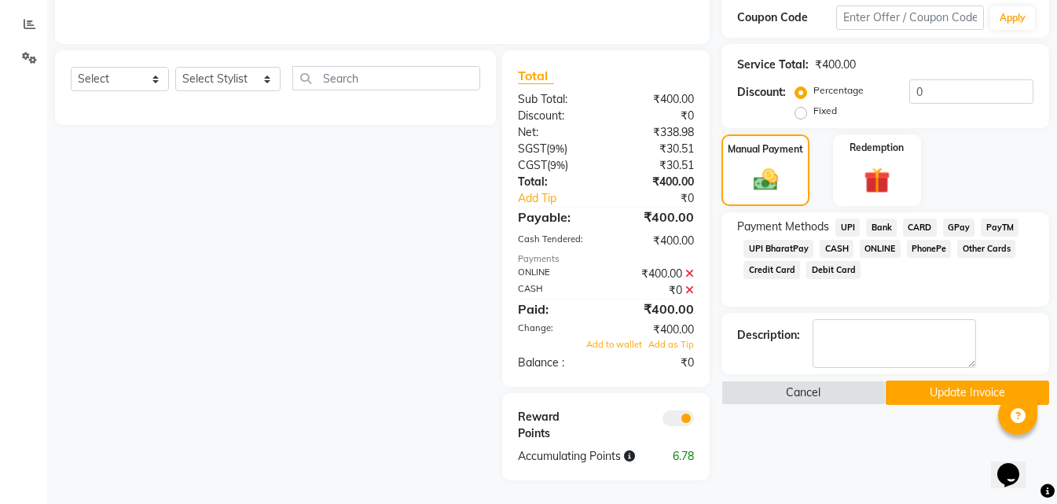
click at [922, 388] on button "Update Invoice" at bounding box center [966, 392] width 163 height 24
click at [922, 388] on div "Cancel Update Invoice" at bounding box center [885, 392] width 328 height 24
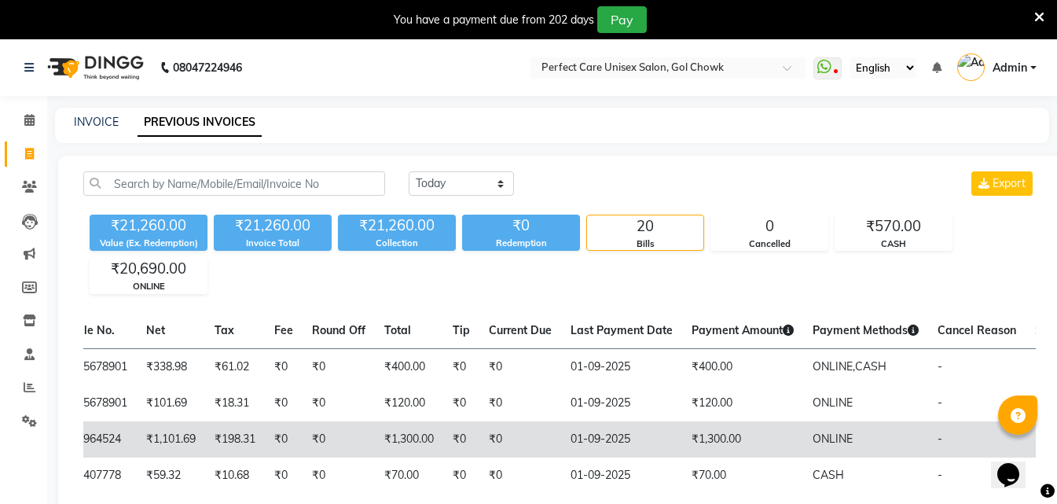
drag, startPoint x: 343, startPoint y: 412, endPoint x: 570, endPoint y: 445, distance: 230.3
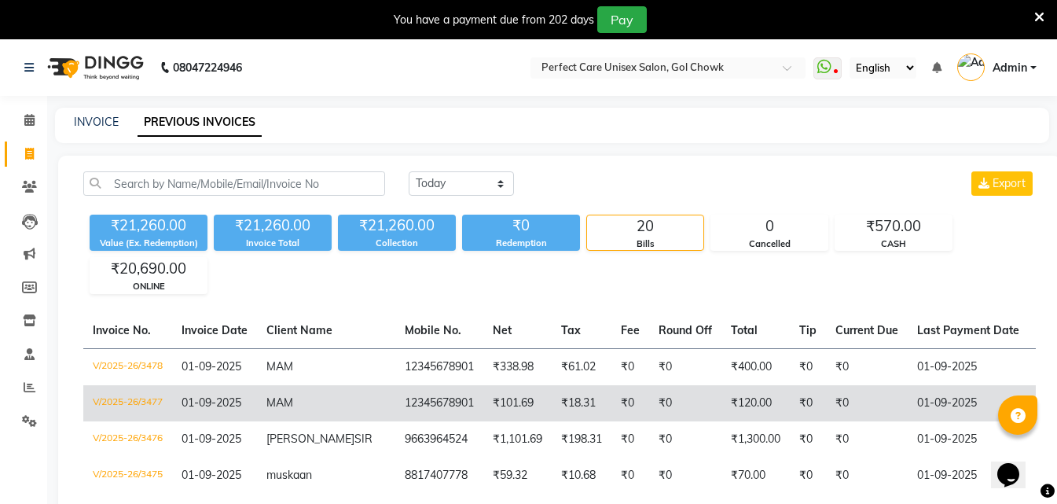
drag, startPoint x: 811, startPoint y: 377, endPoint x: 606, endPoint y: 386, distance: 205.2
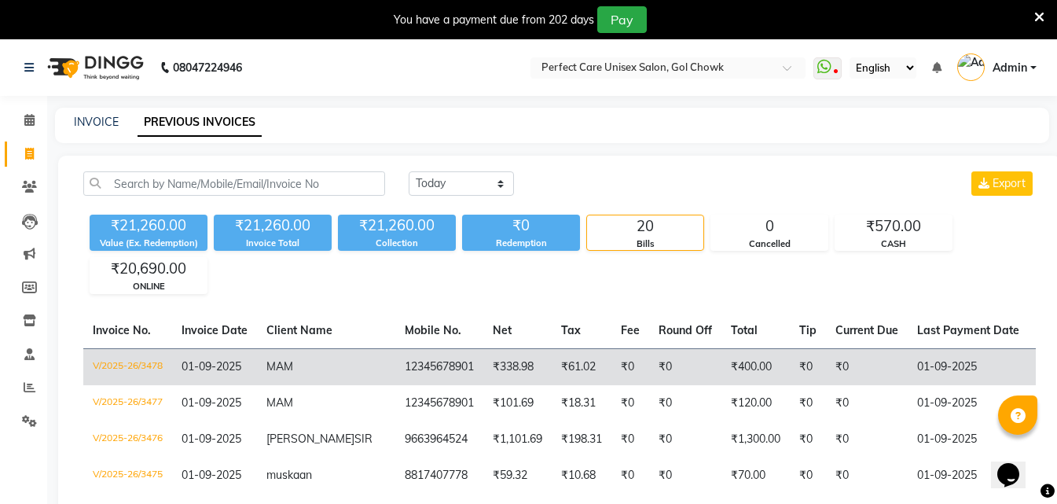
click at [105, 365] on td "V/2025-26/3478" at bounding box center [127, 366] width 89 height 37
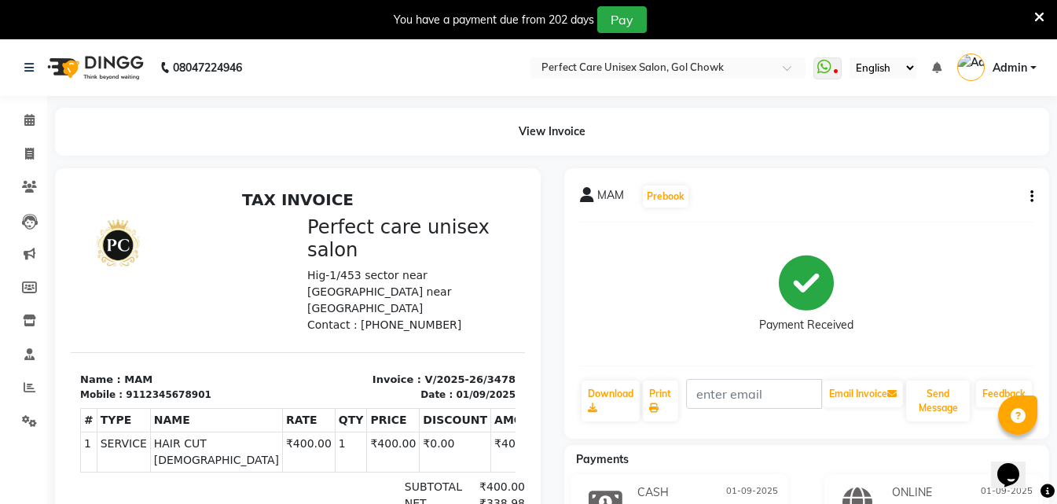
click at [1031, 197] on icon "button" at bounding box center [1031, 196] width 3 height 1
click at [945, 213] on div "Edit Invoice" at bounding box center [954, 217] width 108 height 20
select select "service"
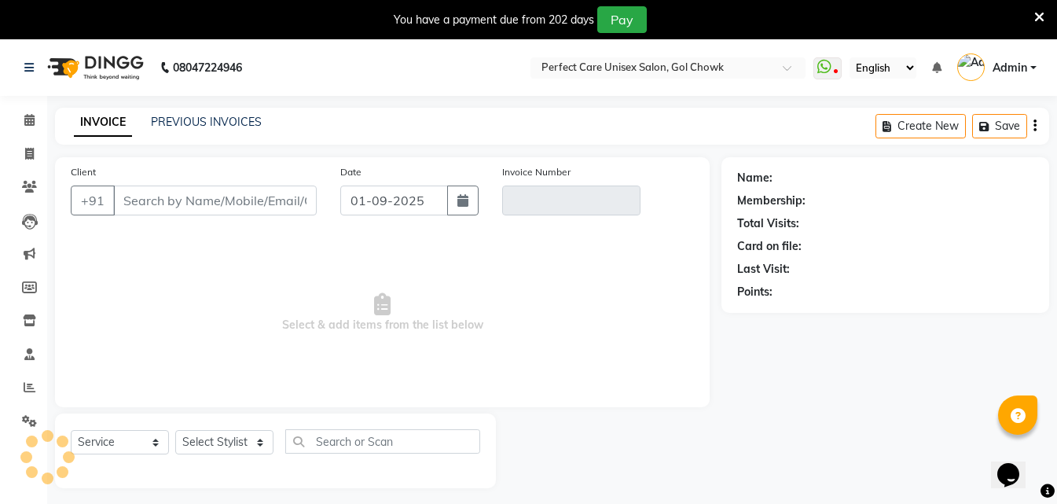
scroll to position [39, 0]
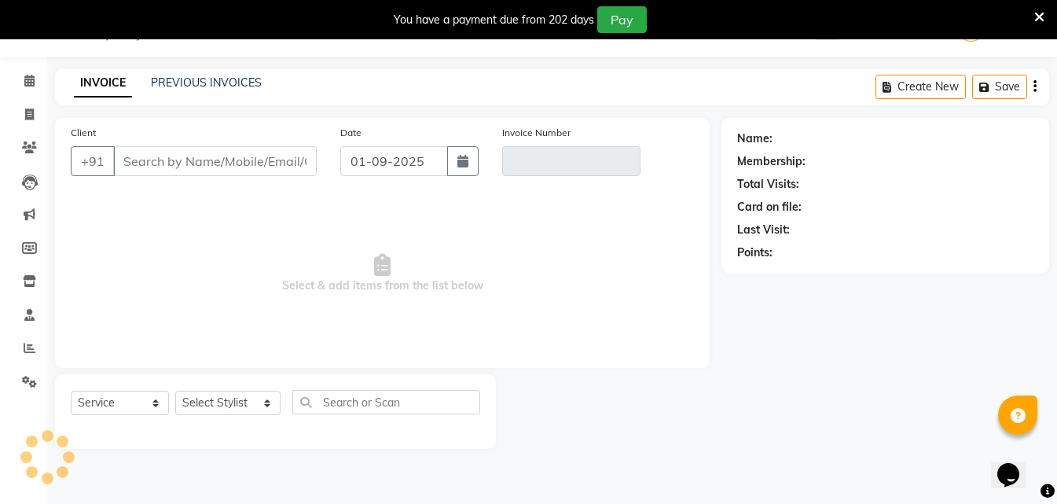
type input "12345678901"
type input "V/2025-26/3478"
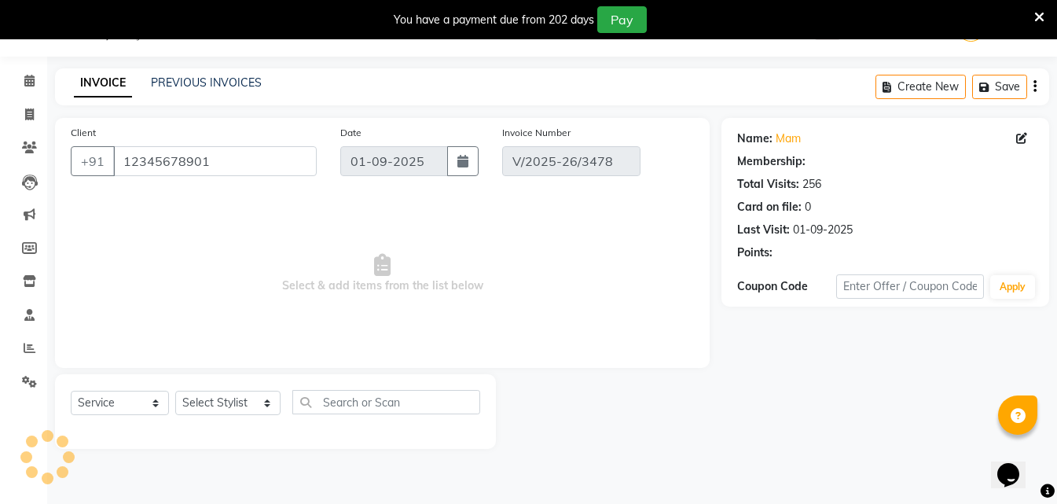
select select "select"
select select "1: Object"
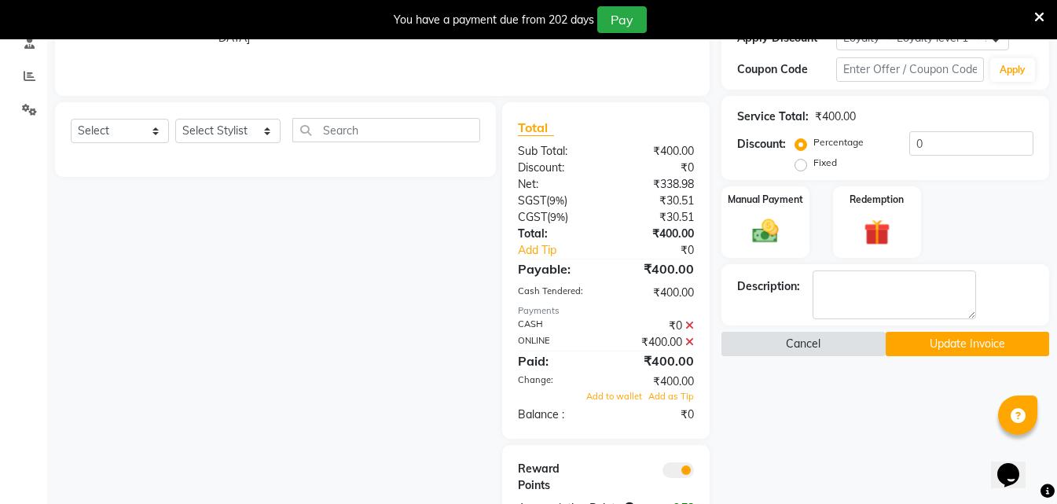
scroll to position [284, 0]
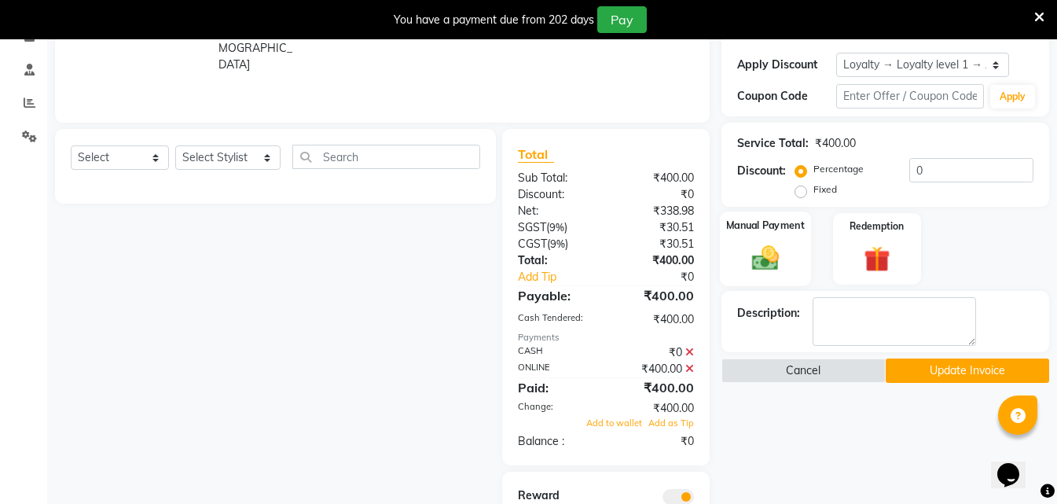
click at [777, 246] on img at bounding box center [765, 257] width 44 height 31
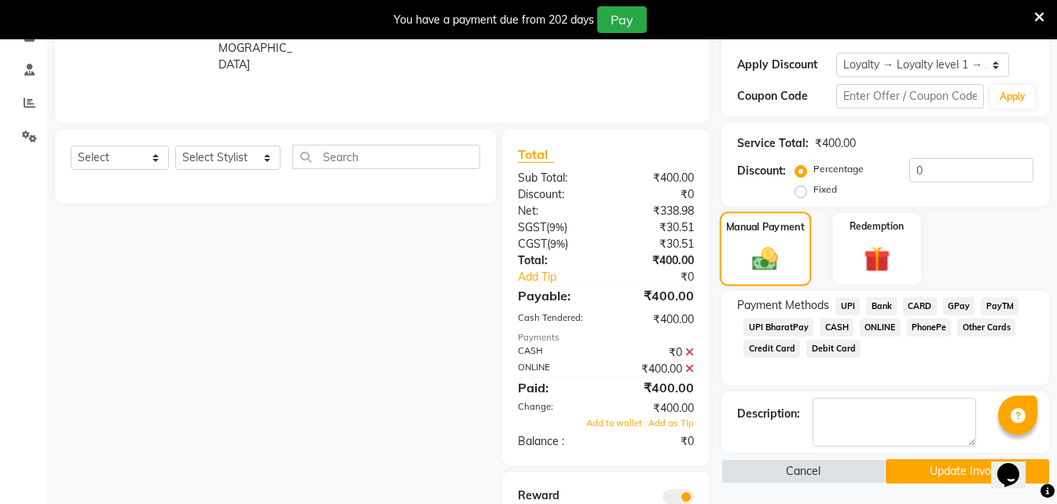
click at [777, 246] on img at bounding box center [766, 258] width 42 height 29
click at [833, 318] on span "CASH" at bounding box center [836, 327] width 34 height 18
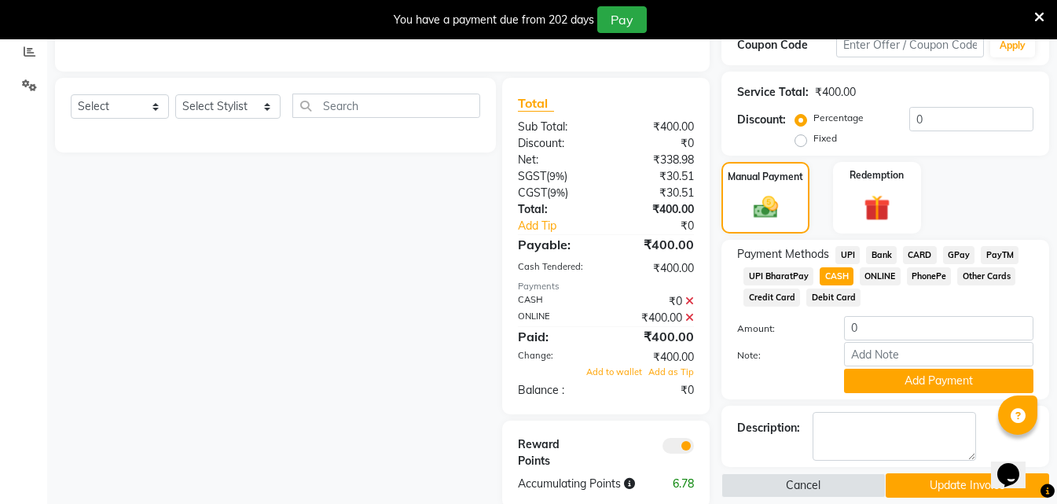
scroll to position [363, 0]
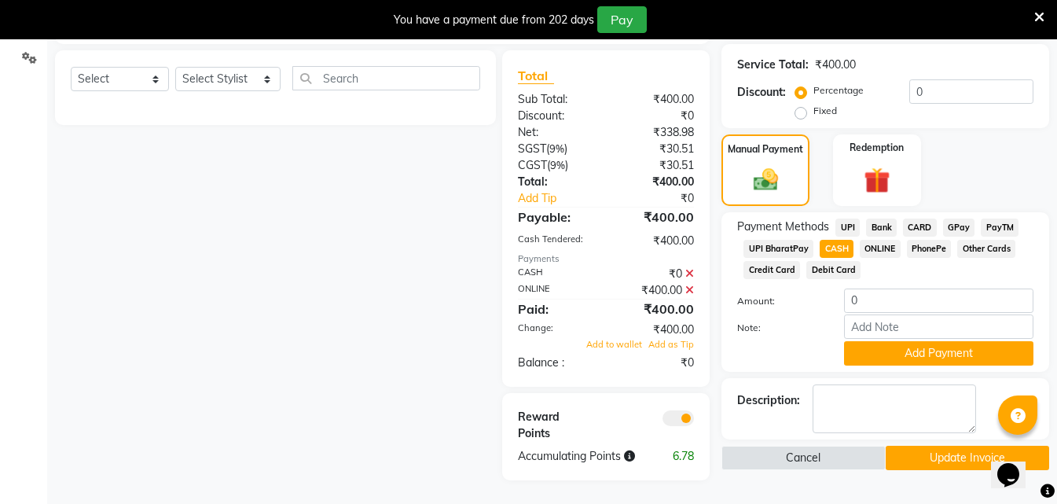
click at [691, 291] on icon at bounding box center [689, 289] width 9 height 11
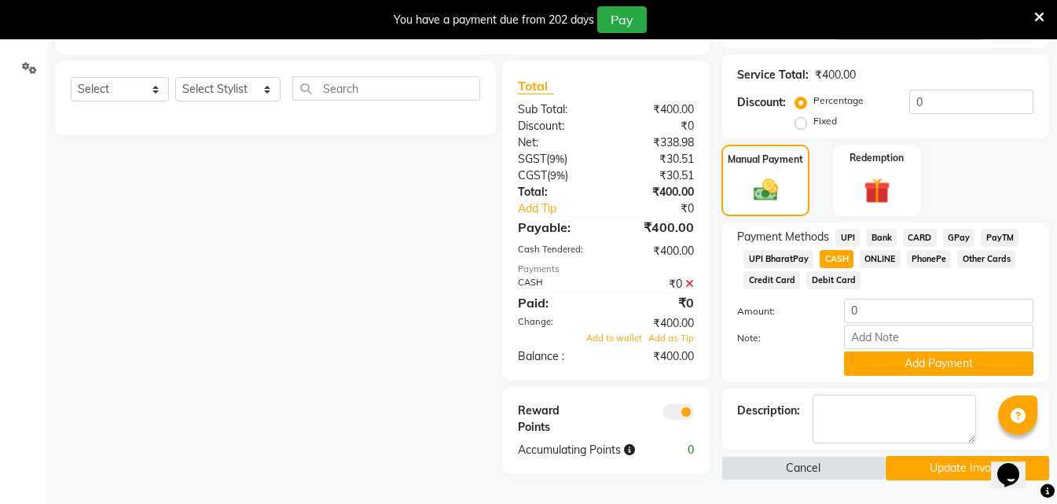
click at [673, 285] on div "₹0" at bounding box center [656, 284] width 100 height 16
click at [680, 284] on div "₹0" at bounding box center [656, 284] width 100 height 16
click at [878, 308] on input "0" at bounding box center [938, 311] width 189 height 24
drag, startPoint x: 878, startPoint y: 308, endPoint x: 847, endPoint y: 315, distance: 32.2
click at [847, 315] on input "0" at bounding box center [938, 311] width 189 height 24
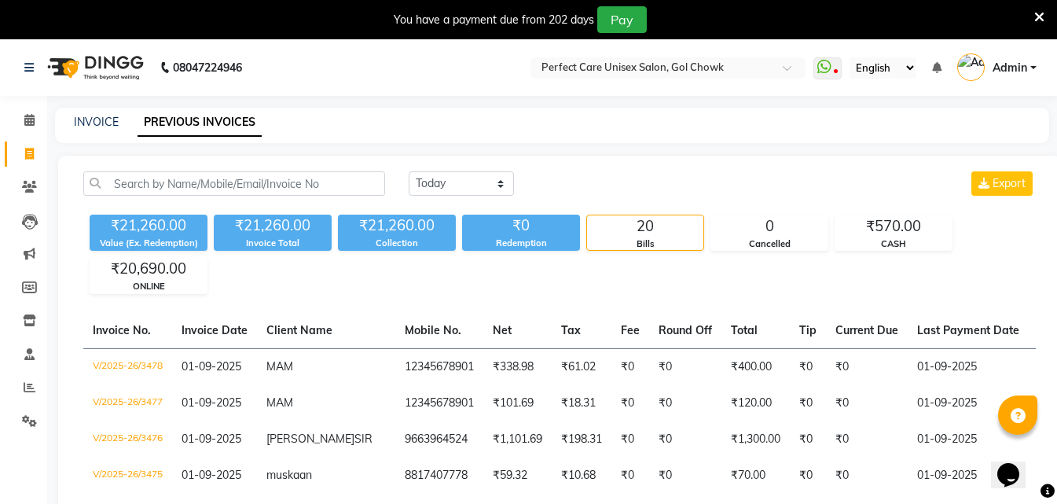
click at [1042, 20] on icon at bounding box center [1039, 17] width 10 height 14
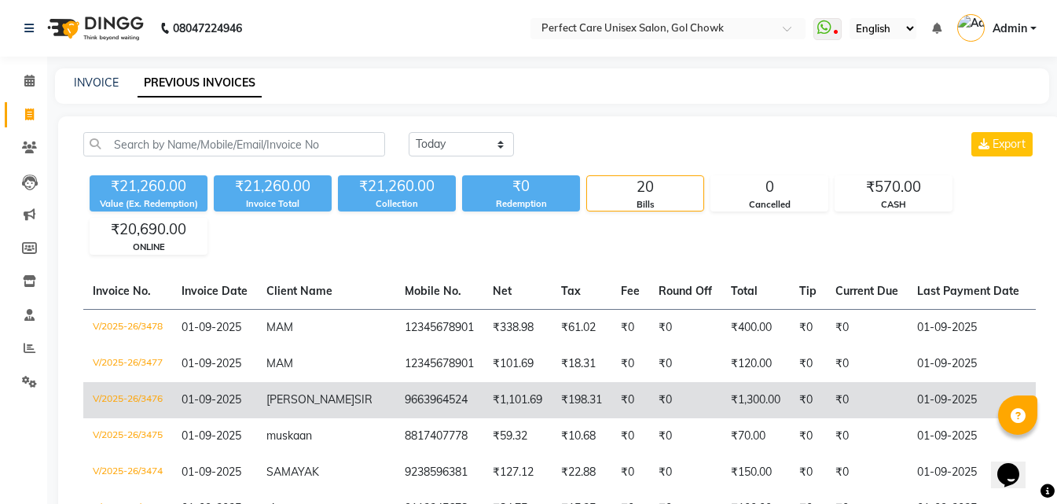
scroll to position [0, 346]
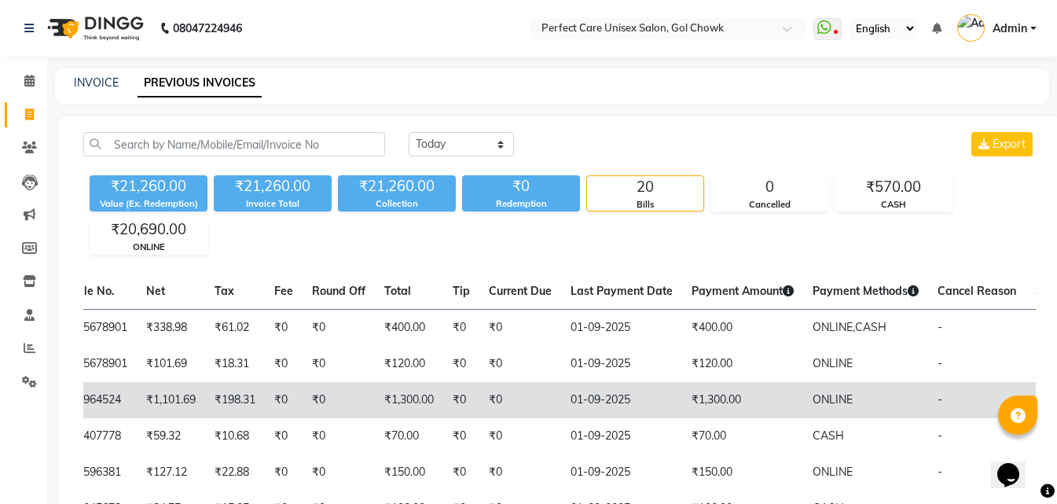
drag, startPoint x: 852, startPoint y: 387, endPoint x: 874, endPoint y: 393, distance: 22.9
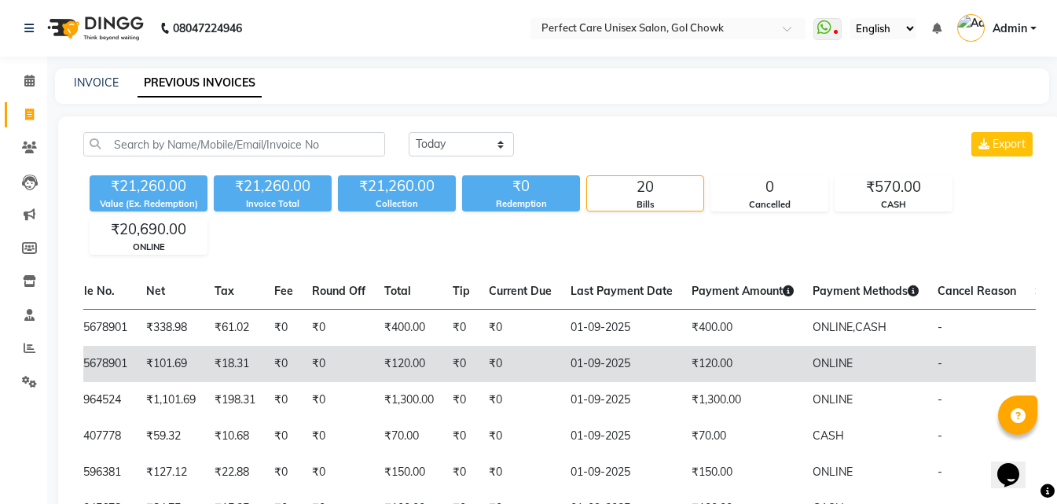
scroll to position [0, 0]
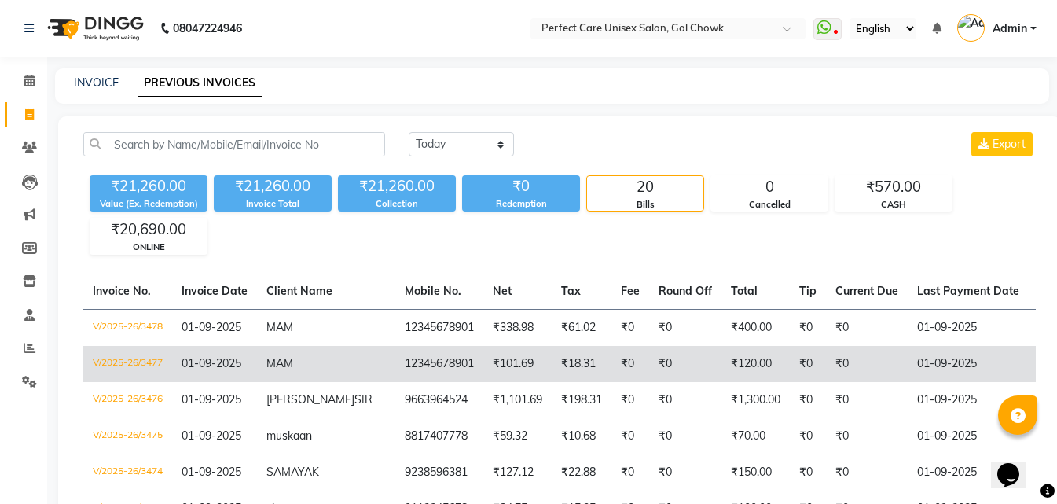
drag, startPoint x: 642, startPoint y: 371, endPoint x: 450, endPoint y: 359, distance: 192.0
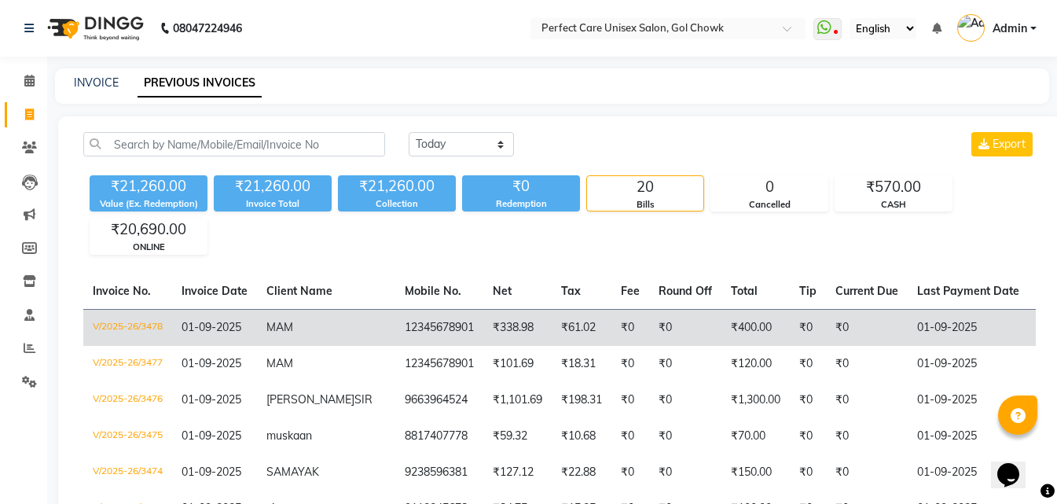
click at [395, 324] on td "12345678901" at bounding box center [439, 327] width 88 height 37
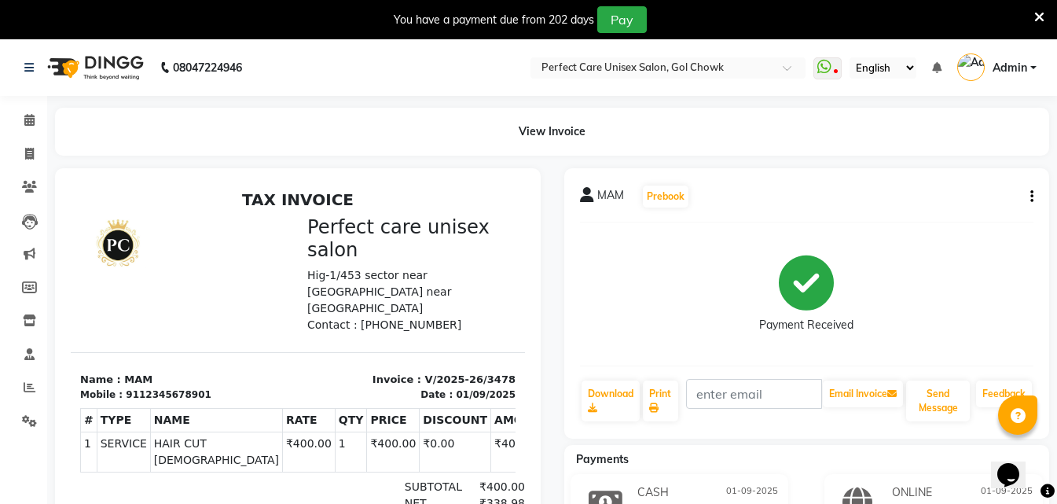
click at [1035, 20] on icon at bounding box center [1039, 17] width 10 height 14
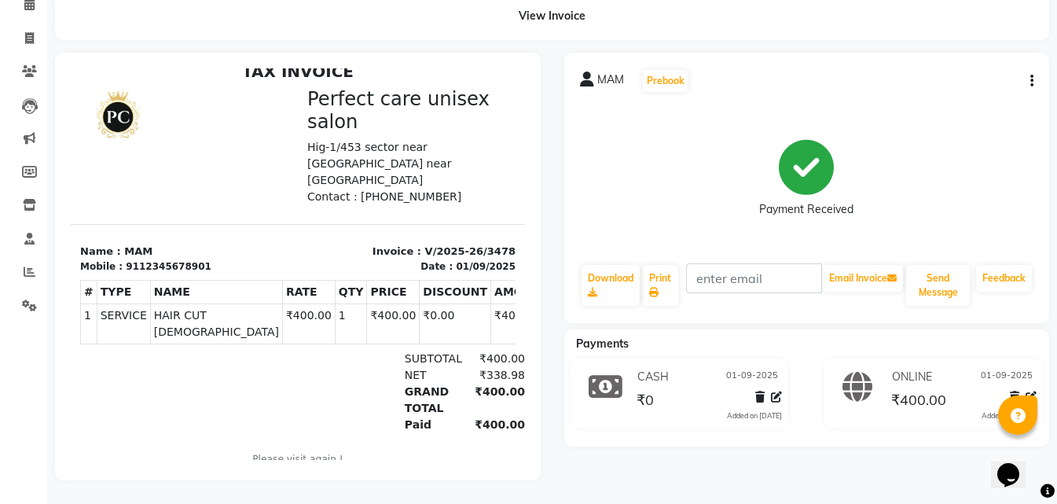
scroll to position [88, 0]
click at [635, 389] on div "₹0" at bounding box center [643, 399] width 20 height 21
click at [779, 391] on icon at bounding box center [776, 396] width 11 height 11
select select "1"
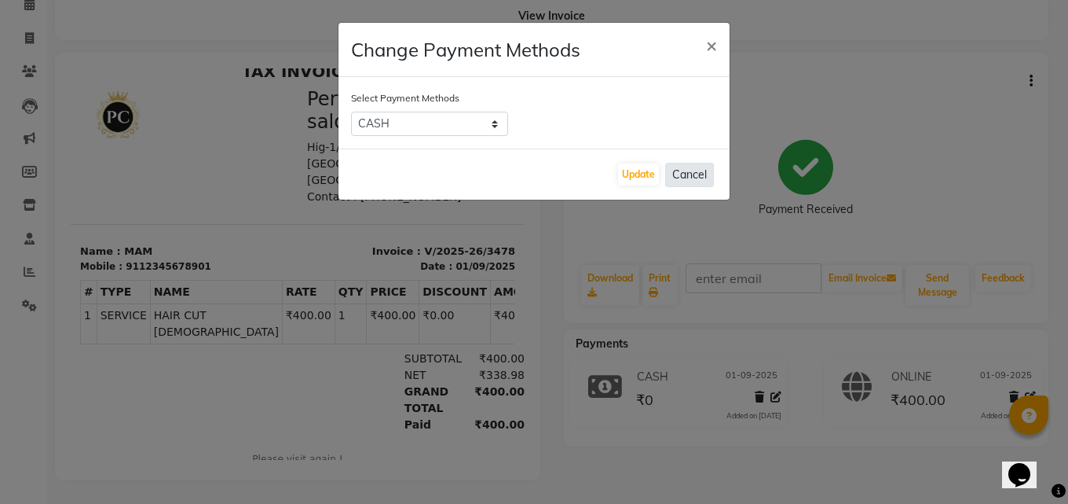
click at [691, 178] on button "Cancel" at bounding box center [689, 175] width 49 height 24
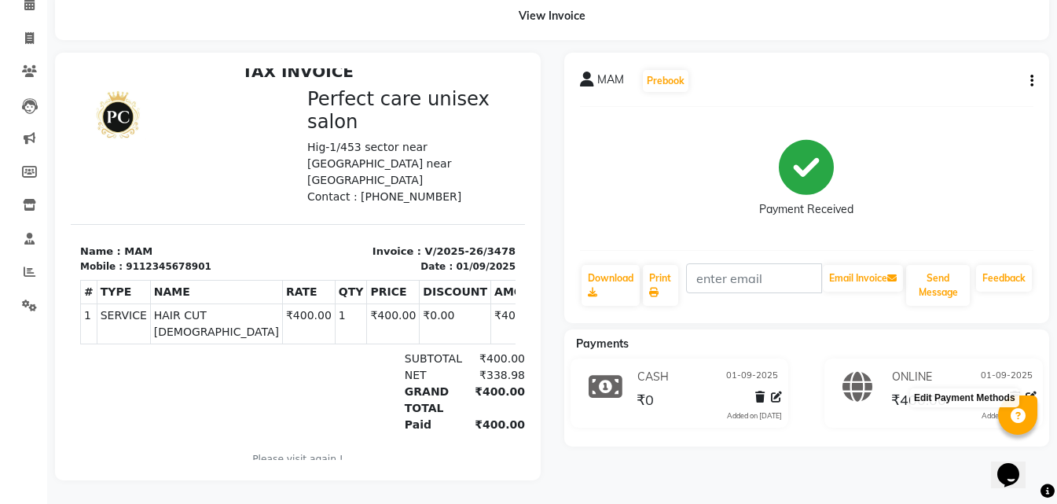
click at [1032, 391] on icon at bounding box center [1030, 396] width 11 height 11
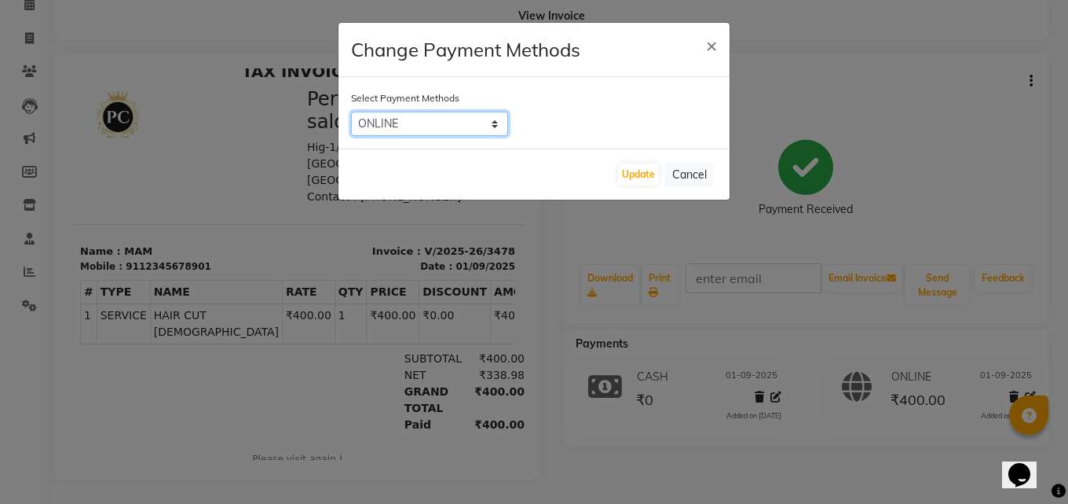
click at [461, 124] on select "UPI Bank CARD GPay PayTM UPI BharatPay CASH ONLINE PhonePe Other Cards Credit C…" at bounding box center [429, 124] width 157 height 24
select select "1"
click at [351, 112] on select "UPI Bank CARD GPay PayTM UPI BharatPay CASH ONLINE PhonePe Other Cards Credit C…" at bounding box center [429, 124] width 157 height 24
click at [631, 174] on button "Update" at bounding box center [638, 174] width 41 height 22
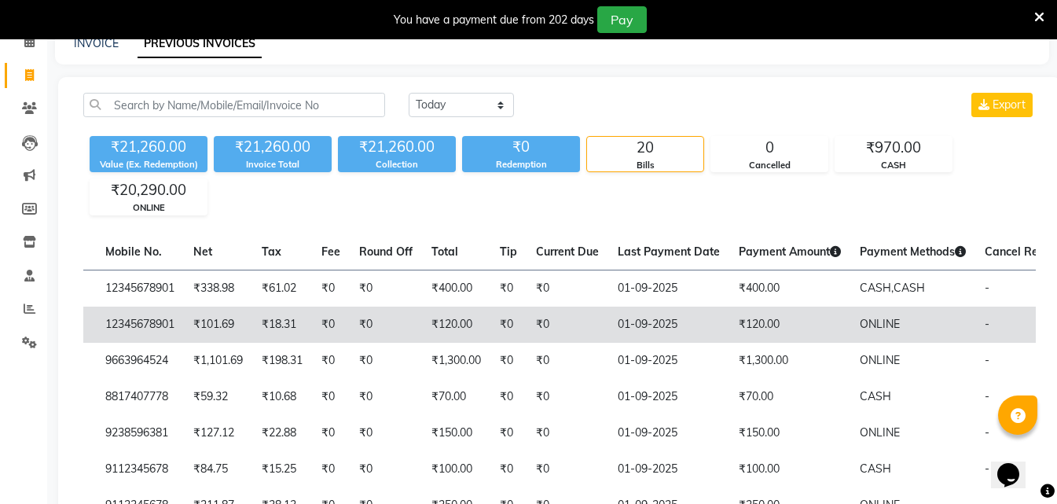
scroll to position [0, 346]
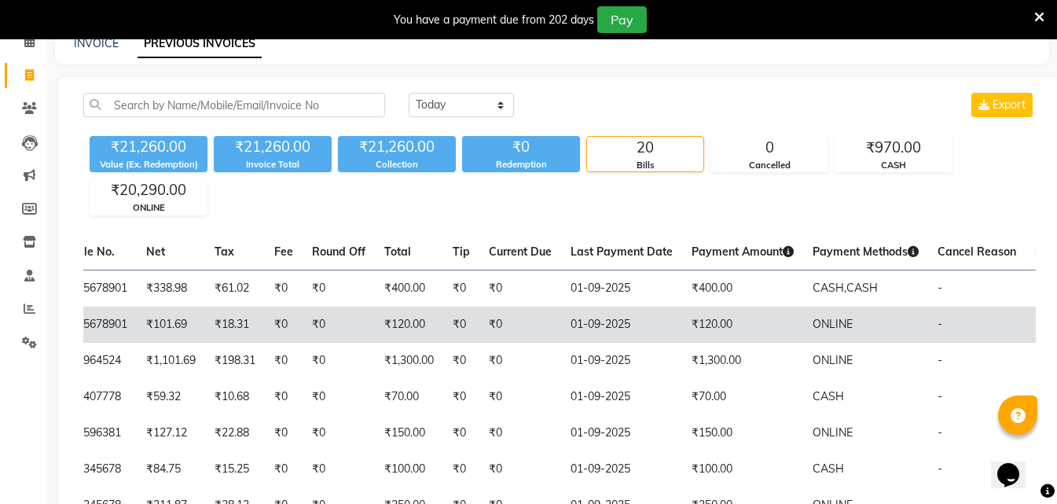
click at [803, 327] on td "ONLINE" at bounding box center [865, 324] width 125 height 36
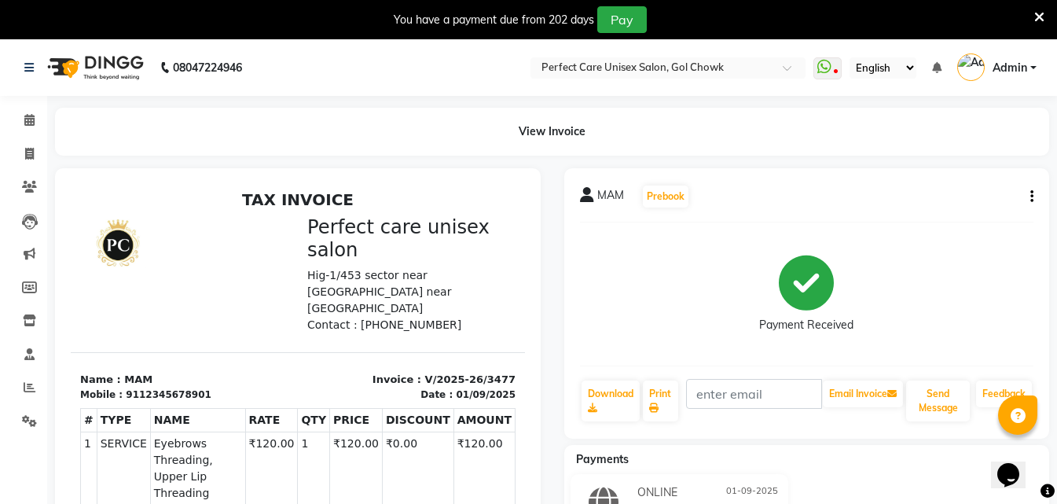
click at [1026, 192] on button "button" at bounding box center [1028, 197] width 9 height 16
click at [695, 236] on div "Payment Received" at bounding box center [807, 294] width 454 height 118
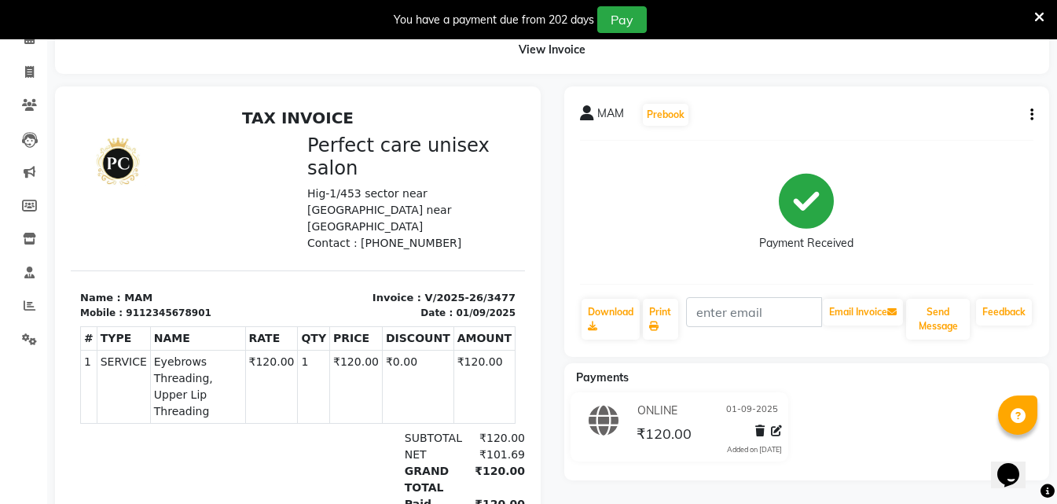
scroll to position [144, 0]
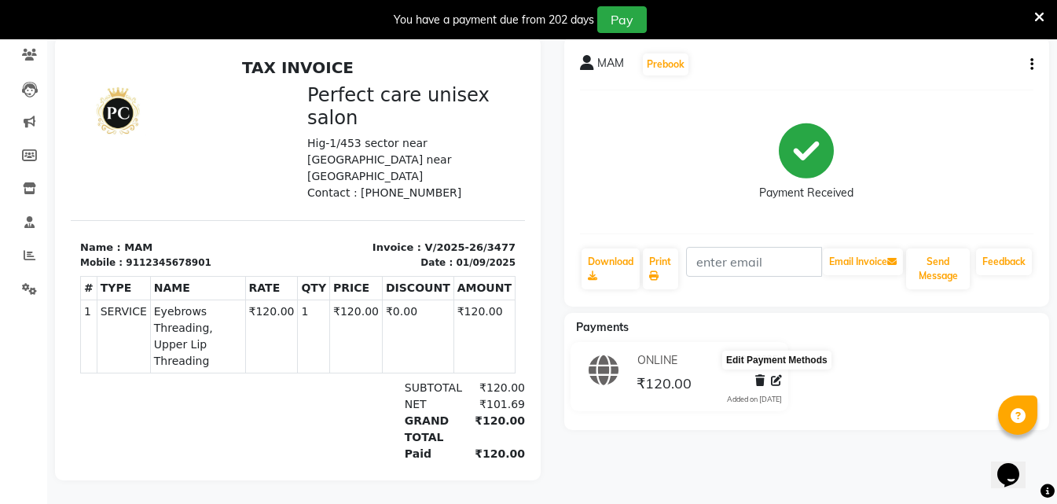
click at [775, 375] on icon at bounding box center [776, 380] width 11 height 11
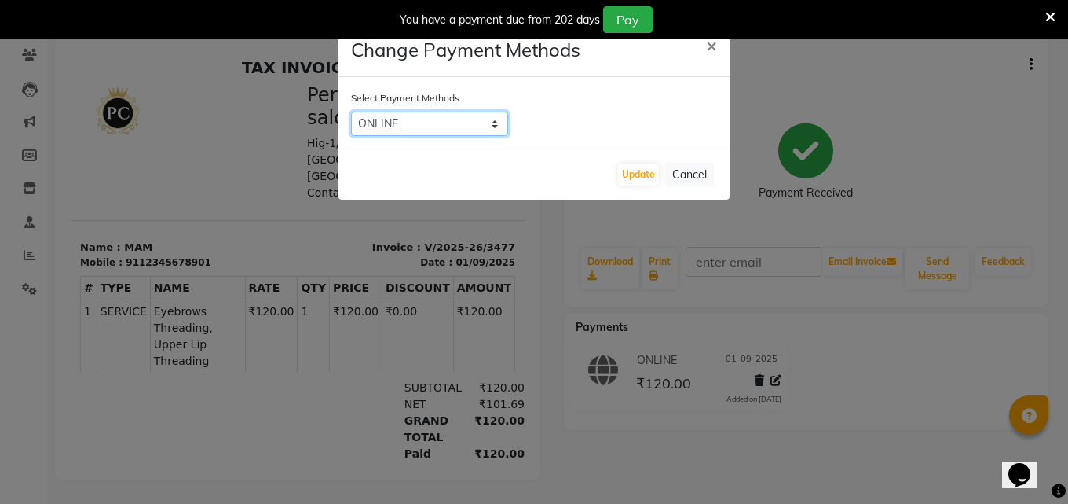
click at [474, 124] on select "UPI Bank CARD GPay PayTM UPI BharatPay CASH ONLINE PhonePe Other Cards Credit C…" at bounding box center [429, 124] width 157 height 24
select select "1"
click at [351, 112] on select "UPI Bank CARD GPay PayTM UPI BharatPay CASH ONLINE PhonePe Other Cards Credit C…" at bounding box center [429, 124] width 157 height 24
drag, startPoint x: 610, startPoint y: 176, endPoint x: 621, endPoint y: 176, distance: 11.8
click at [614, 176] on div "Update Cancel" at bounding box center [534, 173] width 391 height 51
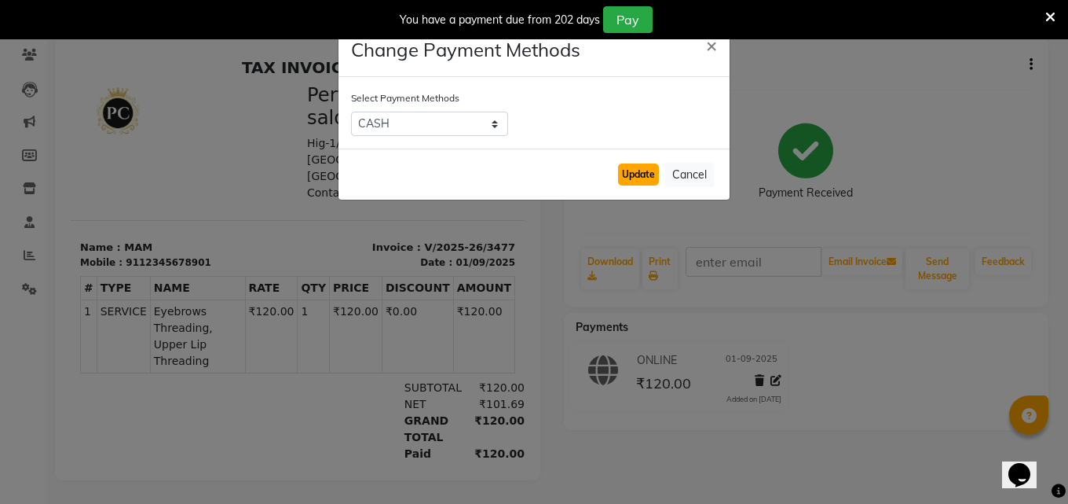
click at [622, 176] on button "Update" at bounding box center [638, 174] width 41 height 22
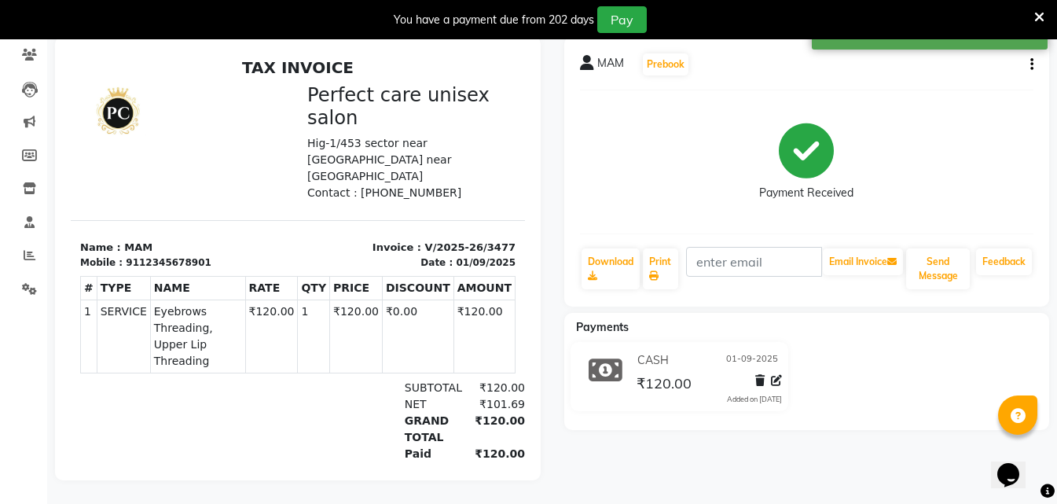
click at [1040, 18] on icon at bounding box center [1039, 17] width 10 height 14
